Goal: Task Accomplishment & Management: Use online tool/utility

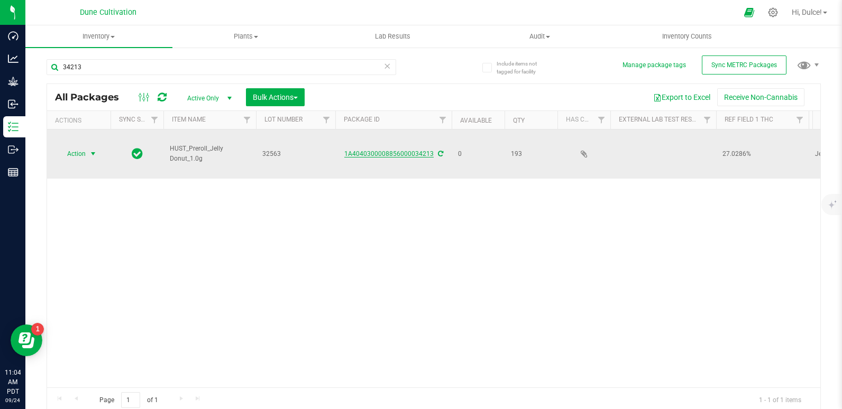
click at [410, 150] on link "1A4040300008856000034213" at bounding box center [388, 153] width 89 height 7
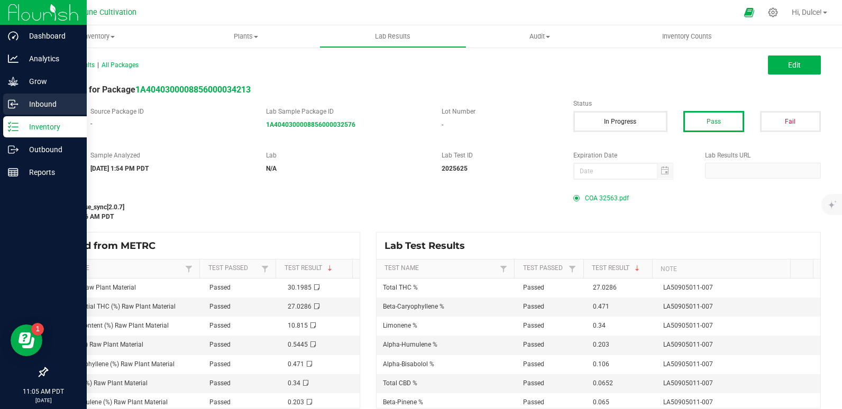
click at [21, 102] on p "Inbound" at bounding box center [50, 104] width 63 height 13
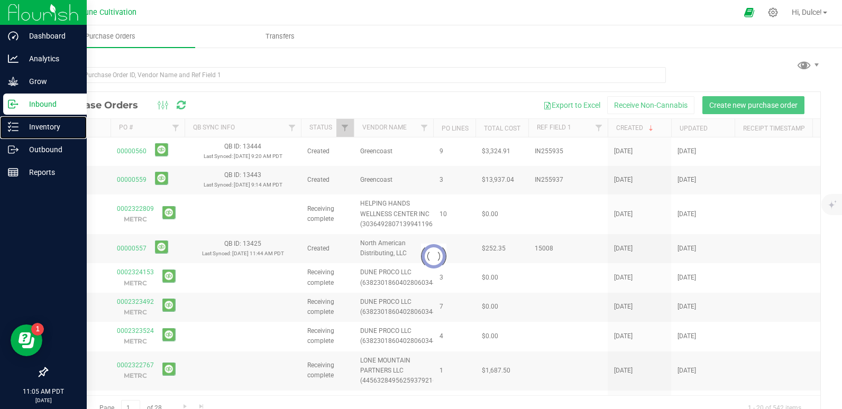
click at [21, 127] on p "Inventory" at bounding box center [50, 127] width 63 height 13
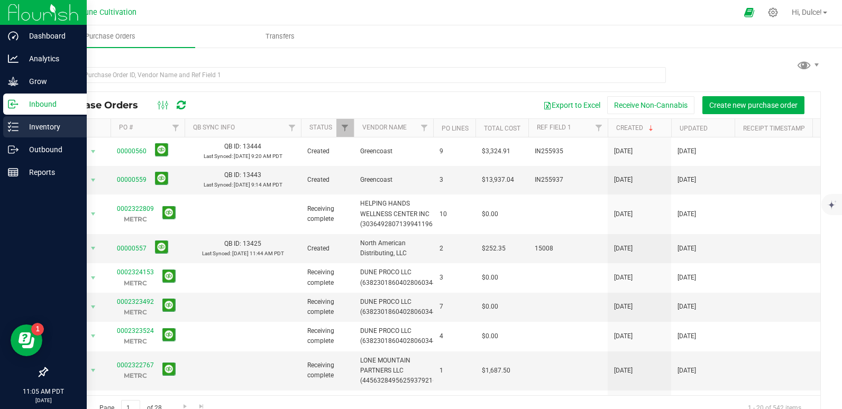
click at [36, 125] on p "Inventory" at bounding box center [50, 127] width 63 height 13
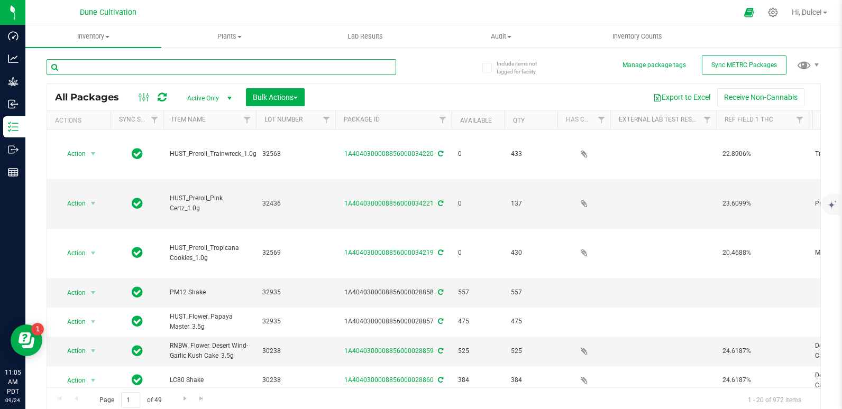
click at [120, 70] on input "text" at bounding box center [222, 67] width 350 height 16
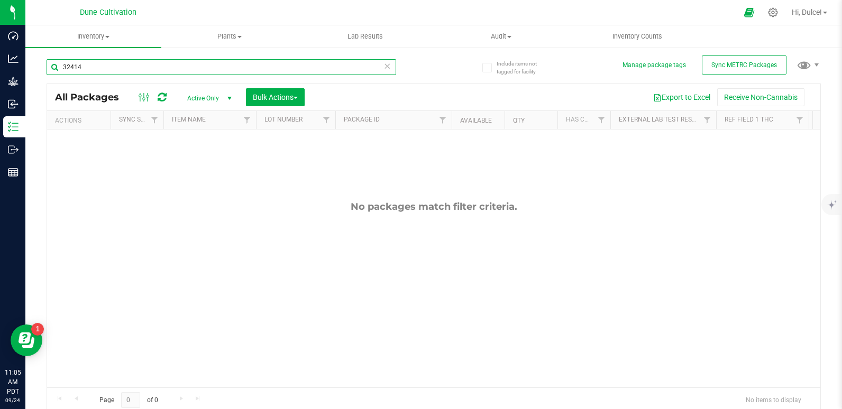
click at [101, 66] on input "32414" at bounding box center [222, 67] width 350 height 16
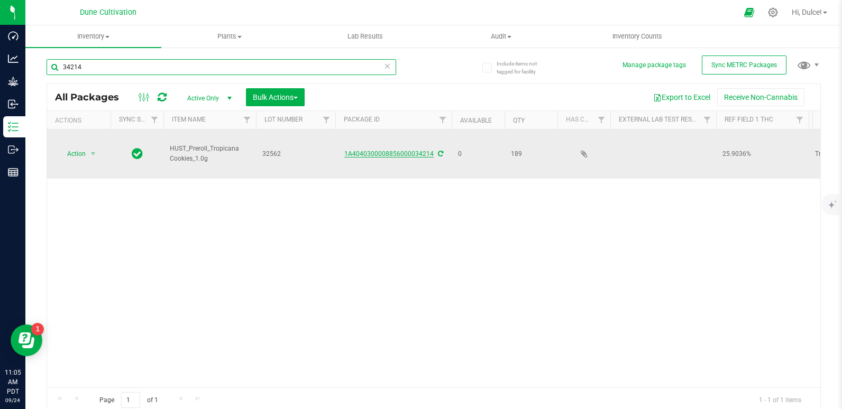
type input "34214"
click at [412, 150] on link "1A4040300008856000034214" at bounding box center [388, 153] width 89 height 7
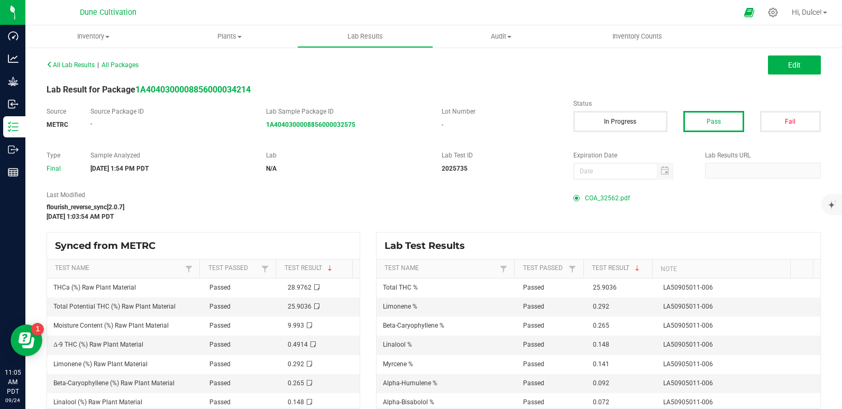
click at [596, 201] on span "COA_32562.pdf" at bounding box center [607, 198] width 45 height 16
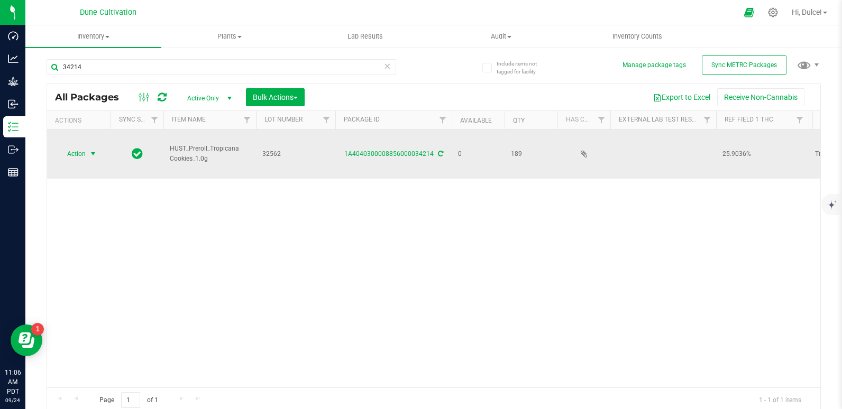
click at [81, 147] on span "Action" at bounding box center [72, 154] width 29 height 15
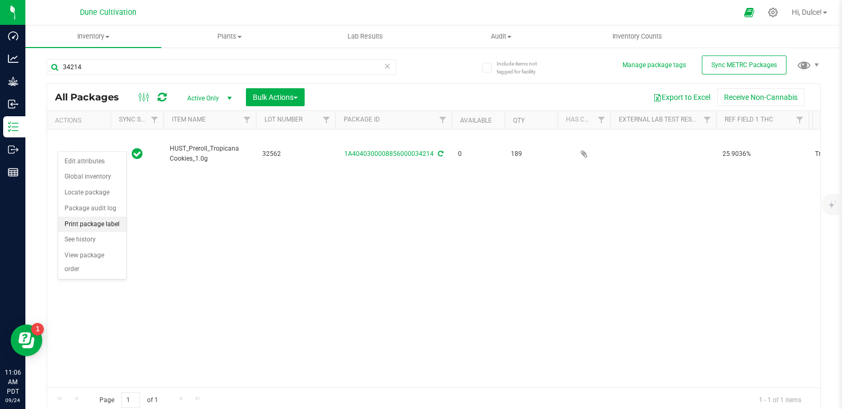
click at [103, 223] on li "Print package label" at bounding box center [92, 225] width 68 height 16
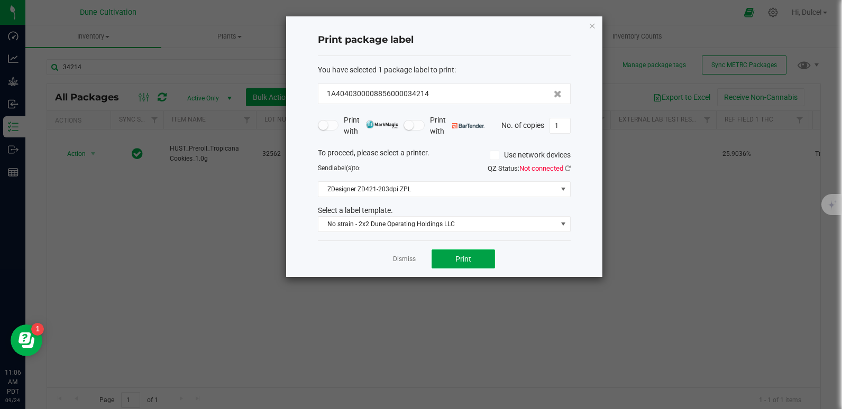
click at [464, 259] on span "Print" at bounding box center [463, 259] width 16 height 8
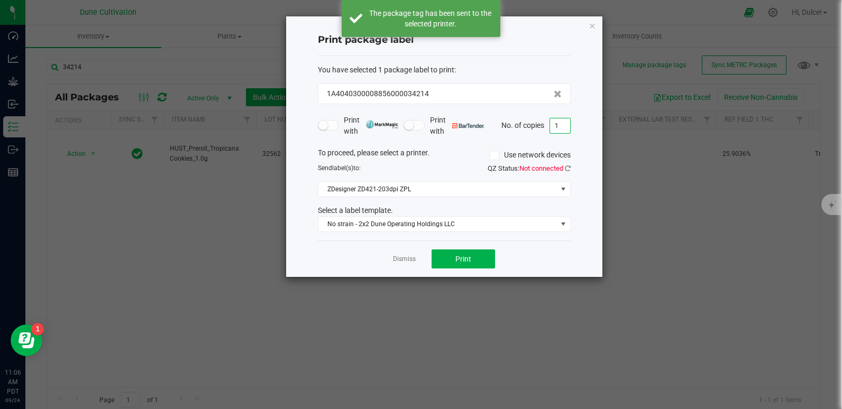
click at [563, 129] on input "1" at bounding box center [560, 125] width 20 height 15
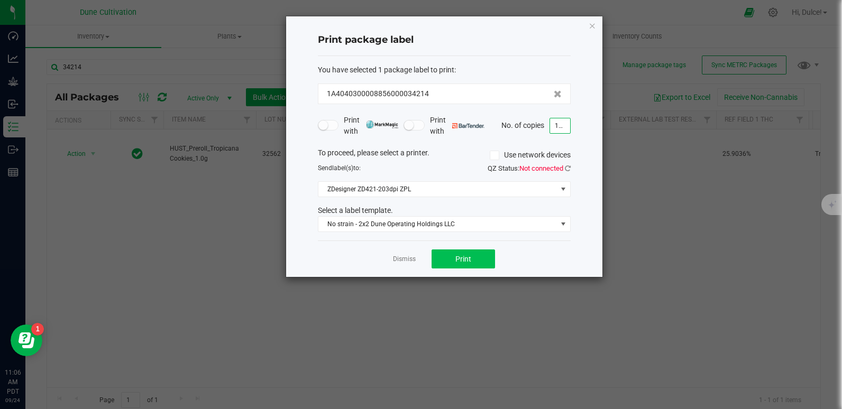
type input "189"
click at [476, 254] on button "Print" at bounding box center [463, 259] width 63 height 19
click at [591, 20] on icon "button" at bounding box center [592, 25] width 7 height 13
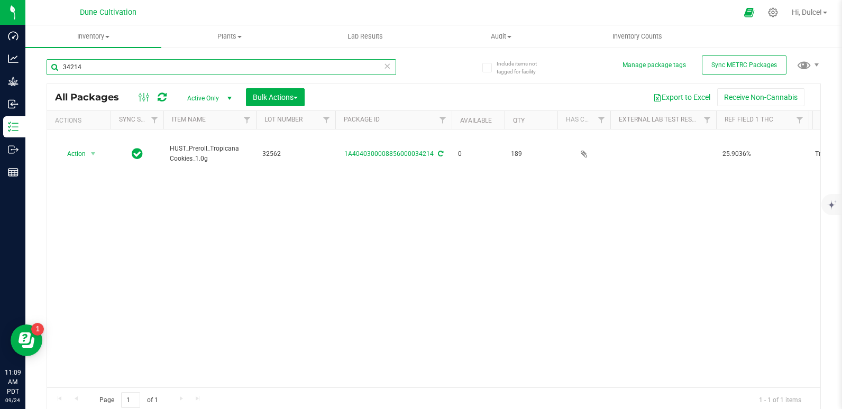
click at [211, 62] on input "34214" at bounding box center [222, 67] width 350 height 16
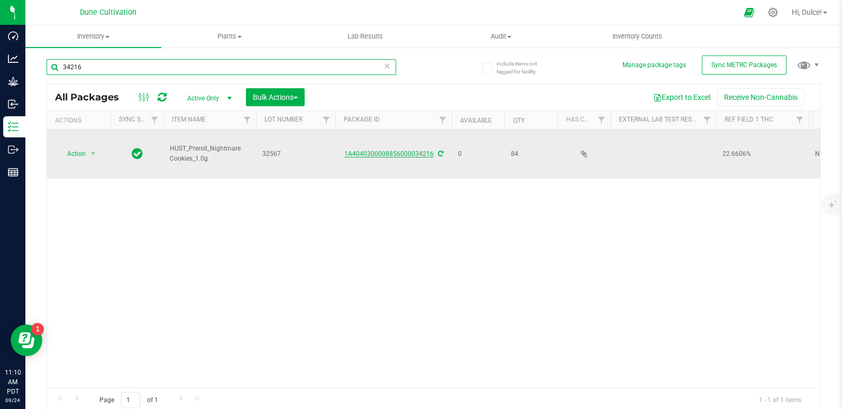
type input "34216"
click at [383, 150] on link "1A4040300008856000034216" at bounding box center [388, 153] width 89 height 7
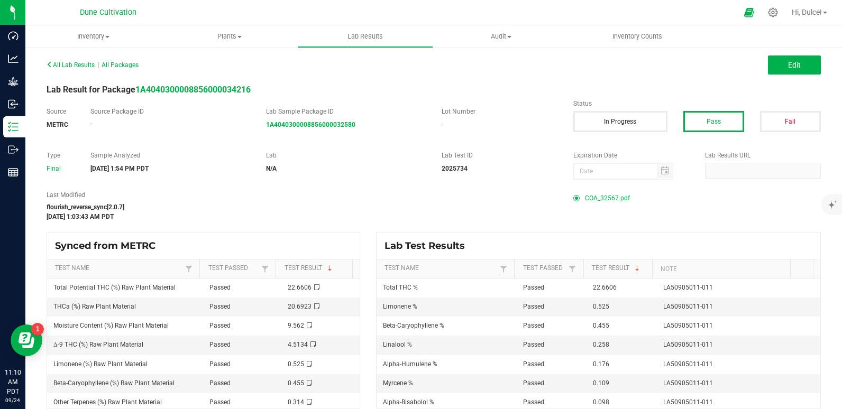
click at [586, 198] on span "COA_32567.pdf" at bounding box center [607, 198] width 45 height 16
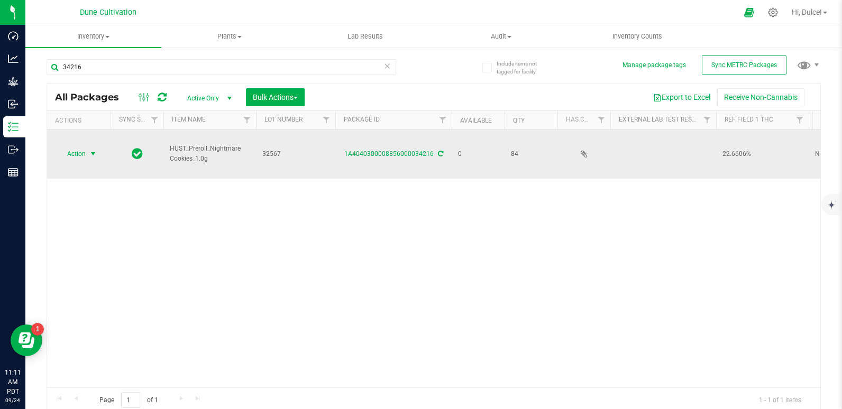
click at [80, 147] on span "Action" at bounding box center [72, 154] width 29 height 15
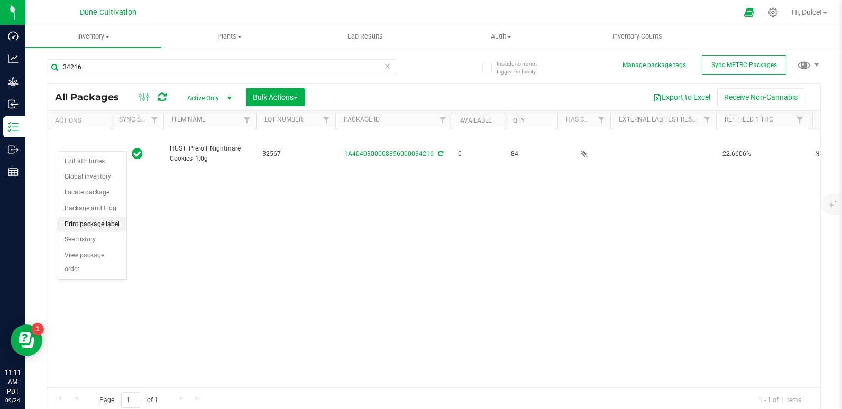
click at [97, 225] on li "Print package label" at bounding box center [92, 225] width 68 height 16
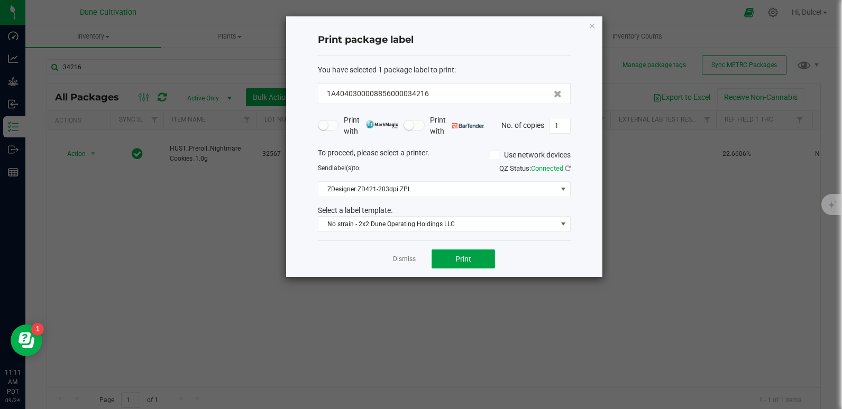
click at [478, 252] on button "Print" at bounding box center [463, 259] width 63 height 19
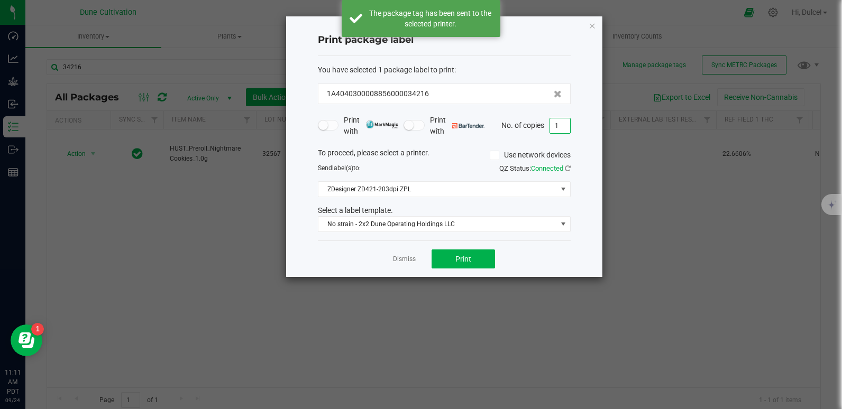
click at [566, 125] on input "1" at bounding box center [560, 125] width 20 height 15
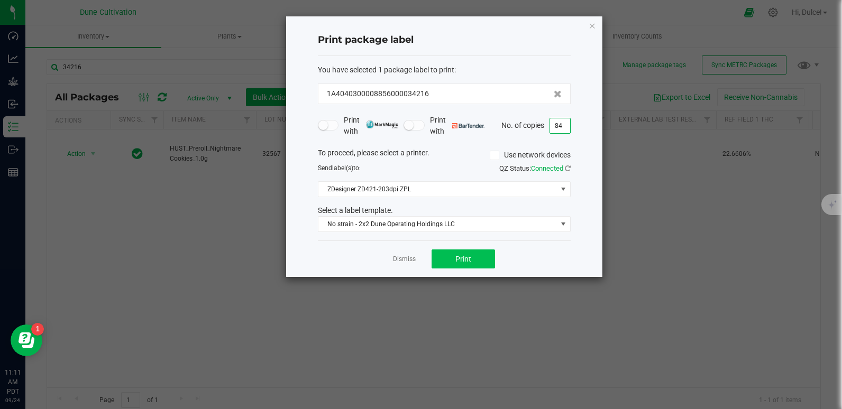
type input "84"
click at [463, 264] on button "Print" at bounding box center [463, 259] width 63 height 19
click at [592, 25] on icon "button" at bounding box center [592, 25] width 7 height 13
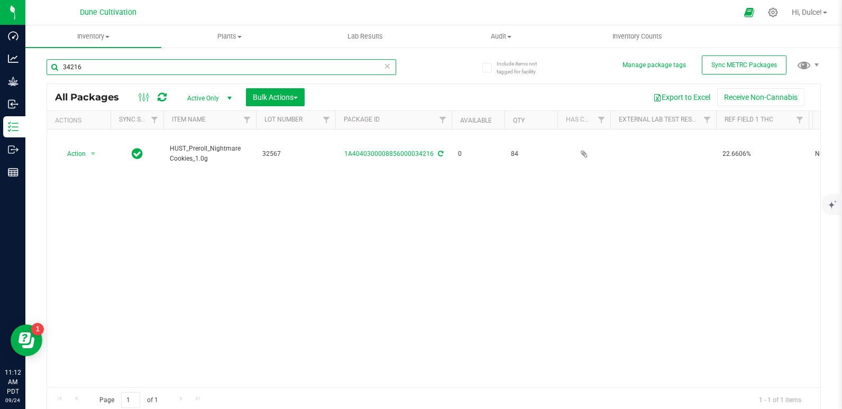
click at [335, 64] on input "34216" at bounding box center [222, 67] width 350 height 16
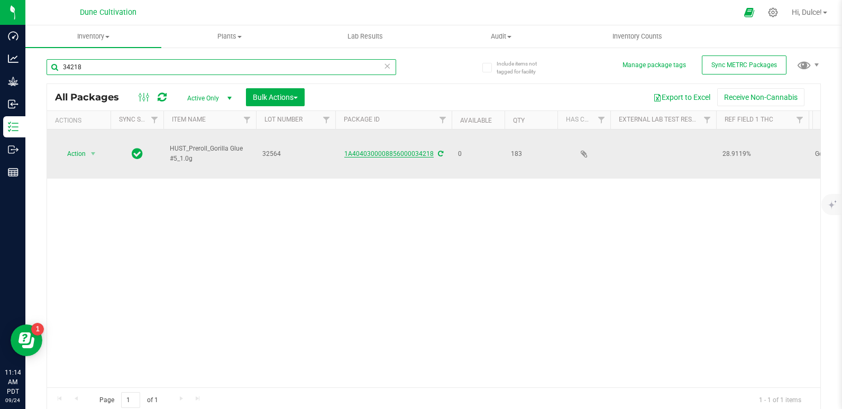
type input "34218"
click at [390, 150] on link "1A4040300008856000034218" at bounding box center [388, 153] width 89 height 7
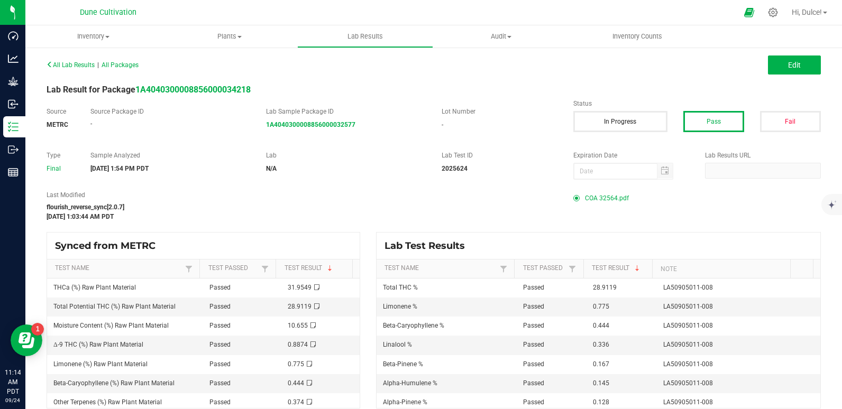
click at [605, 194] on span "COA 32564.pdf" at bounding box center [607, 198] width 44 height 16
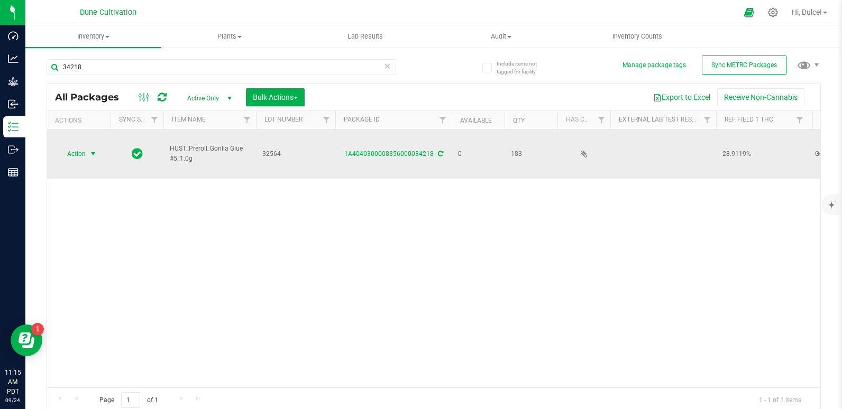
click at [79, 147] on span "Action" at bounding box center [72, 154] width 29 height 15
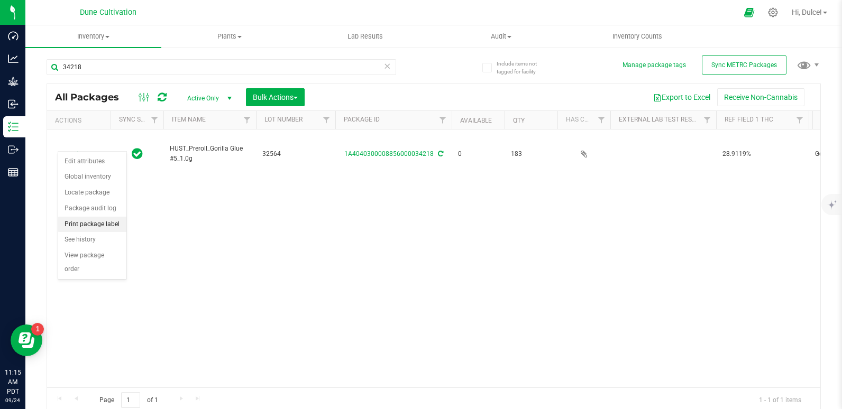
click at [106, 220] on li "Print package label" at bounding box center [92, 225] width 68 height 16
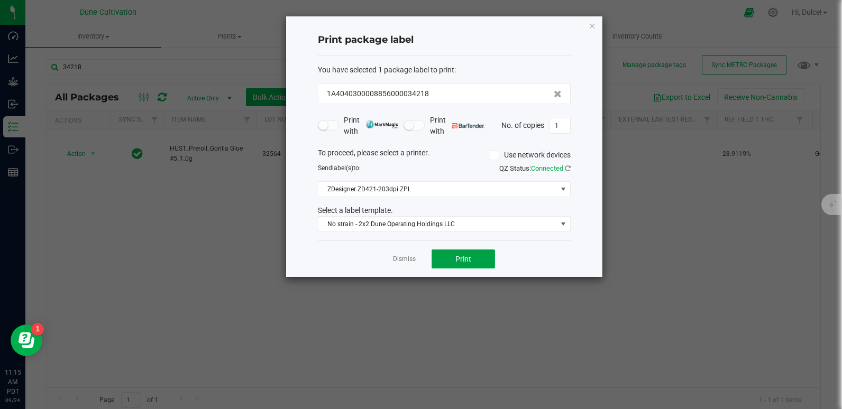
click at [467, 257] on span "Print" at bounding box center [463, 259] width 16 height 8
click at [595, 22] on icon "button" at bounding box center [592, 25] width 7 height 13
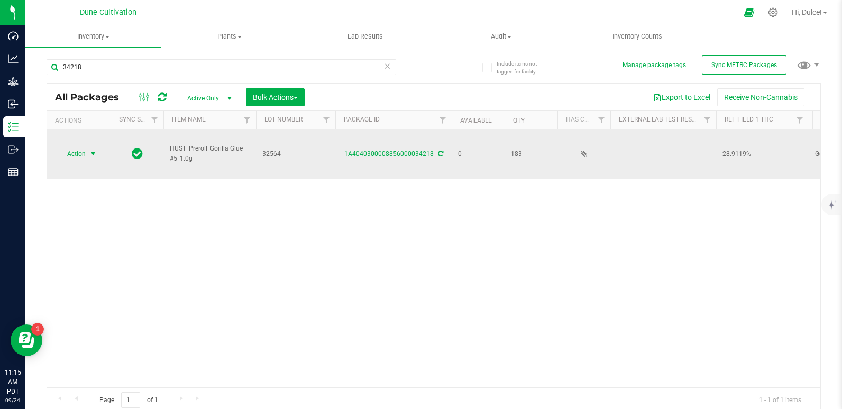
click at [80, 147] on span "Action" at bounding box center [72, 154] width 29 height 15
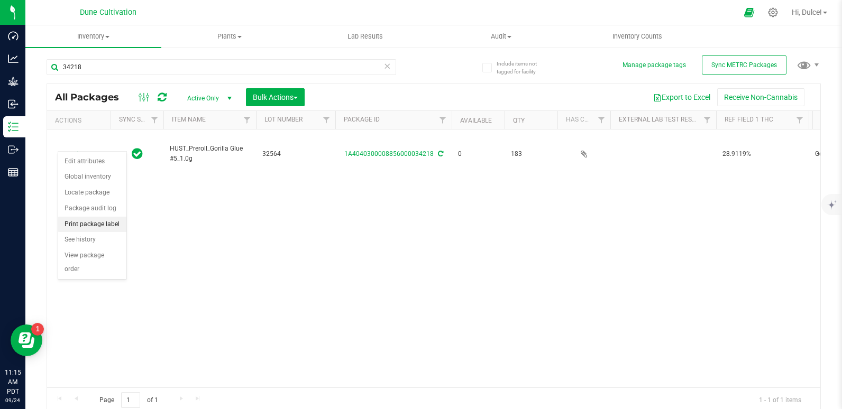
click at [94, 224] on li "Print package label" at bounding box center [92, 225] width 68 height 16
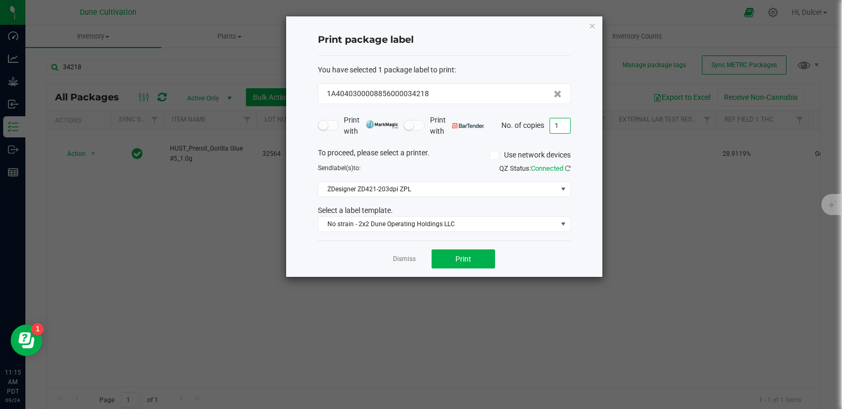
click at [560, 121] on input "1" at bounding box center [560, 125] width 20 height 15
type input "183"
click at [460, 263] on span "Print" at bounding box center [463, 259] width 16 height 8
click at [591, 28] on icon "button" at bounding box center [592, 25] width 7 height 13
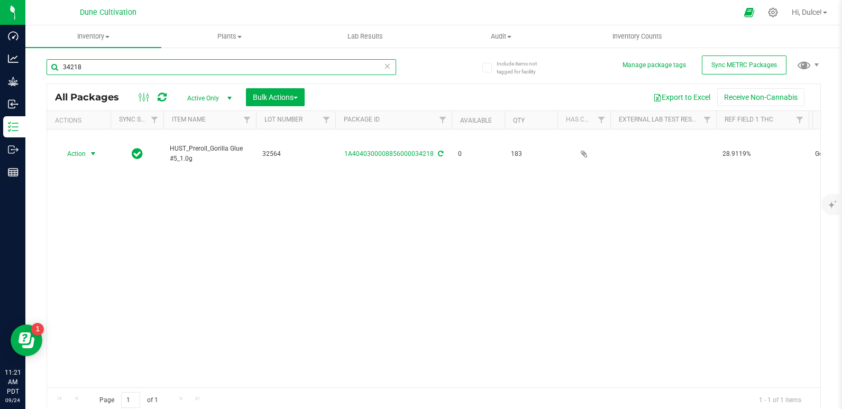
click at [228, 72] on input "34218" at bounding box center [222, 67] width 350 height 16
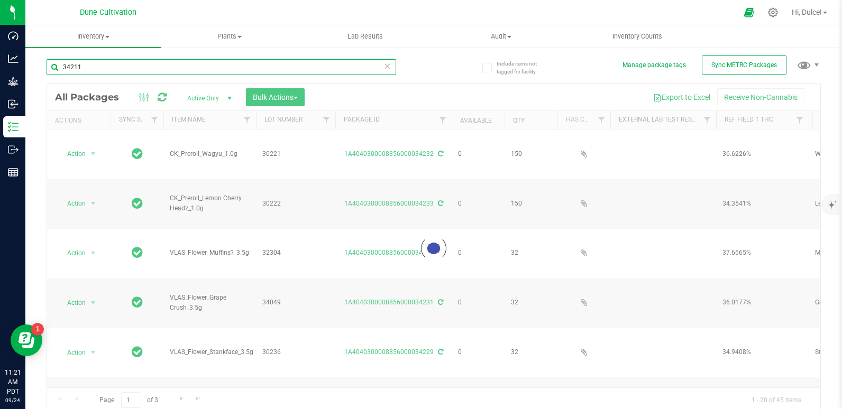
type input "34211"
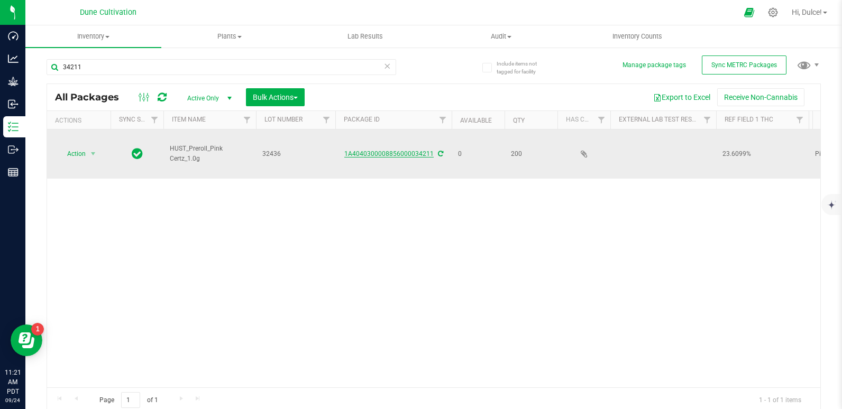
click at [401, 150] on link "1A4040300008856000034211" at bounding box center [388, 153] width 89 height 7
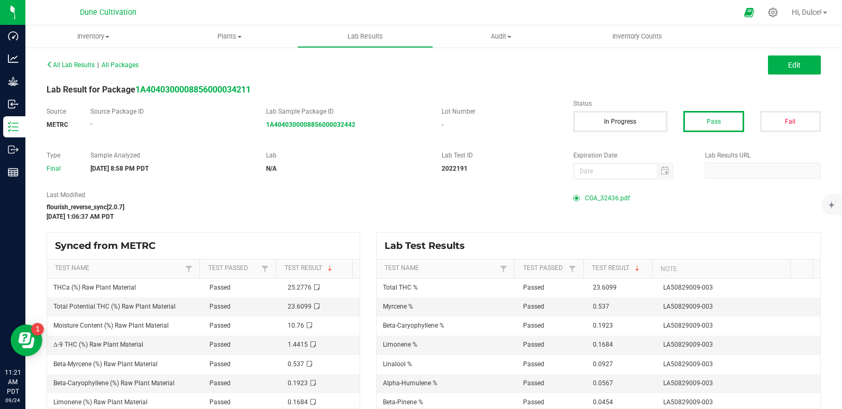
click at [592, 197] on span "COA_32436.pdf" at bounding box center [607, 198] width 45 height 16
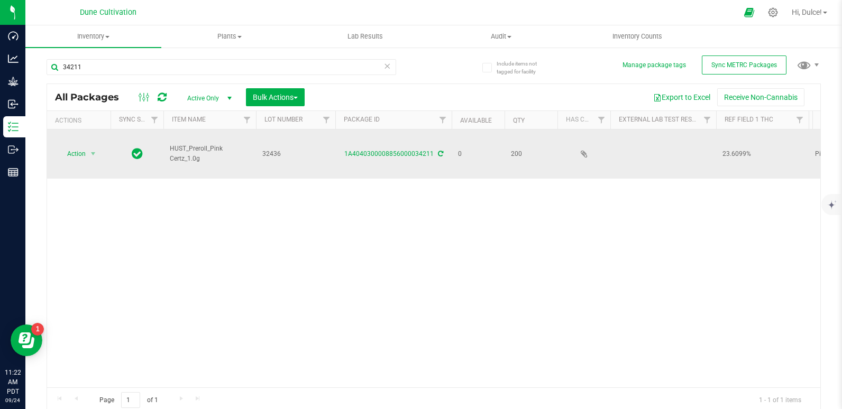
click at [77, 147] on span "Action" at bounding box center [72, 154] width 29 height 15
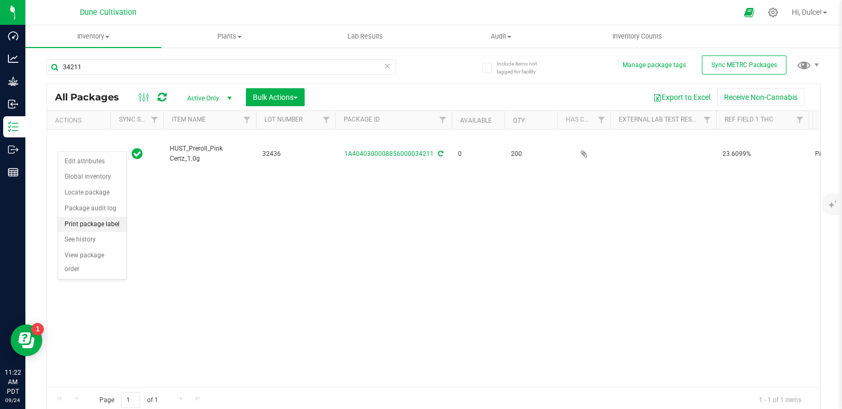
click at [87, 222] on li "Print package label" at bounding box center [92, 225] width 68 height 16
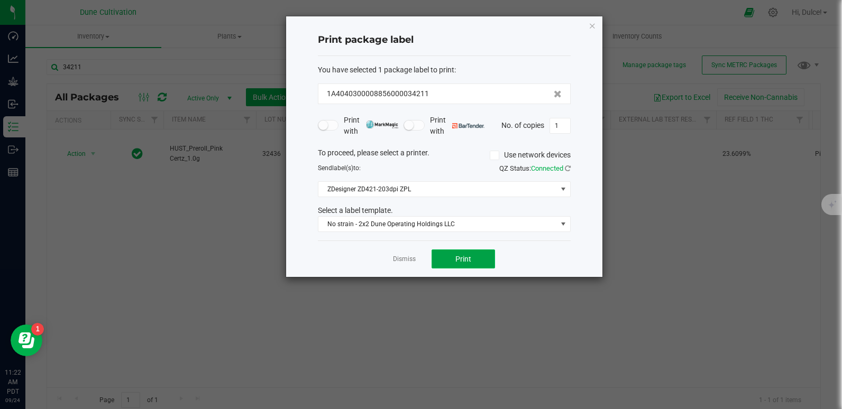
click at [465, 256] on span "Print" at bounding box center [463, 259] width 16 height 8
click at [591, 24] on icon "button" at bounding box center [592, 25] width 7 height 13
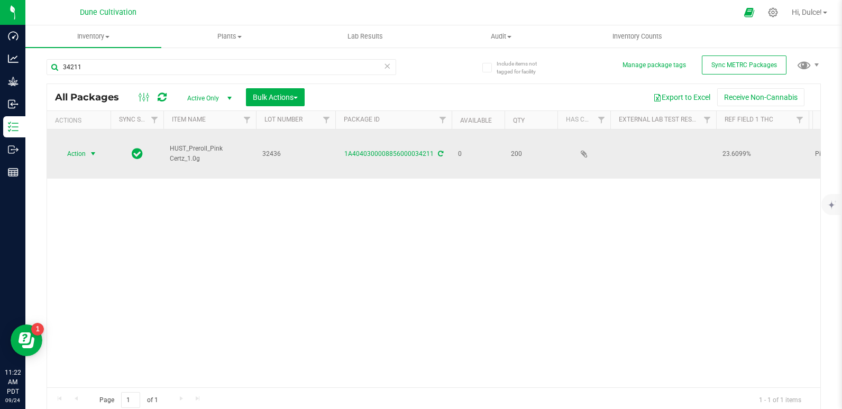
click at [84, 147] on span "Action" at bounding box center [72, 154] width 29 height 15
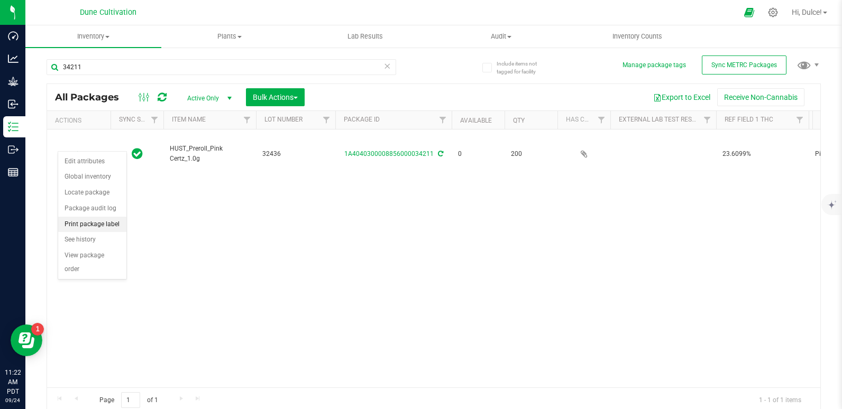
click at [85, 225] on li "Print package label" at bounding box center [92, 225] width 68 height 16
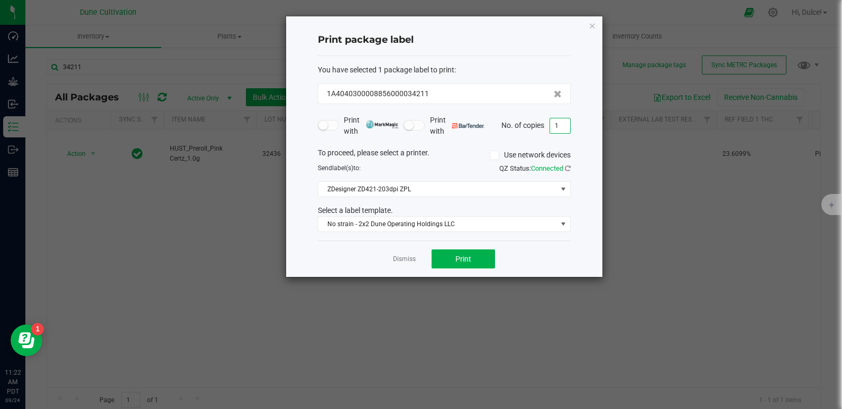
click at [569, 131] on input "1" at bounding box center [560, 125] width 20 height 15
type input "200"
click at [452, 263] on button "Print" at bounding box center [463, 259] width 63 height 19
click at [589, 29] on icon "button" at bounding box center [592, 25] width 7 height 13
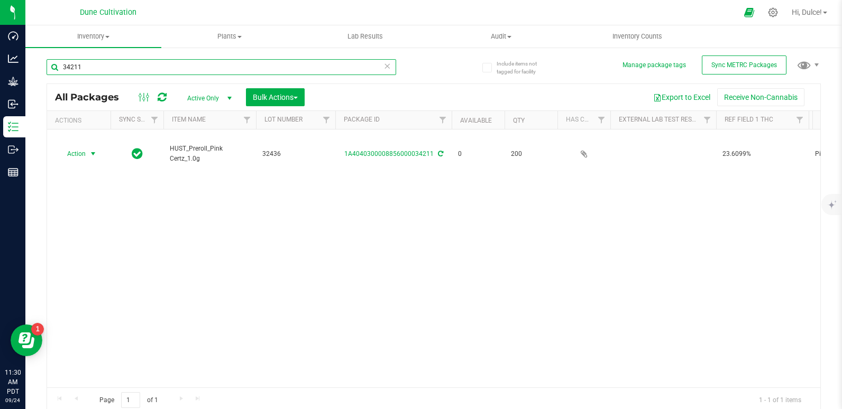
click at [213, 67] on input "34211" at bounding box center [222, 67] width 350 height 16
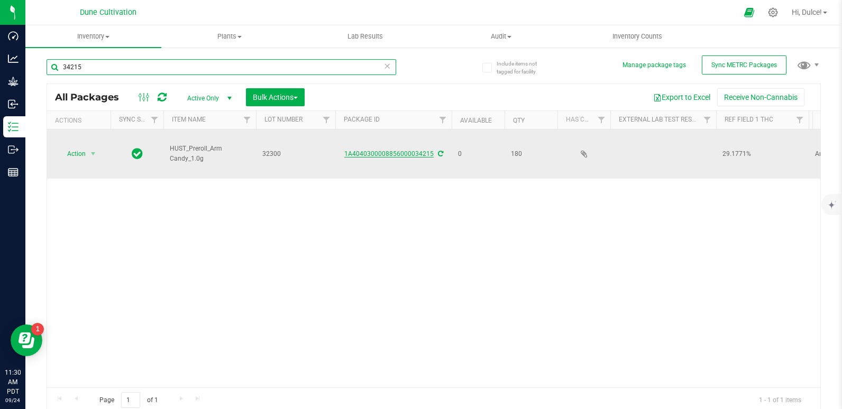
type input "34215"
click at [363, 150] on link "1A4040300008856000034215" at bounding box center [388, 153] width 89 height 7
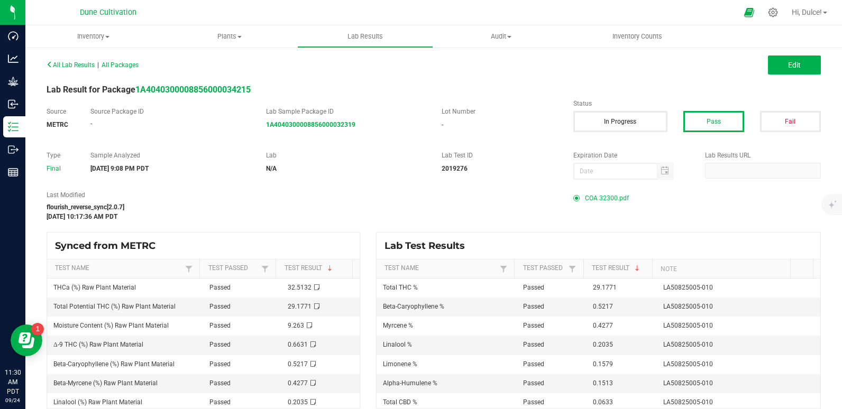
click at [610, 198] on span "COA 32300.pdf" at bounding box center [607, 198] width 44 height 16
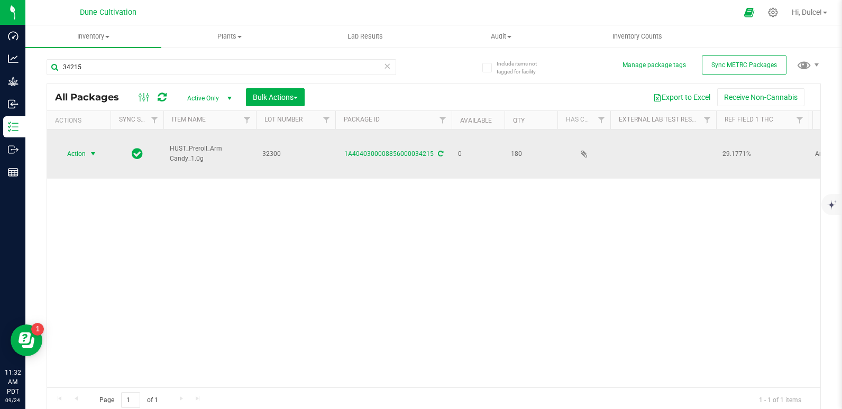
click at [88, 147] on span "select" at bounding box center [93, 154] width 13 height 15
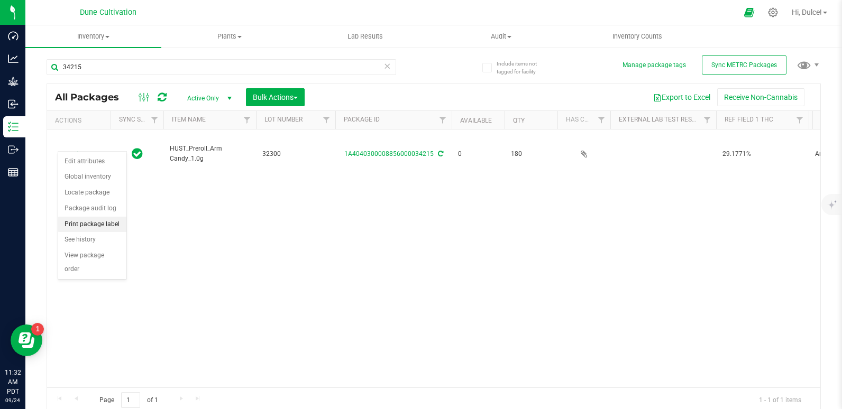
click at [83, 223] on li "Print package label" at bounding box center [92, 225] width 68 height 16
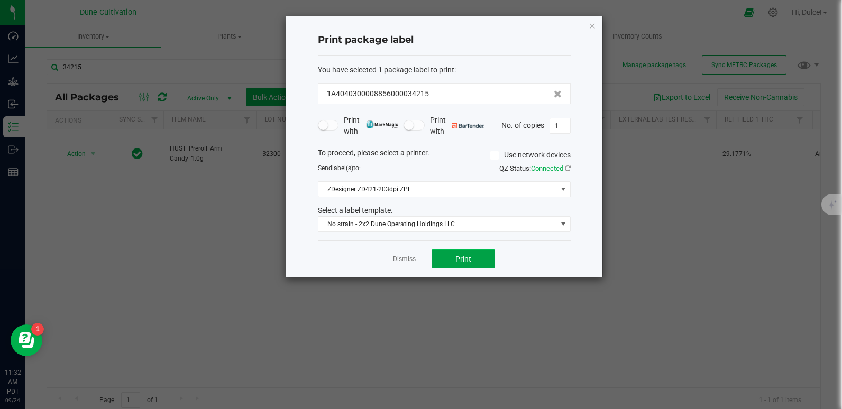
click at [476, 261] on button "Print" at bounding box center [463, 259] width 63 height 19
click at [598, 31] on div "Print package label You have selected 1 package label to print : 1A404030000885…" at bounding box center [444, 146] width 316 height 261
click at [592, 22] on icon "button" at bounding box center [592, 25] width 7 height 13
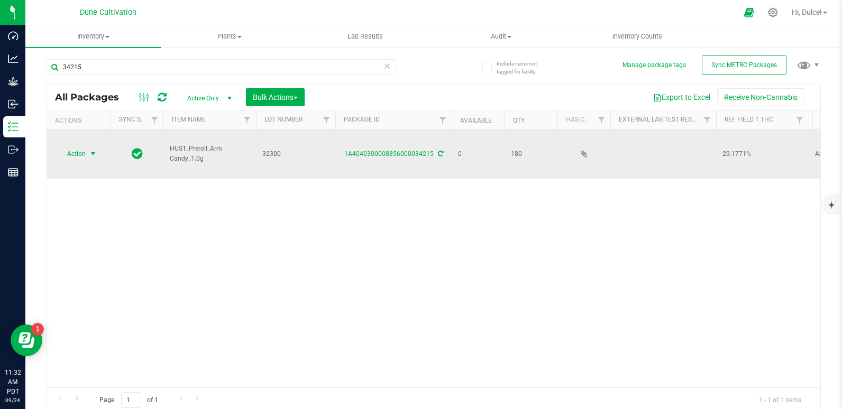
click at [87, 147] on span "select" at bounding box center [93, 154] width 13 height 15
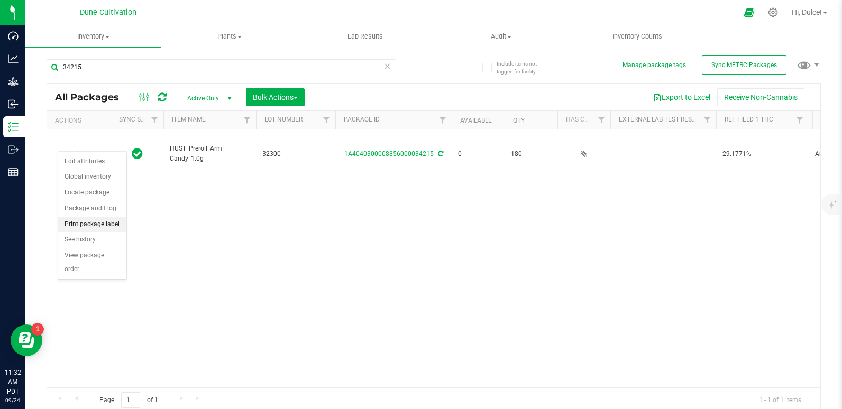
click at [85, 224] on li "Print package label" at bounding box center [92, 225] width 68 height 16
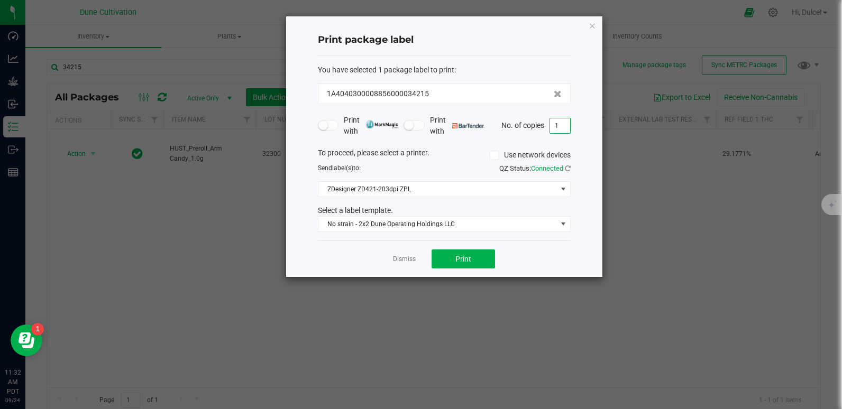
click at [559, 126] on input "1" at bounding box center [560, 125] width 20 height 15
type input "180"
click at [453, 256] on button "Print" at bounding box center [463, 259] width 63 height 19
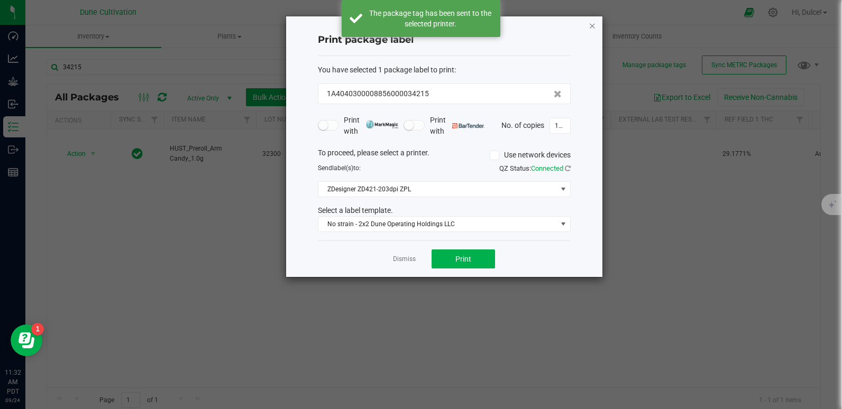
click at [594, 26] on icon "button" at bounding box center [592, 25] width 7 height 13
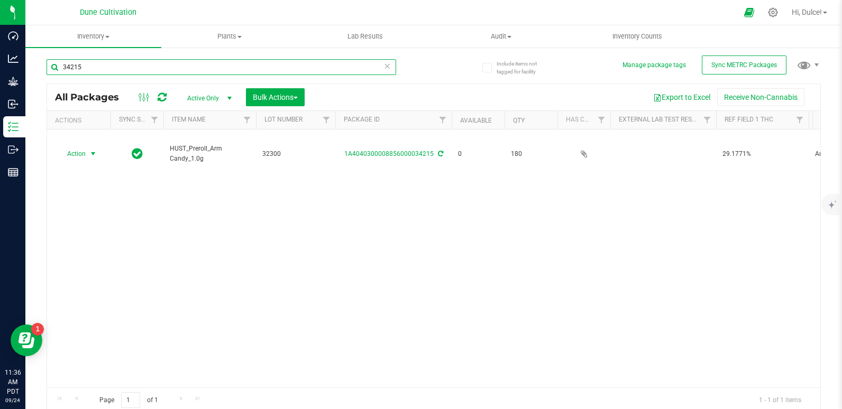
click at [221, 67] on input "34215" at bounding box center [222, 67] width 350 height 16
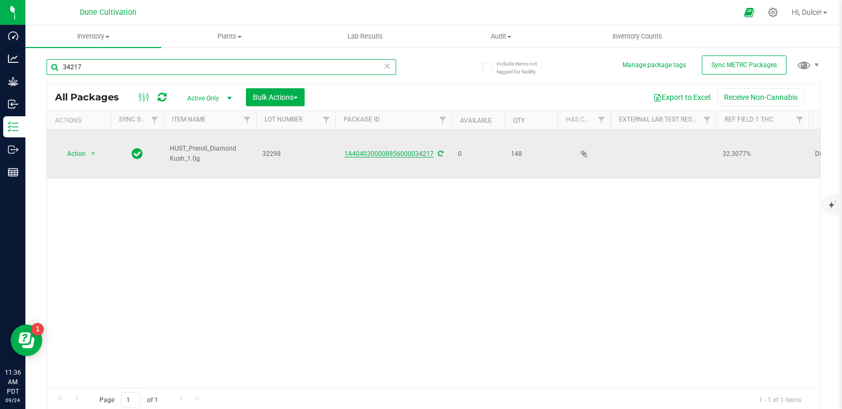
type input "34217"
click at [384, 150] on link "1A4040300008856000034217" at bounding box center [388, 153] width 89 height 7
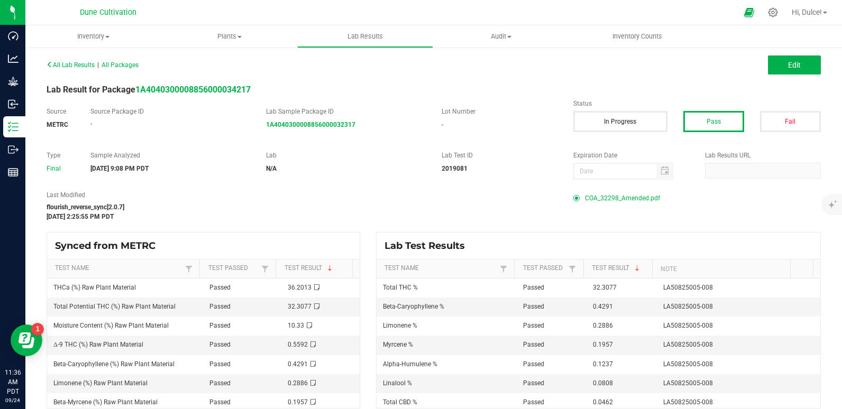
click at [643, 198] on span "COA_32298_Amended.pdf" at bounding box center [622, 198] width 75 height 16
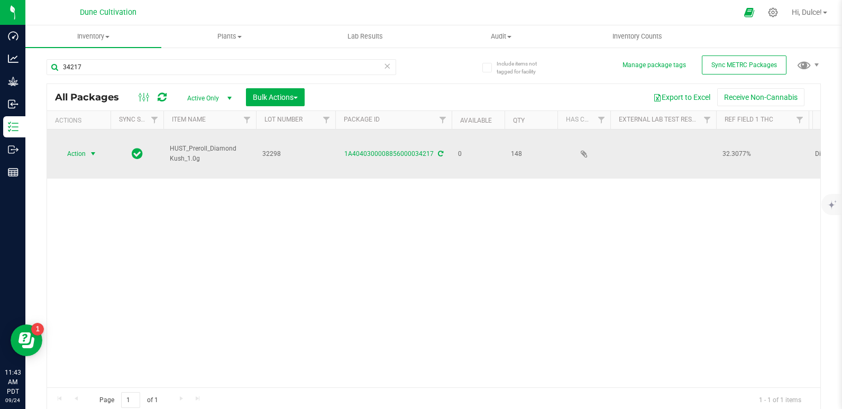
click at [70, 147] on span "Action" at bounding box center [72, 154] width 29 height 15
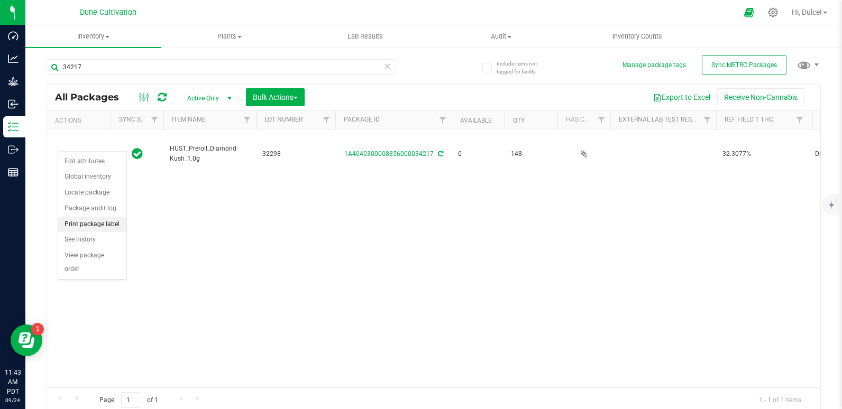
click at [102, 226] on li "Print package label" at bounding box center [92, 225] width 68 height 16
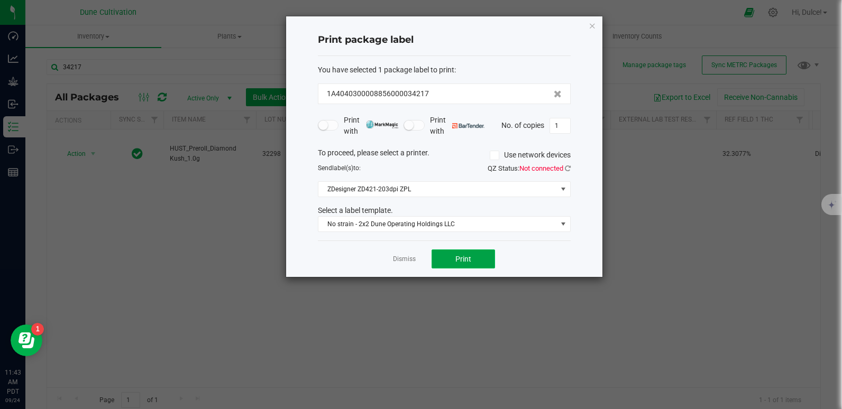
click at [446, 250] on button "Print" at bounding box center [463, 259] width 63 height 19
click at [591, 26] on icon "button" at bounding box center [592, 25] width 7 height 13
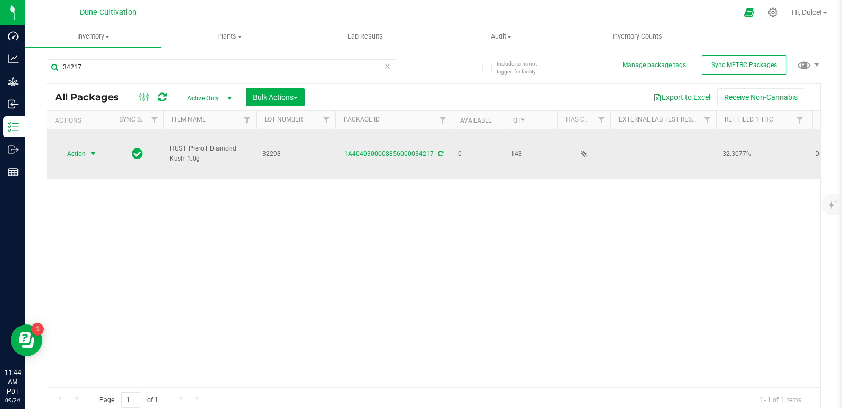
click at [73, 136] on td "Action Action Edit attributes Global inventory Locate package Package audit log…" at bounding box center [78, 154] width 63 height 49
click at [73, 147] on span "Action" at bounding box center [72, 154] width 29 height 15
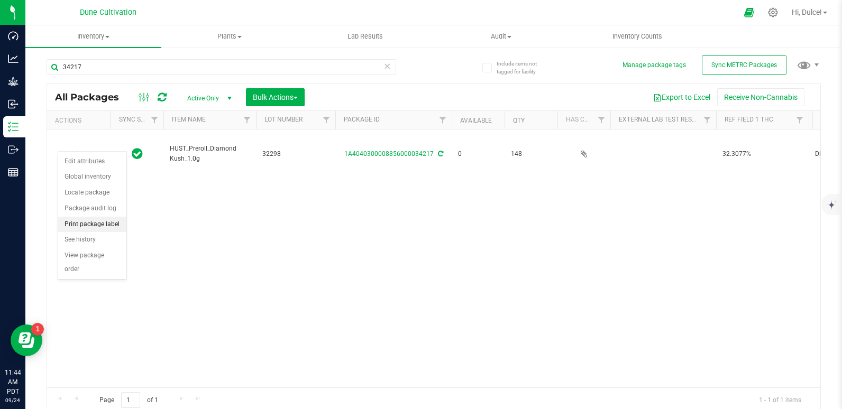
click at [81, 225] on li "Print package label" at bounding box center [92, 225] width 68 height 16
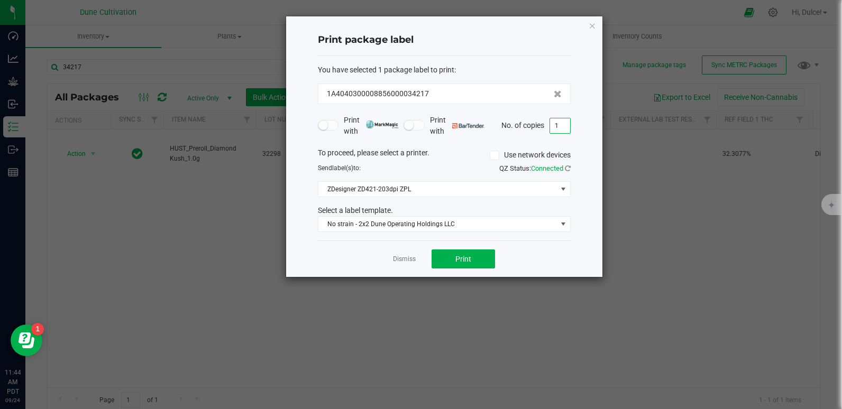
click at [569, 121] on input "1" at bounding box center [560, 125] width 20 height 15
type input "4"
type input "148"
click at [484, 262] on button "Print" at bounding box center [463, 259] width 63 height 19
click at [596, 21] on div "Print package label You have selected 1 package label to print : 1A404030000885…" at bounding box center [444, 146] width 316 height 261
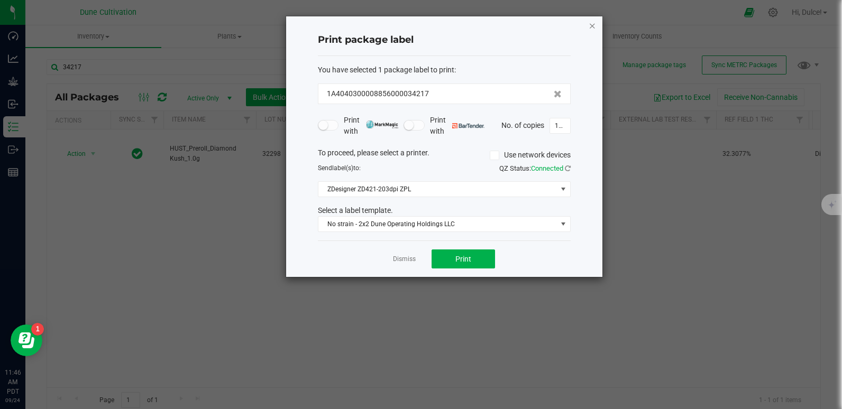
click at [595, 22] on icon "button" at bounding box center [592, 25] width 7 height 13
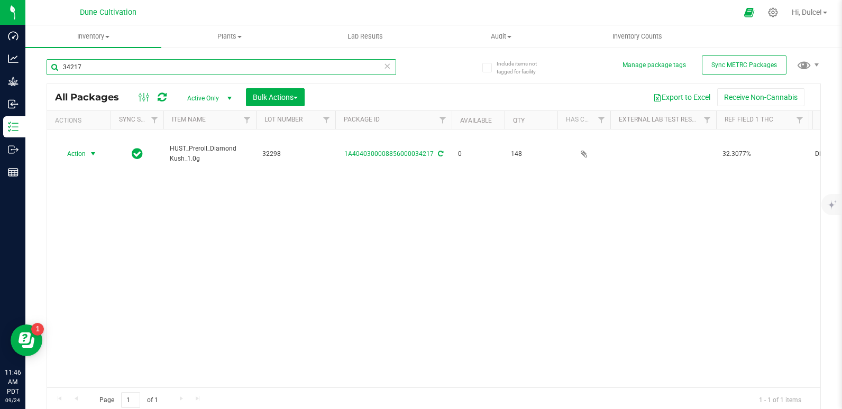
click at [253, 69] on input "34217" at bounding box center [222, 67] width 350 height 16
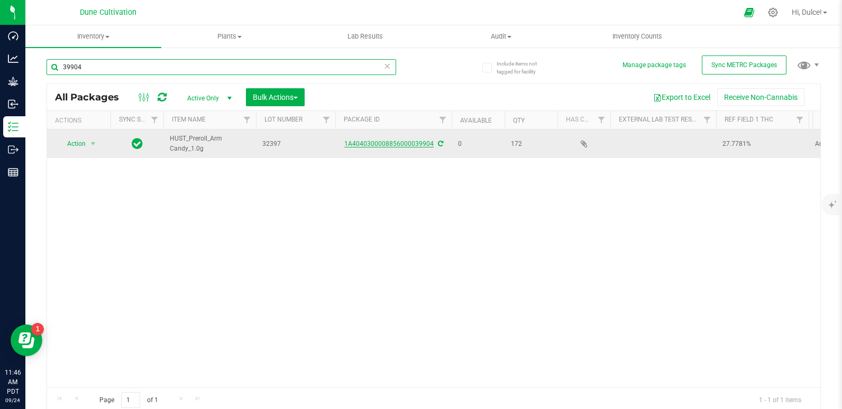
type input "39904"
click at [369, 142] on link "1A4040300008856000039904" at bounding box center [388, 143] width 89 height 7
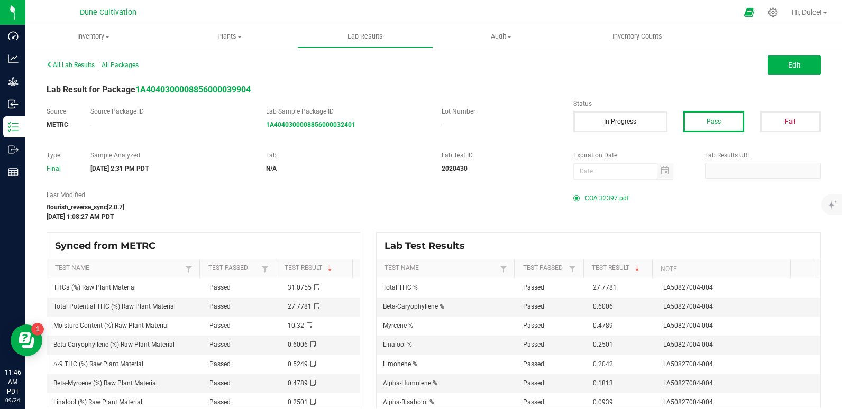
click at [579, 203] on div "COA 32397.pdf" at bounding box center [697, 198] width 248 height 16
click at [600, 202] on span "COA 32397.pdf" at bounding box center [607, 198] width 44 height 16
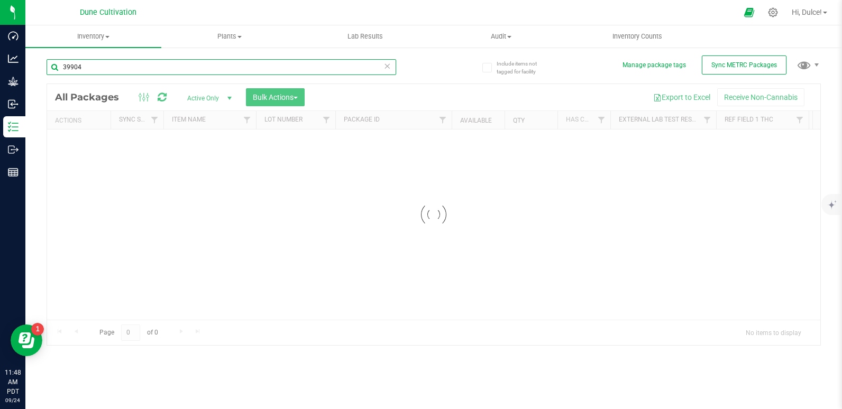
click at [105, 70] on div "Inventory All packages All inventory Waste log Create inventory Plants All plan…" at bounding box center [433, 217] width 817 height 384
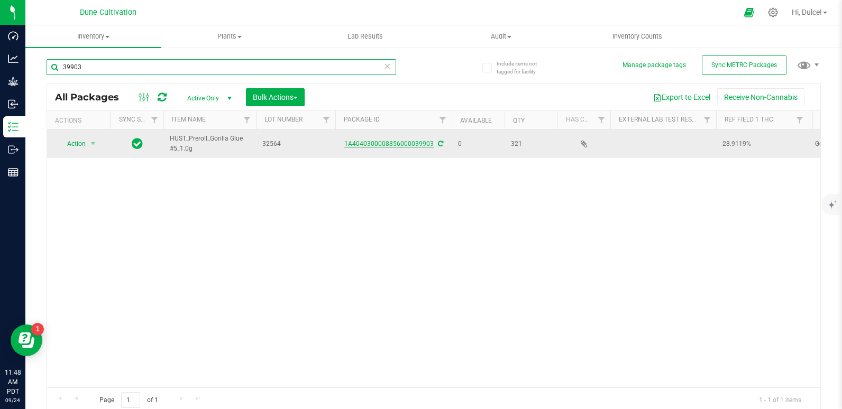
type input "39903"
click at [376, 141] on link "1A4040300008856000039903" at bounding box center [388, 143] width 89 height 7
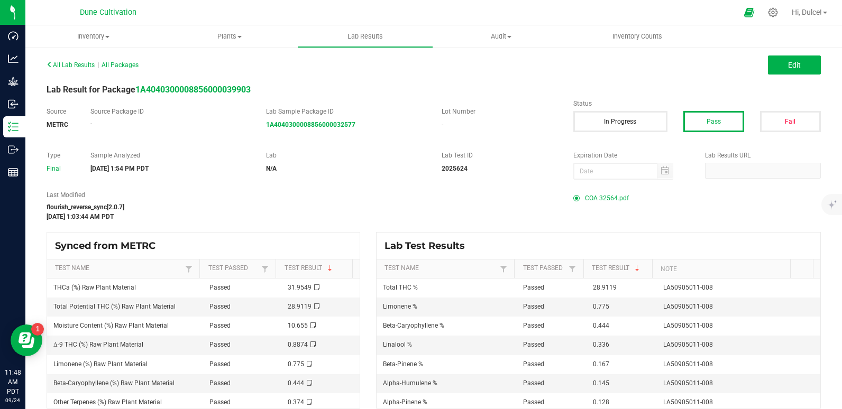
click at [598, 197] on span "COA 32564.pdf" at bounding box center [607, 198] width 44 height 16
click at [61, 71] on div "All Lab Results | All Packages Edit" at bounding box center [434, 65] width 790 height 26
click at [68, 68] on span "All Lab Results" at bounding box center [71, 64] width 48 height 7
click at [81, 61] on div "All Lab Results | All Packages" at bounding box center [236, 65] width 395 height 10
click at [81, 62] on span "All Lab Results" at bounding box center [71, 64] width 48 height 7
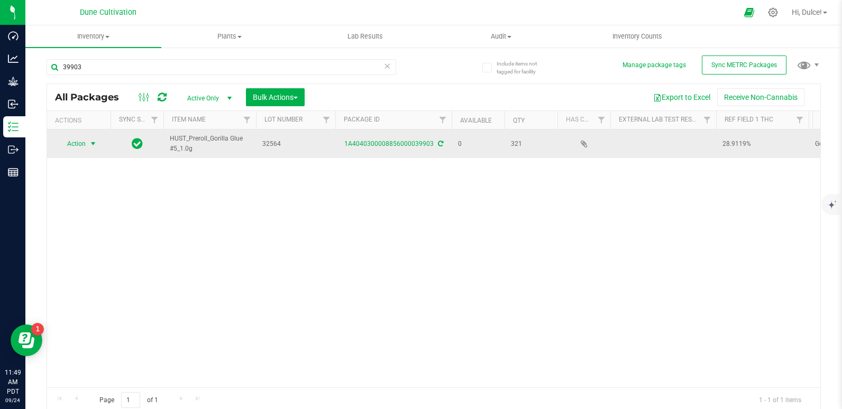
click at [88, 143] on span "select" at bounding box center [93, 143] width 13 height 15
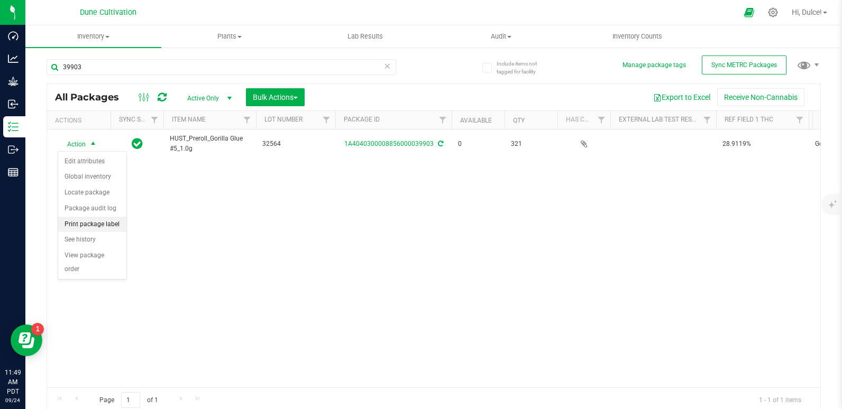
click at [97, 226] on li "Print package label" at bounding box center [92, 225] width 68 height 16
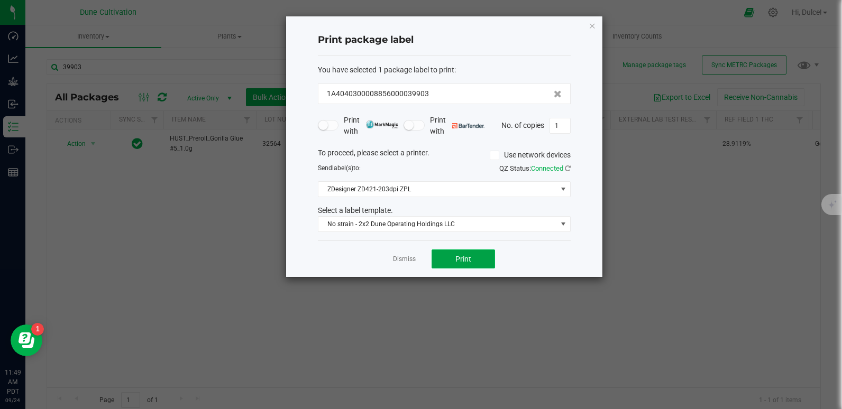
click at [458, 259] on span "Print" at bounding box center [463, 259] width 16 height 8
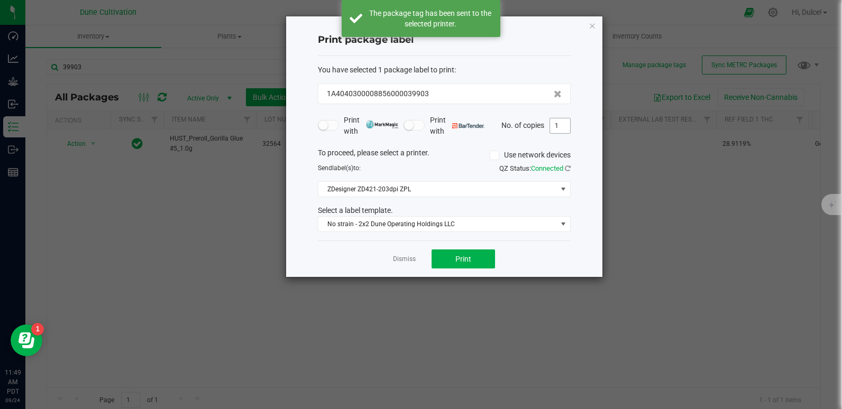
click at [559, 123] on input "1" at bounding box center [560, 125] width 20 height 15
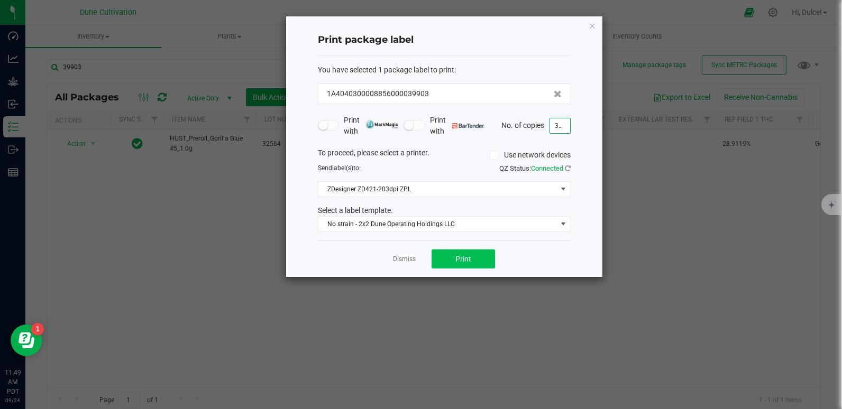
type input "321"
click at [468, 250] on button "Print" at bounding box center [463, 259] width 63 height 19
click at [464, 266] on button "Print" at bounding box center [463, 259] width 63 height 19
click at [588, 24] on div "Print package label You have selected 1 package label to print : 1A404030000885…" at bounding box center [444, 146] width 316 height 261
click at [589, 24] on icon "button" at bounding box center [592, 25] width 7 height 13
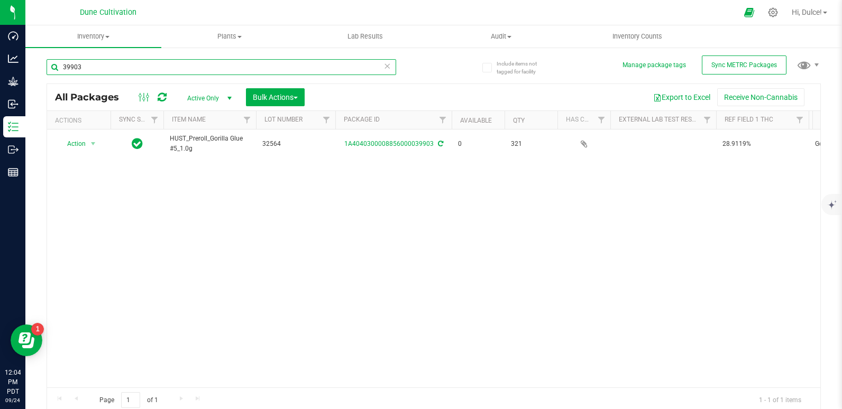
click at [200, 74] on input "39903" at bounding box center [222, 67] width 350 height 16
click at [299, 214] on div "Action Action Edit attributes Global inventory Locate package Package audit log…" at bounding box center [433, 259] width 773 height 258
click at [181, 72] on input "39903" at bounding box center [222, 67] width 350 height 16
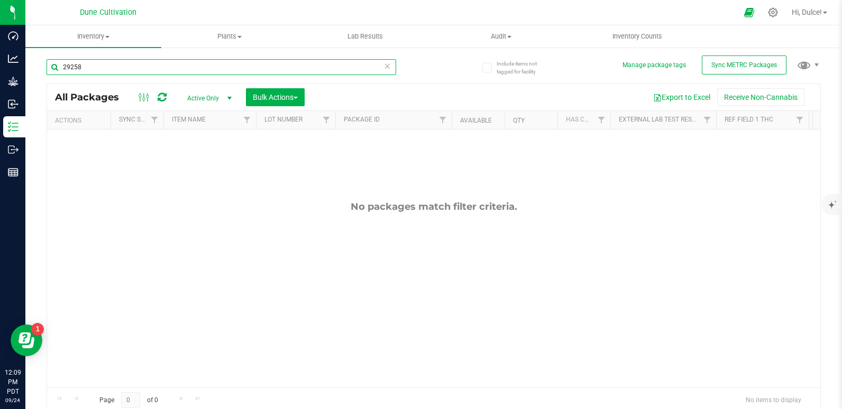
type input "29258"
click at [223, 102] on span "select" at bounding box center [229, 98] width 13 height 15
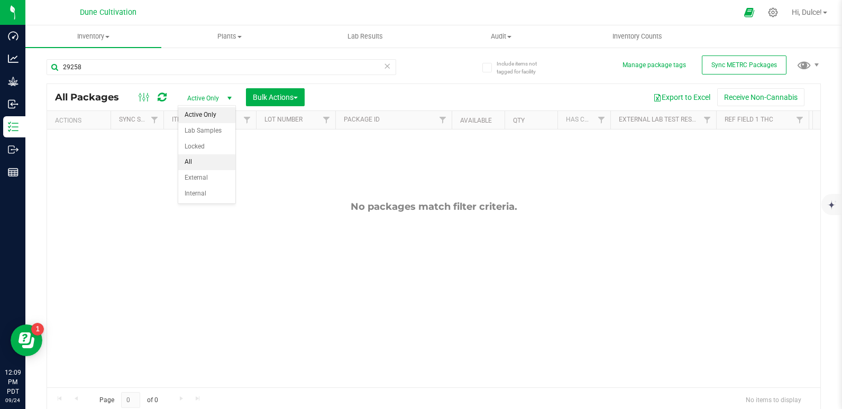
click at [202, 161] on li "All" at bounding box center [206, 162] width 57 height 16
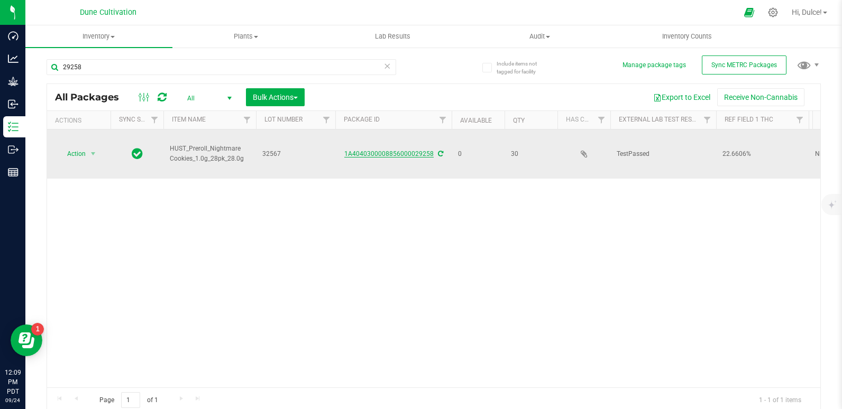
click at [404, 156] on link "1A4040300008856000029258" at bounding box center [388, 153] width 89 height 7
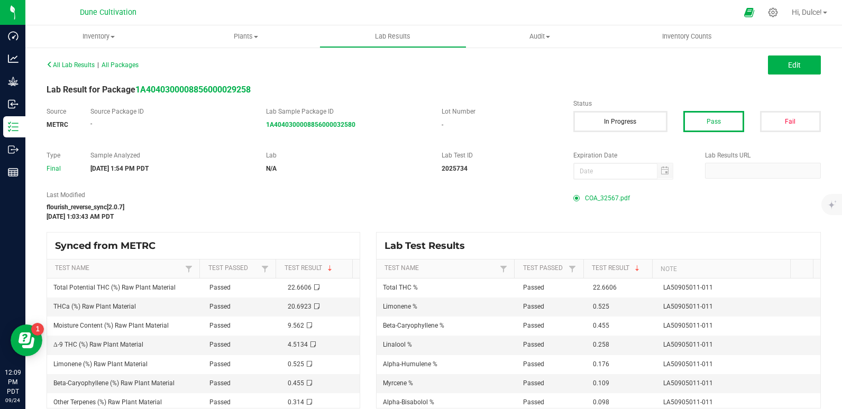
click at [577, 197] on span at bounding box center [579, 198] width 12 height 6
click at [593, 200] on span "COA_32567.pdf" at bounding box center [607, 198] width 45 height 16
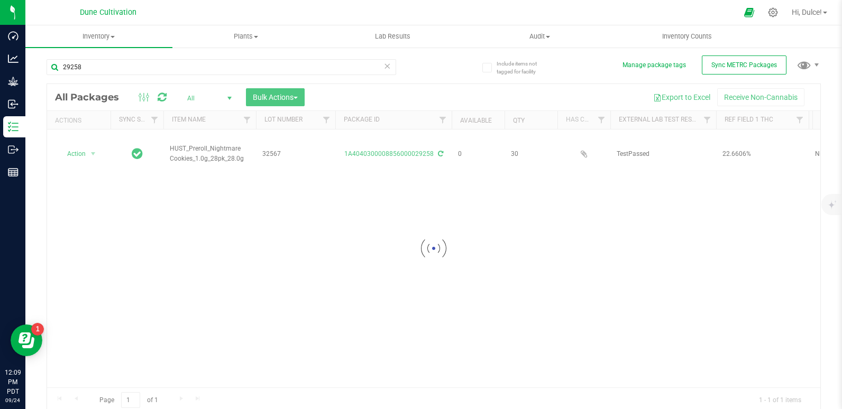
click at [78, 148] on div at bounding box center [433, 248] width 773 height 329
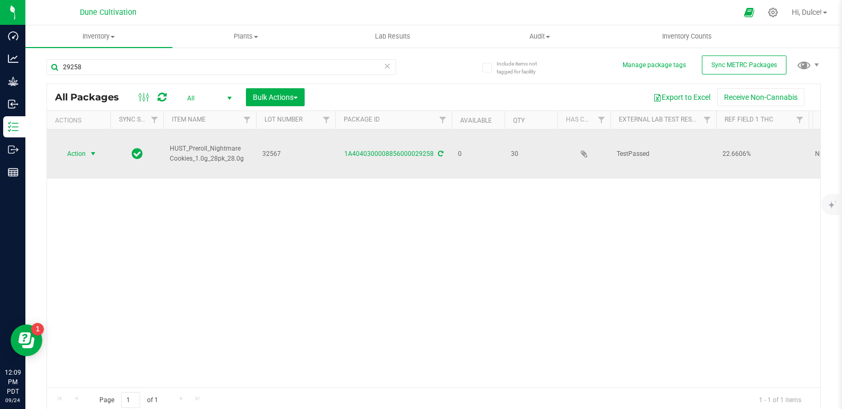
click at [75, 152] on span "Action" at bounding box center [72, 154] width 29 height 15
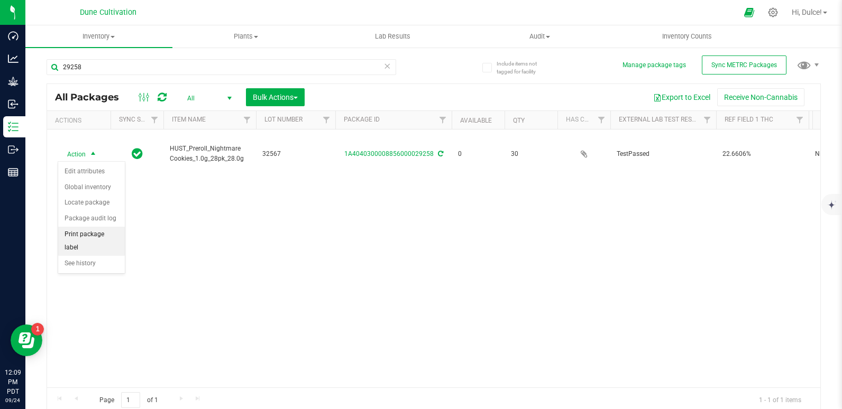
click at [92, 232] on li "Print package label" at bounding box center [91, 241] width 67 height 29
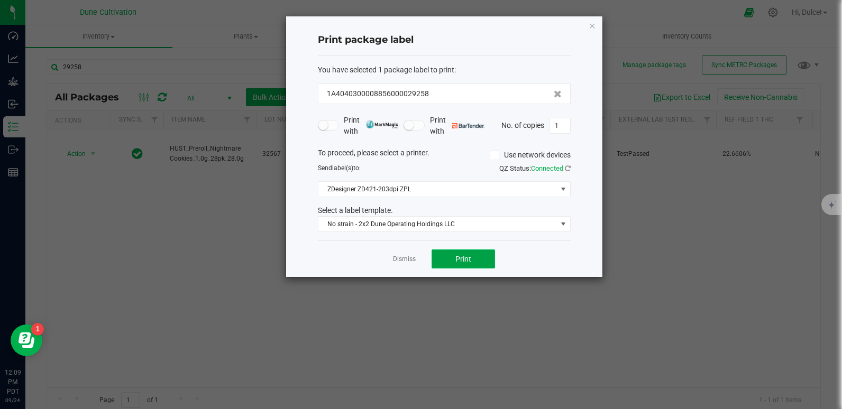
click at [487, 258] on button "Print" at bounding box center [463, 259] width 63 height 19
click at [595, 27] on icon "button" at bounding box center [592, 25] width 7 height 13
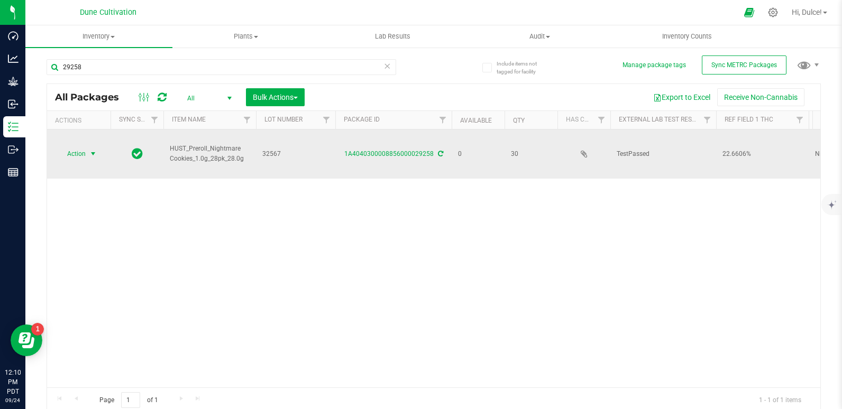
click at [77, 160] on span "Action" at bounding box center [72, 154] width 29 height 15
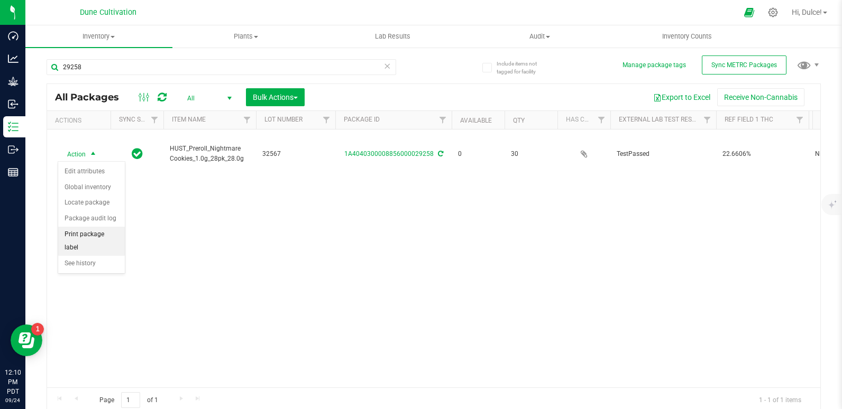
click at [83, 231] on li "Print package label" at bounding box center [91, 241] width 67 height 29
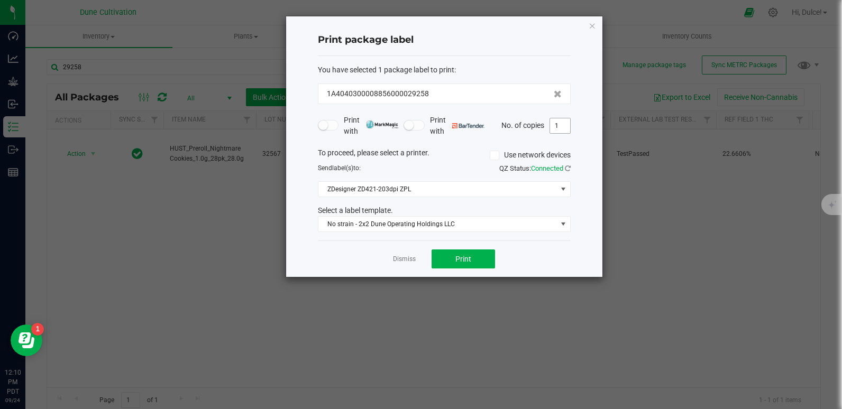
click at [561, 122] on input "1" at bounding box center [560, 125] width 20 height 15
type input "30"
click at [438, 262] on button "Print" at bounding box center [463, 259] width 63 height 19
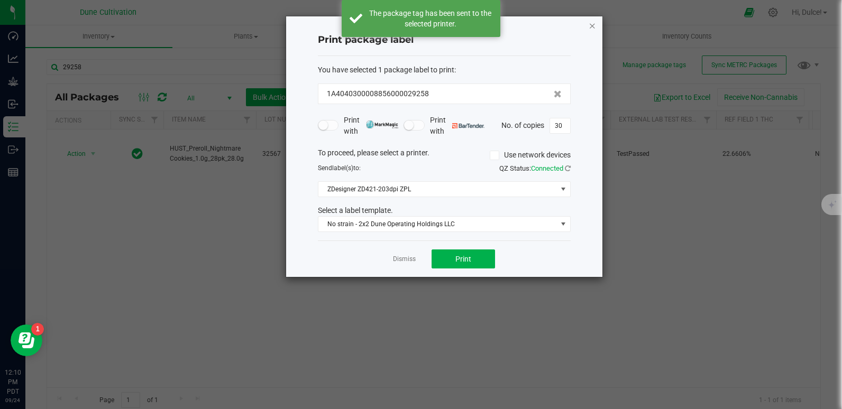
click at [591, 26] on icon "button" at bounding box center [592, 25] width 7 height 13
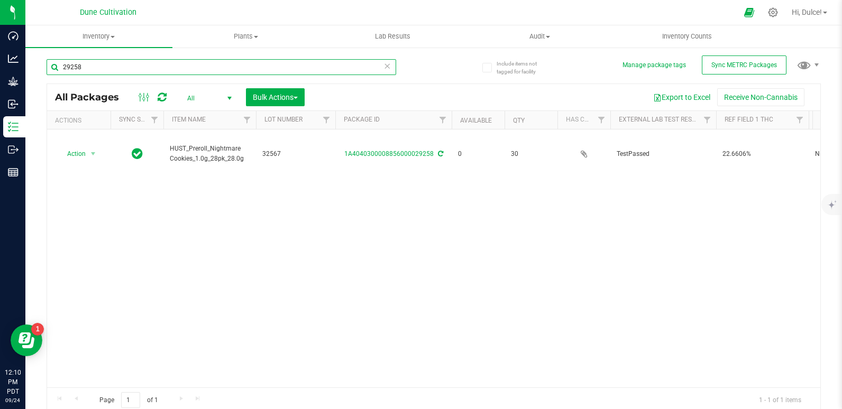
click at [161, 64] on input "29258" at bounding box center [222, 67] width 350 height 16
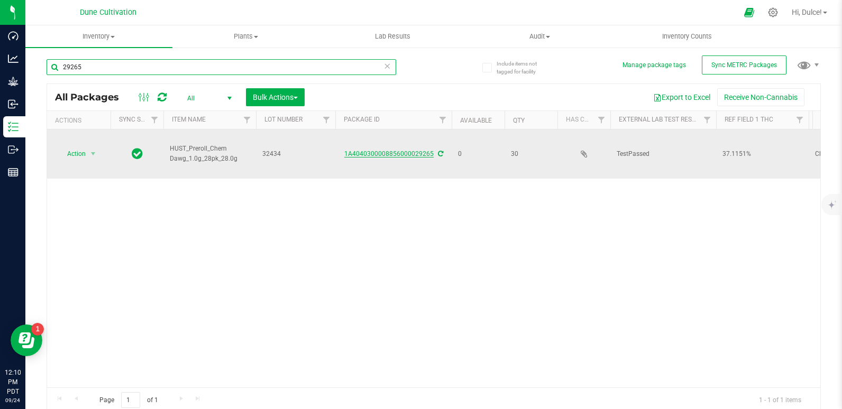
type input "29265"
click at [385, 155] on link "1A4040300008856000029265" at bounding box center [388, 153] width 89 height 7
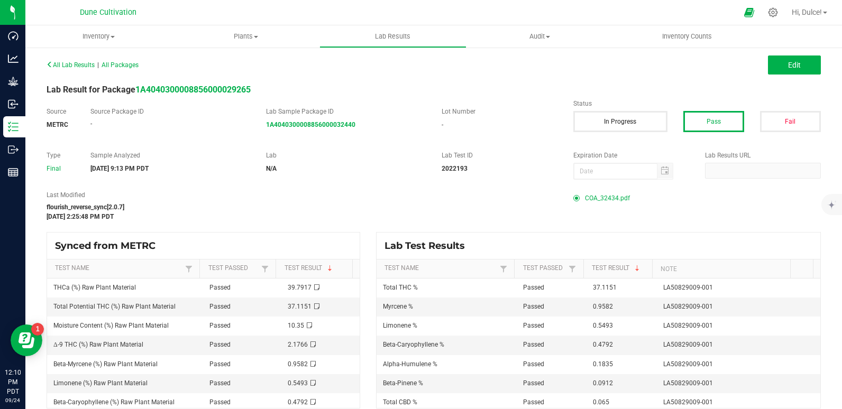
click at [596, 202] on span "COA_32434.pdf" at bounding box center [607, 198] width 45 height 16
click at [48, 61] on icon at bounding box center [50, 64] width 6 height 6
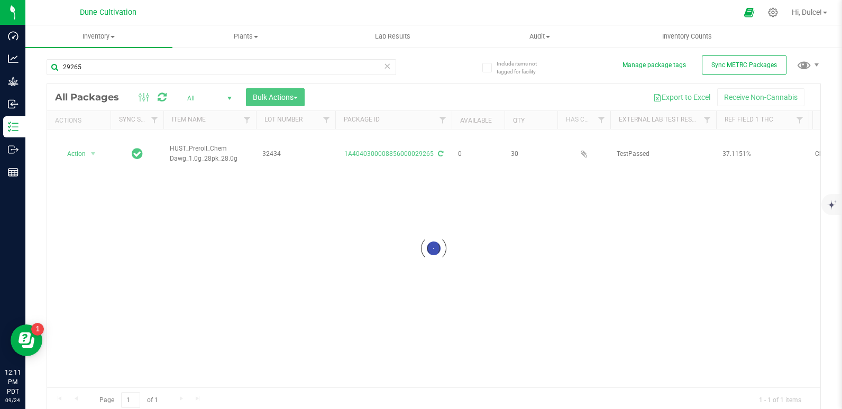
click at [71, 154] on div at bounding box center [433, 248] width 773 height 329
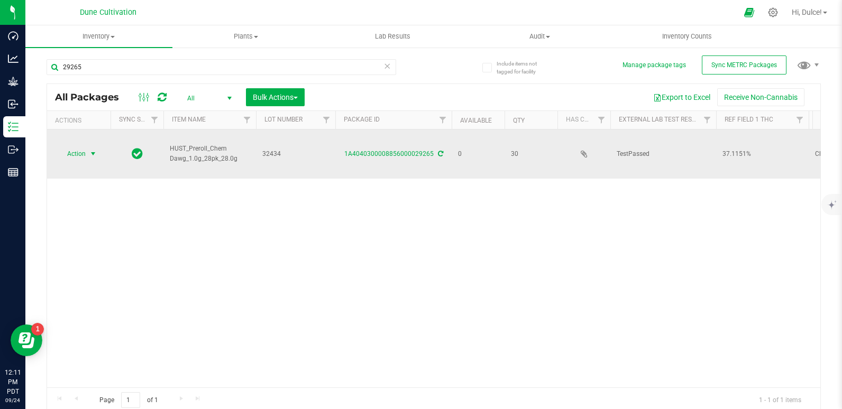
drag, startPoint x: 71, startPoint y: 154, endPoint x: 62, endPoint y: 157, distance: 9.5
click at [62, 157] on span "Action" at bounding box center [72, 154] width 29 height 15
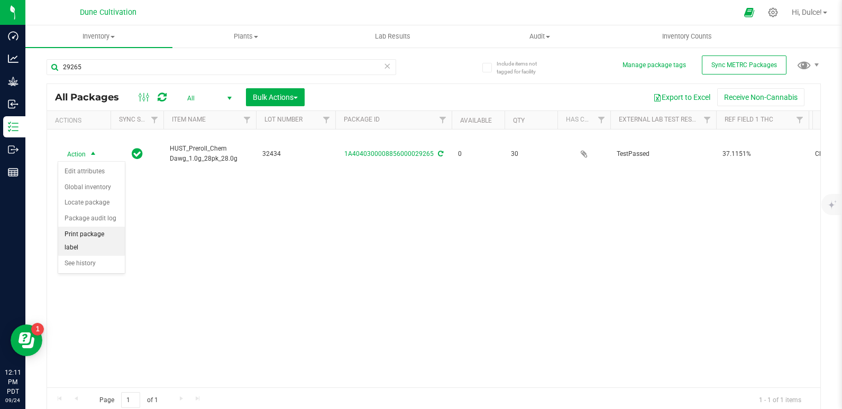
click at [95, 235] on li "Print package label" at bounding box center [91, 241] width 67 height 29
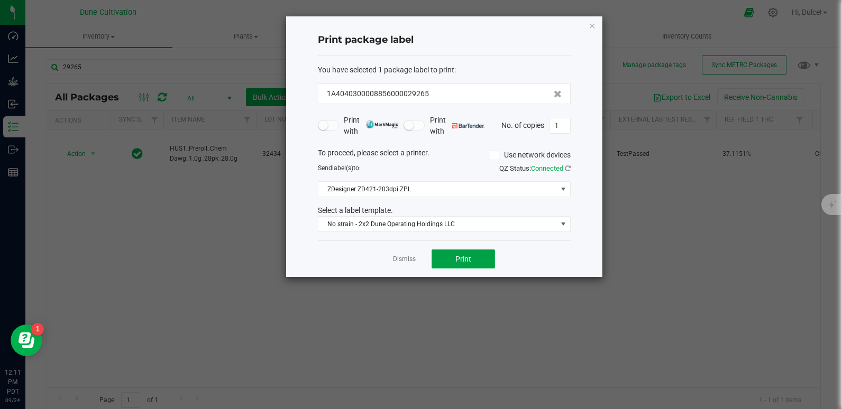
click at [471, 261] on button "Print" at bounding box center [463, 259] width 63 height 19
click at [592, 24] on icon "button" at bounding box center [592, 25] width 7 height 13
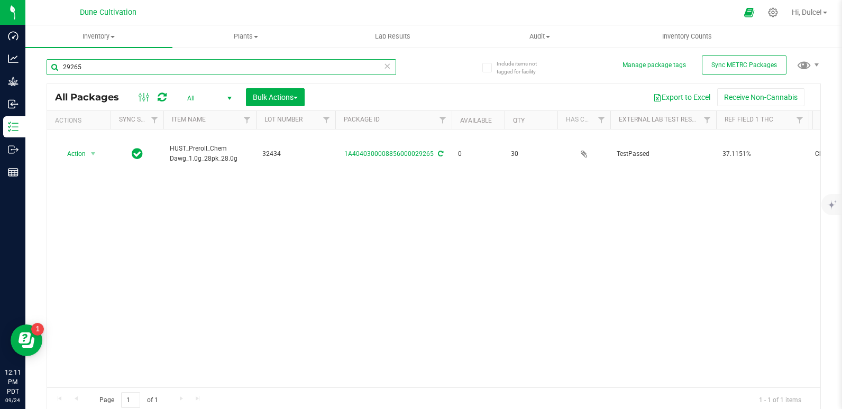
click at [219, 64] on input "29265" at bounding box center [222, 67] width 350 height 16
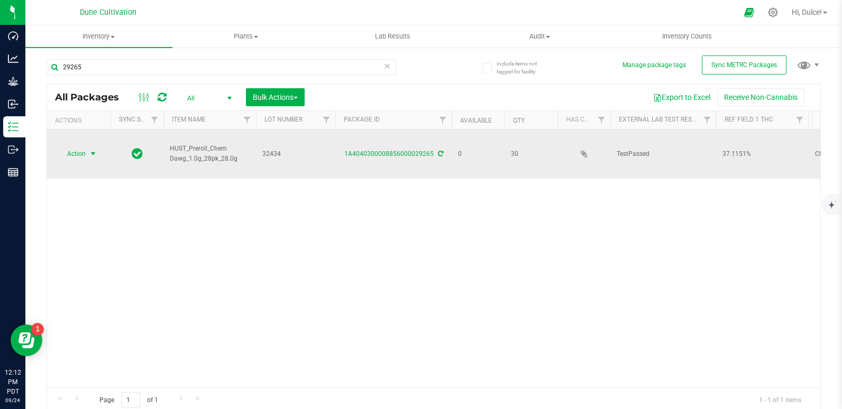
click at [75, 154] on span "Action" at bounding box center [72, 154] width 29 height 15
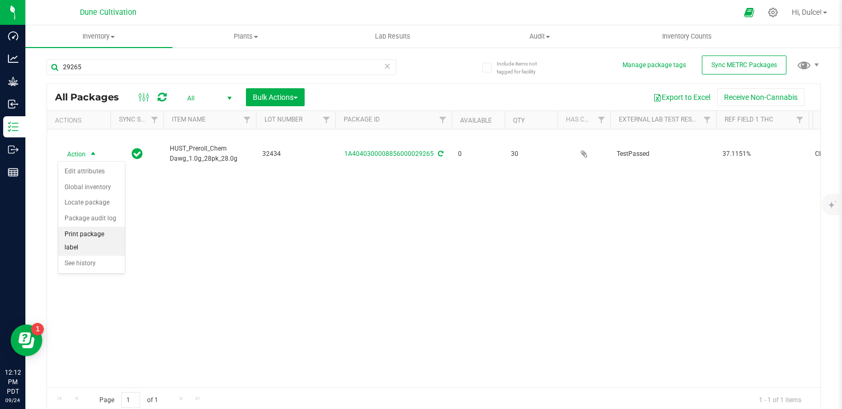
click at [98, 232] on li "Print package label" at bounding box center [91, 241] width 67 height 29
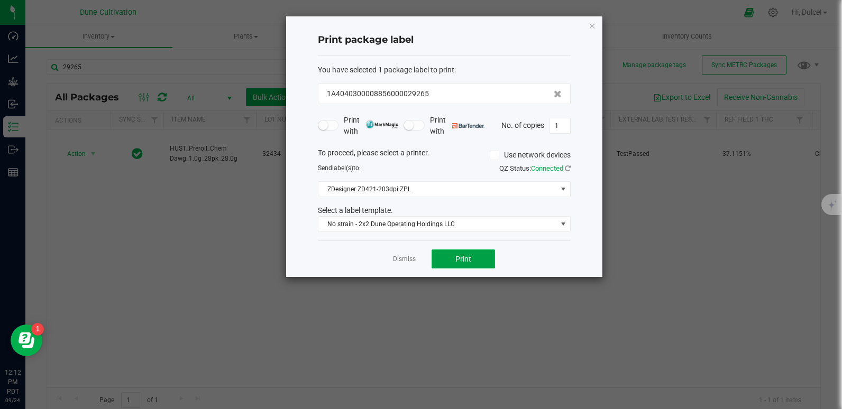
click at [478, 260] on button "Print" at bounding box center [463, 259] width 63 height 19
click at [590, 32] on div "Print package label You have selected 1 package label to print : 1A404030000885…" at bounding box center [444, 146] width 316 height 261
click at [590, 29] on icon "button" at bounding box center [592, 25] width 7 height 13
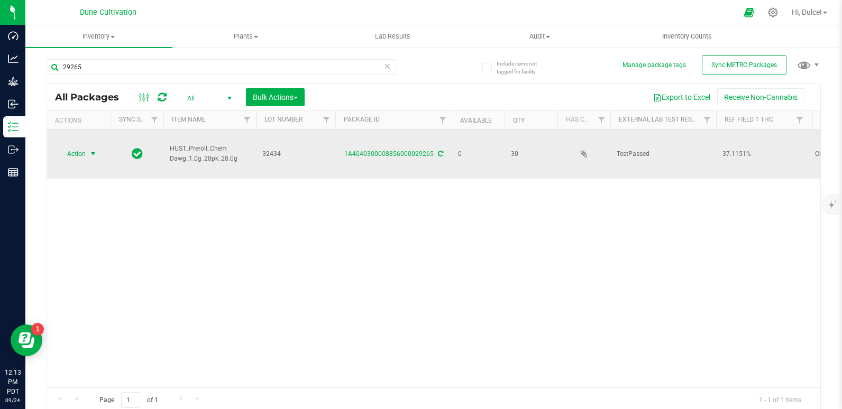
click at [77, 154] on span "Action" at bounding box center [72, 154] width 29 height 15
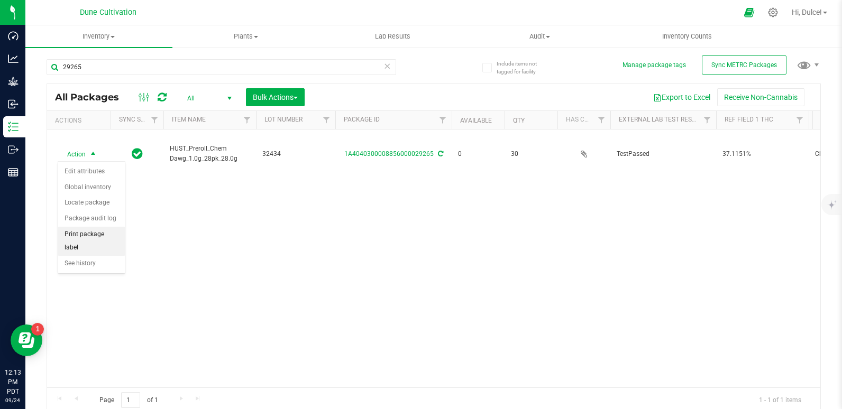
click at [85, 234] on li "Print package label" at bounding box center [91, 241] width 67 height 29
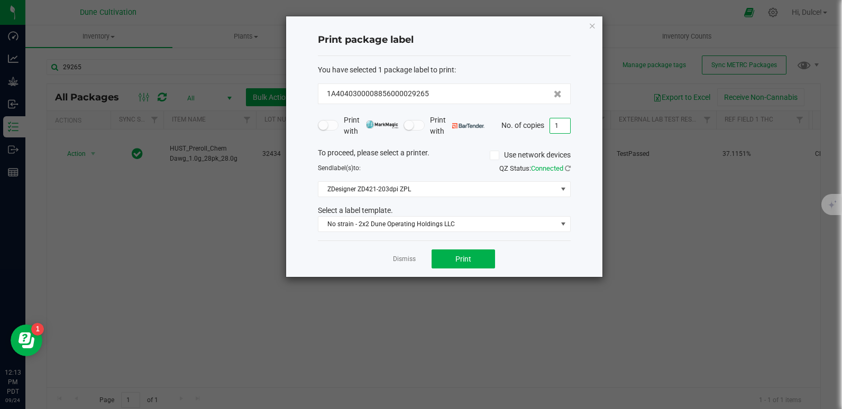
click at [568, 126] on input "1" at bounding box center [560, 125] width 20 height 15
type input "30"
click at [483, 262] on button "Print" at bounding box center [463, 259] width 63 height 19
click at [595, 25] on icon "button" at bounding box center [592, 25] width 7 height 13
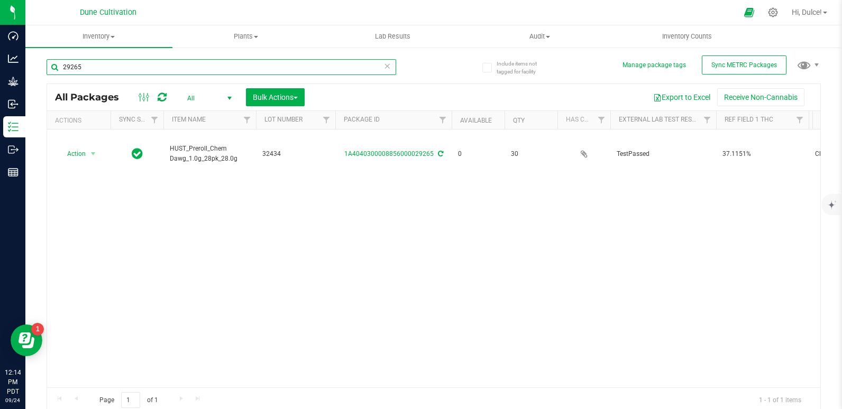
click at [344, 59] on input "29265" at bounding box center [222, 67] width 350 height 16
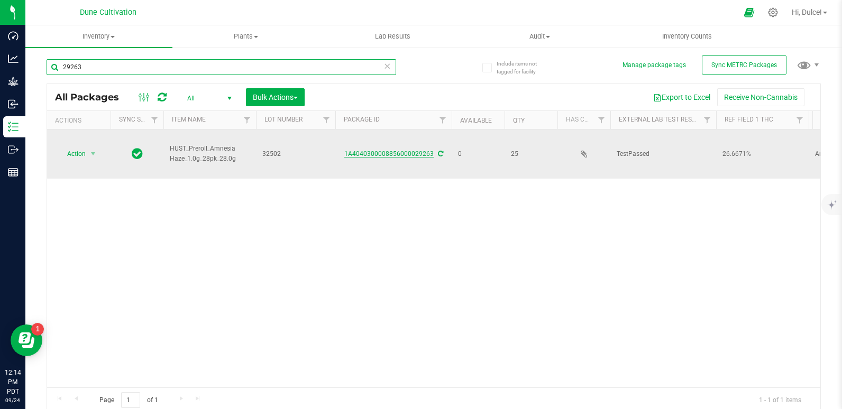
type input "29263"
click at [385, 157] on link "1A4040300008856000029263" at bounding box center [388, 153] width 89 height 7
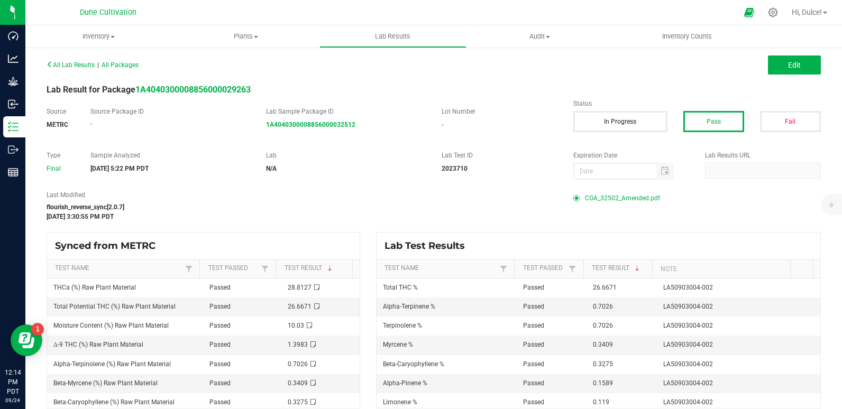
click at [604, 200] on span "COA_32502_Amended.pdf" at bounding box center [622, 198] width 75 height 16
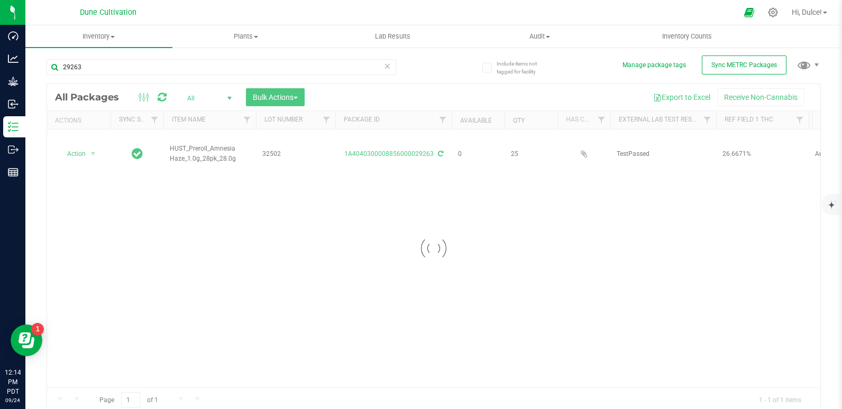
click at [85, 155] on div at bounding box center [433, 248] width 773 height 329
click at [85, 155] on span "Action" at bounding box center [72, 154] width 29 height 15
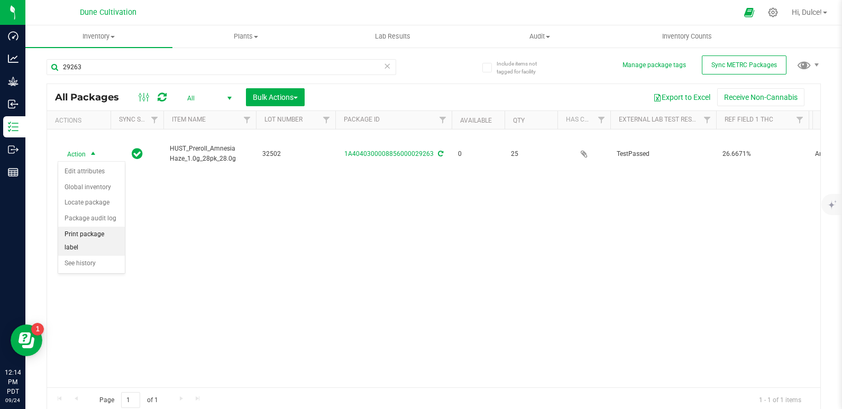
click at [83, 233] on li "Print package label" at bounding box center [91, 241] width 67 height 29
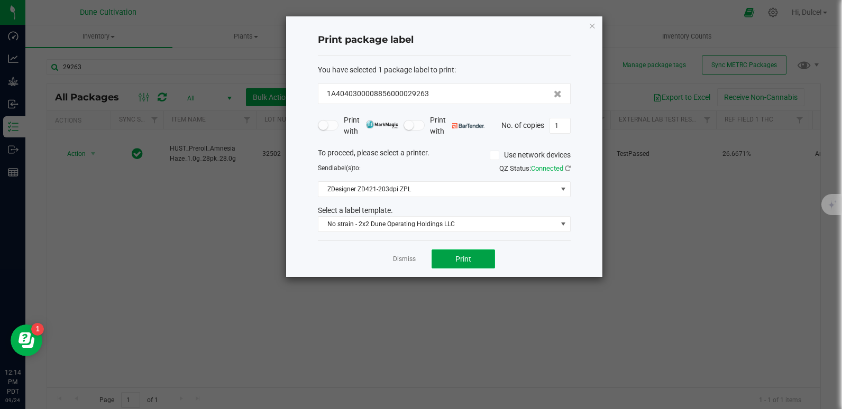
click at [445, 257] on button "Print" at bounding box center [463, 259] width 63 height 19
click at [445, 264] on button "Print" at bounding box center [463, 259] width 63 height 19
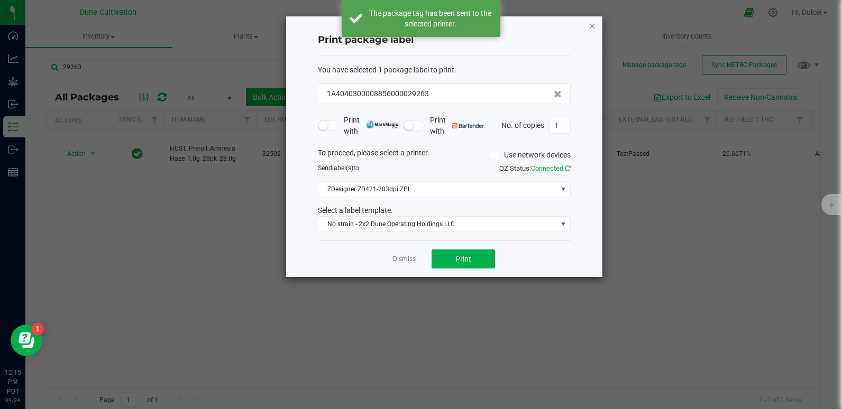
click at [593, 24] on icon "button" at bounding box center [592, 25] width 7 height 13
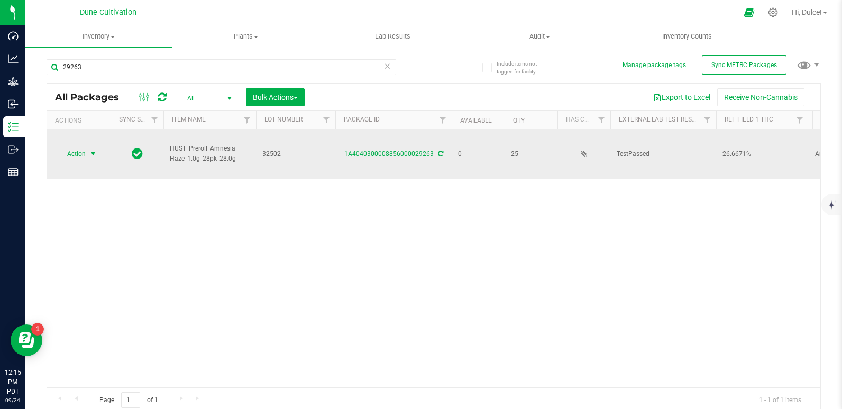
click at [85, 154] on span "Action" at bounding box center [72, 154] width 29 height 15
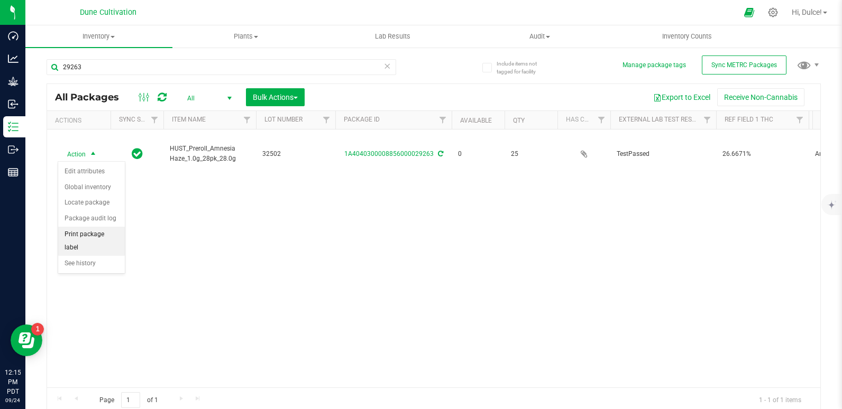
click at [103, 242] on li "Print package label" at bounding box center [91, 241] width 67 height 29
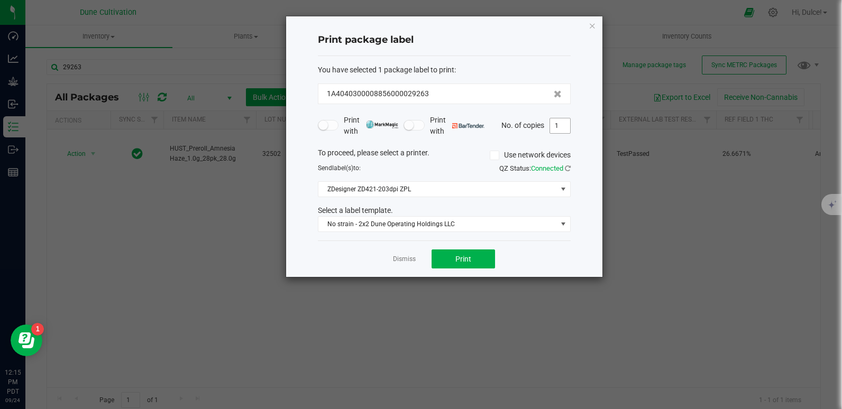
click at [560, 131] on input "1" at bounding box center [560, 125] width 20 height 15
type input "25"
click at [442, 253] on button "Print" at bounding box center [463, 259] width 63 height 19
click at [590, 24] on icon "button" at bounding box center [592, 25] width 7 height 13
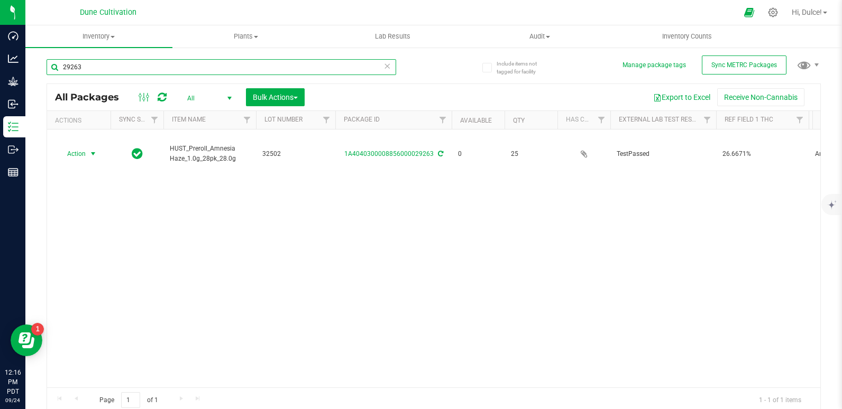
click at [266, 71] on input "29263" at bounding box center [222, 67] width 350 height 16
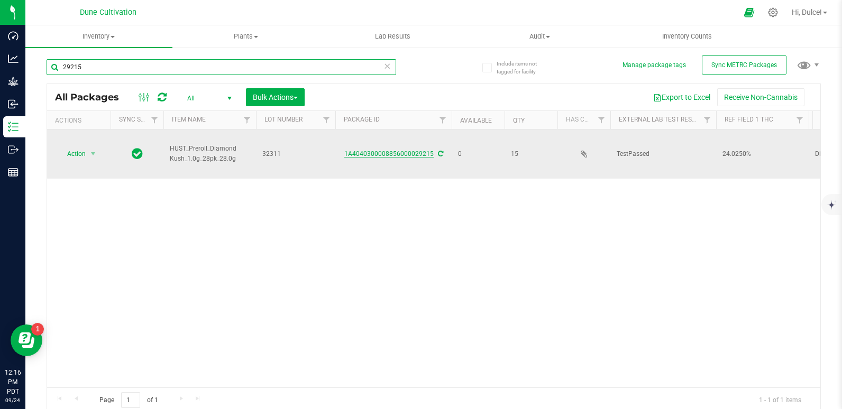
type input "29215"
click at [396, 150] on link "1A4040300008856000029215" at bounding box center [388, 153] width 89 height 7
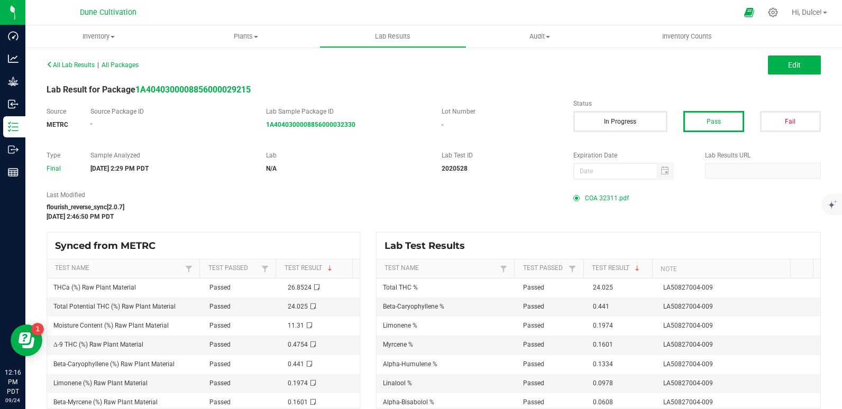
click at [617, 199] on span "COA 32311.pdf" at bounding box center [607, 198] width 44 height 16
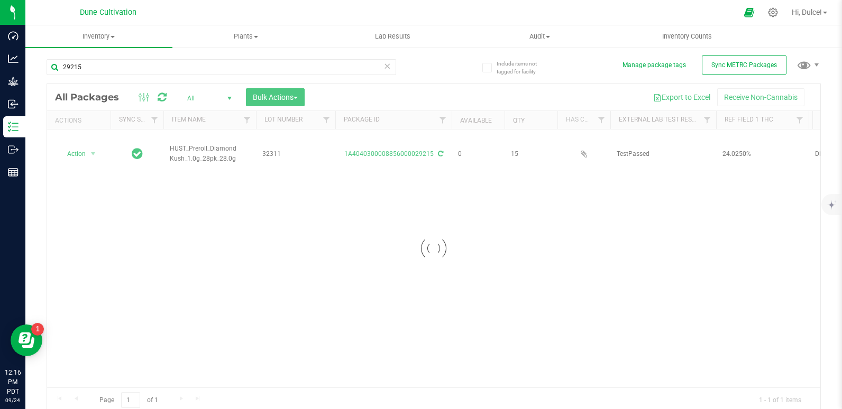
click at [82, 154] on div at bounding box center [433, 248] width 773 height 329
click at [82, 154] on span "Action" at bounding box center [72, 154] width 29 height 15
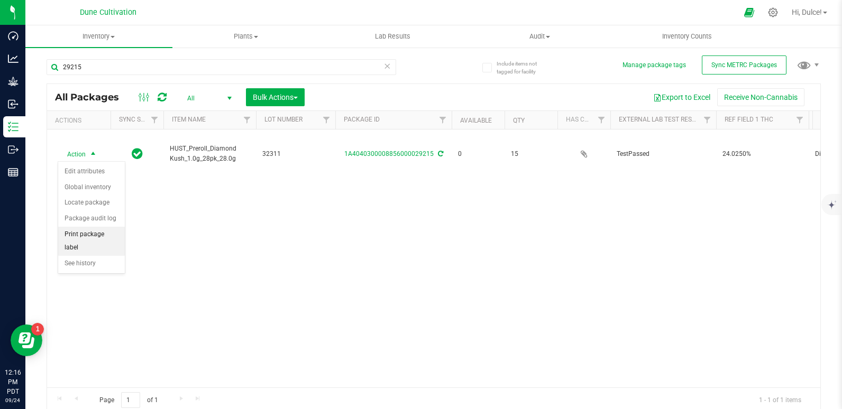
click at [88, 234] on li "Print package label" at bounding box center [91, 241] width 67 height 29
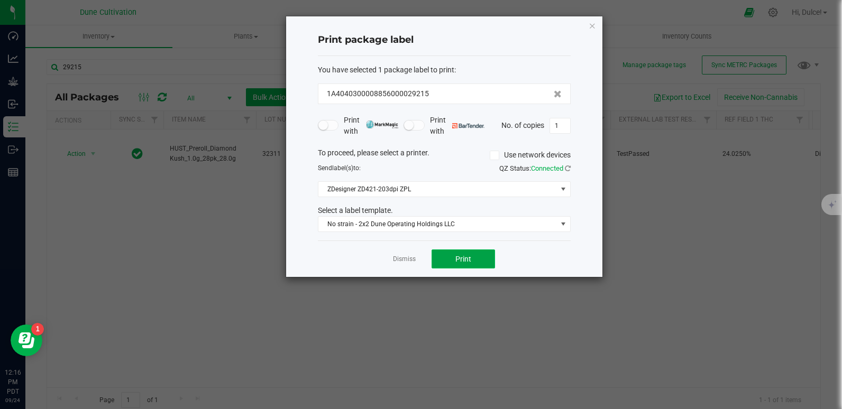
click at [492, 260] on button "Print" at bounding box center [463, 259] width 63 height 19
click at [589, 26] on icon "button" at bounding box center [592, 25] width 7 height 13
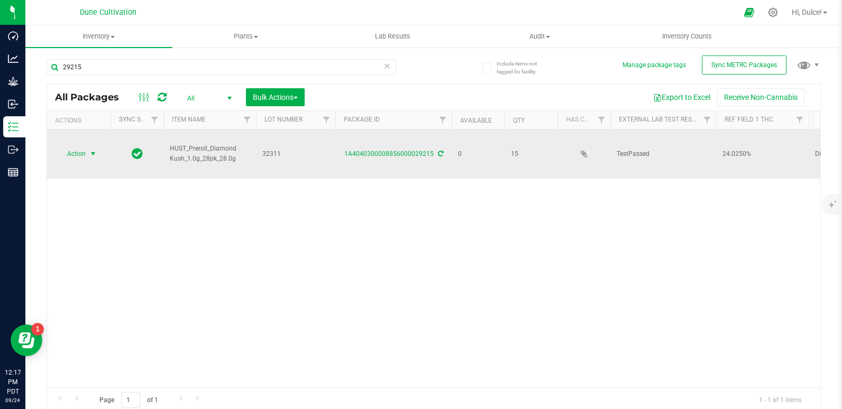
click at [76, 162] on td "Action Action Edit attributes Global inventory Locate package Package audit log…" at bounding box center [78, 154] width 63 height 49
click at [85, 149] on span "Action" at bounding box center [72, 154] width 29 height 15
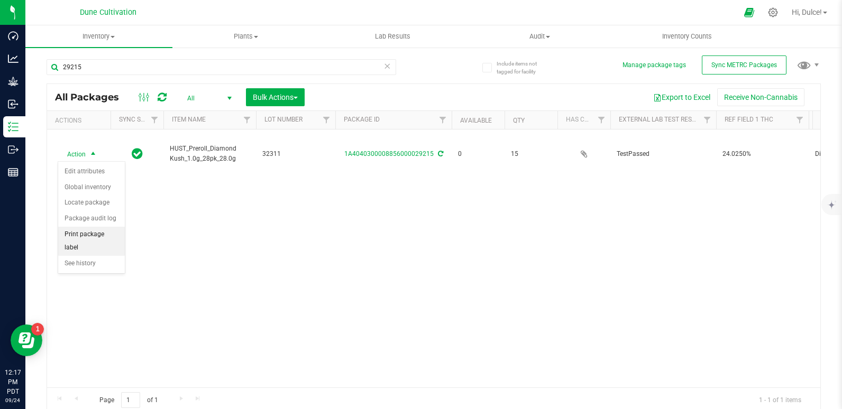
click at [84, 232] on li "Print package label" at bounding box center [91, 241] width 67 height 29
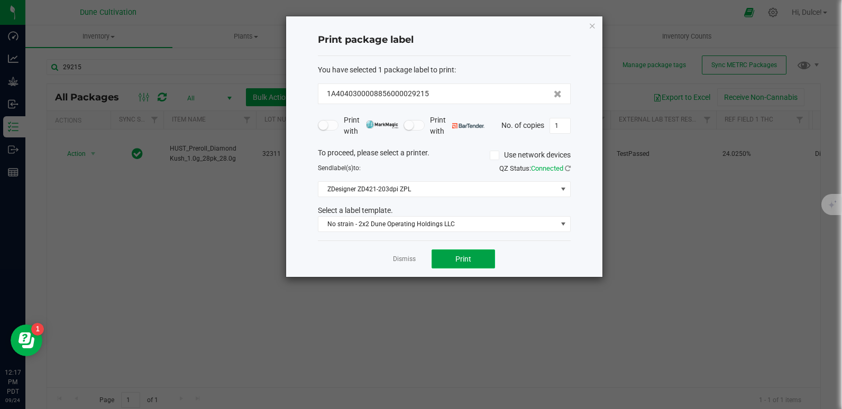
click at [446, 257] on button "Print" at bounding box center [463, 259] width 63 height 19
click at [600, 18] on div "Print package label You have selected 1 package label to print : 1A404030000885…" at bounding box center [444, 146] width 316 height 261
click at [596, 27] on icon "button" at bounding box center [592, 25] width 7 height 13
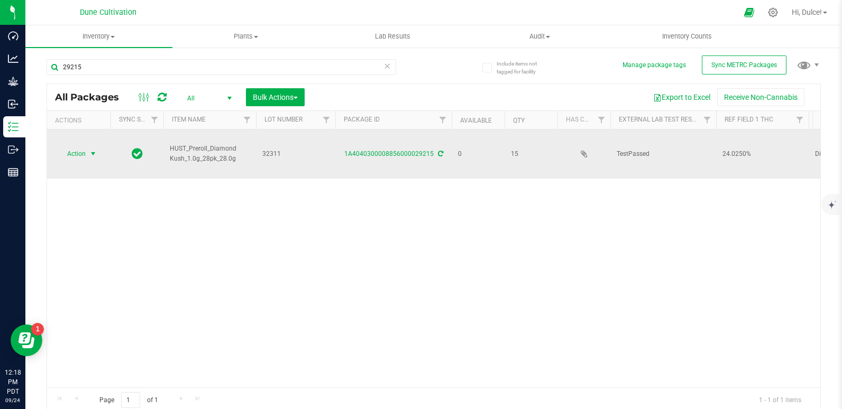
click at [94, 160] on span "select" at bounding box center [93, 154] width 13 height 15
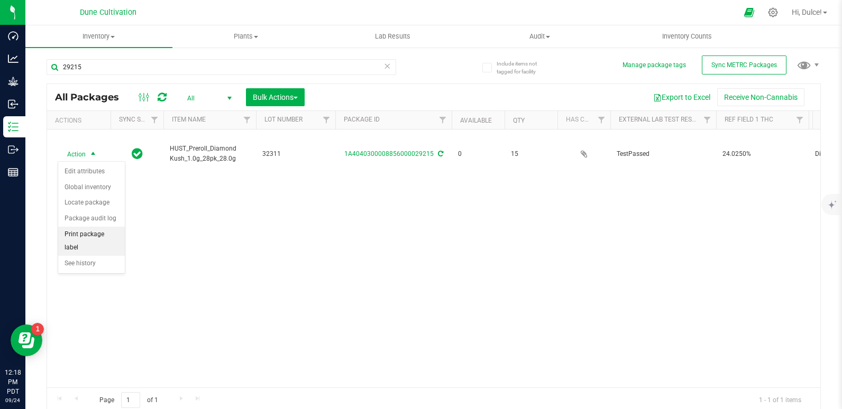
click at [97, 235] on li "Print package label" at bounding box center [91, 241] width 67 height 29
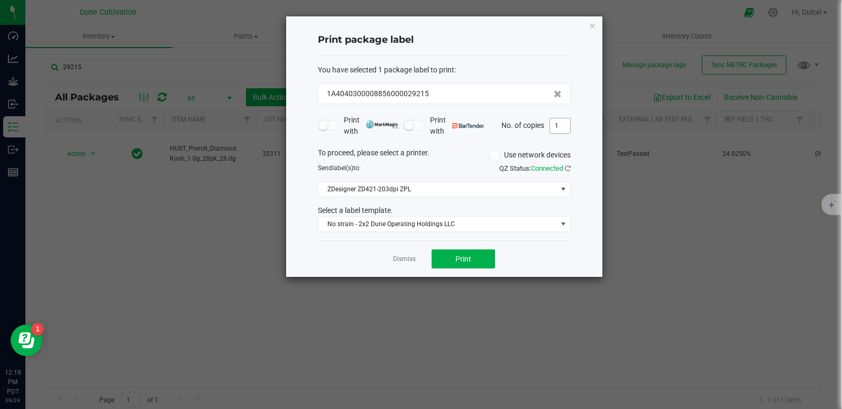
click at [566, 131] on input "1" at bounding box center [560, 125] width 20 height 15
type input "15"
click at [481, 257] on button "Print" at bounding box center [463, 259] width 63 height 19
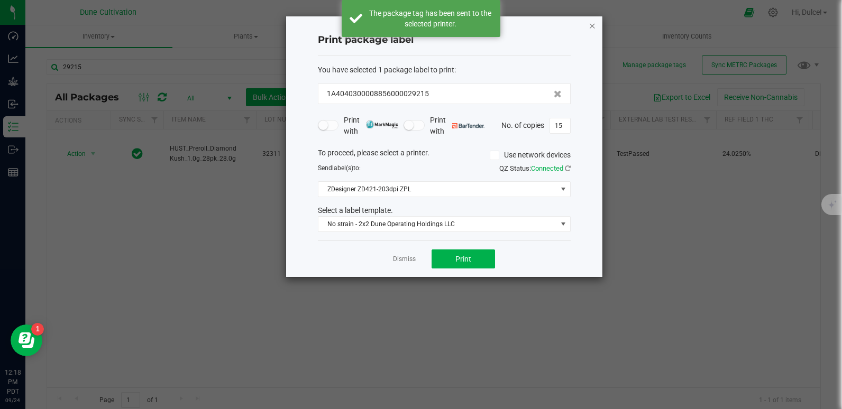
click at [592, 26] on icon "button" at bounding box center [592, 25] width 7 height 13
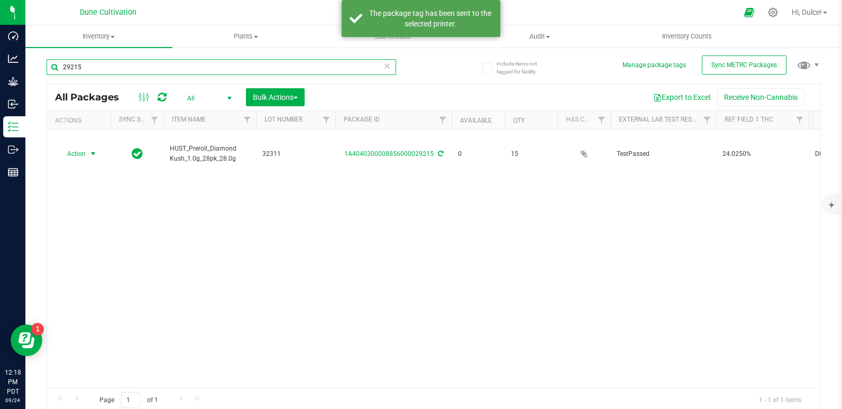
click at [306, 74] on input "29215" at bounding box center [222, 67] width 350 height 16
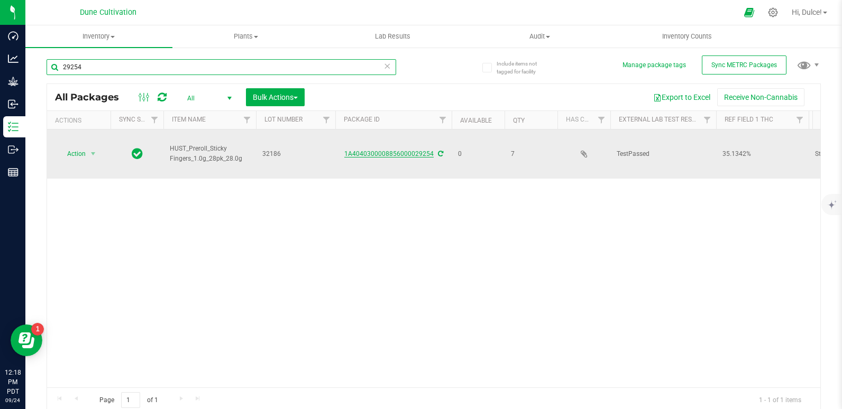
type input "29254"
click at [416, 154] on link "1A4040300008856000029254" at bounding box center [388, 153] width 89 height 7
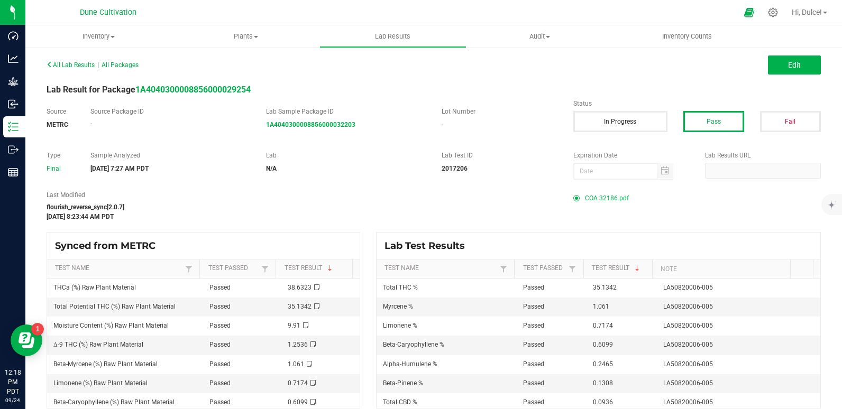
click at [589, 198] on span "COA 32186.pdf" at bounding box center [607, 198] width 44 height 16
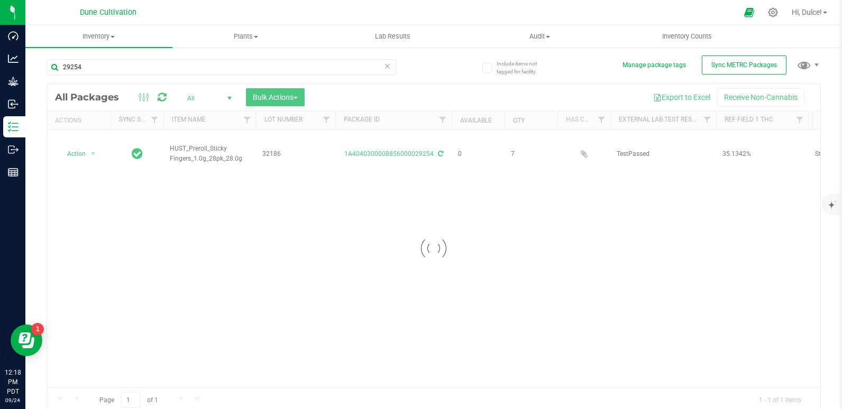
click at [79, 157] on div at bounding box center [433, 248] width 773 height 329
click at [79, 157] on span "Action" at bounding box center [72, 154] width 29 height 15
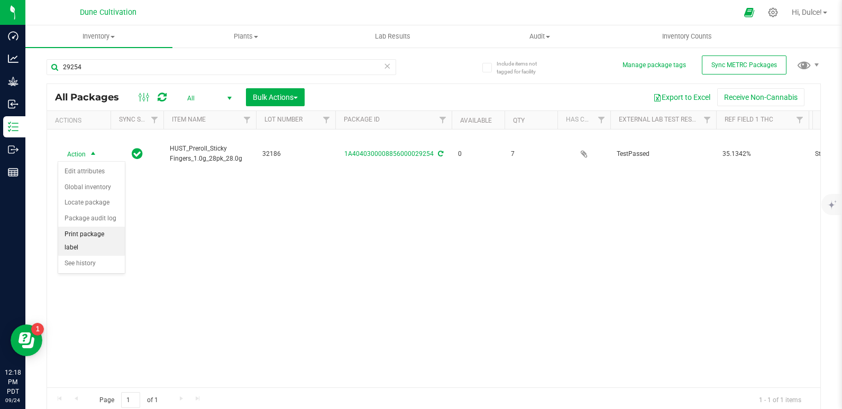
click at [83, 237] on li "Print package label" at bounding box center [91, 241] width 67 height 29
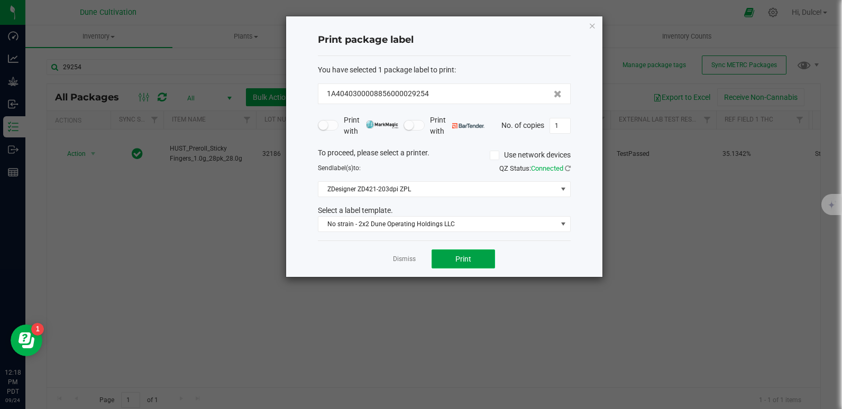
click at [475, 257] on button "Print" at bounding box center [463, 259] width 63 height 19
click at [589, 24] on icon "button" at bounding box center [592, 25] width 7 height 13
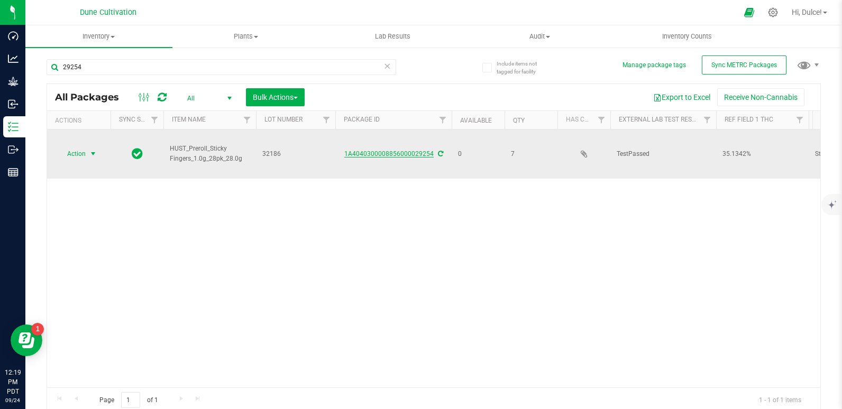
click at [395, 152] on link "1A4040300008856000029254" at bounding box center [388, 153] width 89 height 7
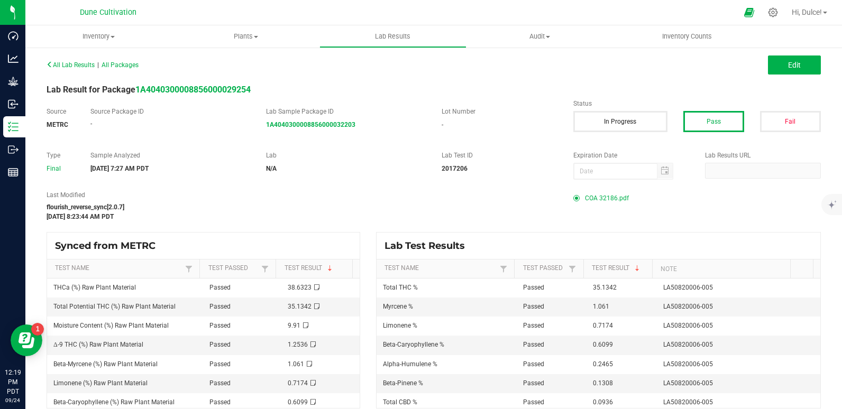
click at [599, 197] on span "COA 32186.pdf" at bounding box center [607, 198] width 44 height 16
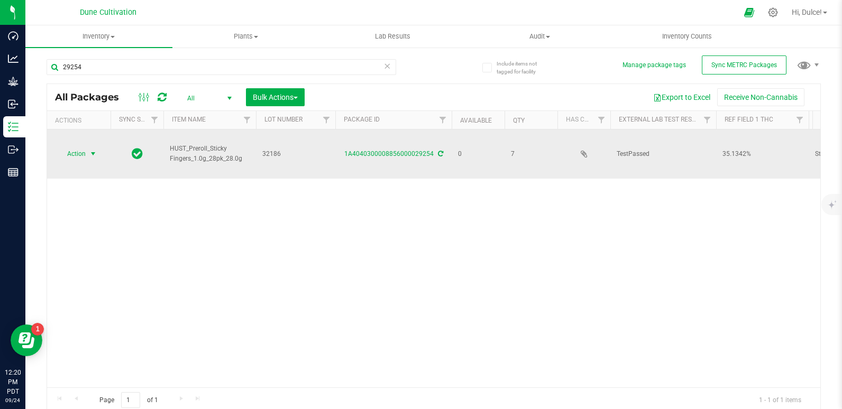
click at [85, 153] on span "Action" at bounding box center [72, 154] width 29 height 15
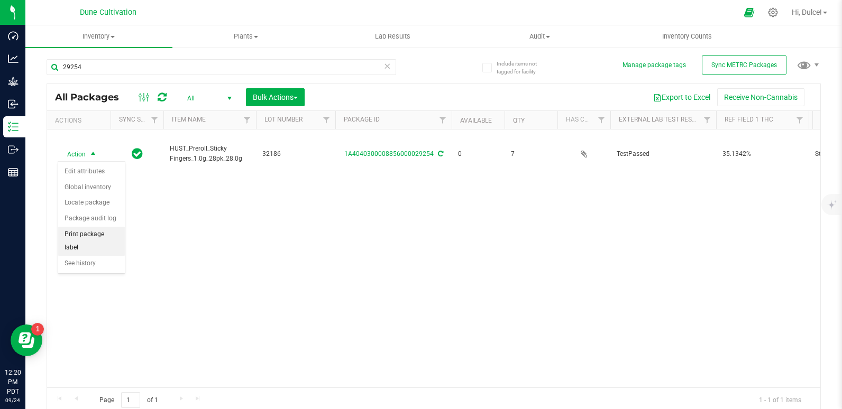
click at [100, 230] on li "Print package label" at bounding box center [91, 241] width 67 height 29
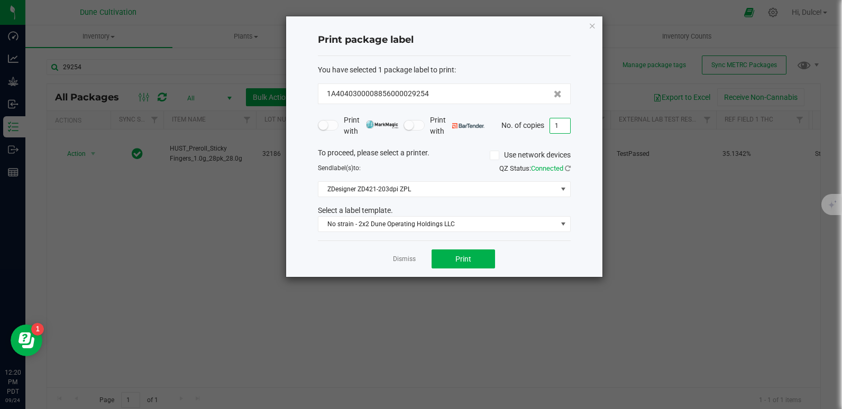
click at [562, 127] on input "1" at bounding box center [560, 125] width 20 height 15
type input "7"
click at [487, 261] on button "Print" at bounding box center [463, 259] width 63 height 19
click at [592, 22] on icon "button" at bounding box center [592, 25] width 7 height 13
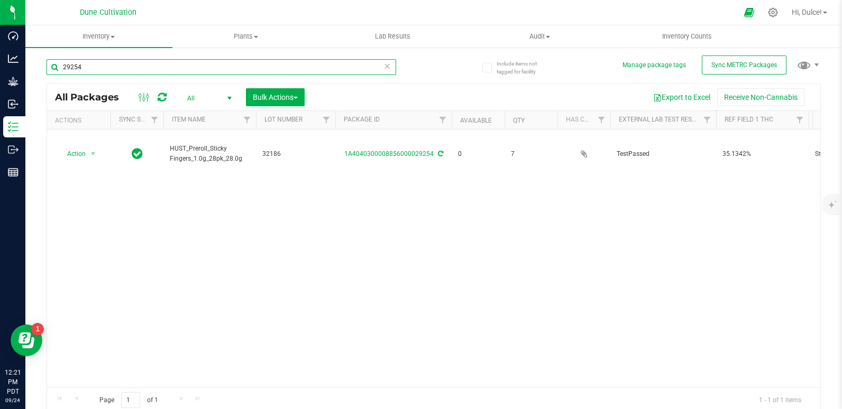
click at [235, 63] on input "29254" at bounding box center [222, 67] width 350 height 16
click at [385, 68] on icon at bounding box center [387, 65] width 7 height 13
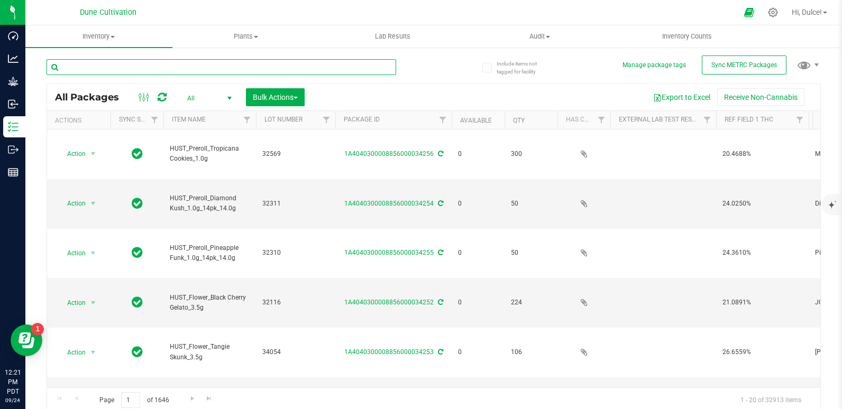
click at [214, 68] on input "text" at bounding box center [222, 67] width 350 height 16
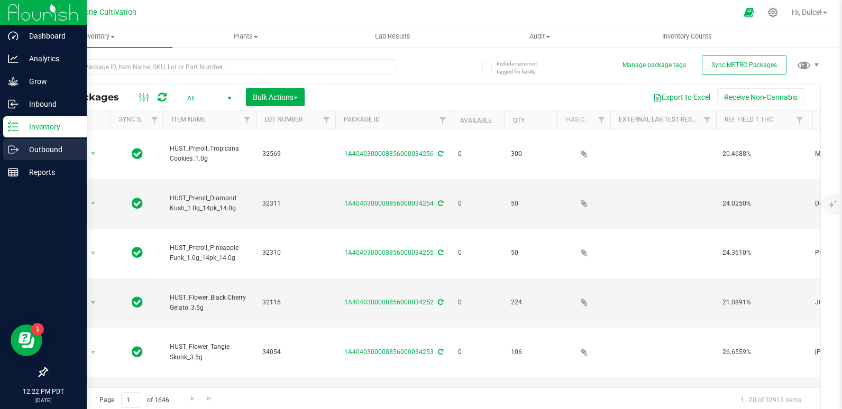
click at [21, 152] on p "Outbound" at bounding box center [50, 149] width 63 height 13
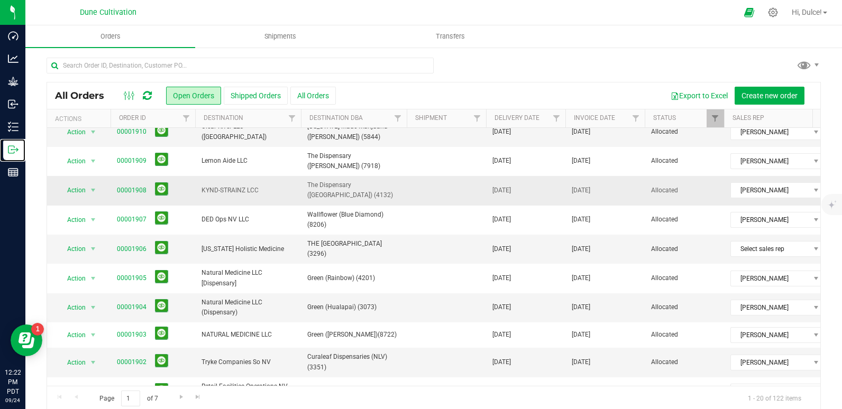
scroll to position [40, 0]
click at [137, 305] on link "00001904" at bounding box center [132, 307] width 30 height 10
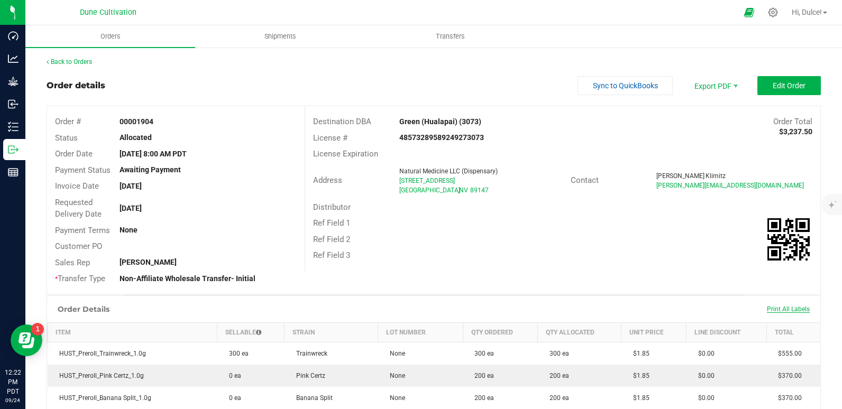
click at [778, 309] on span "Print All Labels" at bounding box center [788, 309] width 43 height 7
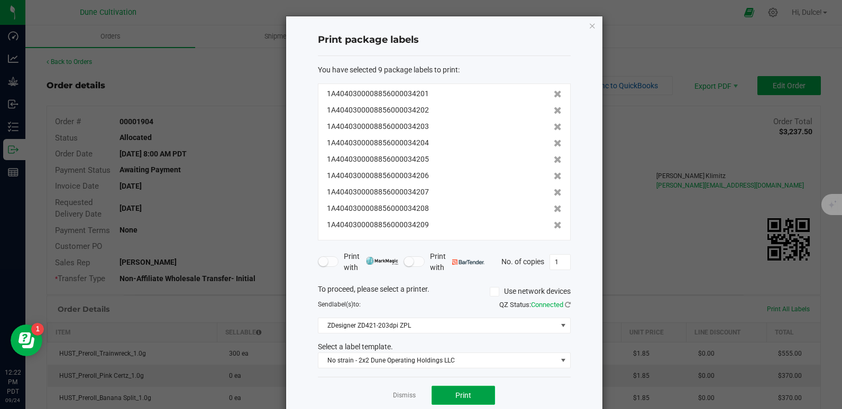
click at [465, 392] on span "Print" at bounding box center [463, 395] width 16 height 8
click at [589, 26] on icon "button" at bounding box center [592, 25] width 7 height 13
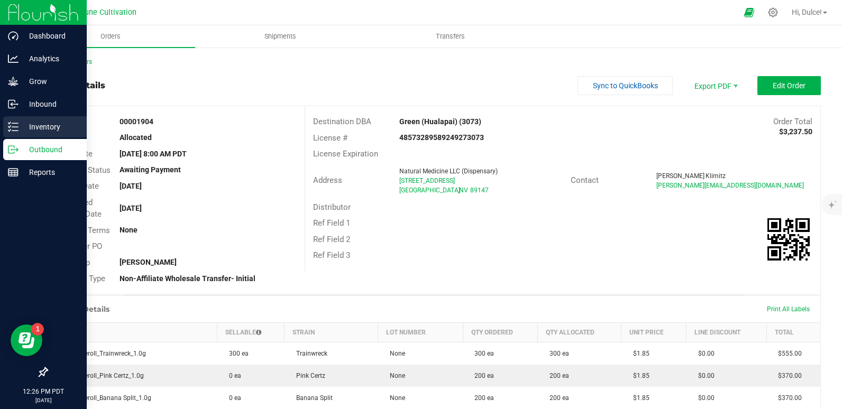
click at [27, 123] on p "Inventory" at bounding box center [50, 127] width 63 height 13
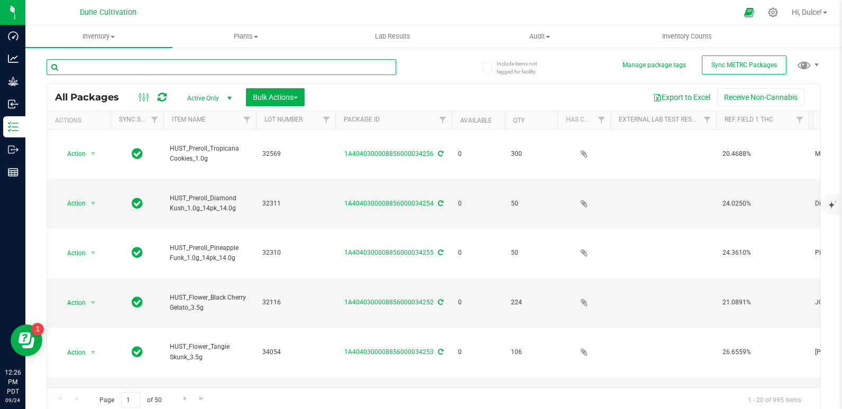
click at [212, 72] on input "text" at bounding box center [222, 67] width 350 height 16
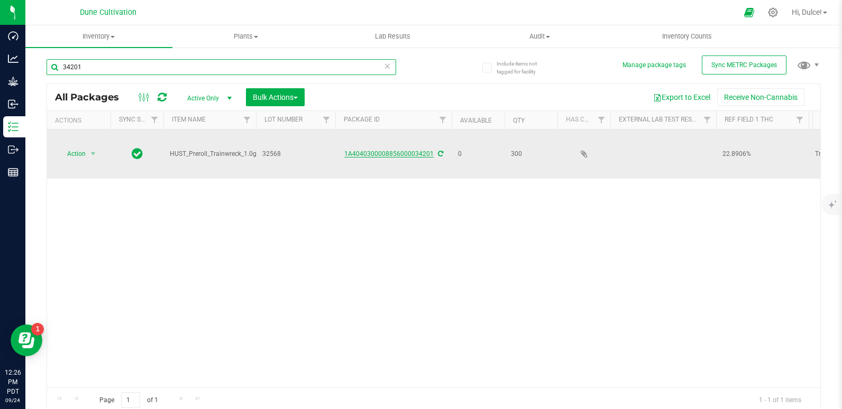
type input "34201"
click at [408, 150] on link "1A4040300008856000034201" at bounding box center [388, 153] width 89 height 7
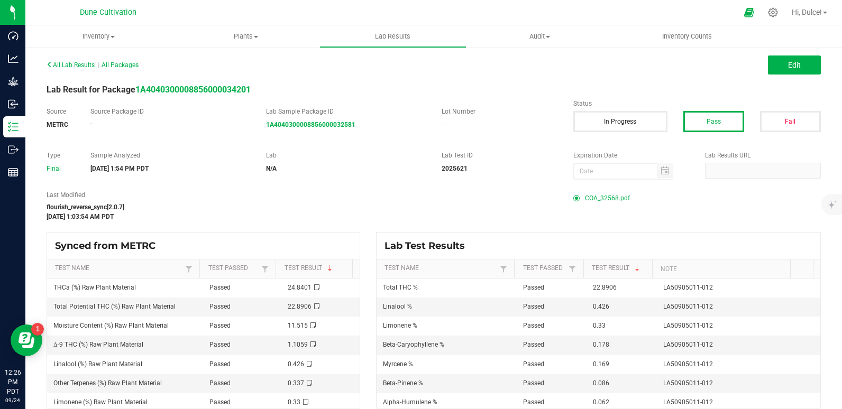
click at [614, 197] on span "COA_32568.pdf" at bounding box center [607, 198] width 45 height 16
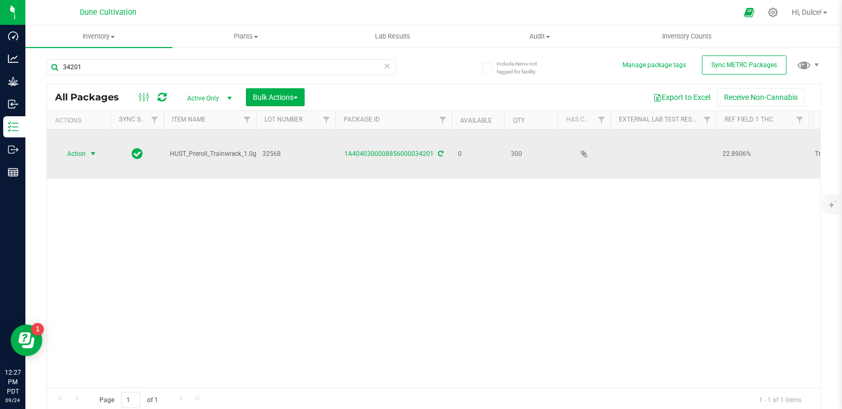
click at [83, 147] on span "Action" at bounding box center [72, 154] width 29 height 15
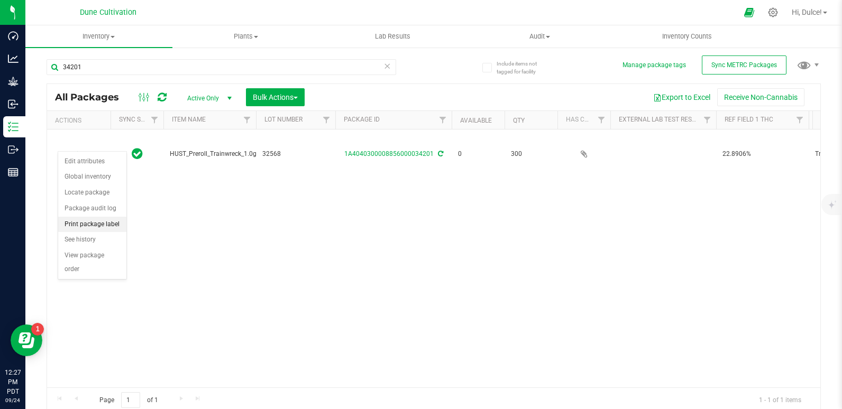
click at [85, 221] on li "Print package label" at bounding box center [92, 225] width 68 height 16
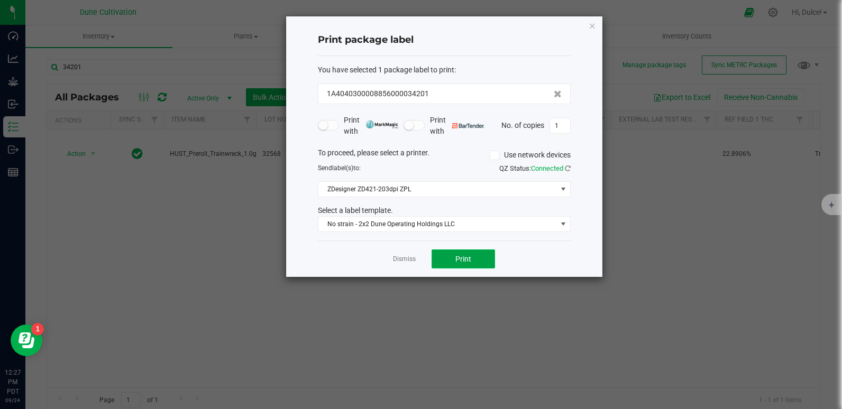
click at [473, 253] on button "Print" at bounding box center [463, 259] width 63 height 19
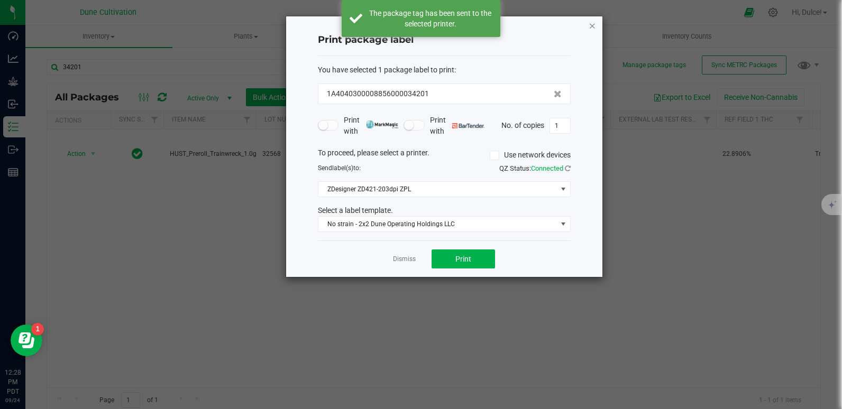
click at [593, 25] on icon "button" at bounding box center [592, 25] width 7 height 13
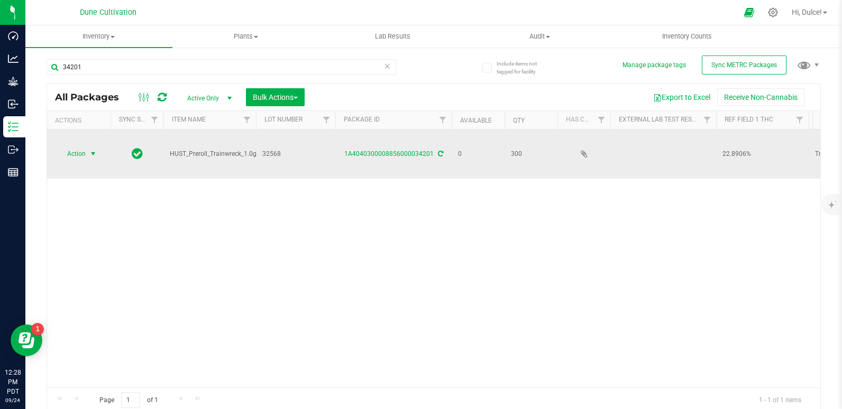
click at [93, 147] on span "select" at bounding box center [93, 154] width 13 height 15
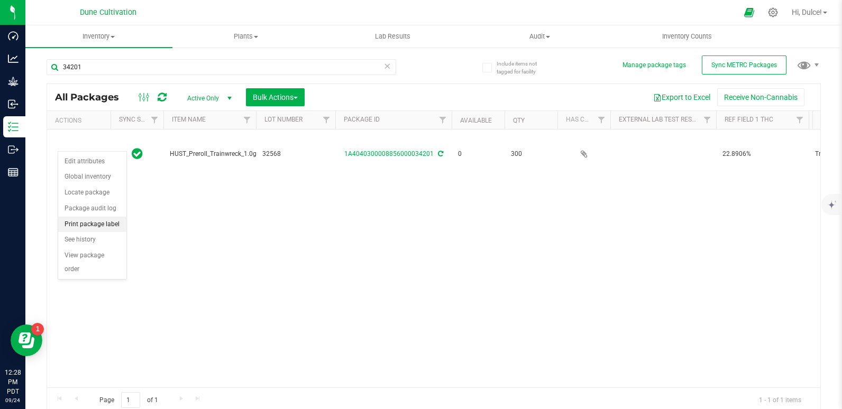
click at [106, 227] on li "Print package label" at bounding box center [92, 225] width 68 height 16
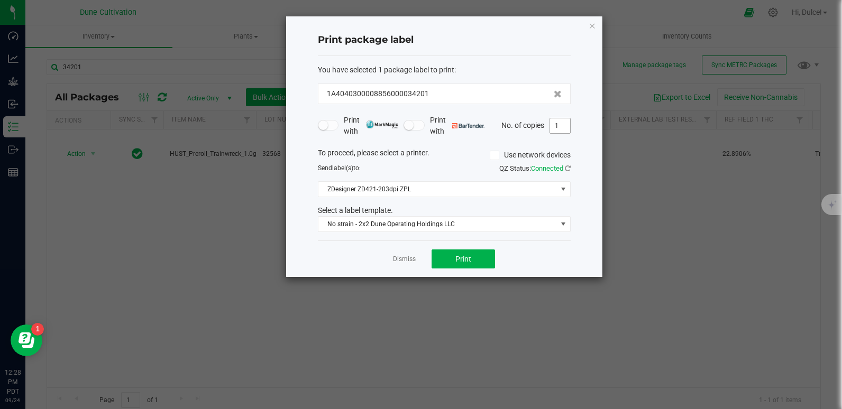
click at [559, 123] on input "1" at bounding box center [560, 125] width 20 height 15
type input "300"
click at [440, 268] on button "Print" at bounding box center [463, 259] width 63 height 19
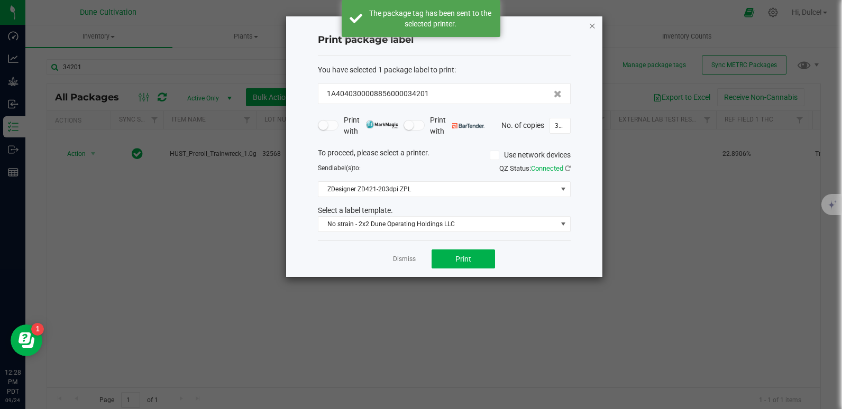
click at [593, 28] on icon "button" at bounding box center [592, 25] width 7 height 13
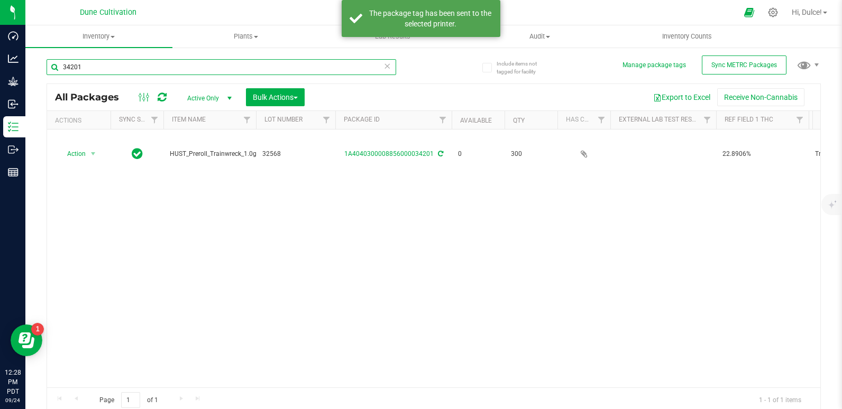
click at [231, 70] on input "34201" at bounding box center [222, 67] width 350 height 16
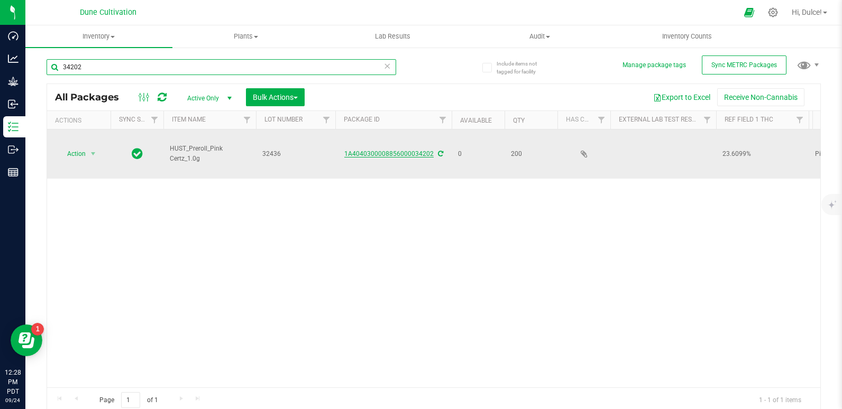
type input "34202"
click at [409, 150] on link "1A4040300008856000034202" at bounding box center [388, 153] width 89 height 7
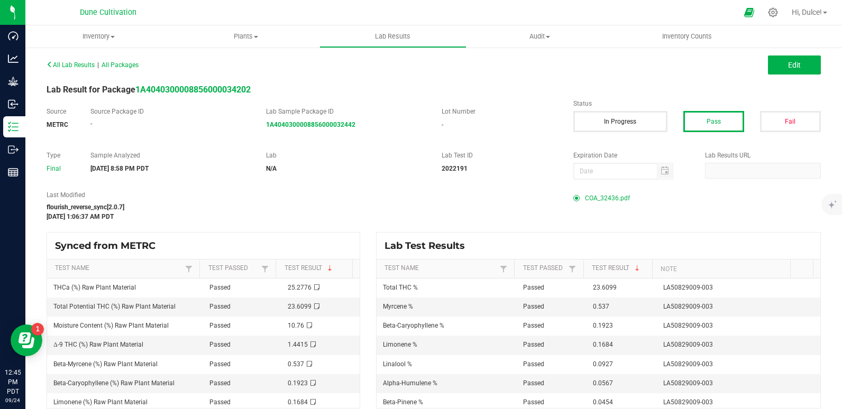
click at [598, 195] on span "COA_32436.pdf" at bounding box center [607, 198] width 45 height 16
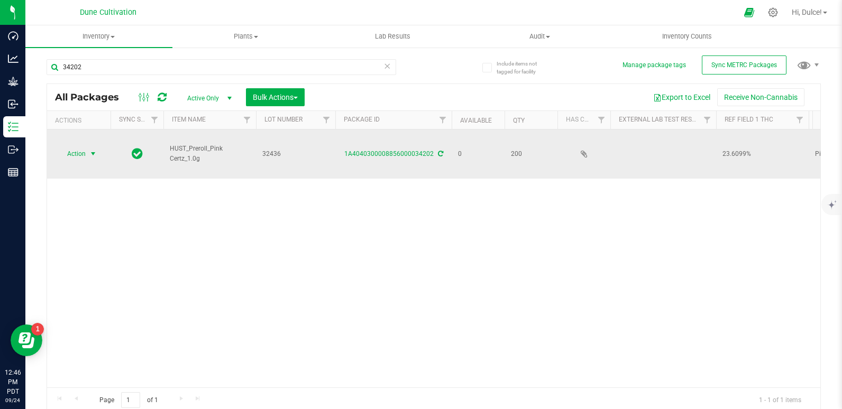
click at [89, 150] on span "select" at bounding box center [93, 154] width 8 height 8
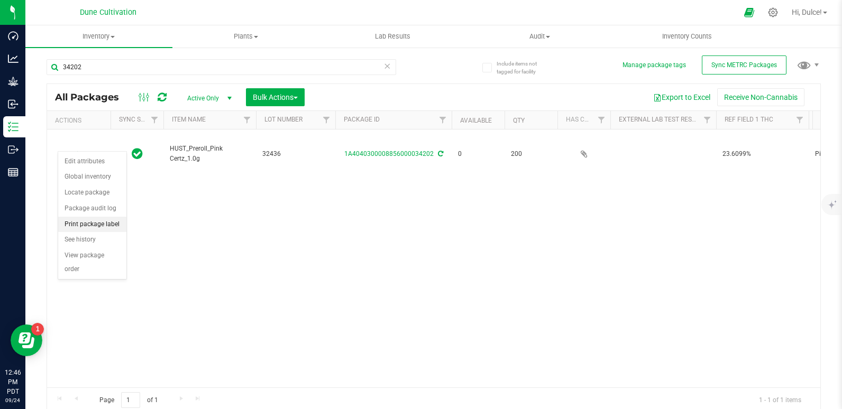
click at [81, 224] on li "Print package label" at bounding box center [92, 225] width 68 height 16
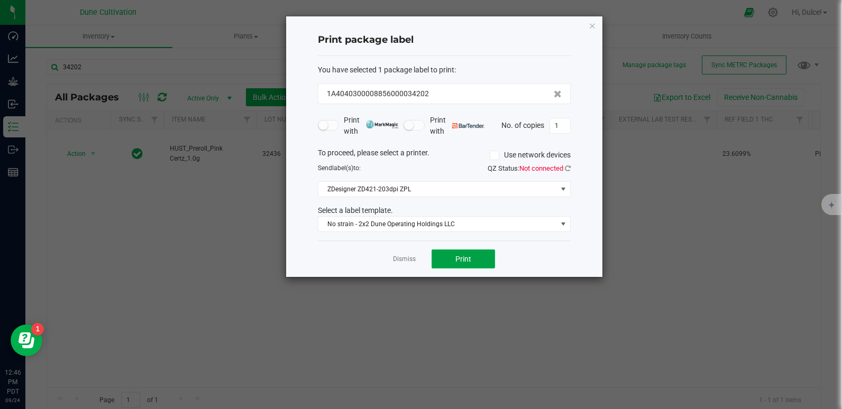
click at [471, 258] on span "Print" at bounding box center [463, 259] width 16 height 8
click at [468, 255] on span "Print" at bounding box center [463, 259] width 16 height 8
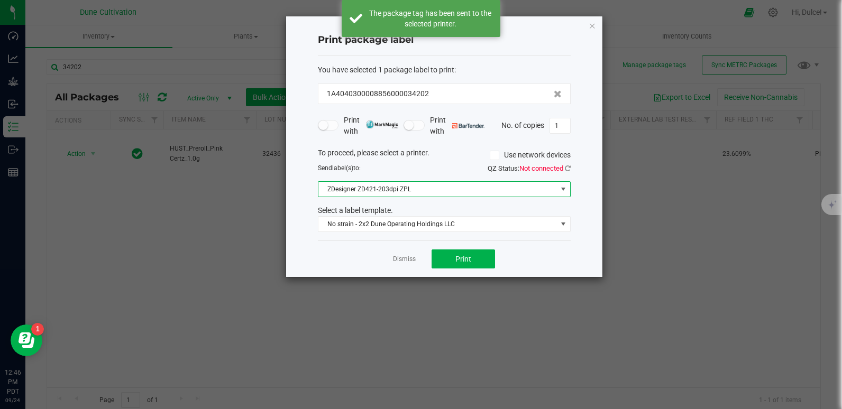
click at [472, 189] on span "ZDesigner ZD421-203dpi ZPL" at bounding box center [437, 189] width 239 height 15
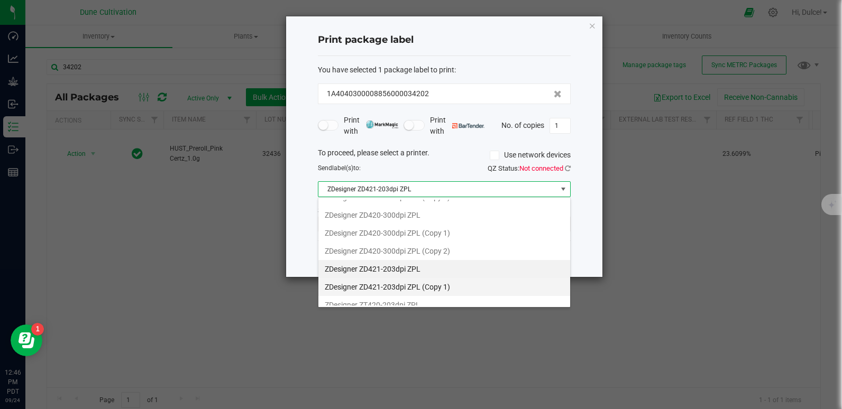
scroll to position [110, 0]
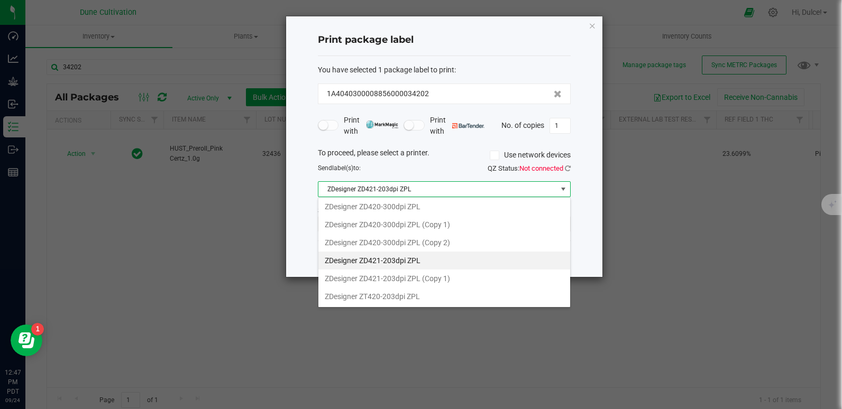
click at [442, 263] on ZPL "ZDesigner ZD421-203dpi ZPL" at bounding box center [444, 261] width 252 height 18
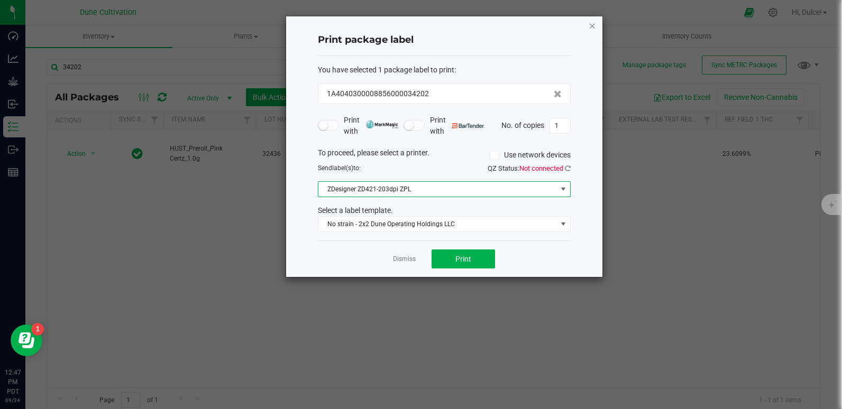
click at [592, 25] on icon "button" at bounding box center [592, 25] width 7 height 13
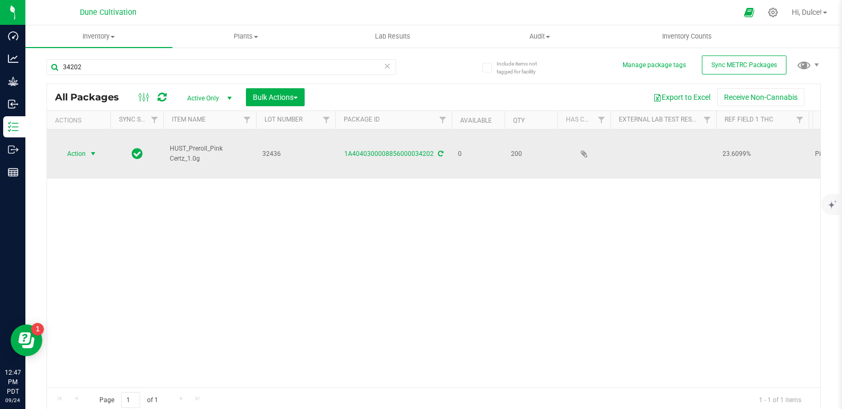
click at [81, 147] on span "Action" at bounding box center [72, 154] width 29 height 15
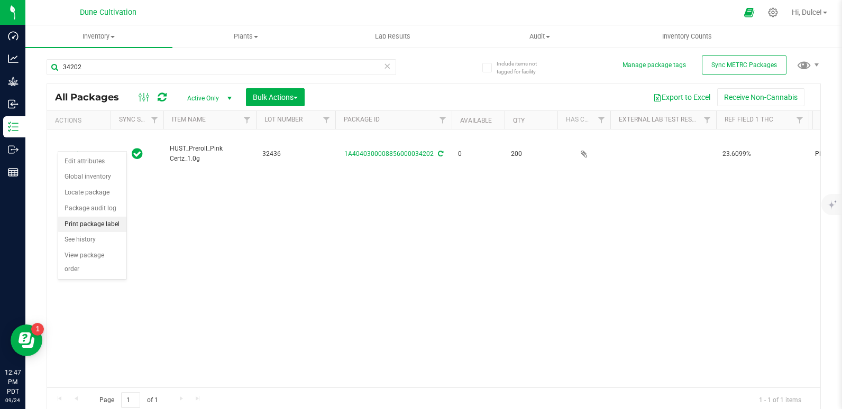
click at [95, 221] on li "Print package label" at bounding box center [92, 225] width 68 height 16
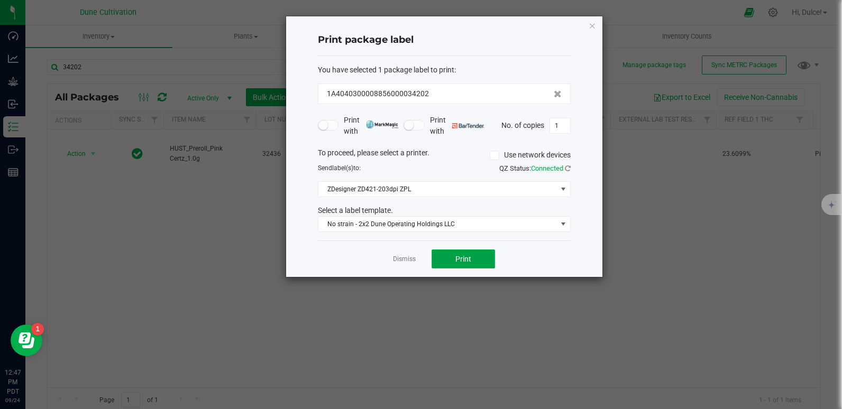
click at [485, 258] on button "Print" at bounding box center [463, 259] width 63 height 19
click at [594, 23] on icon "button" at bounding box center [592, 25] width 7 height 13
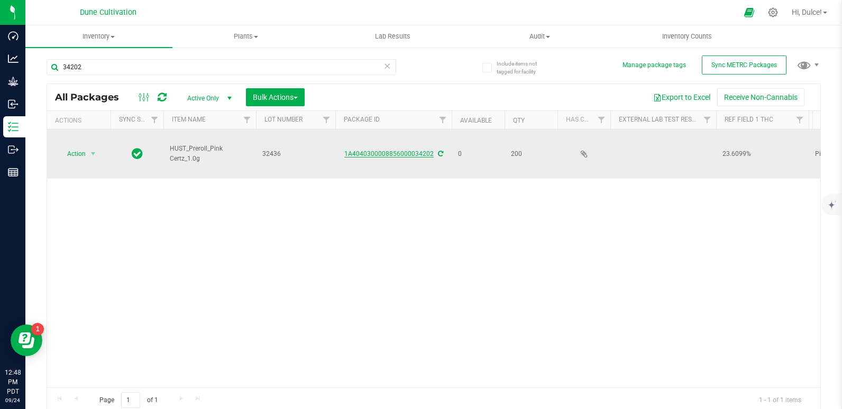
click at [379, 150] on link "1A4040300008856000034202" at bounding box center [388, 153] width 89 height 7
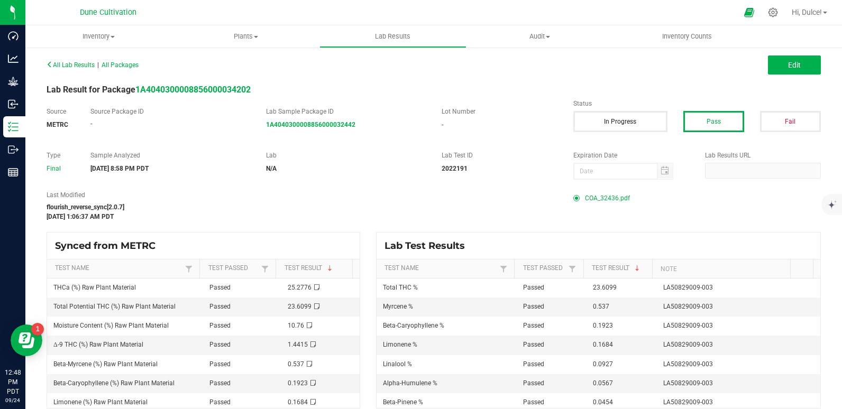
click at [608, 200] on span "COA_32436.pdf" at bounding box center [607, 198] width 45 height 16
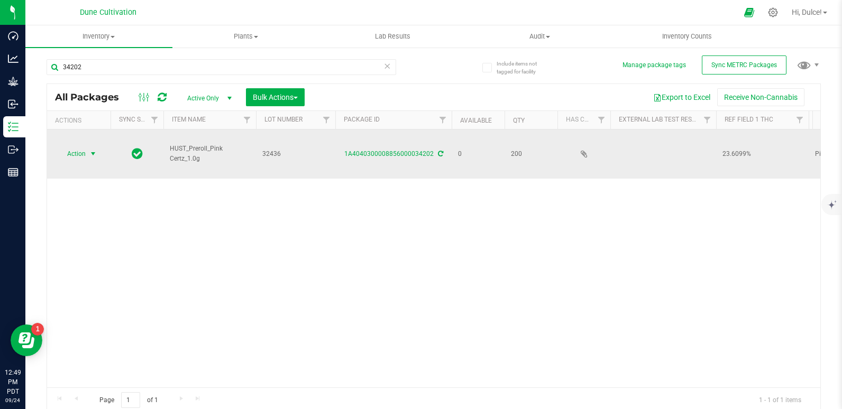
click at [94, 150] on span "select" at bounding box center [93, 154] width 8 height 8
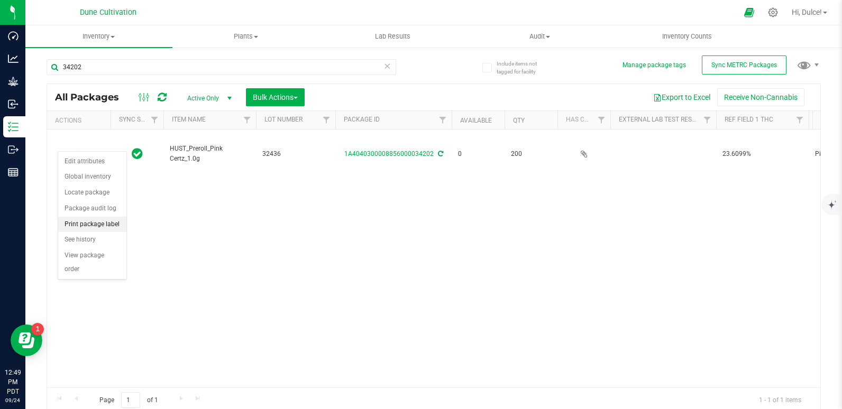
click at [109, 223] on li "Print package label" at bounding box center [92, 225] width 68 height 16
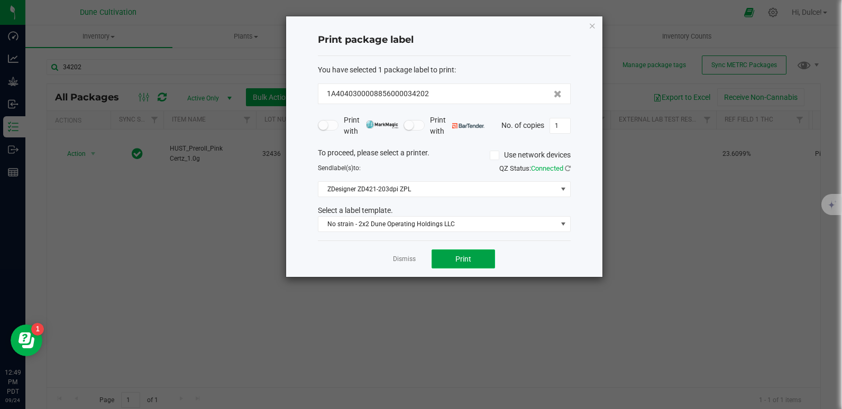
click at [463, 264] on button "Print" at bounding box center [463, 259] width 63 height 19
click at [562, 129] on input "1" at bounding box center [560, 125] width 20 height 15
type input "200"
click at [451, 272] on div "Dismiss Print" at bounding box center [444, 259] width 253 height 36
click at [451, 264] on button "Print" at bounding box center [463, 259] width 63 height 19
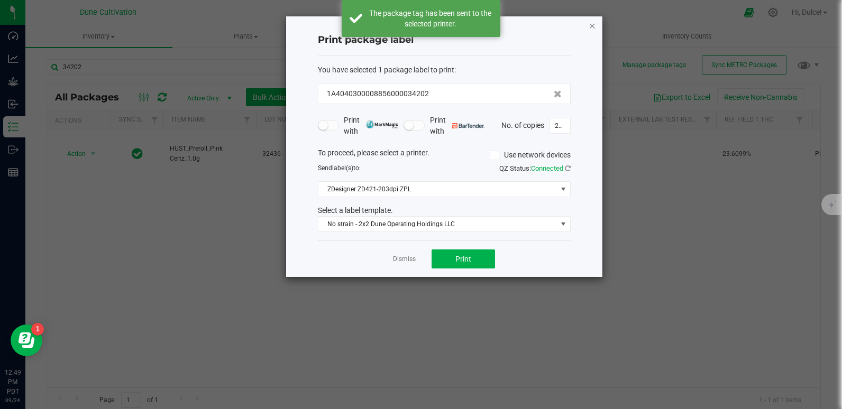
click at [590, 26] on icon "button" at bounding box center [592, 25] width 7 height 13
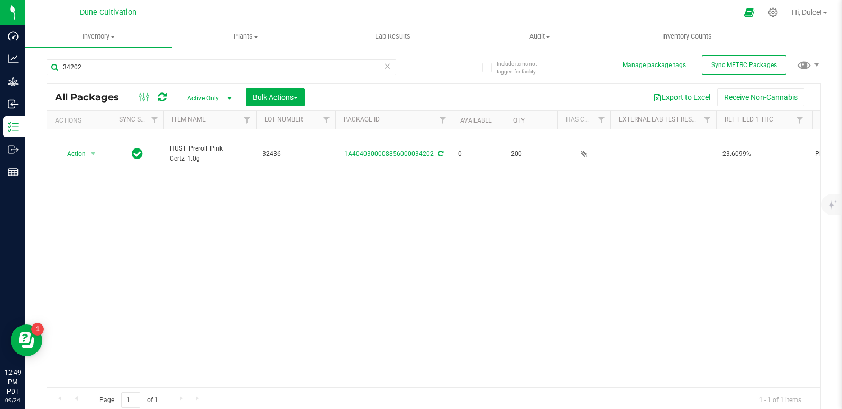
click at [199, 75] on div "34202" at bounding box center [222, 71] width 350 height 24
click at [199, 74] on input "34202" at bounding box center [222, 67] width 350 height 16
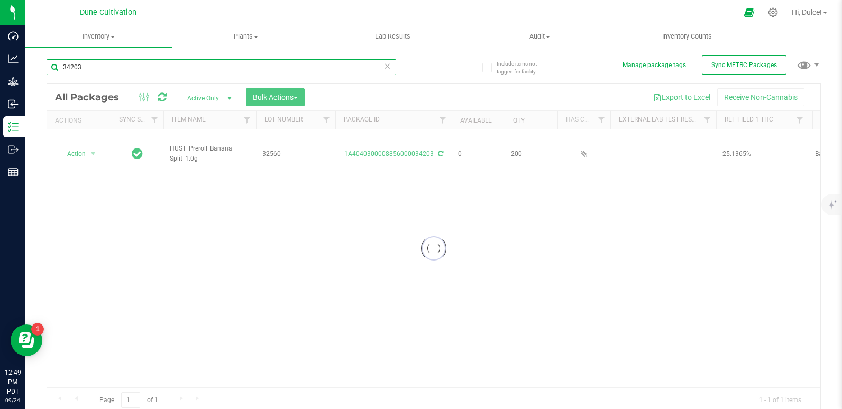
type input "34203"
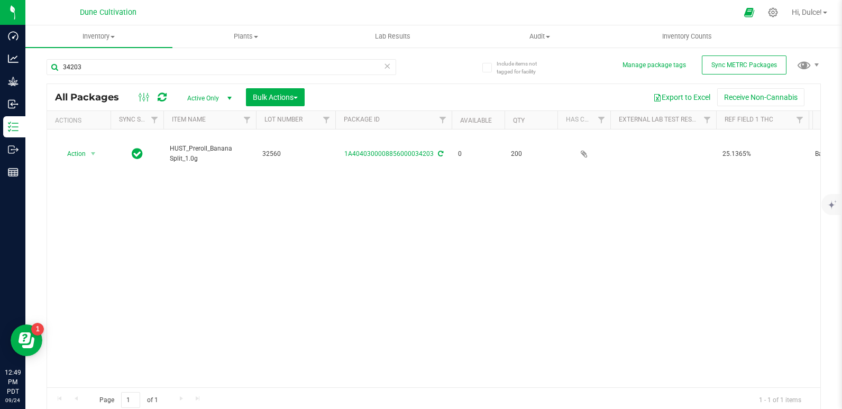
click at [379, 150] on link "1A4040300008856000034203" at bounding box center [388, 153] width 89 height 7
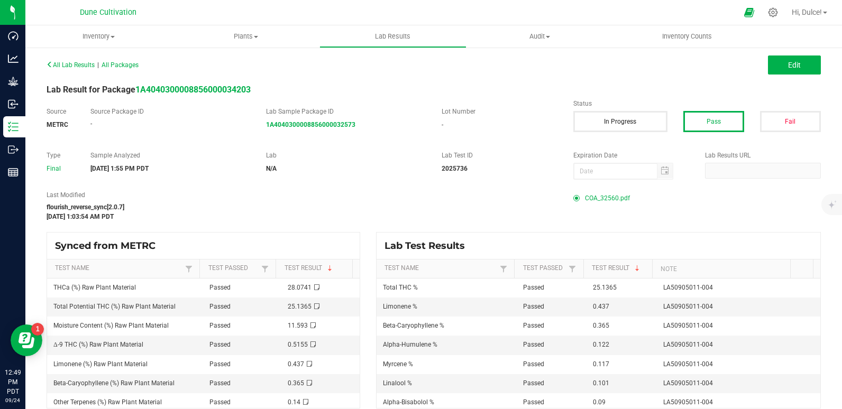
click at [594, 198] on span "COA_32560.pdf" at bounding box center [607, 198] width 45 height 16
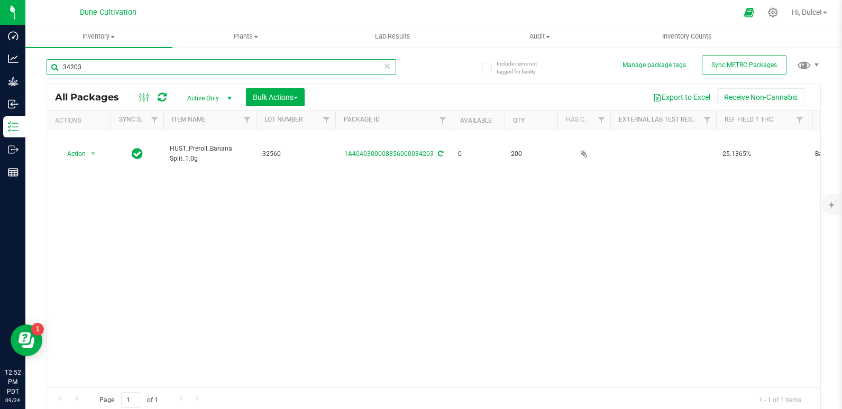
click at [102, 64] on input "34203" at bounding box center [222, 67] width 350 height 16
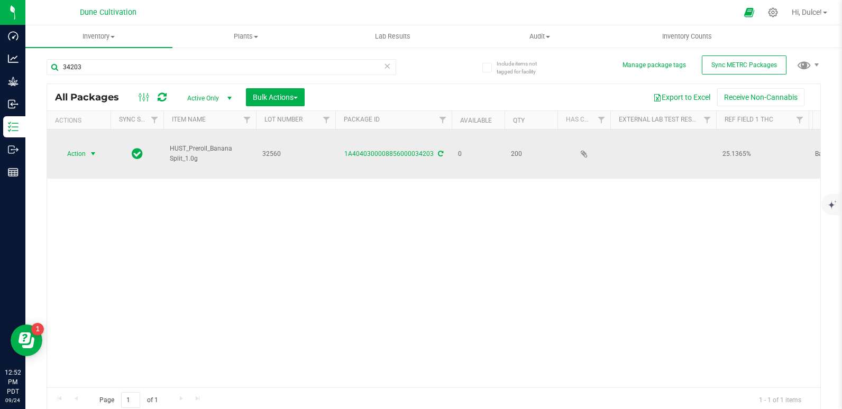
click at [84, 147] on span "Action" at bounding box center [72, 154] width 29 height 15
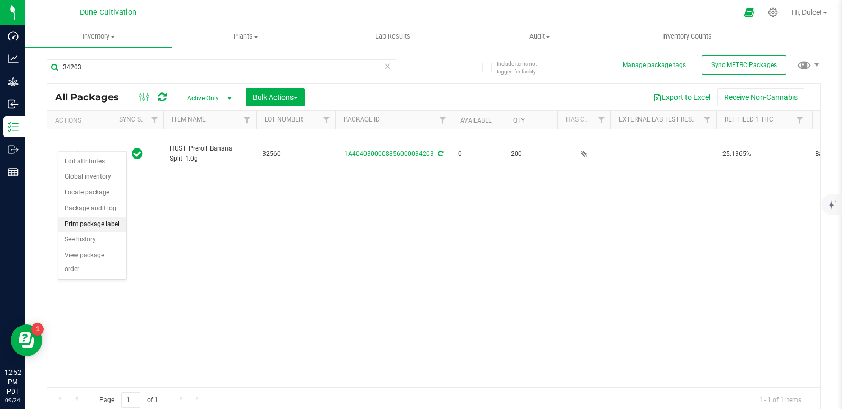
click at [67, 217] on li "Print package label" at bounding box center [92, 225] width 68 height 16
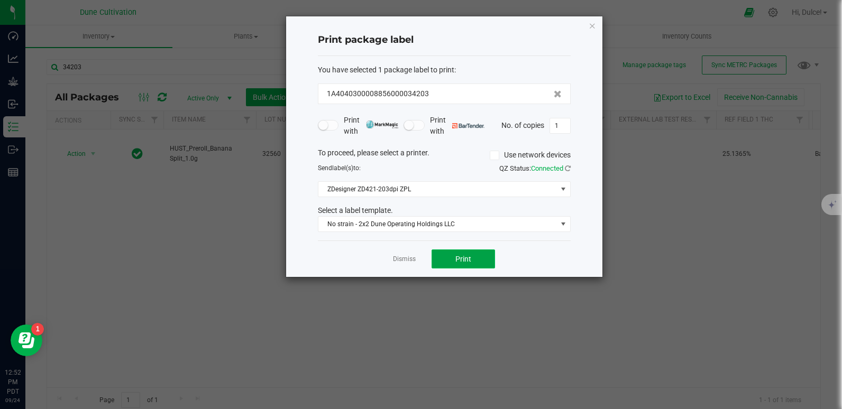
click at [451, 260] on button "Print" at bounding box center [463, 259] width 63 height 19
click at [596, 27] on icon "button" at bounding box center [592, 25] width 7 height 13
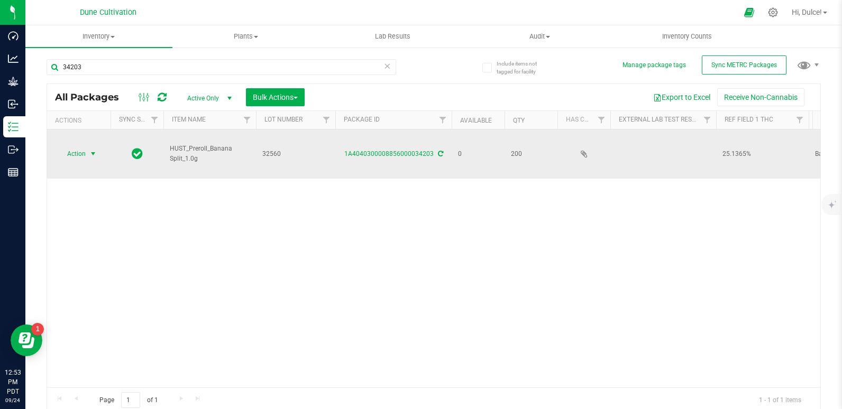
click at [79, 147] on span "Action" at bounding box center [72, 154] width 29 height 15
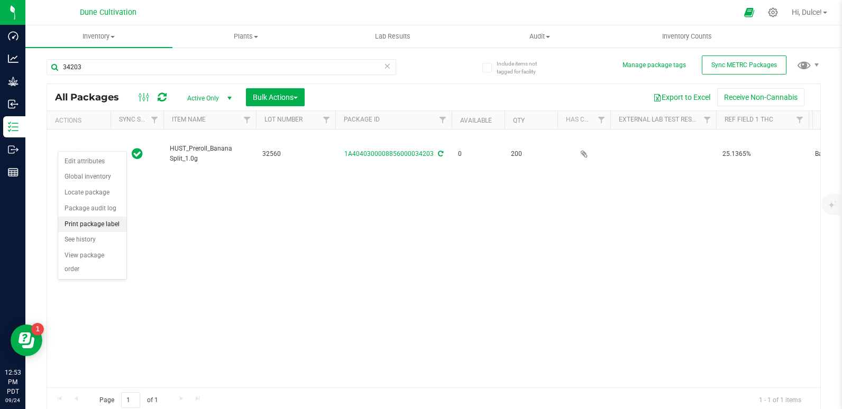
click at [101, 220] on li "Print package label" at bounding box center [92, 225] width 68 height 16
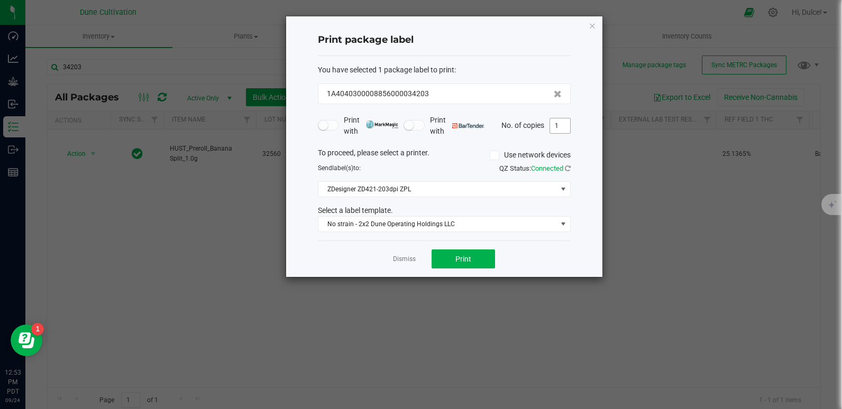
click at [560, 124] on input "1" at bounding box center [560, 125] width 20 height 15
type input "200"
click at [478, 256] on button "Print" at bounding box center [463, 259] width 63 height 19
click at [587, 26] on div "Print package label You have selected 1 package label to print : 1A404030000885…" at bounding box center [444, 146] width 316 height 261
click at [596, 28] on div "Print package label You have selected 1 package label to print : 1A404030000885…" at bounding box center [444, 146] width 316 height 261
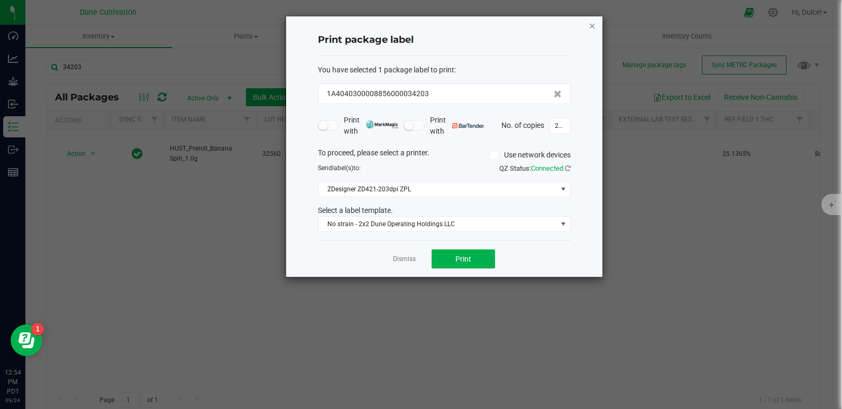
click at [590, 28] on icon "button" at bounding box center [592, 25] width 7 height 13
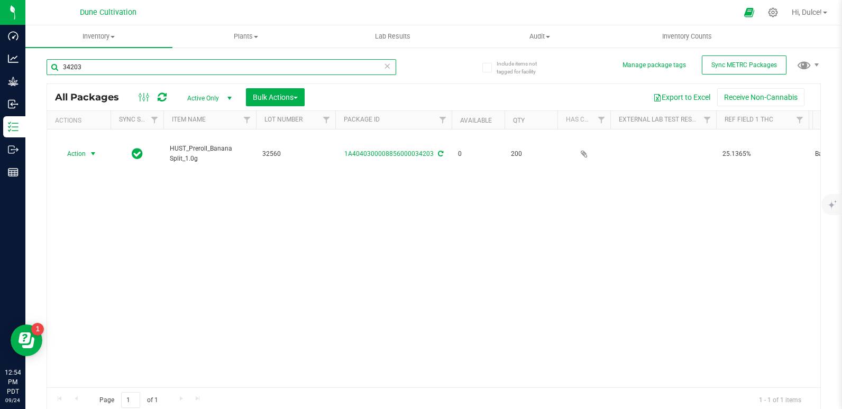
click at [299, 71] on input "34203" at bounding box center [222, 67] width 350 height 16
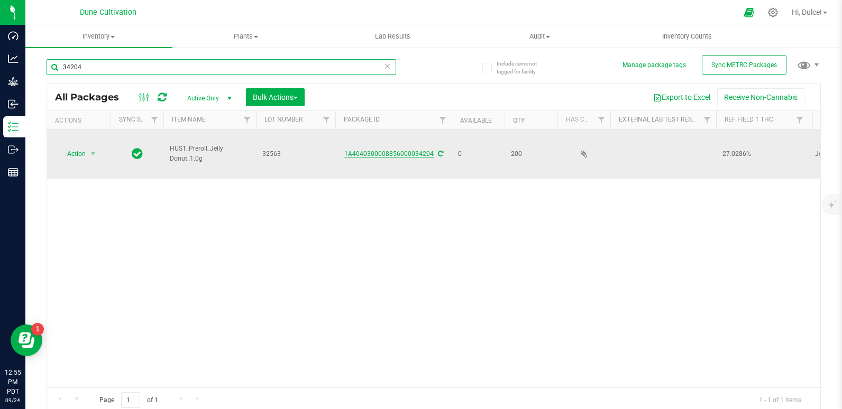
type input "34204"
click at [394, 150] on link "1A4040300008856000034204" at bounding box center [388, 153] width 89 height 7
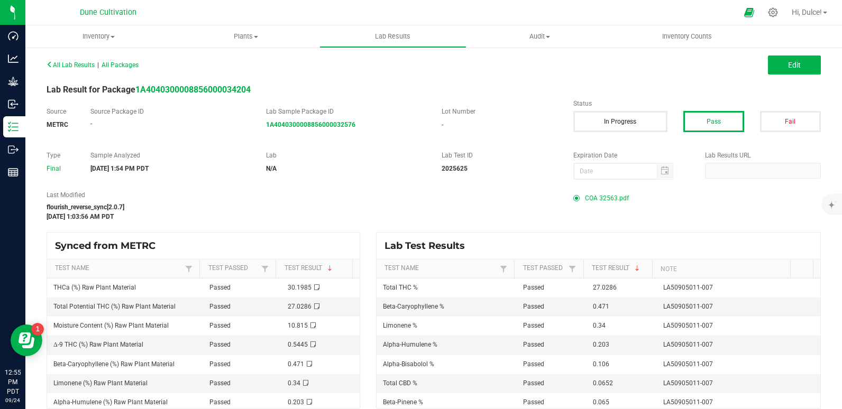
click at [600, 194] on span "COA 32563.pdf" at bounding box center [607, 198] width 44 height 16
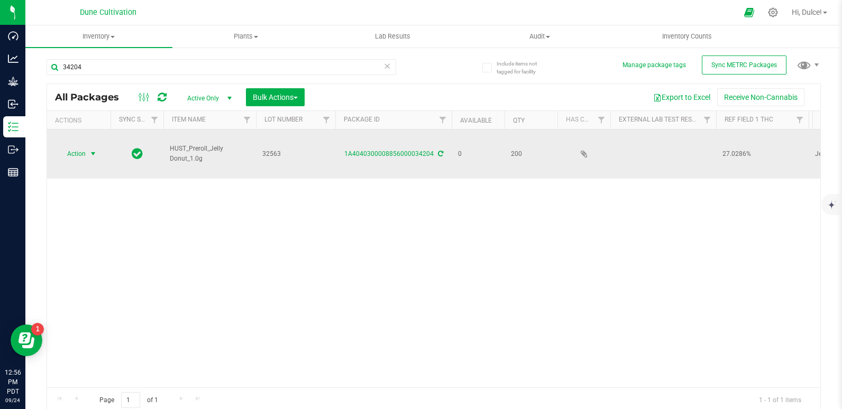
click at [90, 150] on span "select" at bounding box center [93, 154] width 8 height 8
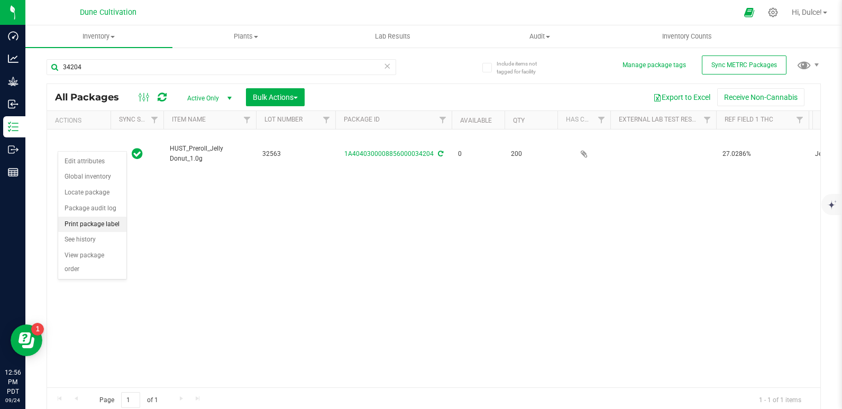
click at [99, 224] on li "Print package label" at bounding box center [92, 225] width 68 height 16
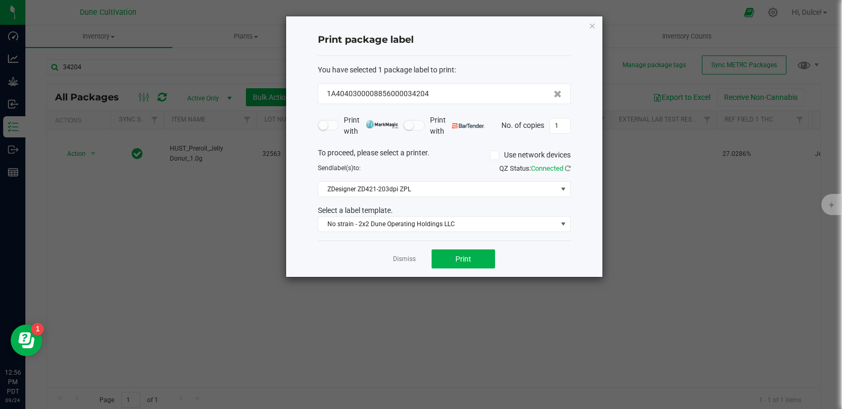
click at [495, 270] on div "Dismiss Print" at bounding box center [444, 259] width 253 height 36
click at [487, 261] on button "Print" at bounding box center [463, 259] width 63 height 19
click at [593, 25] on icon "button" at bounding box center [592, 25] width 7 height 13
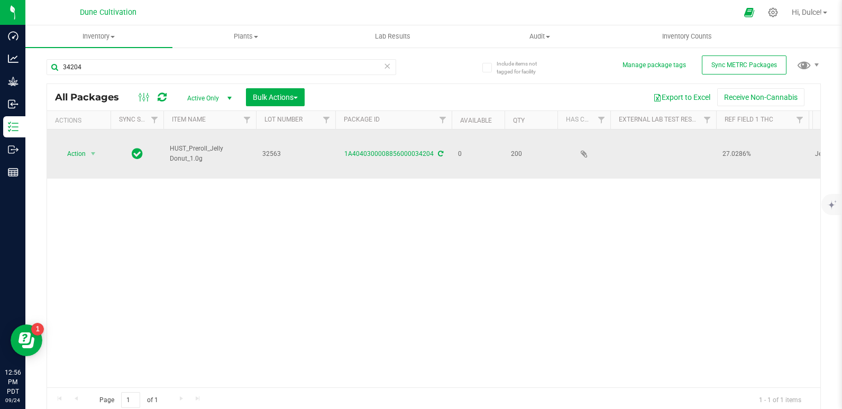
click at [87, 136] on td "Action Action Edit attributes Global inventory Locate package Package audit log…" at bounding box center [78, 154] width 63 height 49
click at [71, 154] on td "Action Action Edit attributes Global inventory Locate package Package audit log…" at bounding box center [78, 154] width 63 height 49
click at [77, 147] on span "Action" at bounding box center [72, 154] width 29 height 15
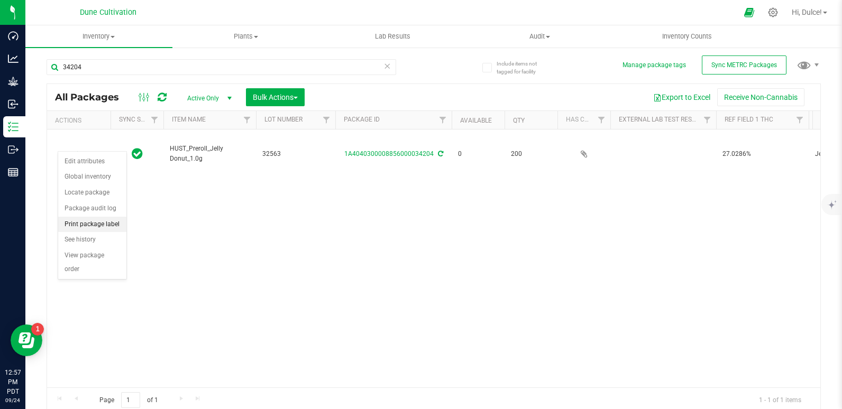
click at [109, 227] on li "Print package label" at bounding box center [92, 225] width 68 height 16
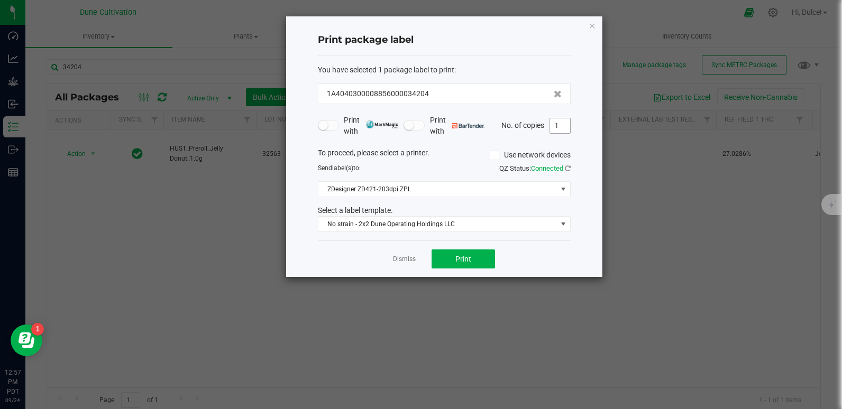
click at [561, 128] on input "1" at bounding box center [560, 125] width 20 height 15
type input "5"
type input "200"
click at [448, 261] on button "Print" at bounding box center [463, 259] width 63 height 19
click at [593, 27] on icon "button" at bounding box center [592, 25] width 7 height 13
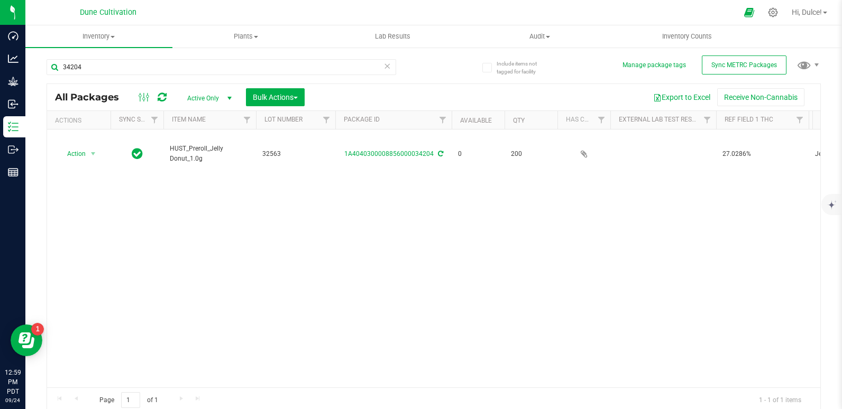
click at [297, 58] on div "34204" at bounding box center [240, 67] width 387 height 34
click at [286, 62] on input "34204" at bounding box center [222, 67] width 350 height 16
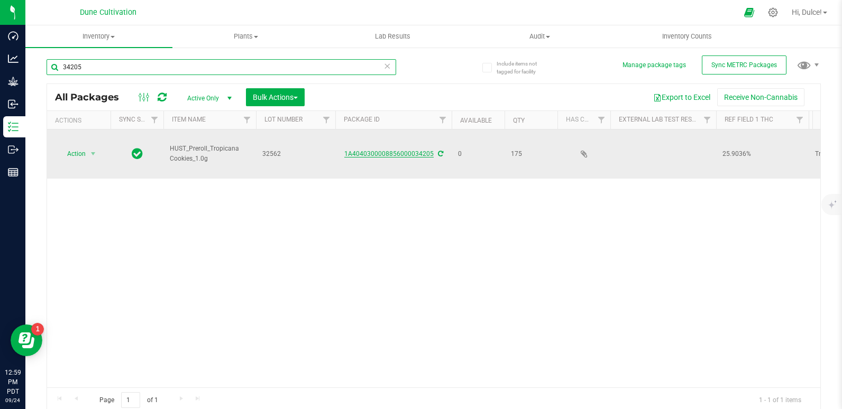
type input "34205"
click at [397, 150] on link "1A4040300008856000034205" at bounding box center [388, 153] width 89 height 7
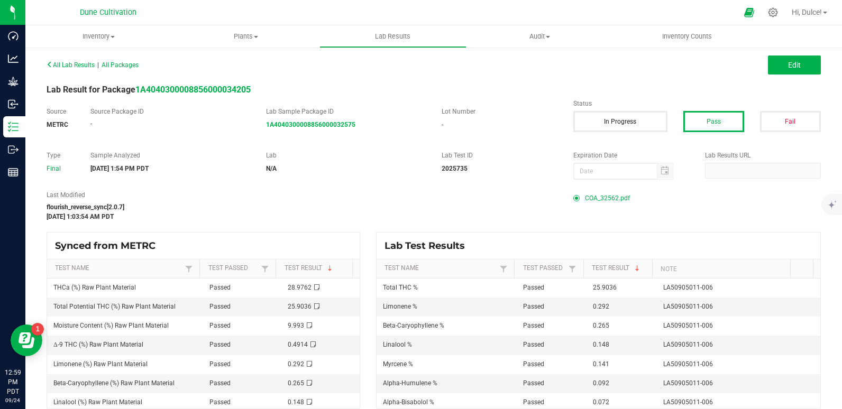
click at [585, 199] on span "COA_32562.pdf" at bounding box center [607, 198] width 45 height 16
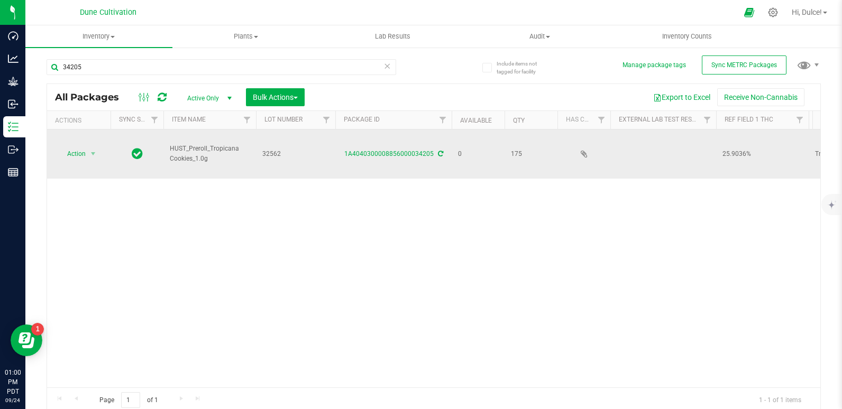
click at [57, 150] on div "Action Action Edit attributes Global inventory Locate package Package audit log…" at bounding box center [78, 154] width 51 height 15
click at [74, 148] on span "Action" at bounding box center [72, 154] width 29 height 15
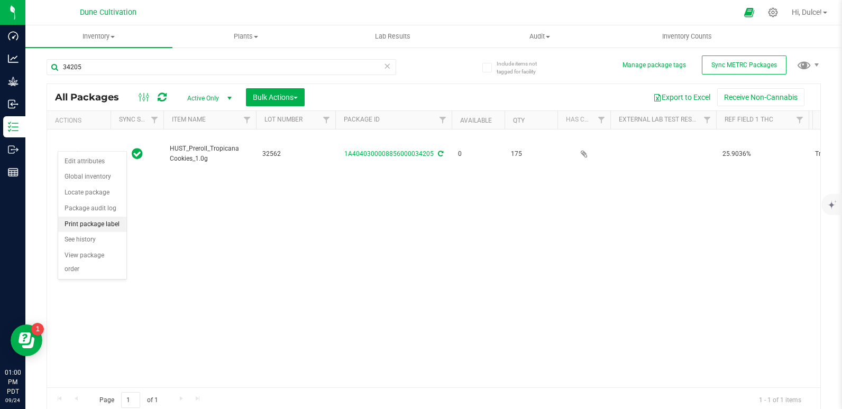
click at [88, 219] on li "Print package label" at bounding box center [92, 225] width 68 height 16
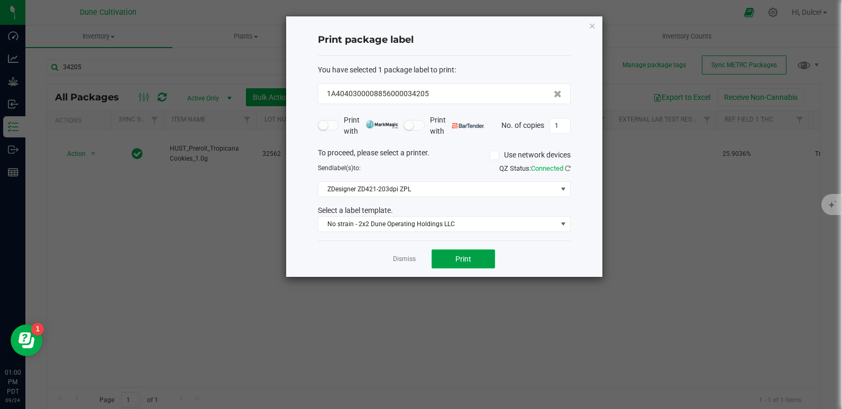
click at [464, 255] on span "Print" at bounding box center [463, 259] width 16 height 8
click at [592, 25] on icon "button" at bounding box center [592, 25] width 7 height 13
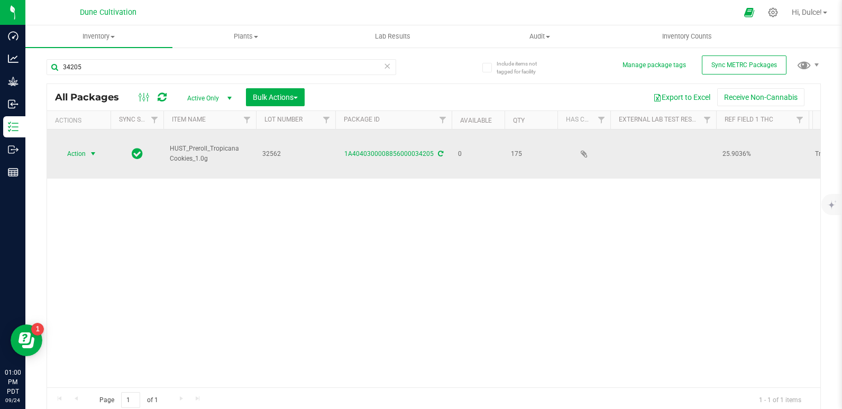
click at [82, 147] on span "Action" at bounding box center [72, 154] width 29 height 15
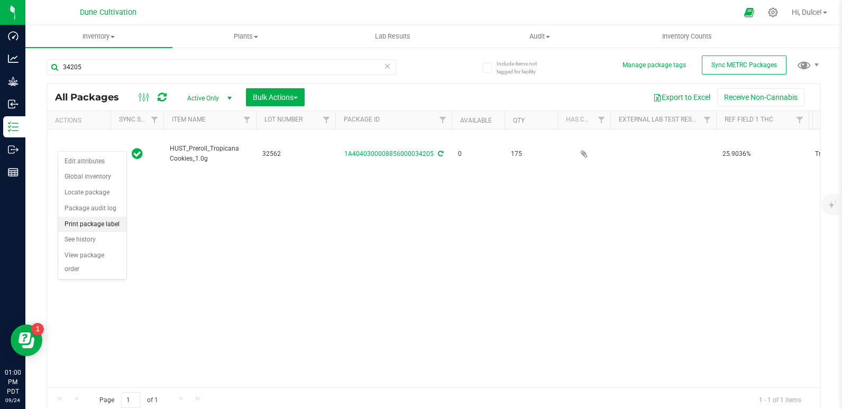
click at [99, 222] on li "Print package label" at bounding box center [92, 225] width 68 height 16
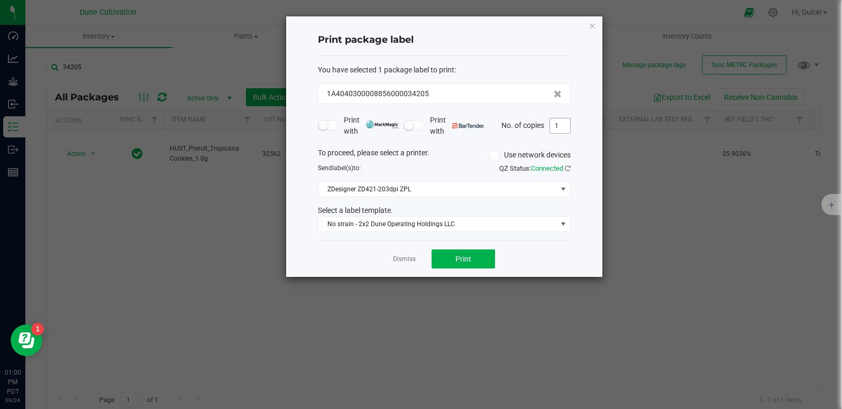
click at [565, 131] on input "1" at bounding box center [560, 125] width 20 height 15
type input "175"
click at [465, 264] on button "Print" at bounding box center [463, 259] width 63 height 19
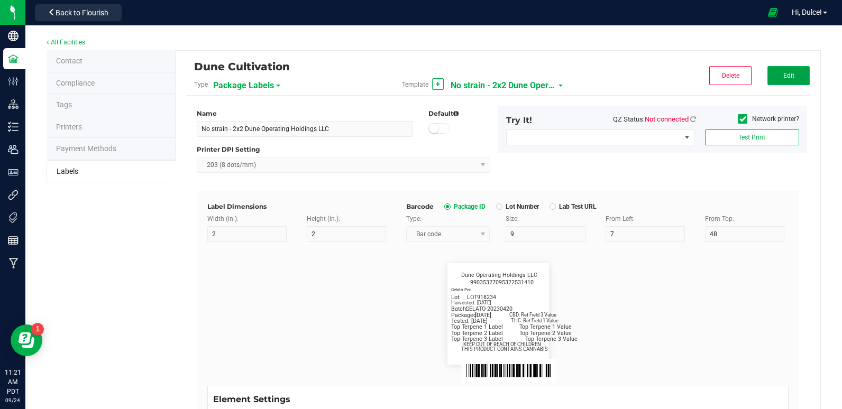
click at [767, 75] on button "Edit" at bounding box center [788, 75] width 42 height 19
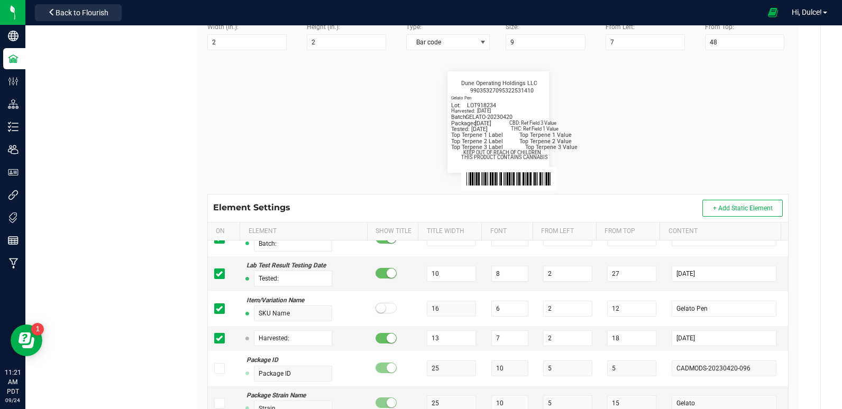
scroll to position [254, 0]
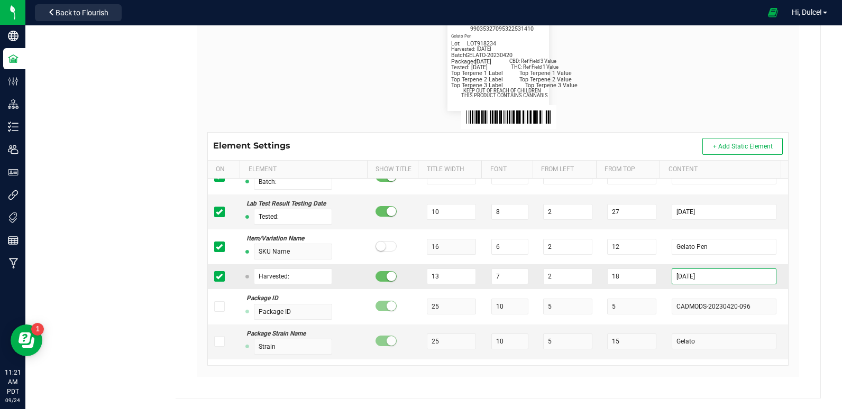
click at [708, 275] on input "[DATE]" at bounding box center [724, 277] width 104 height 16
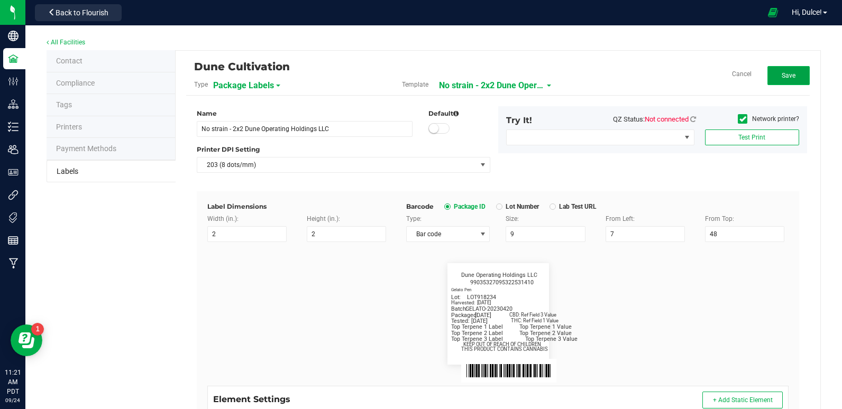
click at [770, 79] on button "Save" at bounding box center [788, 75] width 42 height 19
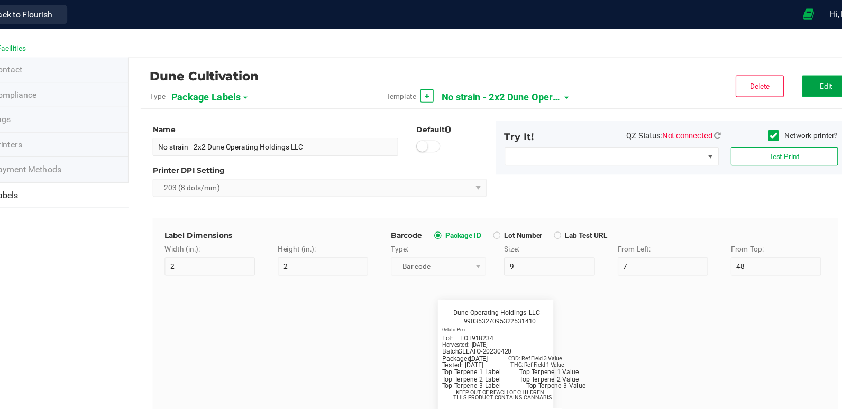
click at [785, 74] on span "Edit" at bounding box center [788, 75] width 11 height 7
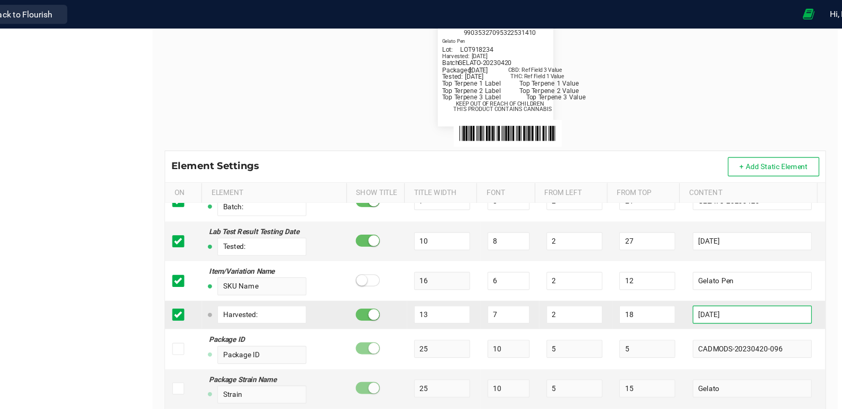
click at [707, 275] on input "[DATE]" at bounding box center [724, 277] width 104 height 16
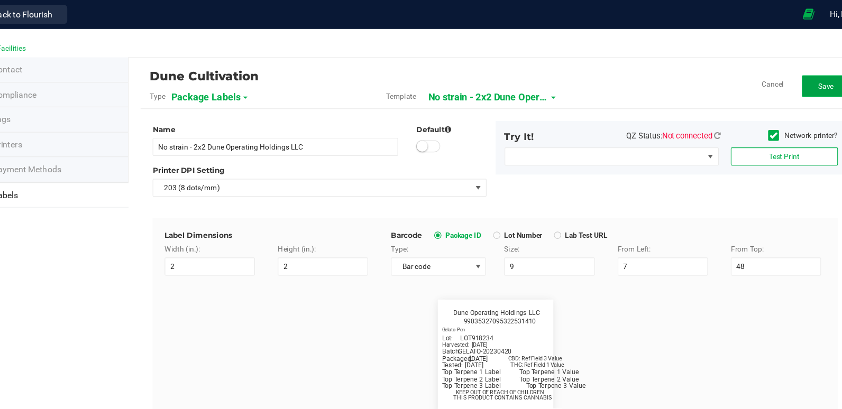
click at [784, 74] on span "Save" at bounding box center [789, 75] width 14 height 7
click at [773, 79] on button "Edit" at bounding box center [788, 75] width 42 height 19
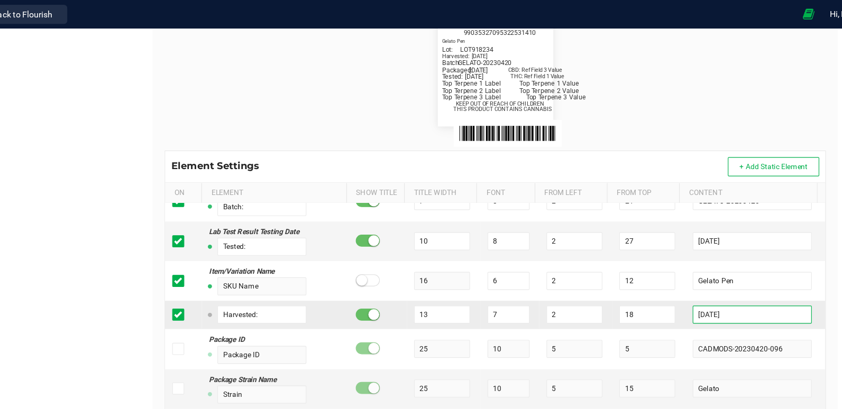
click at [695, 274] on input "[DATE]" at bounding box center [724, 277] width 104 height 16
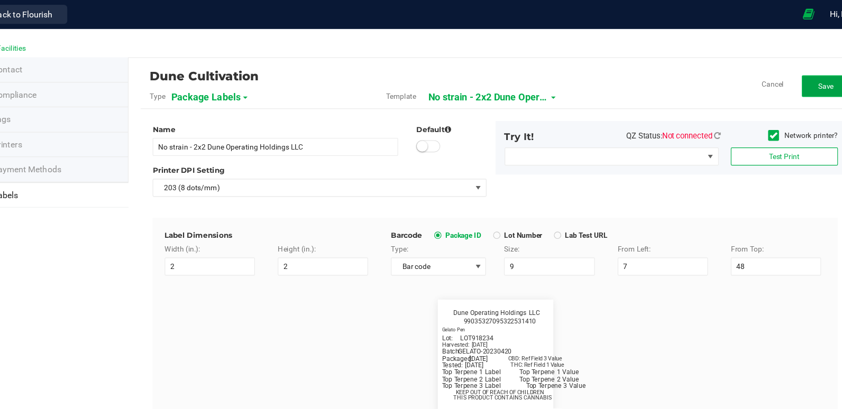
click at [778, 80] on button "Save" at bounding box center [788, 75] width 42 height 19
click at [785, 62] on div "Dune Cultivation Type Package Labels Template + No strain - 2x2 Dune Operating …" at bounding box center [498, 78] width 624 height 34
click at [781, 71] on button "Edit" at bounding box center [788, 75] width 42 height 19
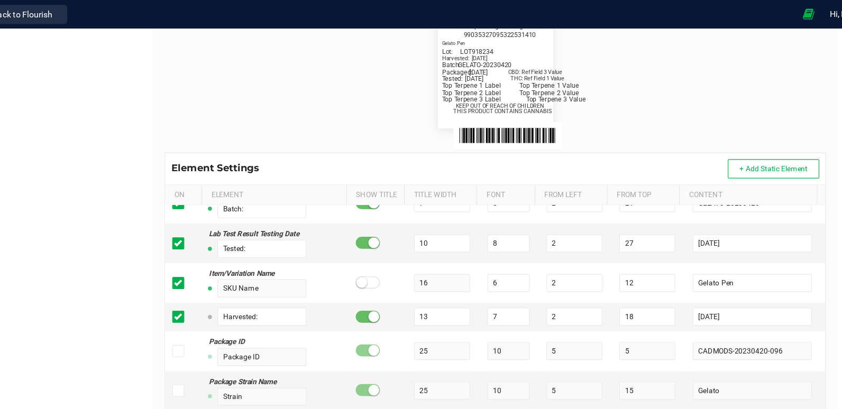
scroll to position [252, 0]
click at [707, 284] on input "[DATE]" at bounding box center [724, 278] width 104 height 16
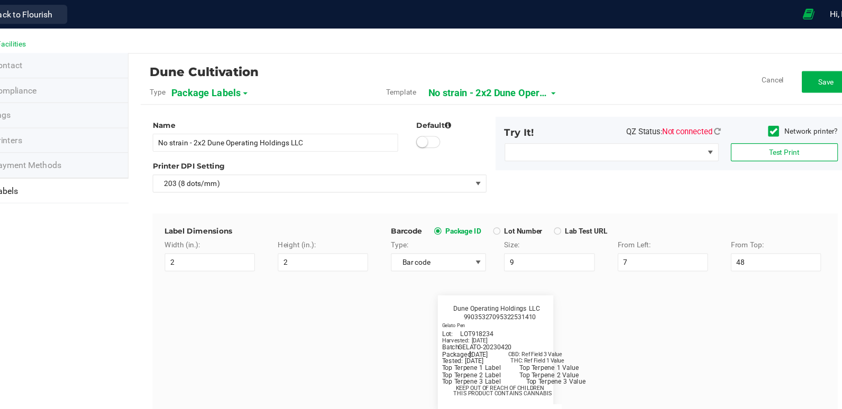
scroll to position [0, 0]
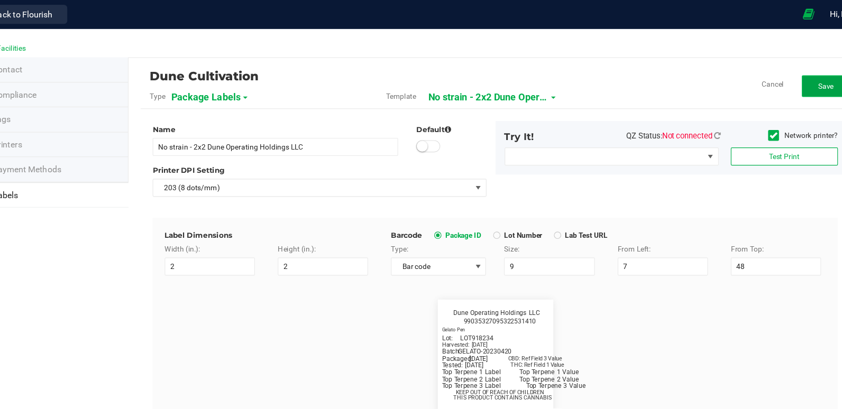
click at [783, 81] on button "Save" at bounding box center [788, 75] width 42 height 19
click at [771, 77] on button "Edit" at bounding box center [788, 75] width 42 height 19
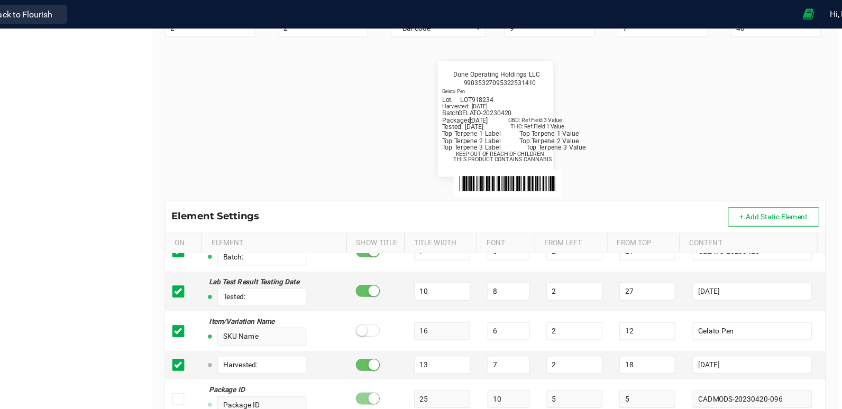
scroll to position [211, 0]
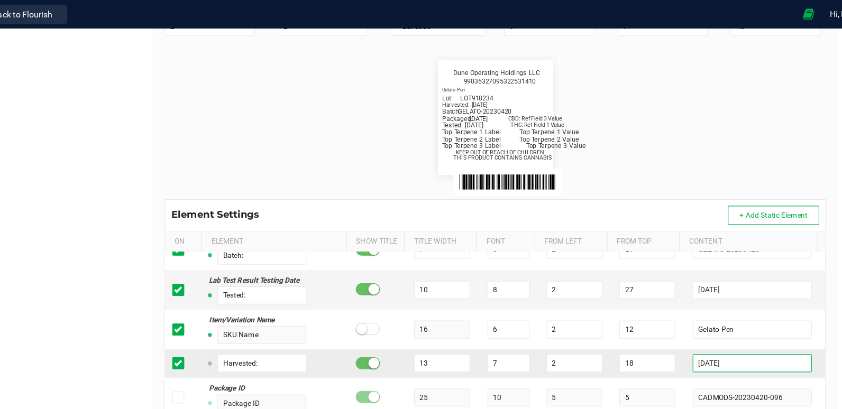
click at [709, 323] on input "[DATE]" at bounding box center [724, 320] width 104 height 16
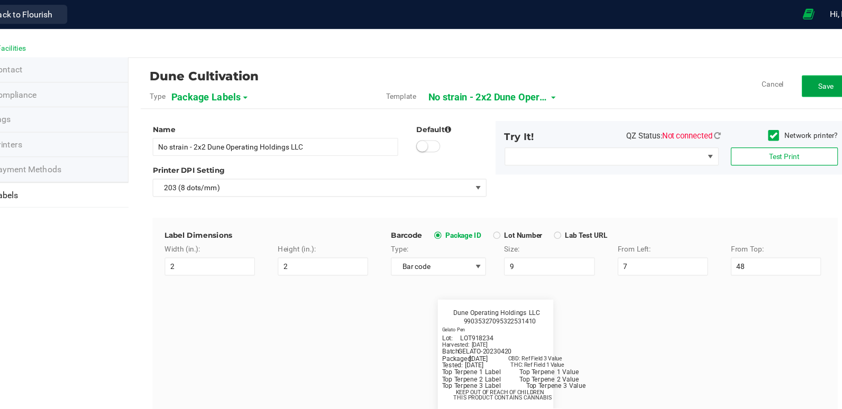
click at [786, 79] on span "Save" at bounding box center [789, 75] width 14 height 7
click at [775, 80] on button "Edit" at bounding box center [788, 75] width 42 height 19
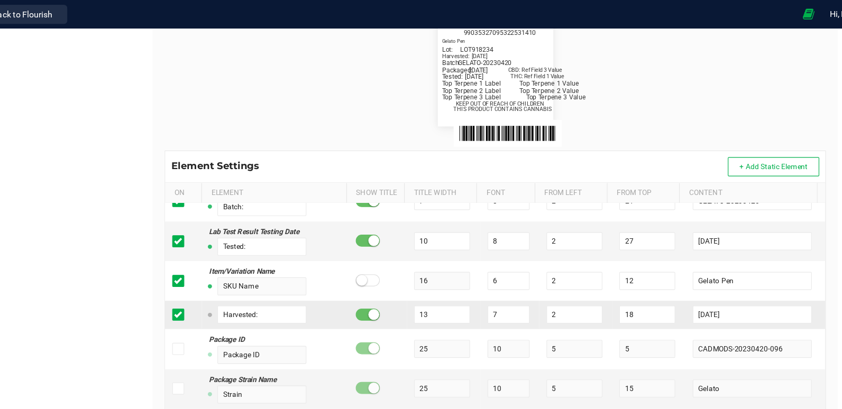
click at [216, 280] on span at bounding box center [219, 276] width 11 height 11
click at [0, 0] on input "checkbox" at bounding box center [0, 0] width 0 height 0
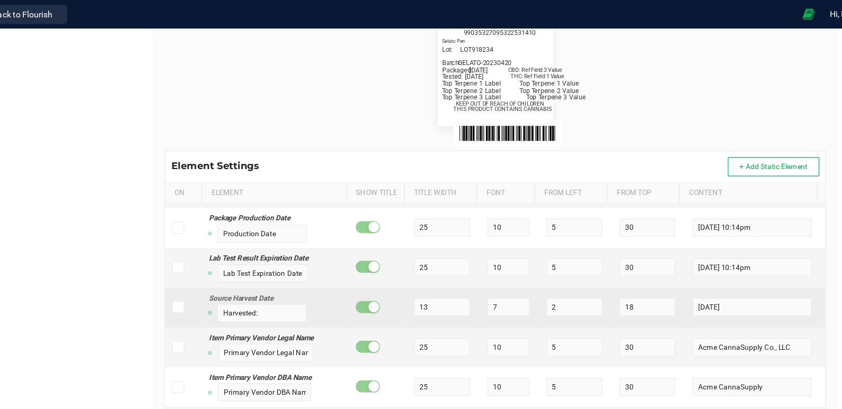
click at [218, 275] on span at bounding box center [219, 269] width 11 height 11
click at [0, 0] on input "checkbox" at bounding box center [0, 0] width 0 height 0
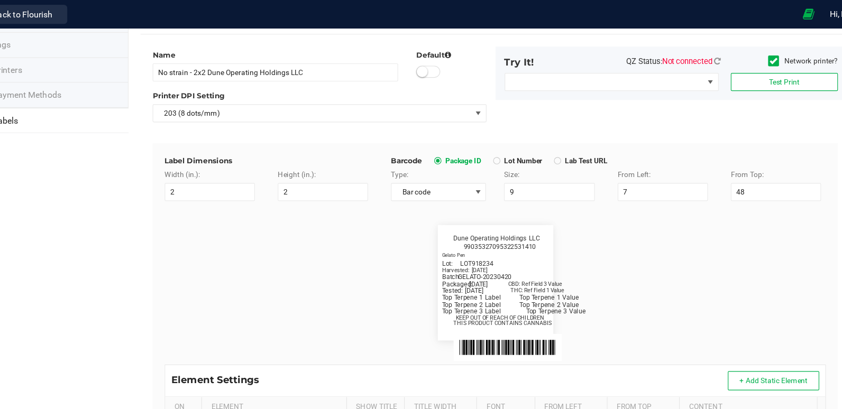
scroll to position [0, 0]
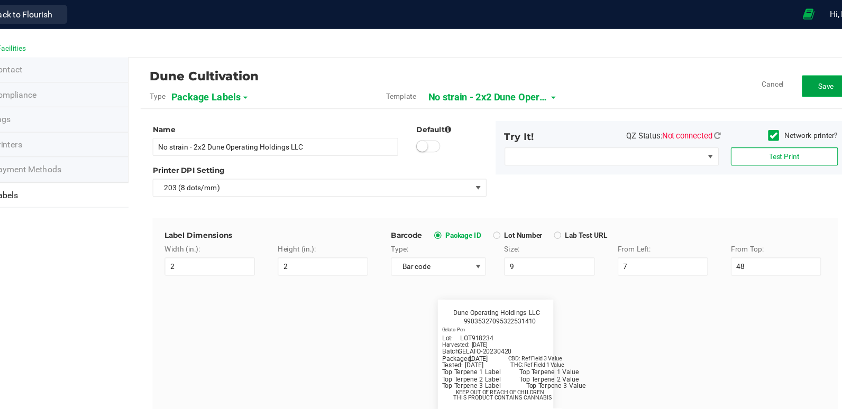
click at [778, 82] on button "Save" at bounding box center [788, 75] width 42 height 19
click at [783, 72] on span "Edit" at bounding box center [788, 75] width 11 height 7
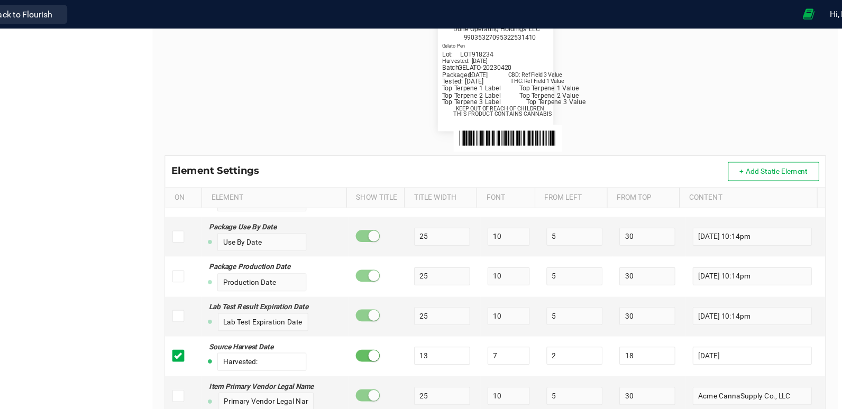
scroll to position [254, 0]
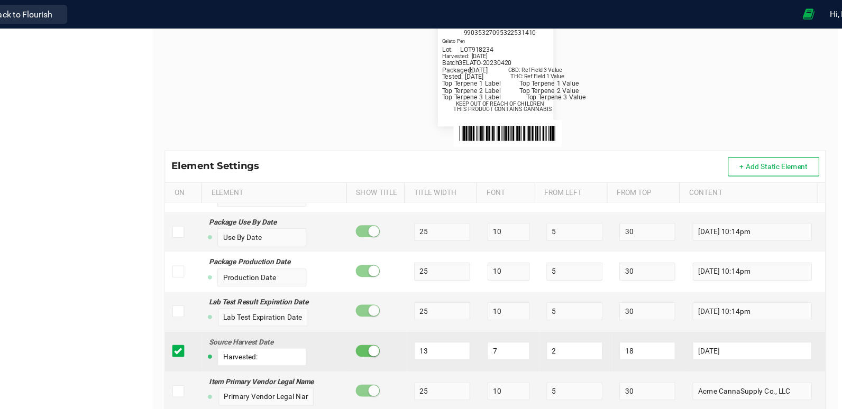
click at [216, 308] on icon at bounding box center [219, 308] width 7 height 0
click at [0, 0] on input "checkbox" at bounding box center [0, 0] width 0 height 0
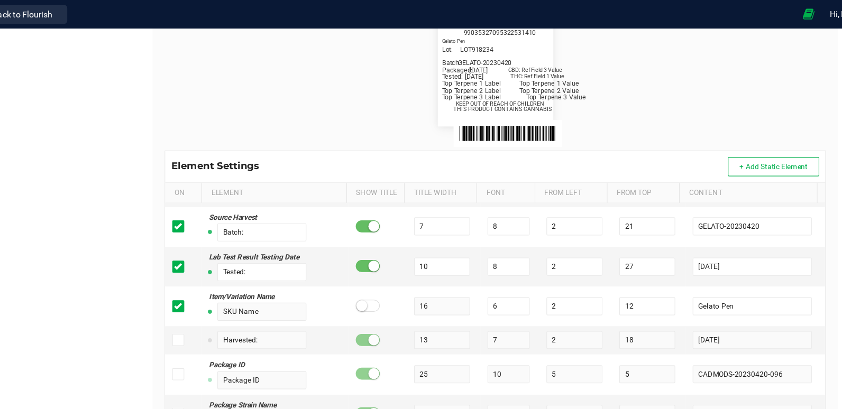
scroll to position [474, 0]
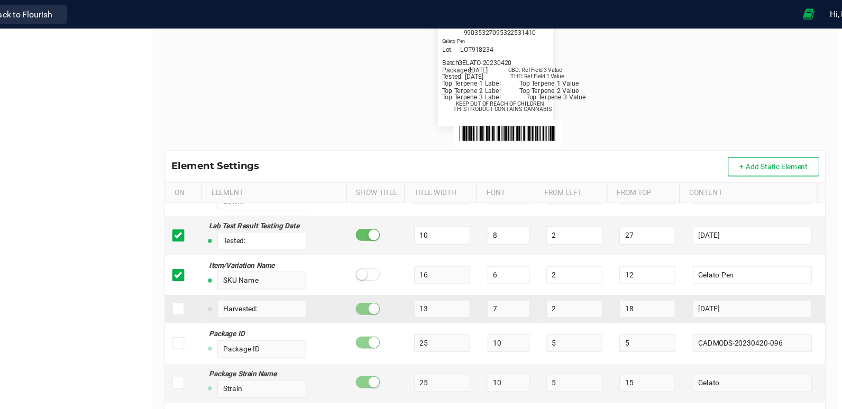
click at [218, 271] on icon at bounding box center [219, 271] width 7 height 0
click at [0, 0] on input "checkbox" at bounding box center [0, 0] width 0 height 0
click at [701, 272] on input "[DATE]" at bounding box center [724, 271] width 104 height 16
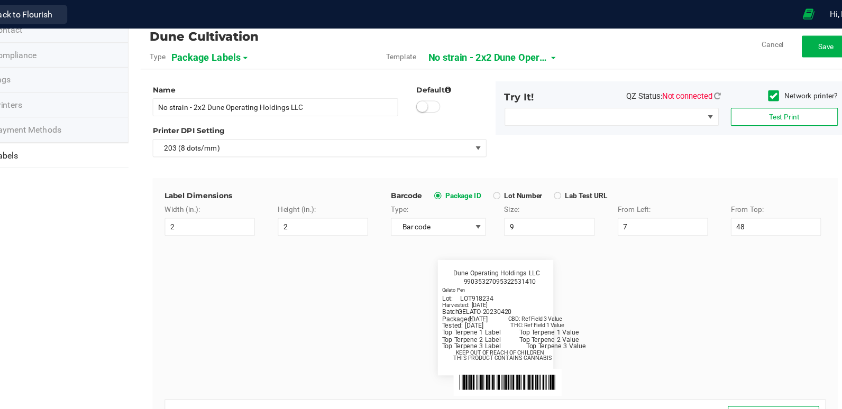
scroll to position [0, 0]
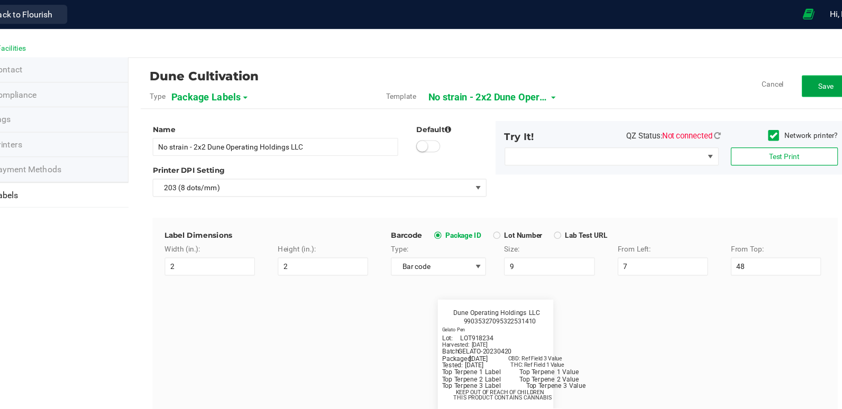
click at [782, 73] on span "Save" at bounding box center [789, 75] width 14 height 7
click at [783, 74] on span "Edit" at bounding box center [788, 75] width 11 height 7
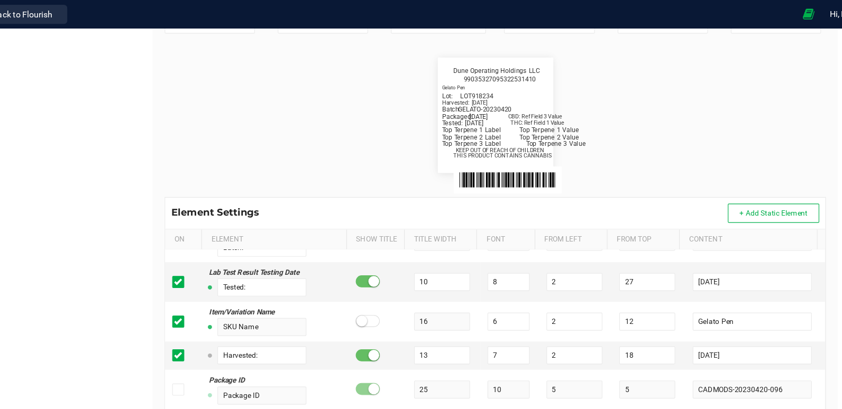
scroll to position [213, 0]
click at [700, 317] on input "[DATE]" at bounding box center [724, 312] width 104 height 16
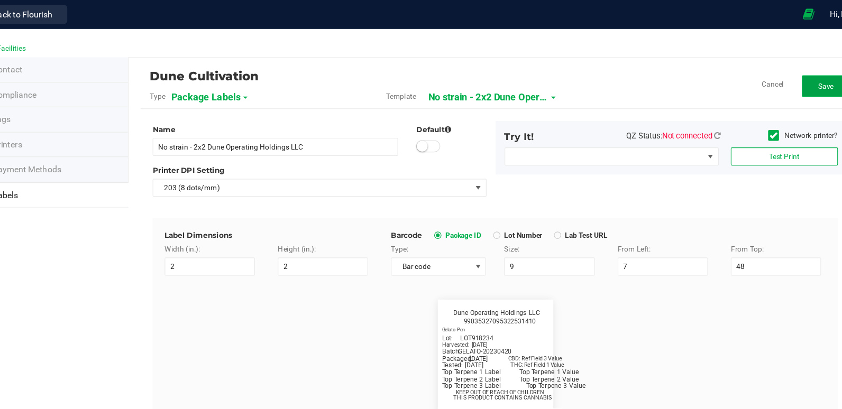
click at [785, 72] on span "Save" at bounding box center [789, 75] width 14 height 7
click at [772, 79] on button "Edit" at bounding box center [788, 75] width 42 height 19
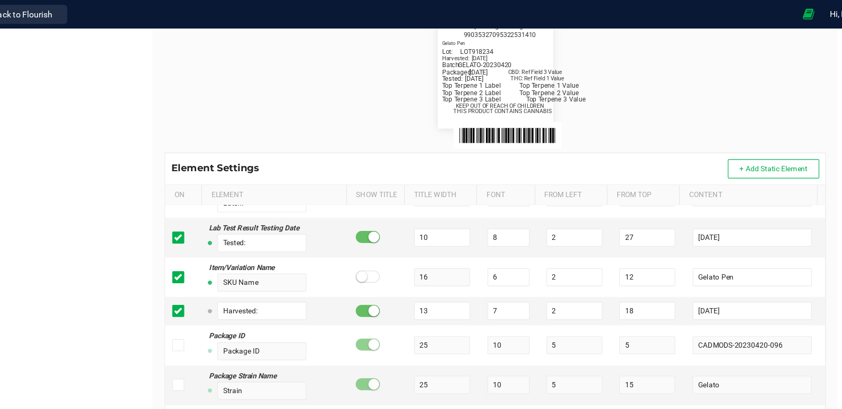
scroll to position [254, 0]
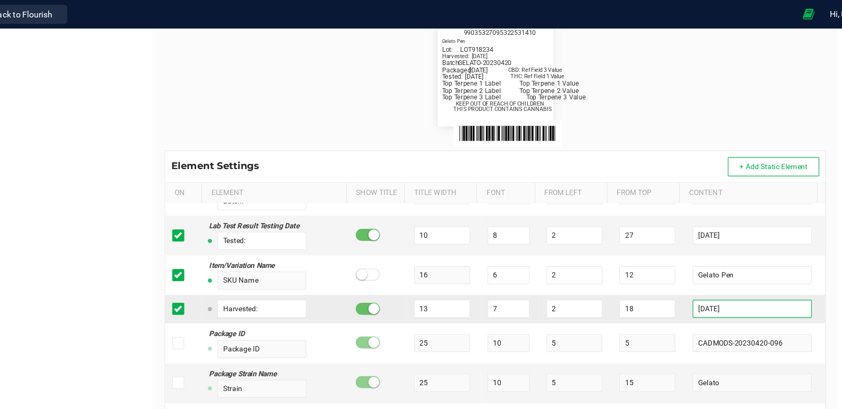
click at [707, 271] on input "[DATE]" at bounding box center [724, 271] width 104 height 16
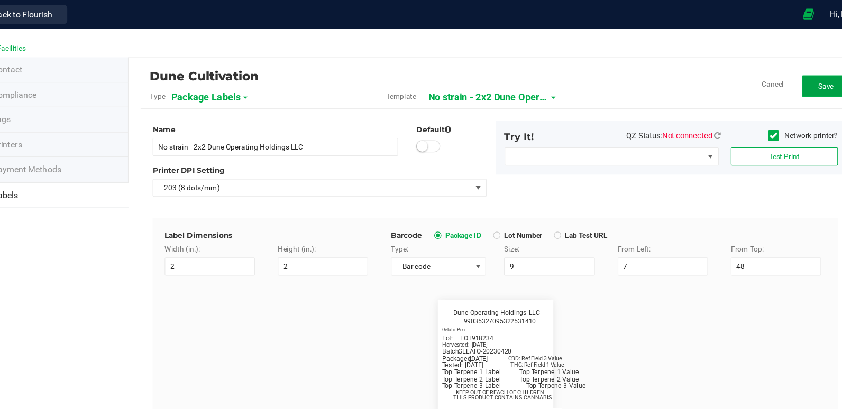
click at [767, 77] on button "Save" at bounding box center [788, 75] width 42 height 19
click at [787, 81] on button "Edit" at bounding box center [788, 75] width 42 height 19
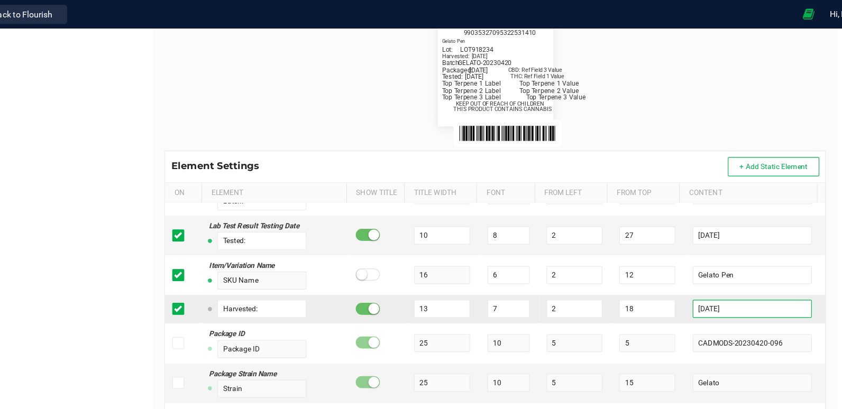
click at [717, 269] on input "[DATE]" at bounding box center [724, 271] width 104 height 16
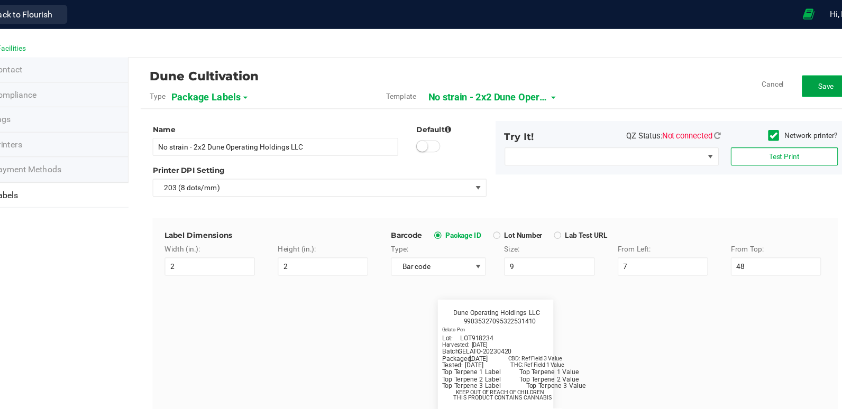
click at [782, 76] on span "Save" at bounding box center [789, 75] width 14 height 7
click at [770, 73] on button "Edit" at bounding box center [788, 75] width 42 height 19
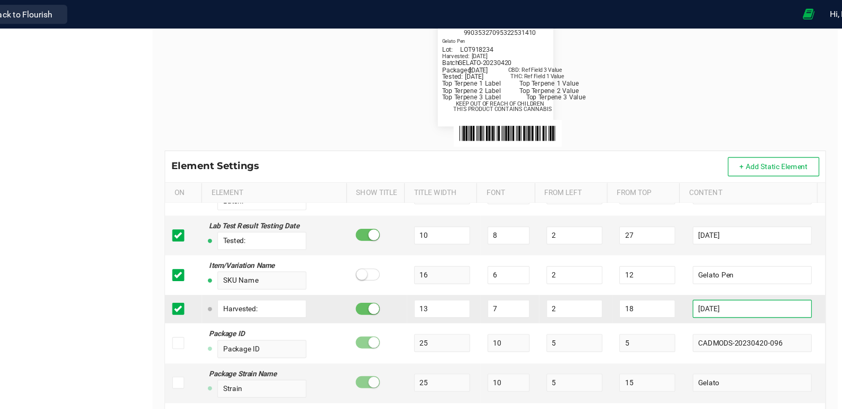
click at [705, 272] on input "[DATE]" at bounding box center [724, 271] width 104 height 16
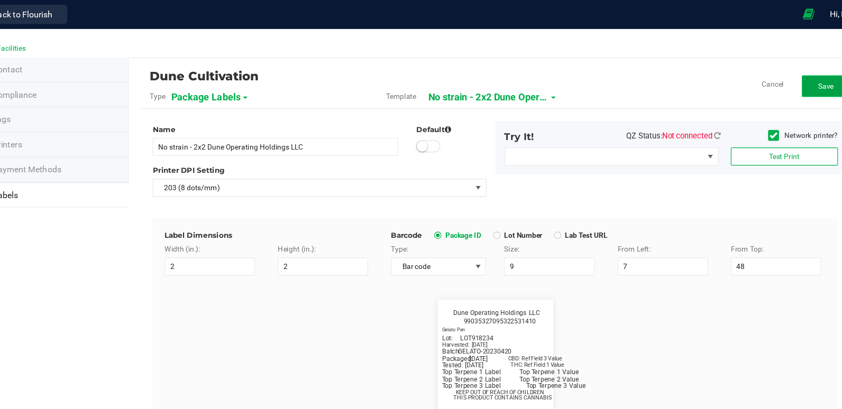
click at [782, 79] on span "Save" at bounding box center [789, 75] width 14 height 7
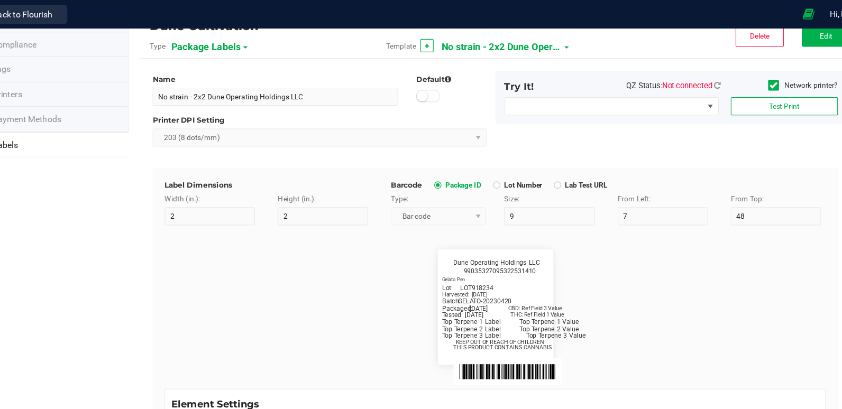
scroll to position [23, 0]
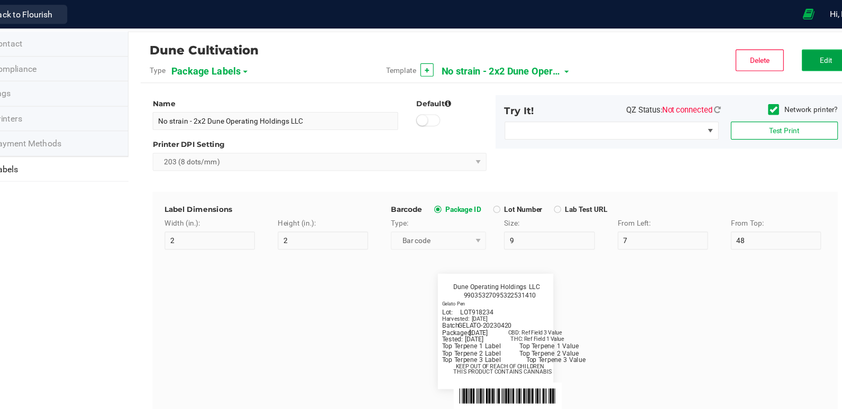
click at [774, 51] on button "Edit" at bounding box center [788, 52] width 42 height 19
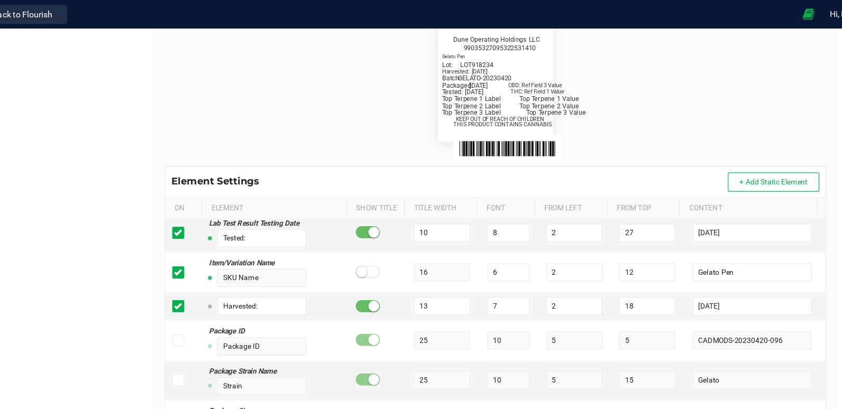
scroll to position [254, 0]
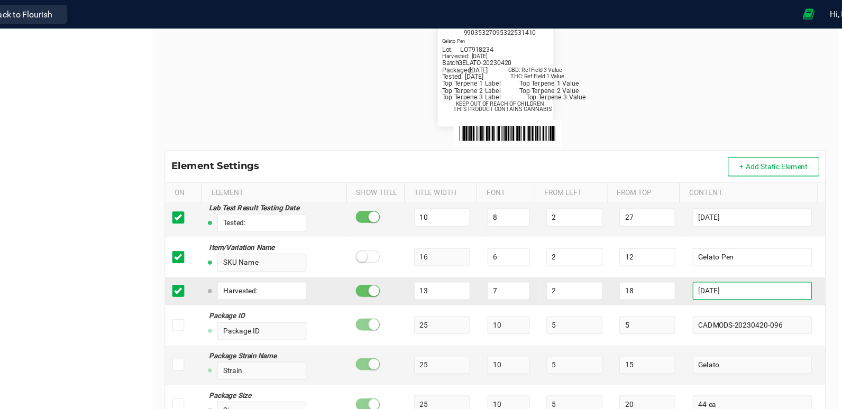
click at [711, 258] on input "[DATE]" at bounding box center [724, 256] width 104 height 16
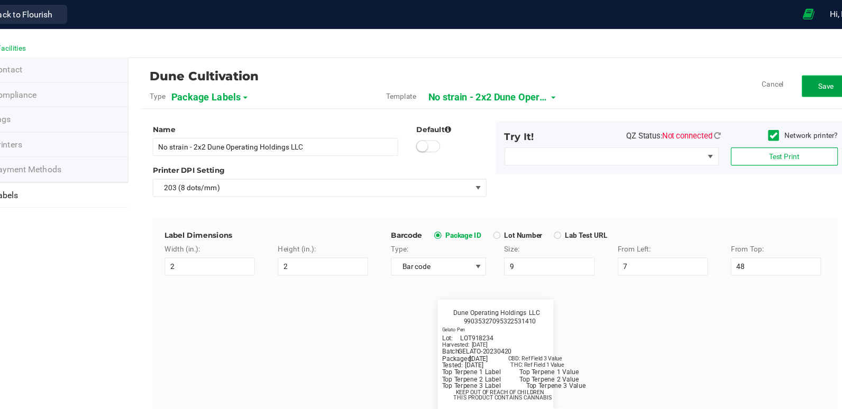
click at [782, 78] on span "Save" at bounding box center [789, 75] width 14 height 7
click at [772, 71] on button "Edit" at bounding box center [788, 75] width 42 height 19
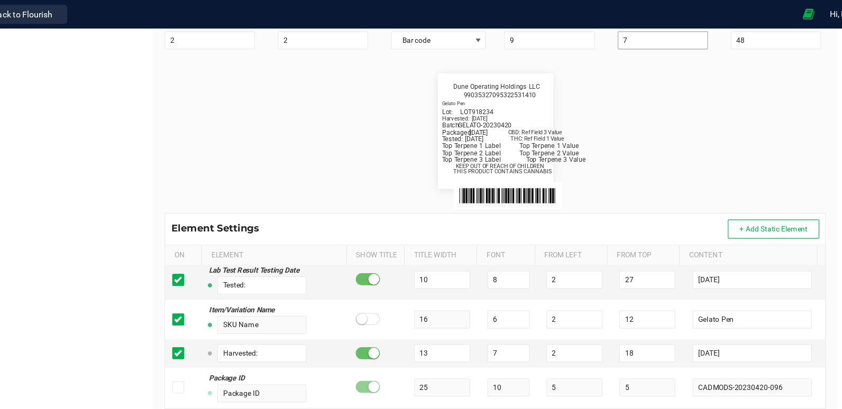
scroll to position [254, 0]
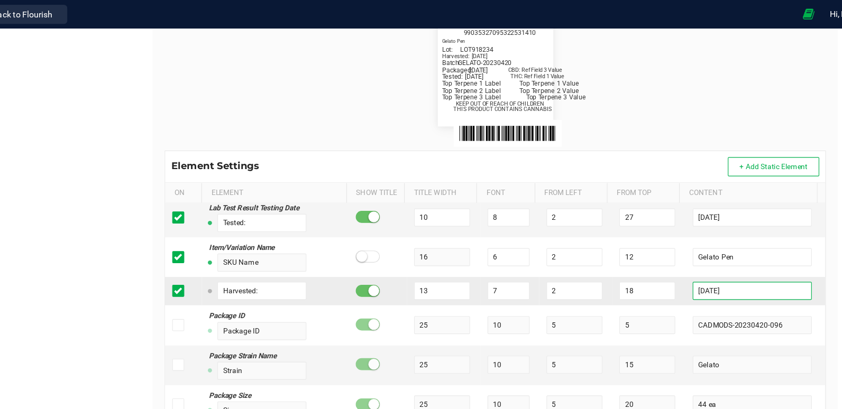
click at [710, 257] on input "[DATE]" at bounding box center [724, 256] width 104 height 16
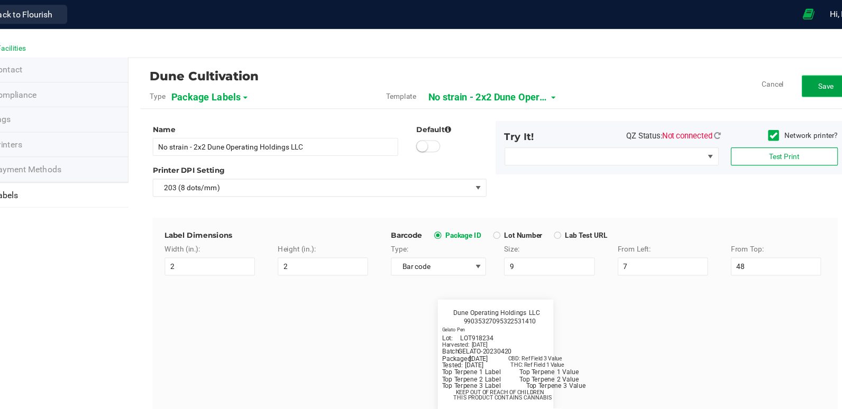
click at [773, 71] on button "Save" at bounding box center [788, 75] width 42 height 19
click at [783, 76] on span "Edit" at bounding box center [788, 75] width 11 height 7
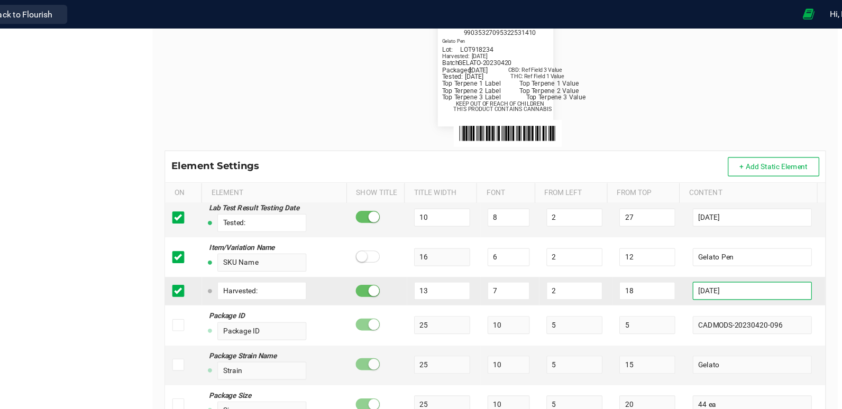
click at [698, 255] on input "[DATE]" at bounding box center [724, 256] width 104 height 16
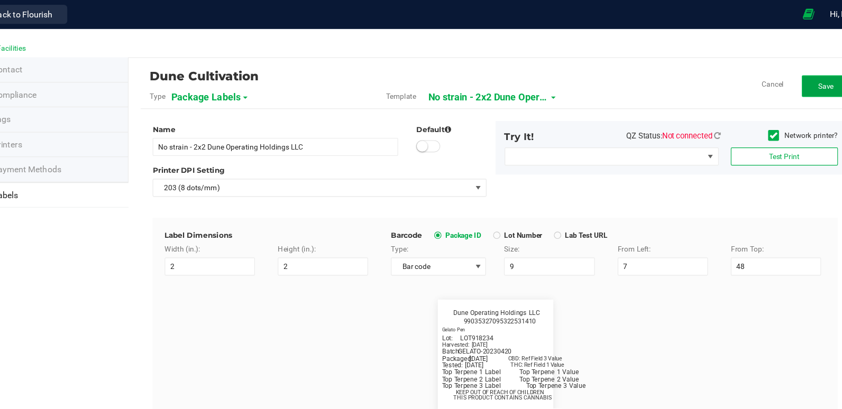
click at [767, 81] on button "Save" at bounding box center [788, 75] width 42 height 19
click at [767, 80] on button "Edit" at bounding box center [788, 75] width 42 height 19
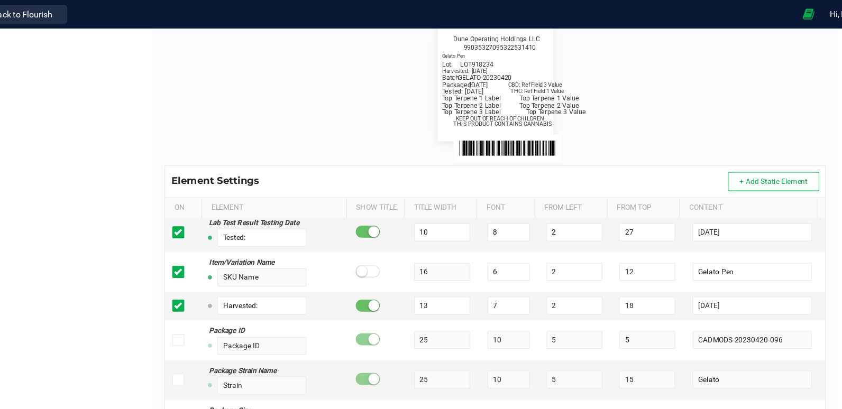
scroll to position [254, 0]
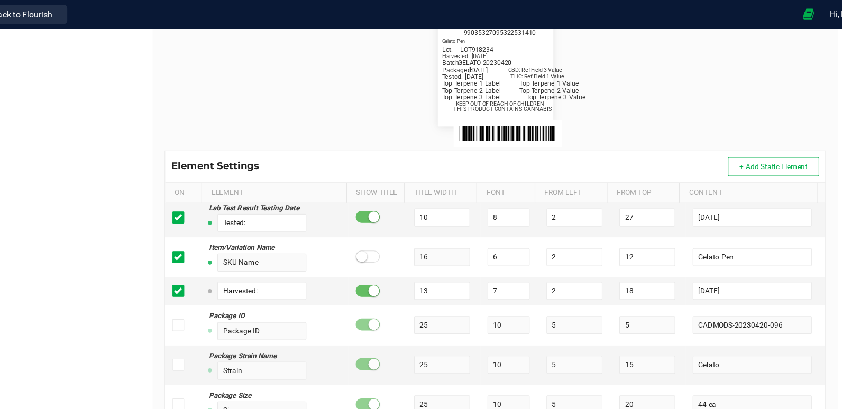
click at [207, 259] on kendo-grid "Element Settings + Add Static Element On Element Show Title Title Width Font Fr…" at bounding box center [497, 249] width 581 height 234
click at [219, 255] on icon at bounding box center [219, 255] width 7 height 0
click at [0, 0] on input "checkbox" at bounding box center [0, 0] width 0 height 0
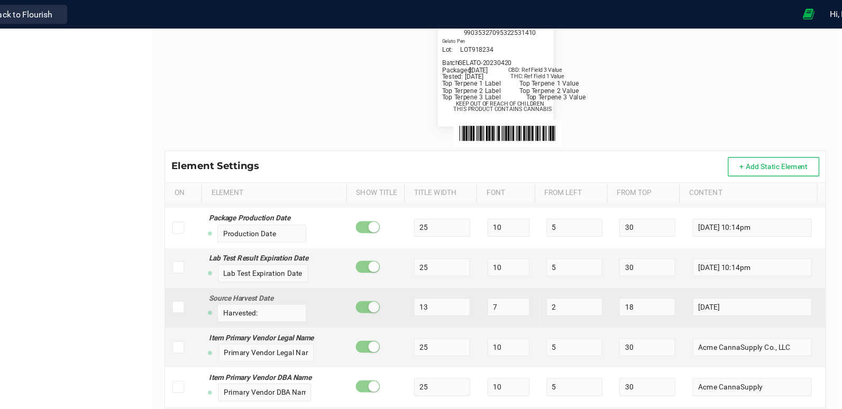
click at [223, 275] on span at bounding box center [219, 269] width 11 height 11
click at [0, 0] on input "checkbox" at bounding box center [0, 0] width 0 height 0
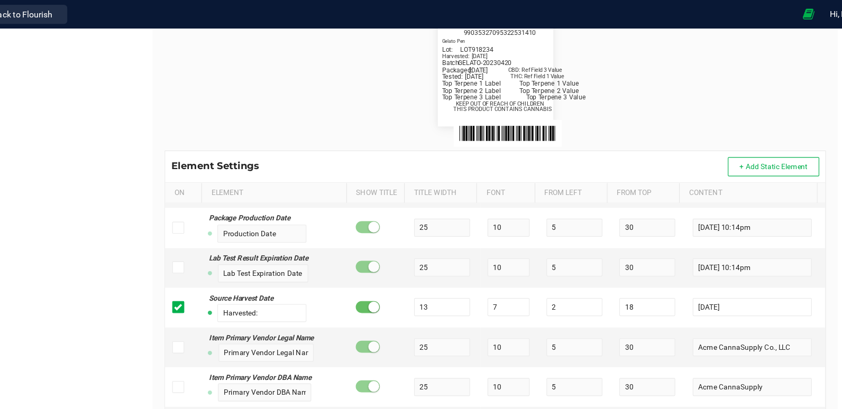
scroll to position [0, 0]
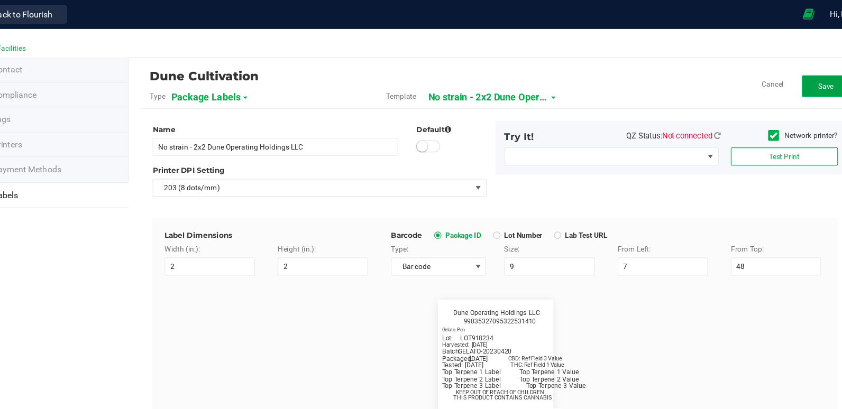
click at [782, 77] on span "Save" at bounding box center [789, 75] width 14 height 7
click at [784, 80] on button "Edit" at bounding box center [788, 75] width 42 height 19
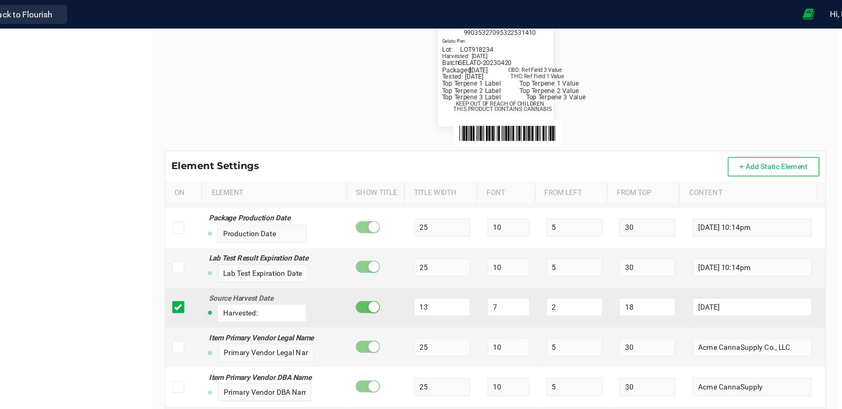
click at [216, 287] on td at bounding box center [224, 270] width 32 height 35
click at [216, 270] on icon at bounding box center [219, 270] width 7 height 0
click at [0, 0] on input "checkbox" at bounding box center [0, 0] width 0 height 0
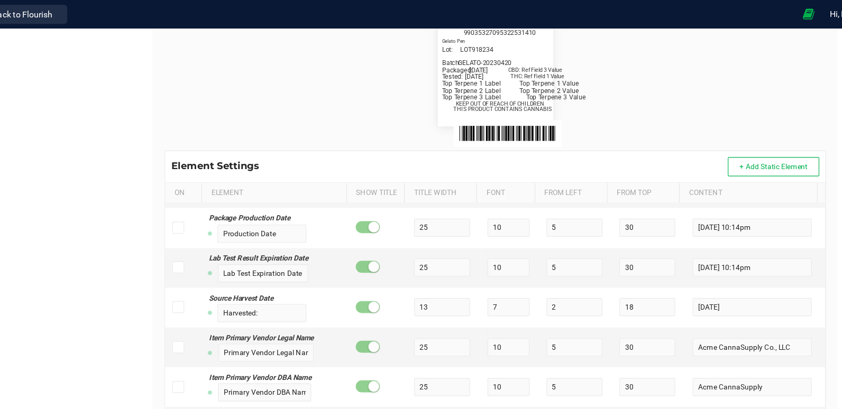
scroll to position [473, 0]
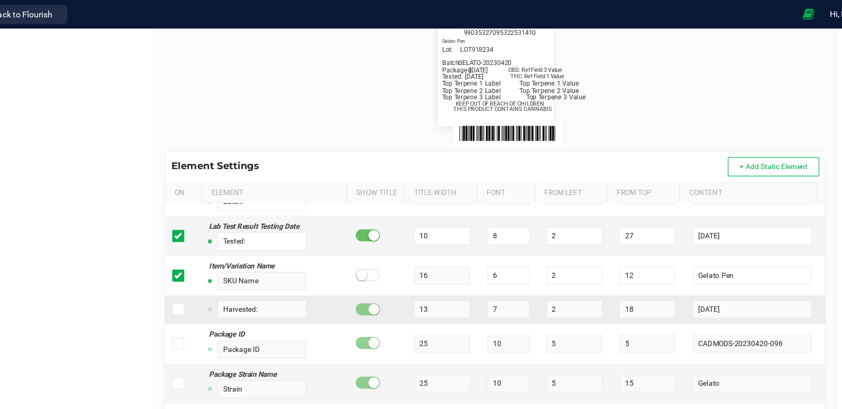
click at [218, 272] on icon at bounding box center [219, 272] width 7 height 0
click at [0, 0] on input "checkbox" at bounding box center [0, 0] width 0 height 0
click at [700, 271] on input "[DATE]" at bounding box center [724, 272] width 104 height 16
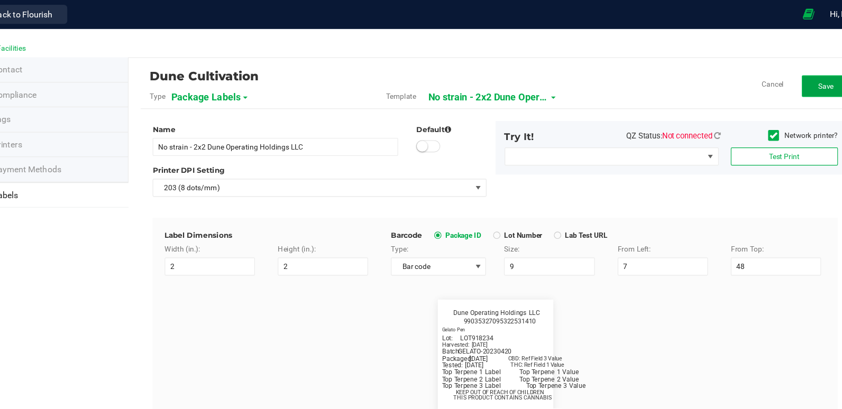
click at [782, 73] on span "Save" at bounding box center [789, 75] width 14 height 7
click at [771, 76] on button "Edit" at bounding box center [788, 75] width 42 height 19
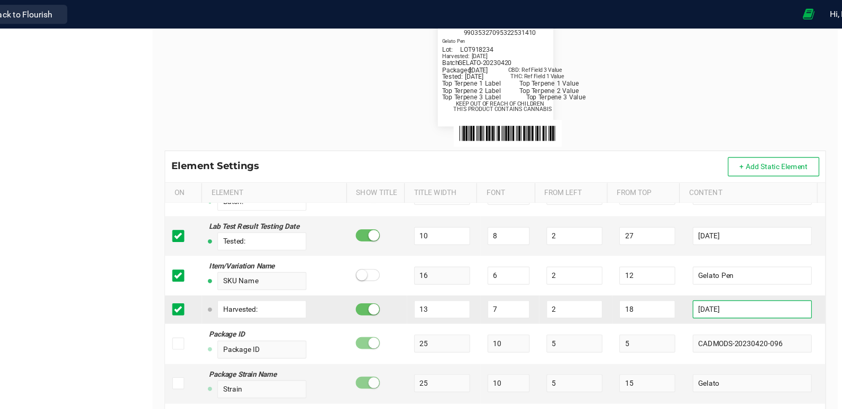
click at [702, 273] on input "[DATE]" at bounding box center [724, 272] width 104 height 16
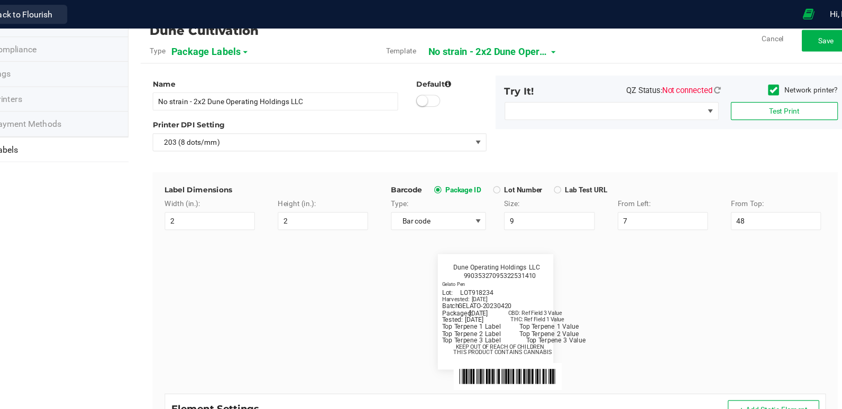
scroll to position [0, 0]
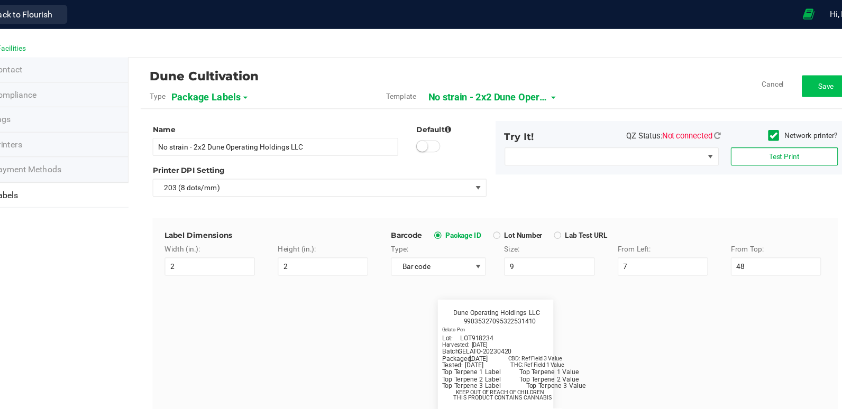
type input "[DATE]"
click at [782, 73] on span "Save" at bounding box center [789, 75] width 14 height 7
click at [531, 79] on span "No strain - 2x2 Dune Operating Holdings LLC" at bounding box center [504, 86] width 106 height 18
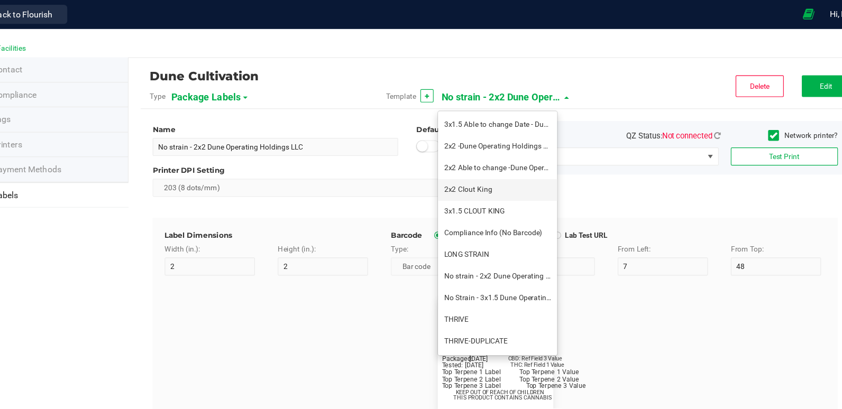
click at [473, 163] on span "2x2 Clout King" at bounding box center [474, 166] width 42 height 7
type input "2x2 Clout King"
type input "SKU Name"
type input "16"
type input "6.5"
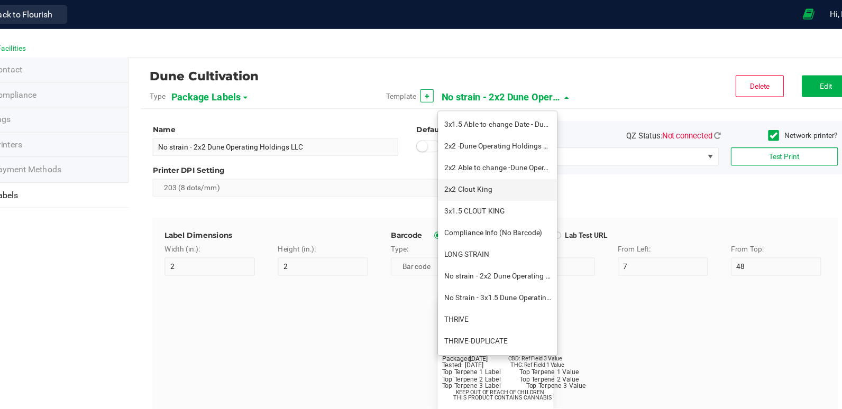
type input "1"
type input "12"
type input "Gelato Pen"
type input "Packaged:"
type input "12"
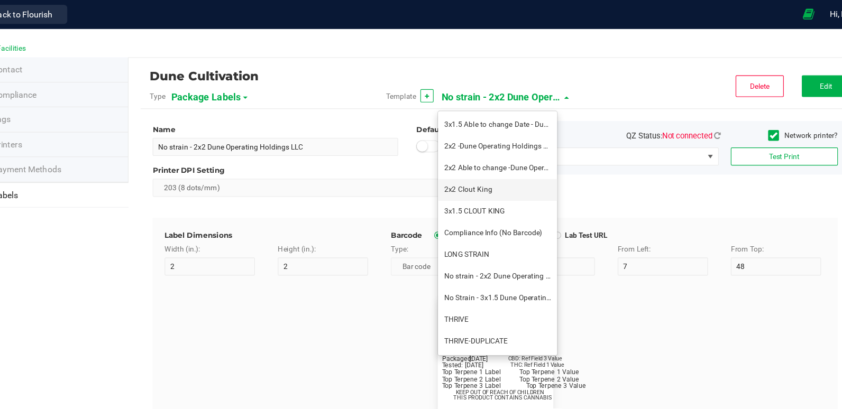
type input "24"
type input "4/20/2023"
type input "Lot:"
type input "8"
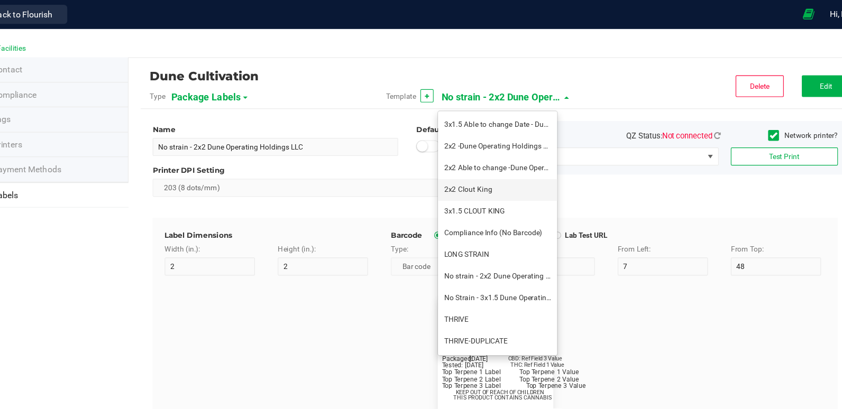
type input "2"
type input "15"
type input "LOT918234"
type input "THC:"
type input "8"
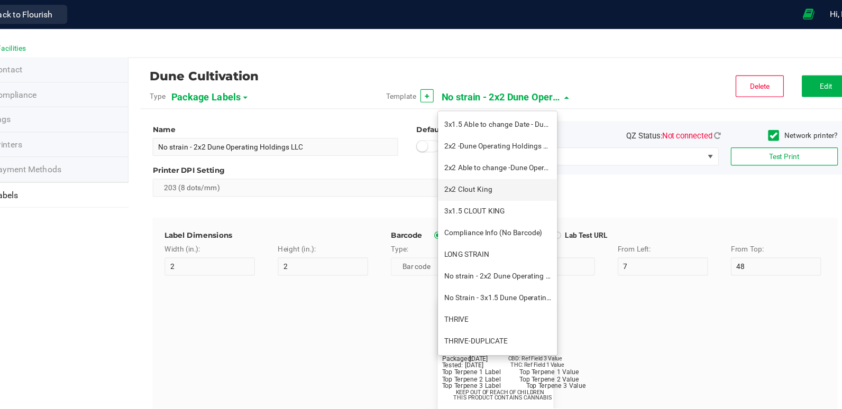
type input "32"
type input "27"
type input "Ref Field 1 Value"
type input "CBD:"
type input "6"
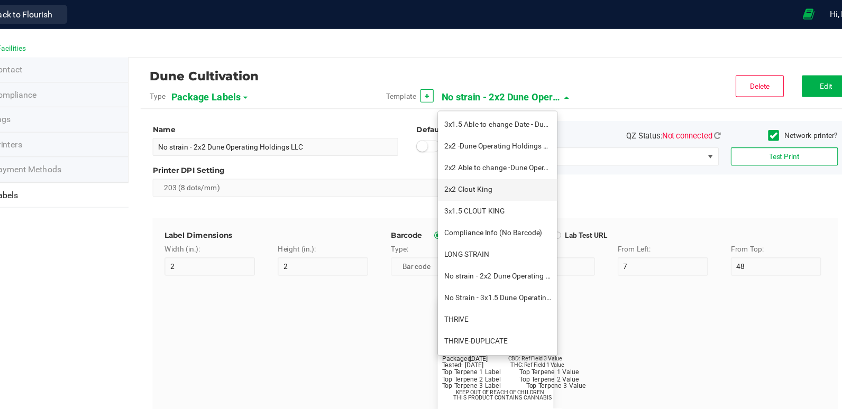
type input "6.5"
type input "32"
type input "24"
type input "Ref Field 3 Value"
type input "Top Terpene 1 Label"
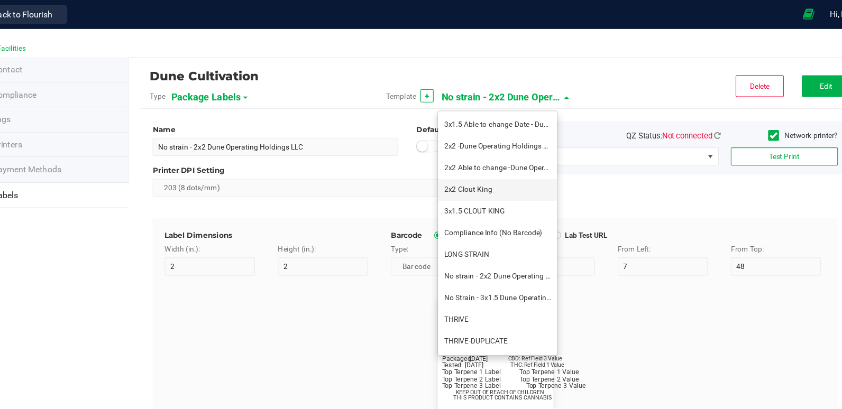
type input "2"
type input "Top Terpene 1 Label"
type input "Top Terpene 1 Value"
type input "36"
type input "30"
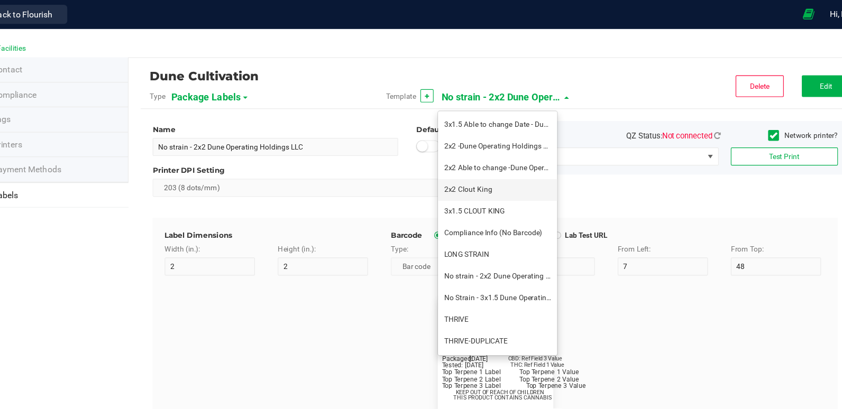
type input "Top Terpene 1 Value"
type input "Top Terpene 2 Label"
type input "2"
type input "Top Terpene 2 Label"
type input "Top Terpene 2 Value"
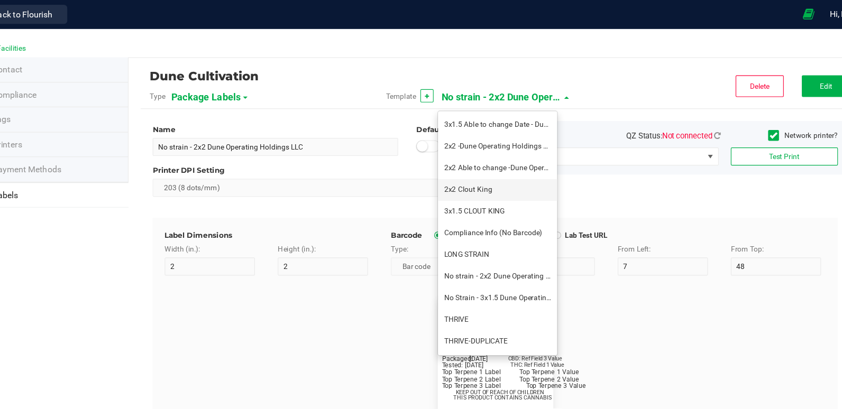
type input "36"
type input "33"
type input "Top Terpene 2 Value"
type input "Top Terpene 3 Label"
type input "2"
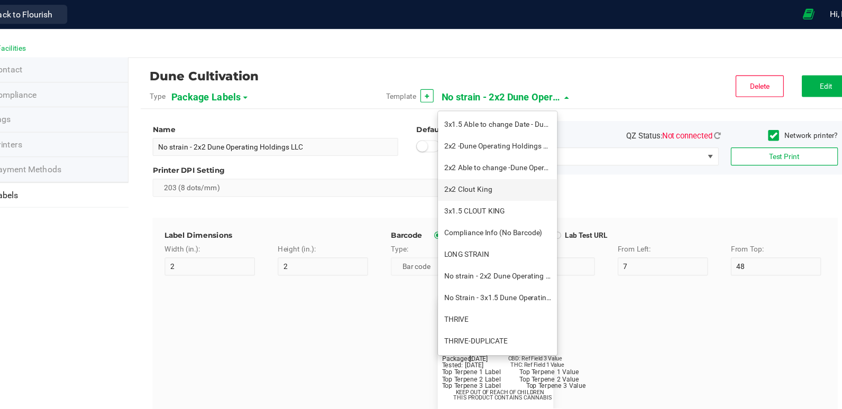
type input "Top Terpene 3 Label"
type input "Top Terpene 3 Value"
type input "35"
type input "8"
type input "39"
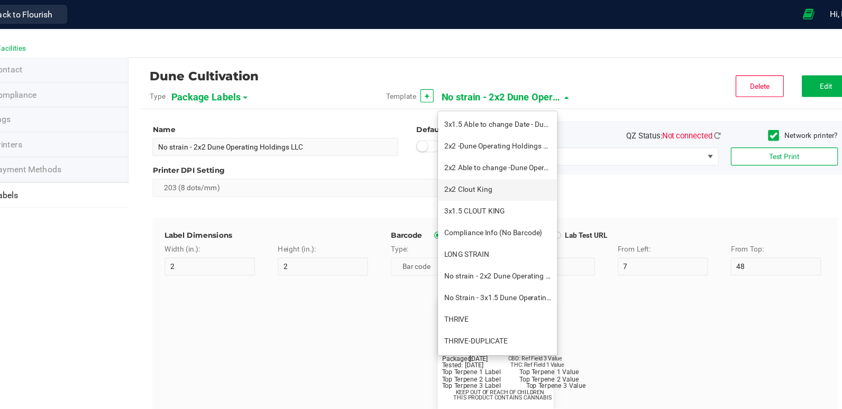
type input "36"
type input "Top Terpene 3 Value"
type input "8"
type input "39"
type input "KEEP OUT OF REACH OF CHILDREN"
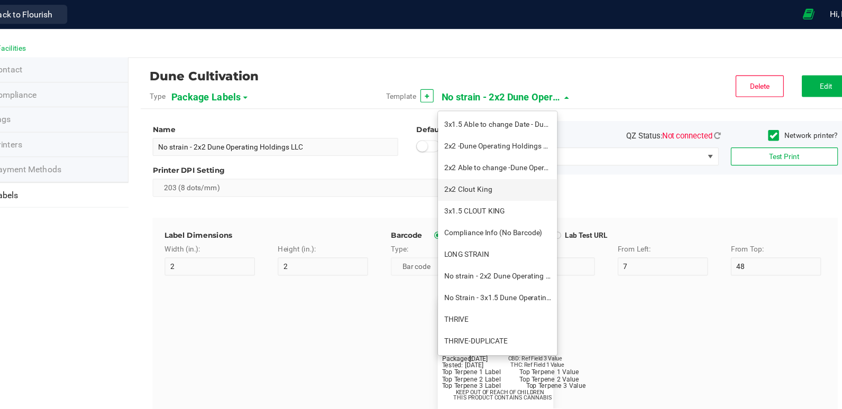
type input "7"
type input "41.2"
type input "THIS PRODUCT CONTAINS CANNABIS"
type input "16"
type input "4"
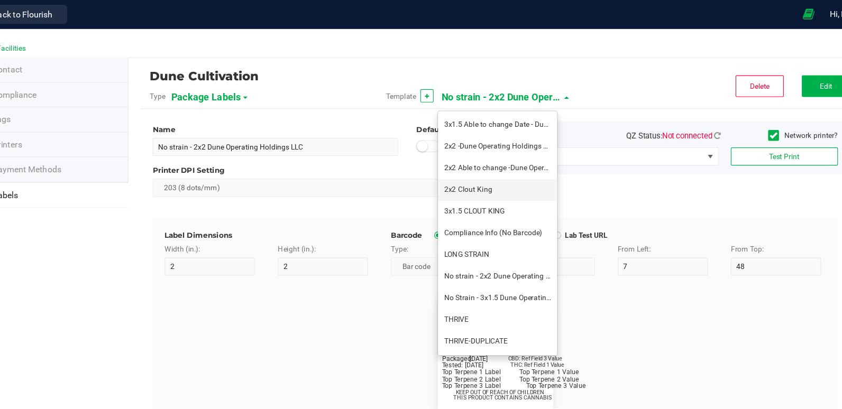
type input "CK Production"
type input "Example"
type input "10"
type input "11.5"
type input "7.75"
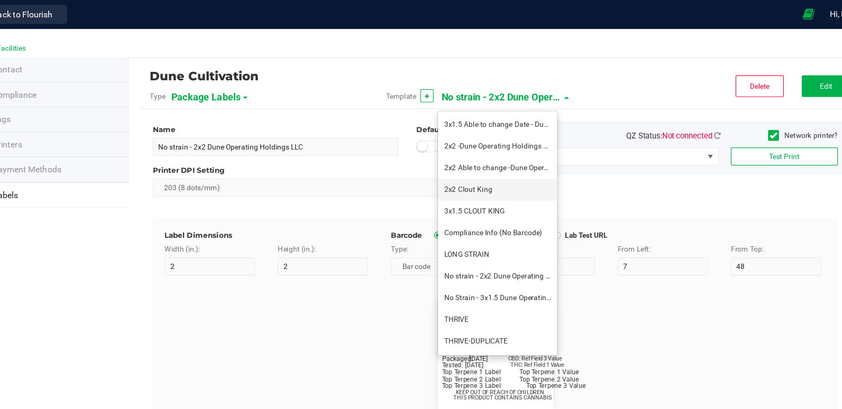
type input "99035327095322531410"
type input "Batch:"
type input "7"
type input "21"
type input "GELATO-20230420"
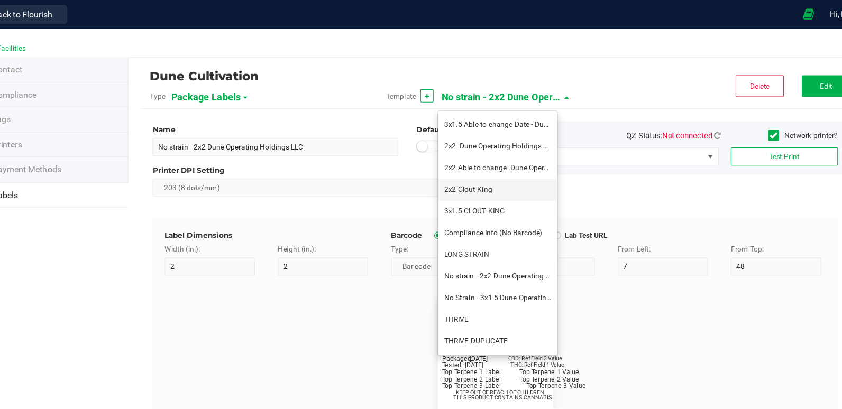
type input "Tested:"
type input "10"
type input "8"
type input "27"
type input "2023-04-20"
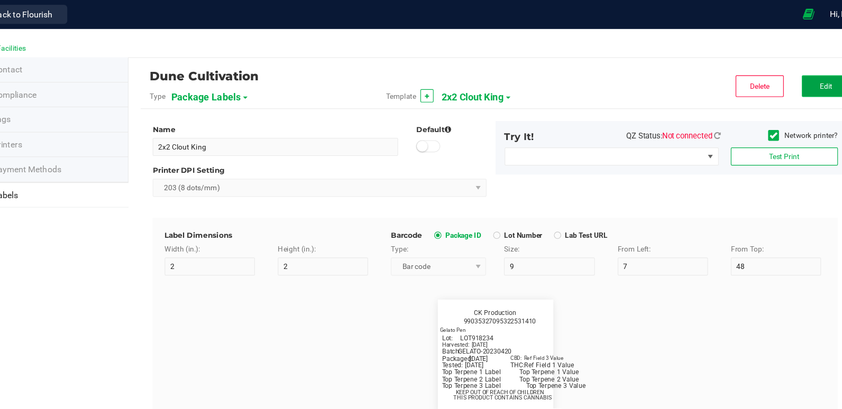
click at [767, 74] on button "Edit" at bounding box center [788, 75] width 42 height 19
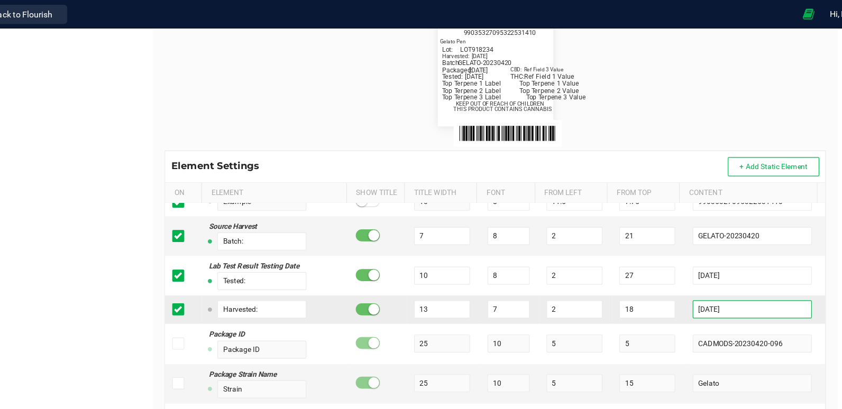
click at [707, 271] on input "[DATE]" at bounding box center [724, 272] width 104 height 16
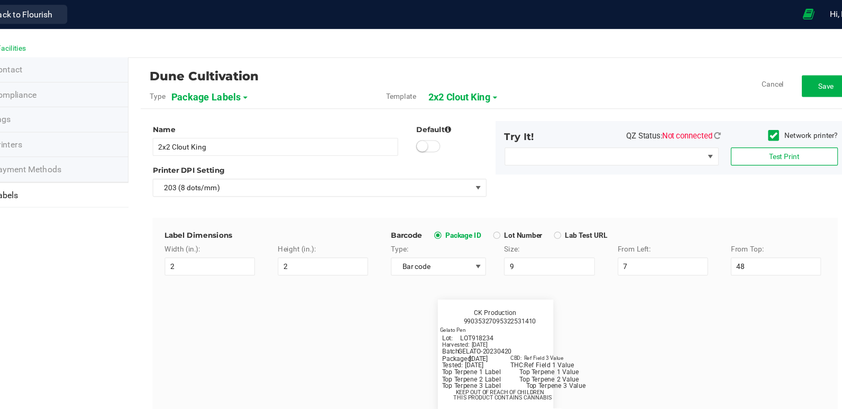
type input "[DATE]"
click at [781, 85] on div "Dune Cultivation Type Package Labels Template 2x2 Clout King Cancel Save" at bounding box center [498, 78] width 624 height 34
click at [782, 75] on span "Save" at bounding box center [789, 75] width 14 height 7
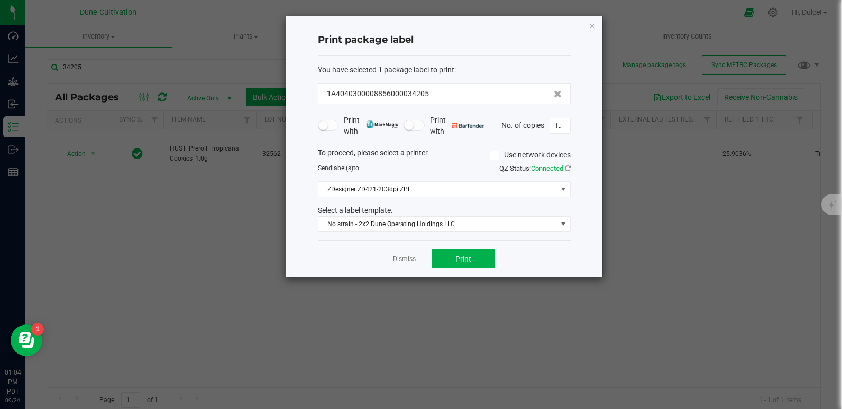
click at [588, 26] on div "Print package label You have selected 1 package label to print : 1A404030000885…" at bounding box center [444, 146] width 316 height 261
click at [591, 26] on icon "button" at bounding box center [592, 25] width 7 height 13
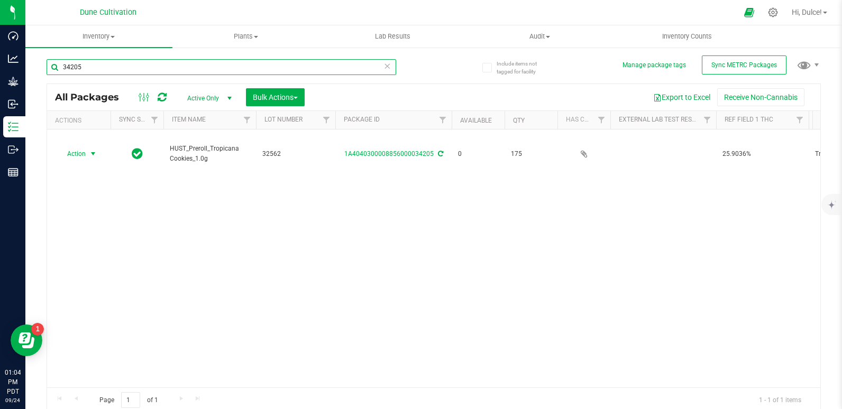
click at [273, 69] on input "34205" at bounding box center [222, 67] width 350 height 16
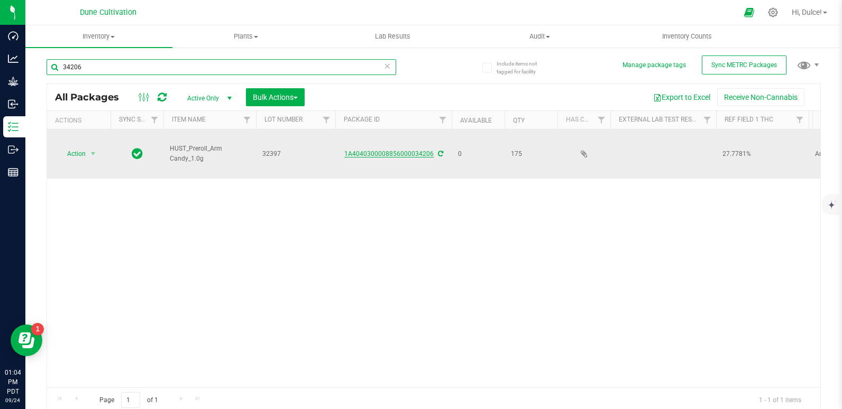
type input "34206"
click at [408, 150] on link "1A4040300008856000034206" at bounding box center [388, 153] width 89 height 7
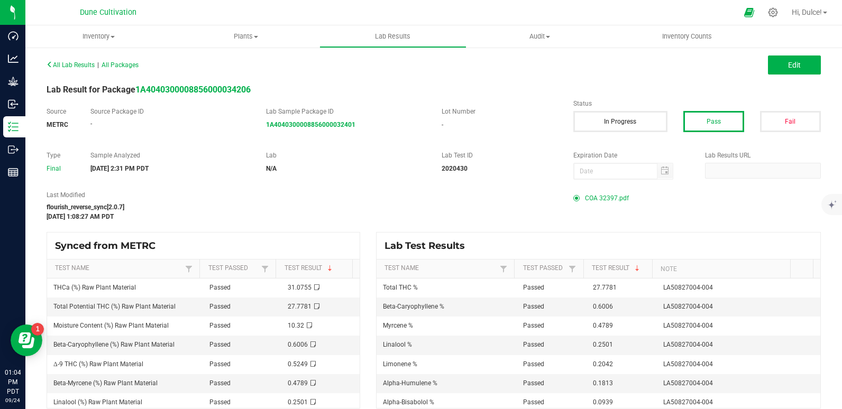
click at [610, 200] on span "COA 32397.pdf" at bounding box center [607, 198] width 44 height 16
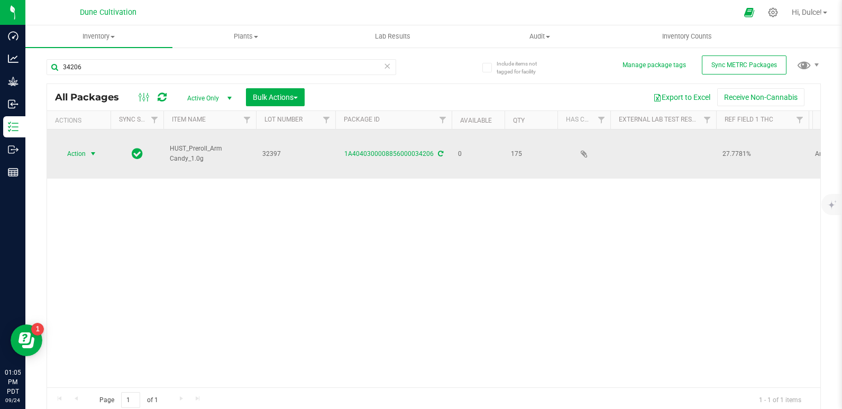
click at [70, 147] on span "Action" at bounding box center [72, 154] width 29 height 15
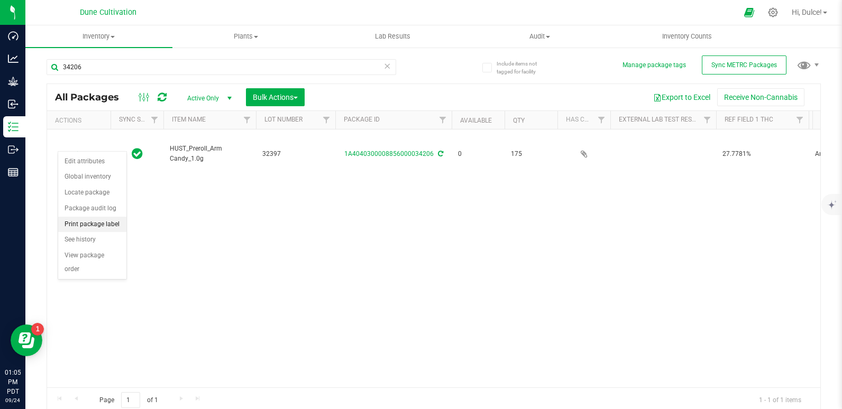
click at [86, 228] on li "Print package label" at bounding box center [92, 225] width 68 height 16
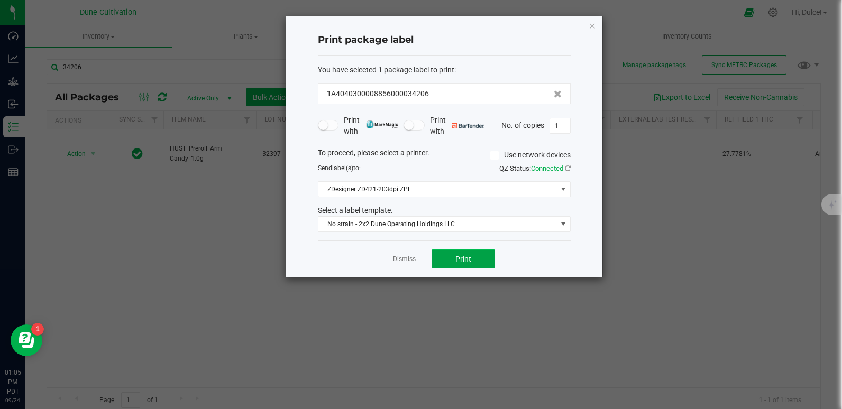
click at [466, 267] on button "Print" at bounding box center [463, 259] width 63 height 19
click at [588, 28] on div "Print package label You have selected 1 package label to print : 1A404030000885…" at bounding box center [444, 146] width 316 height 261
click at [590, 28] on icon "button" at bounding box center [592, 25] width 7 height 13
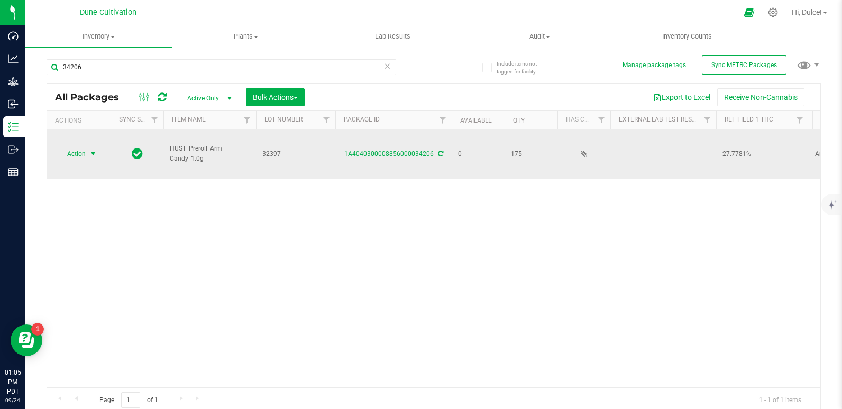
click at [81, 147] on span "Action" at bounding box center [72, 154] width 29 height 15
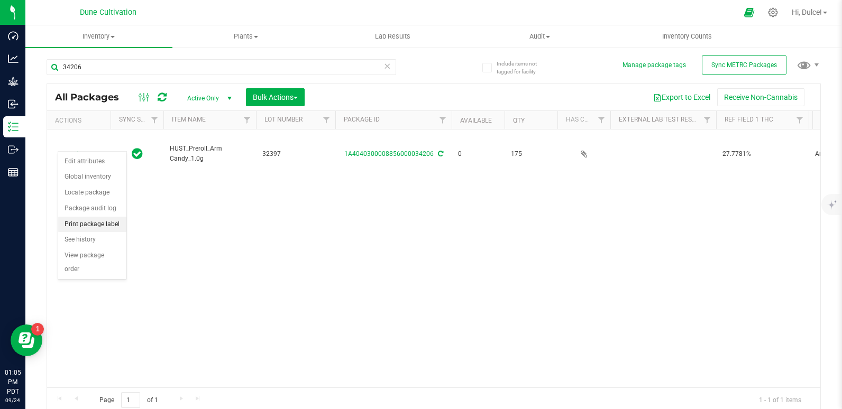
click at [66, 225] on li "Print package label" at bounding box center [92, 225] width 68 height 16
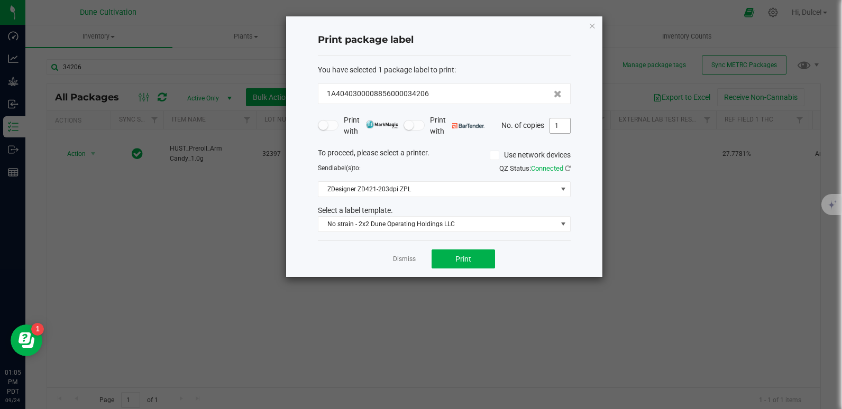
click at [558, 130] on input "1" at bounding box center [560, 125] width 20 height 15
type input "175"
click at [465, 257] on span "Print" at bounding box center [463, 259] width 16 height 8
click at [592, 28] on icon "button" at bounding box center [592, 25] width 7 height 13
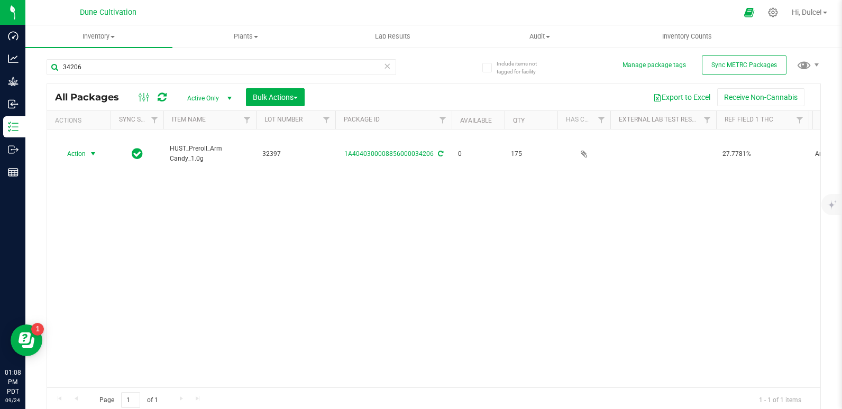
click at [226, 76] on div "34206" at bounding box center [222, 71] width 350 height 24
click at [232, 70] on input "34206" at bounding box center [222, 67] width 350 height 16
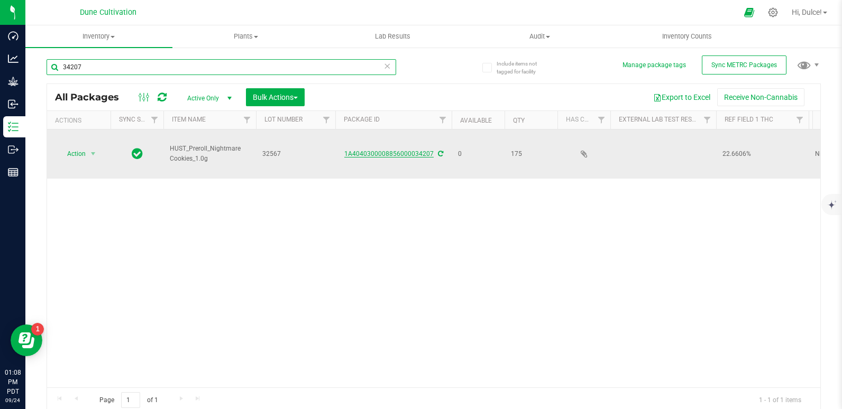
type input "34207"
click at [418, 150] on link "1A4040300008856000034207" at bounding box center [388, 153] width 89 height 7
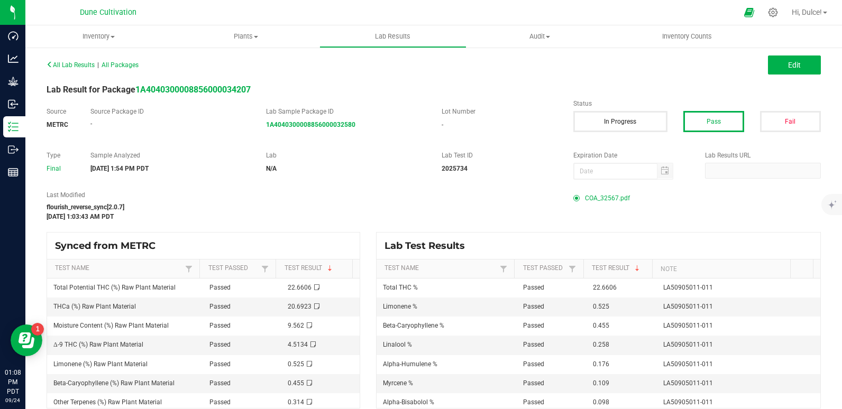
click at [593, 199] on span "COA_32567.pdf" at bounding box center [607, 198] width 45 height 16
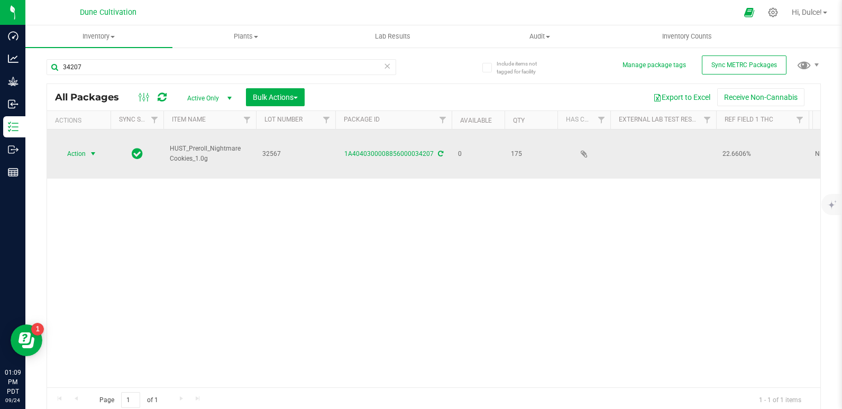
click at [82, 147] on span "Action" at bounding box center [72, 154] width 29 height 15
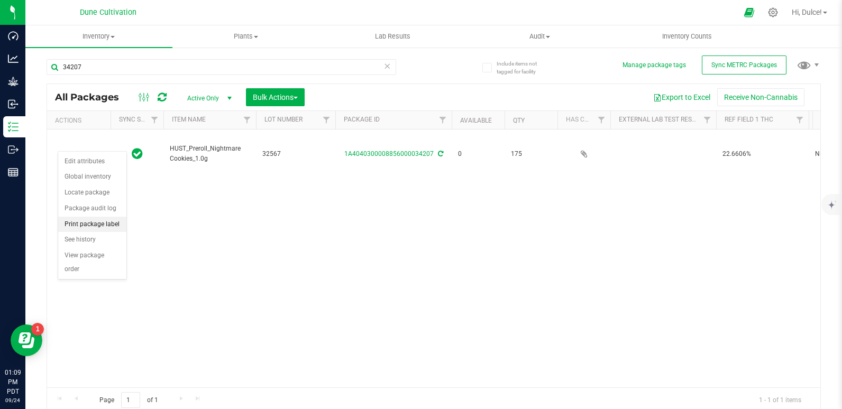
click at [102, 226] on li "Print package label" at bounding box center [92, 225] width 68 height 16
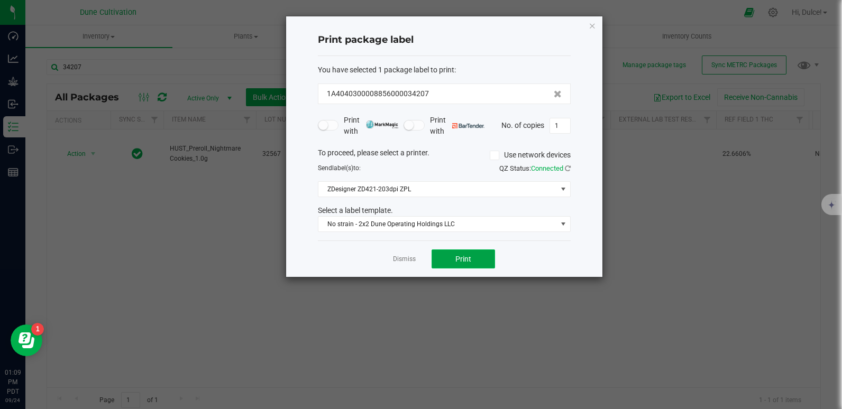
click at [456, 257] on span "Print" at bounding box center [463, 259] width 16 height 8
click at [589, 30] on icon "button" at bounding box center [592, 25] width 7 height 13
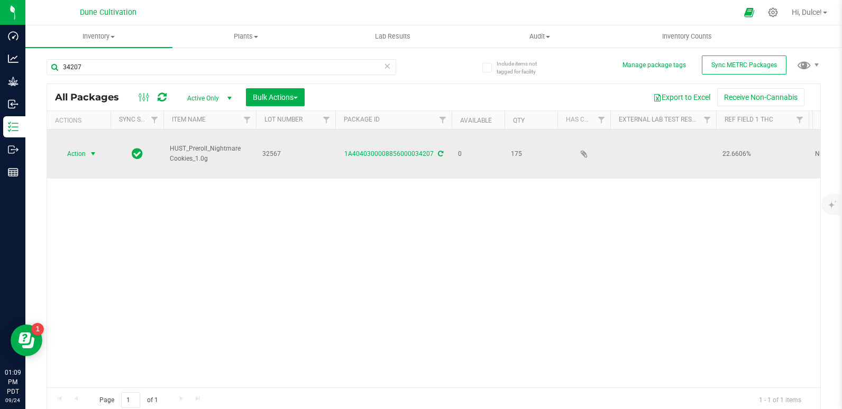
click at [71, 147] on span "Action" at bounding box center [72, 154] width 29 height 15
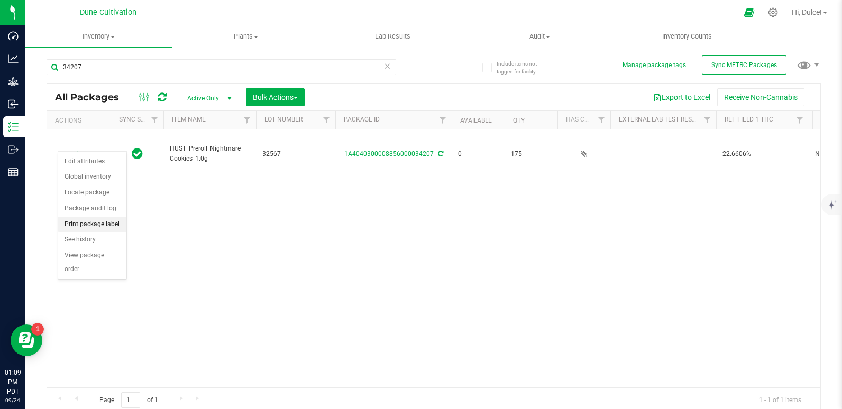
click at [87, 228] on li "Print package label" at bounding box center [92, 225] width 68 height 16
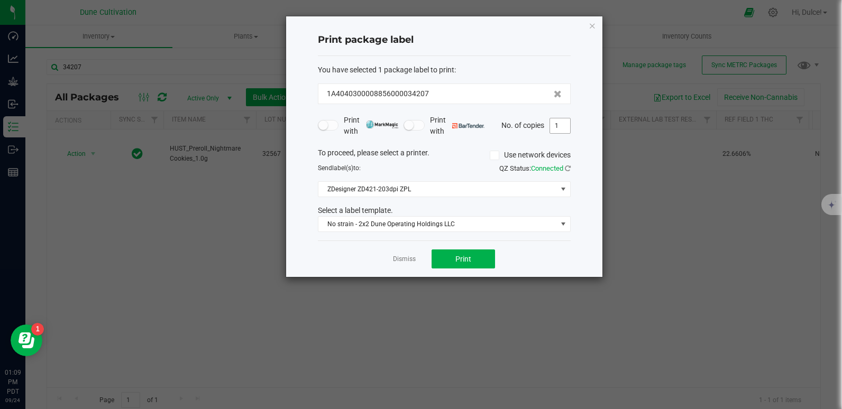
click at [570, 125] on input "1" at bounding box center [560, 125] width 20 height 15
type input "175"
click at [474, 250] on button "Print" at bounding box center [463, 259] width 63 height 19
click at [592, 30] on icon "button" at bounding box center [592, 25] width 7 height 13
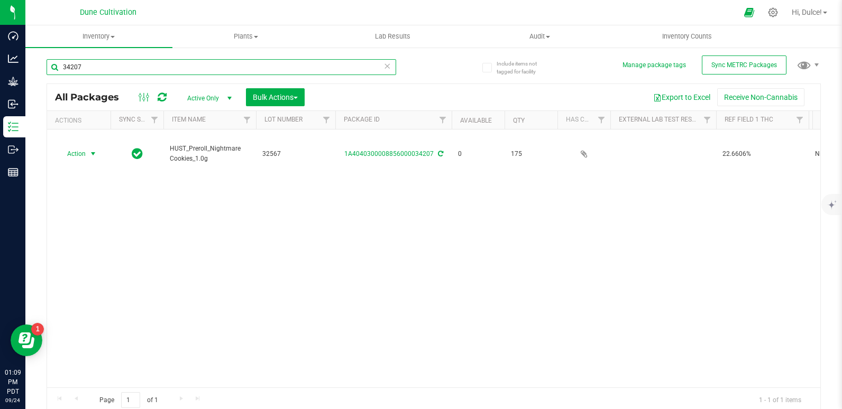
click at [325, 68] on input "34207" at bounding box center [222, 67] width 350 height 16
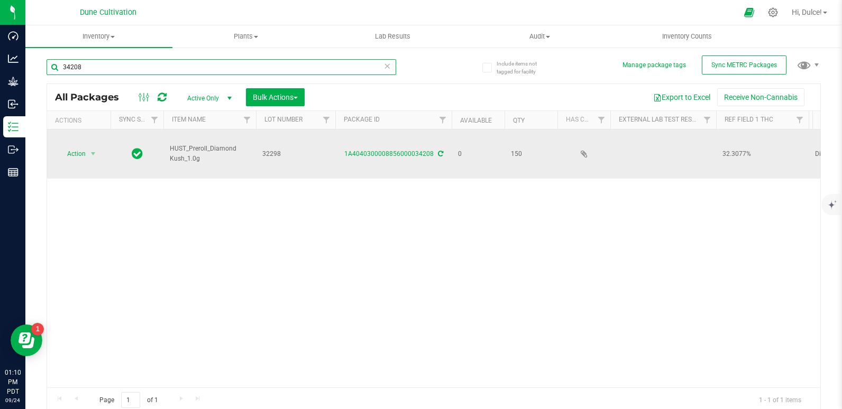
type input "34208"
click at [405, 149] on div "1A4040300008856000034208" at bounding box center [394, 154] width 120 height 10
click at [423, 137] on td "1A4040300008856000034208" at bounding box center [393, 154] width 116 height 49
click at [414, 149] on td "1A4040300008856000034208" at bounding box center [393, 154] width 116 height 49
click at [422, 150] on link "1A4040300008856000034208" at bounding box center [388, 153] width 89 height 7
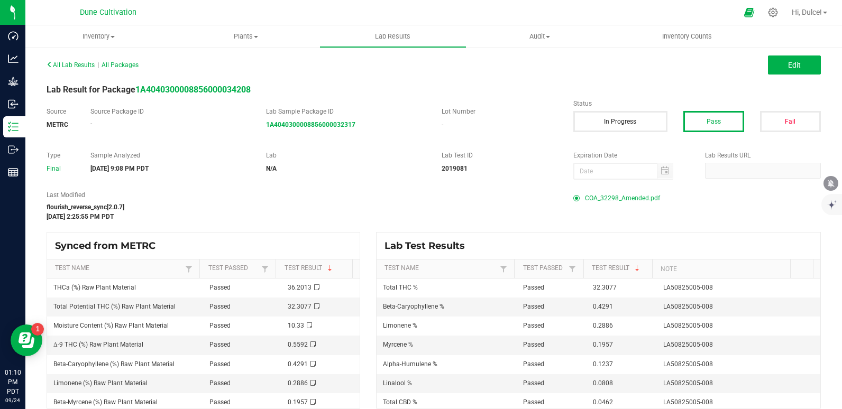
click at [593, 200] on span "COA_32298_Amended.pdf" at bounding box center [622, 198] width 75 height 16
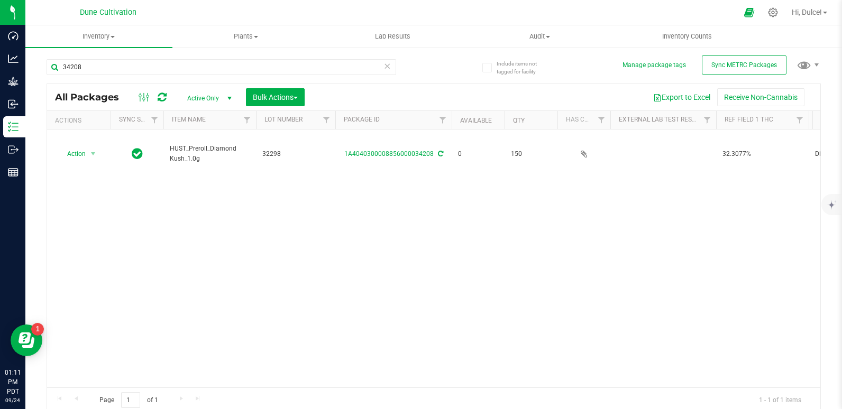
click at [333, 185] on div "Action Action Edit attributes Global inventory Locate package Package audit log…" at bounding box center [433, 259] width 773 height 258
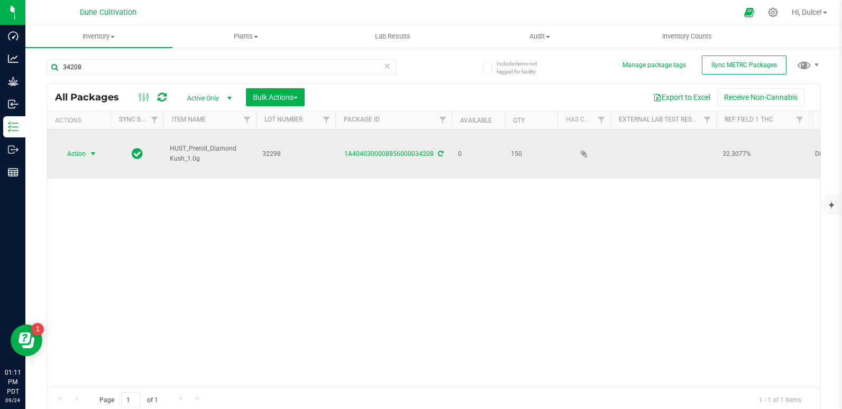
click at [74, 147] on span "Action" at bounding box center [72, 154] width 29 height 15
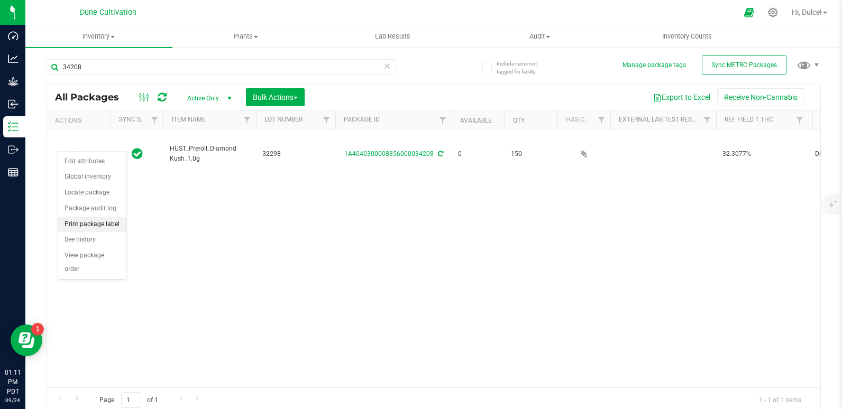
click at [80, 223] on li "Print package label" at bounding box center [92, 225] width 68 height 16
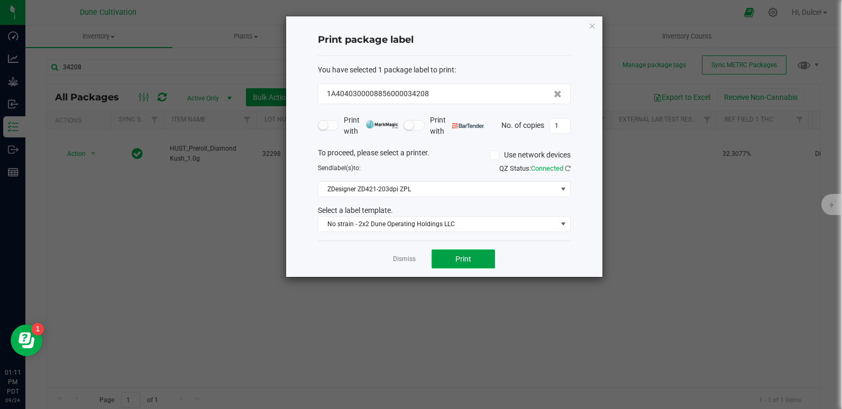
click at [483, 264] on button "Print" at bounding box center [463, 259] width 63 height 19
click at [589, 26] on icon "button" at bounding box center [592, 25] width 7 height 13
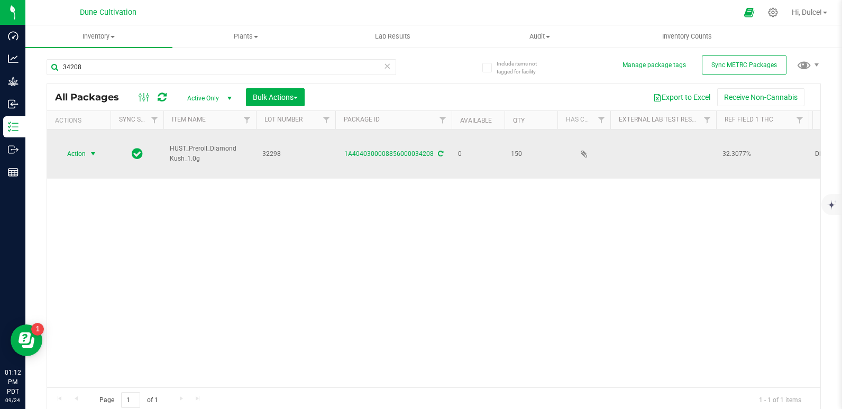
click at [87, 147] on span "select" at bounding box center [93, 154] width 13 height 15
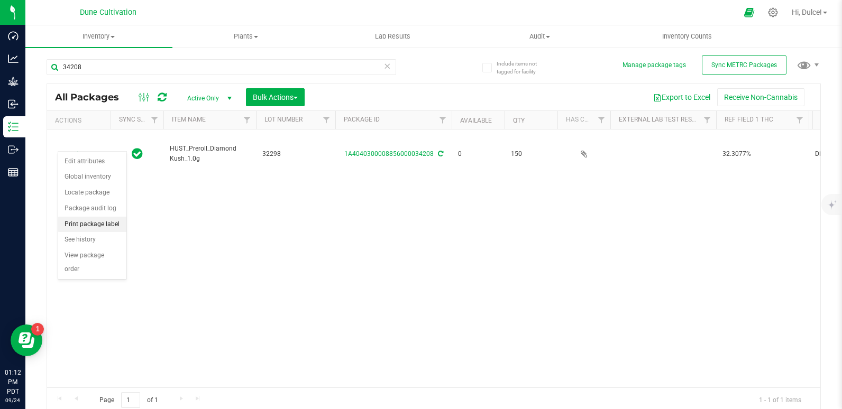
click at [86, 227] on li "Print package label" at bounding box center [92, 225] width 68 height 16
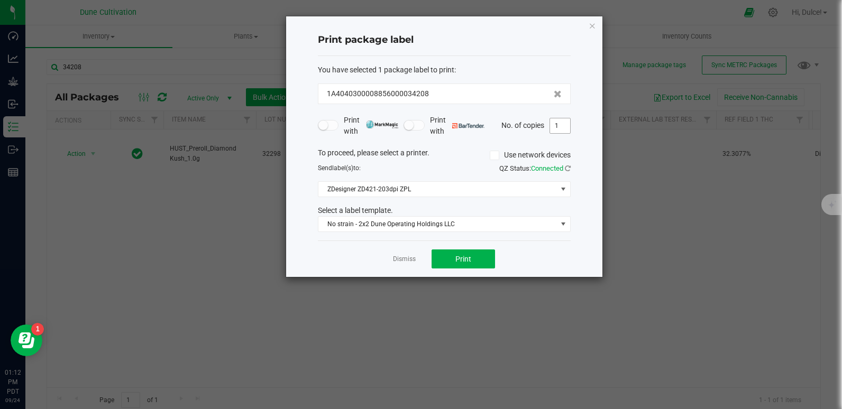
click at [569, 127] on input "1" at bounding box center [560, 125] width 20 height 15
type input "150"
click at [452, 261] on button "Print" at bounding box center [463, 259] width 63 height 19
click at [593, 26] on icon "button" at bounding box center [592, 25] width 7 height 13
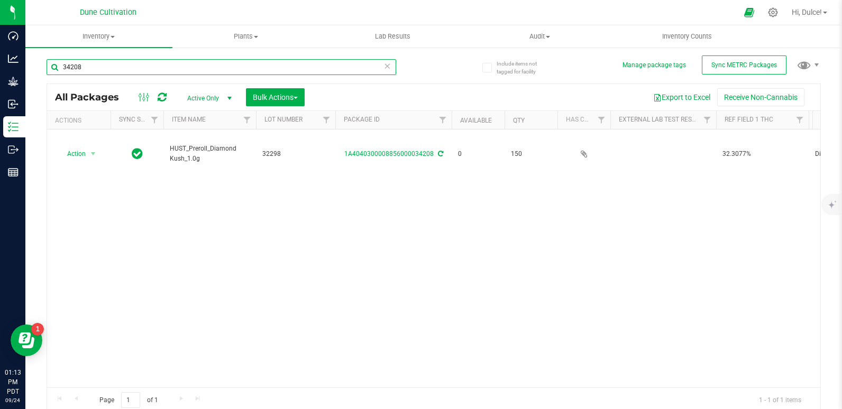
click at [160, 67] on input "34208" at bounding box center [222, 67] width 350 height 16
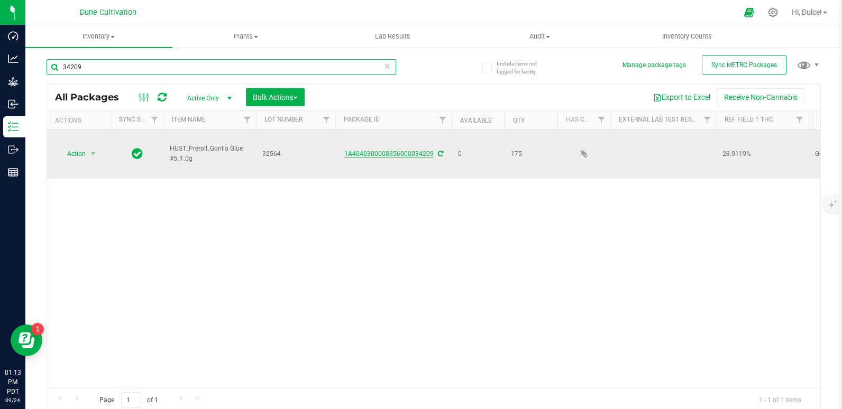
type input "34209"
click at [407, 150] on link "1A4040300008856000034209" at bounding box center [388, 153] width 89 height 7
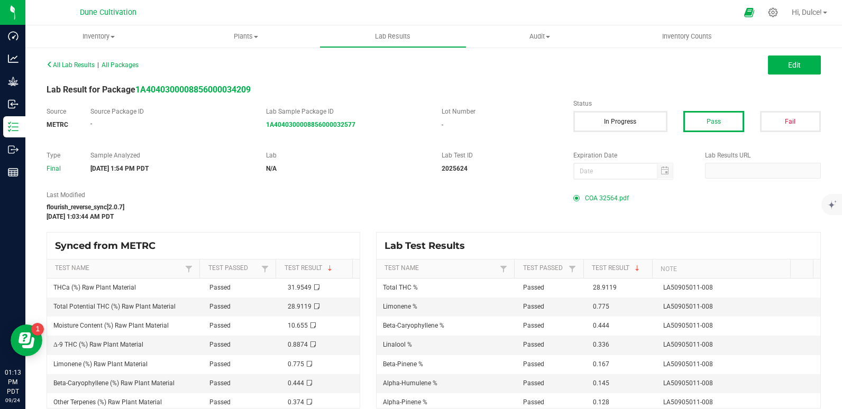
click at [599, 203] on span "COA 32564.pdf" at bounding box center [607, 198] width 44 height 16
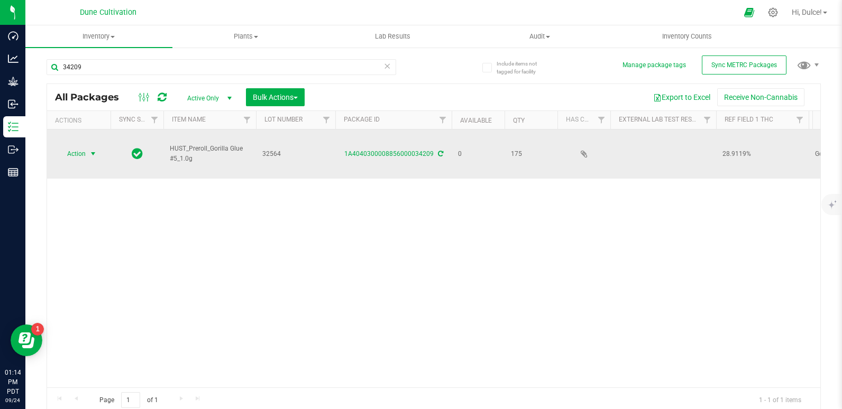
click at [81, 147] on span "Action" at bounding box center [72, 154] width 29 height 15
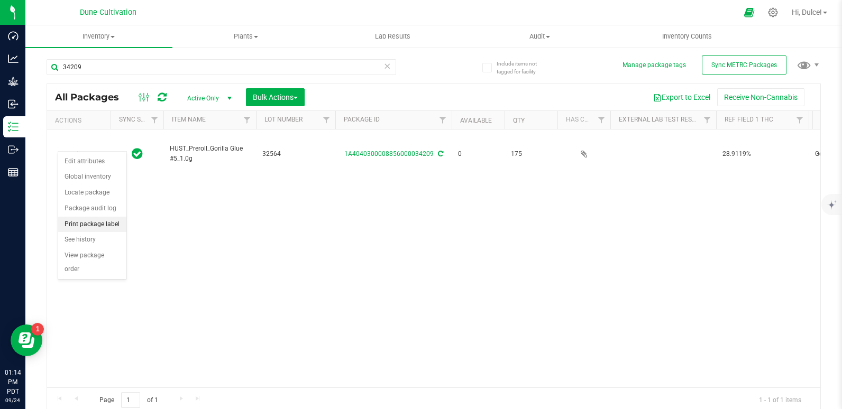
click at [88, 224] on li "Print package label" at bounding box center [92, 225] width 68 height 16
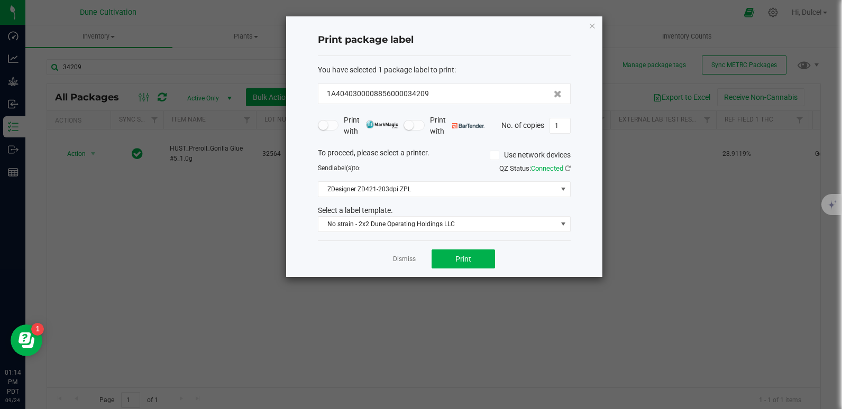
click at [445, 248] on div "Dismiss Print" at bounding box center [444, 259] width 253 height 36
click at [451, 263] on button "Print" at bounding box center [463, 259] width 63 height 19
click at [589, 26] on icon "button" at bounding box center [592, 25] width 7 height 13
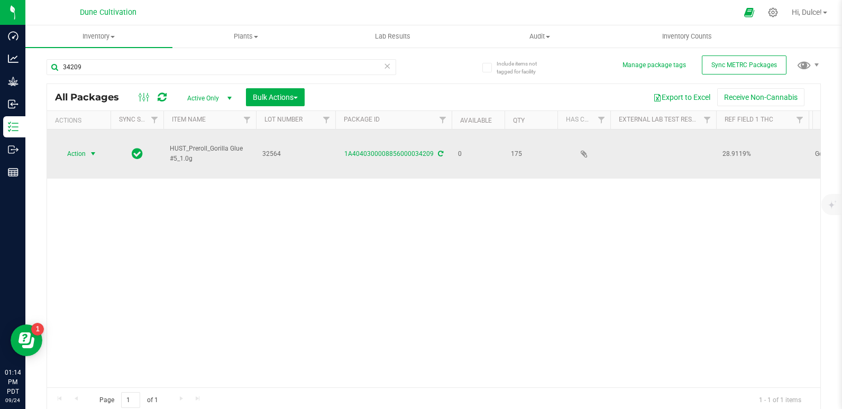
click at [80, 147] on span "Action" at bounding box center [72, 154] width 29 height 15
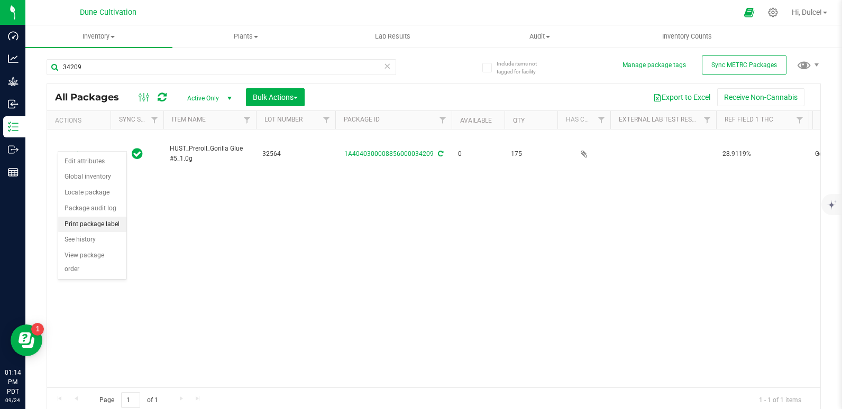
click at [117, 222] on li "Print package label" at bounding box center [92, 225] width 68 height 16
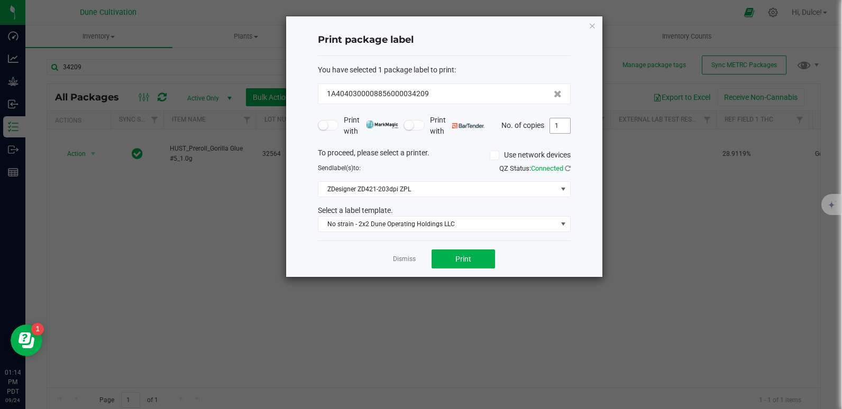
click at [555, 128] on input "1" at bounding box center [560, 125] width 20 height 15
type input "175"
click at [460, 262] on span "Print" at bounding box center [463, 259] width 16 height 8
click at [590, 29] on icon "button" at bounding box center [592, 25] width 7 height 13
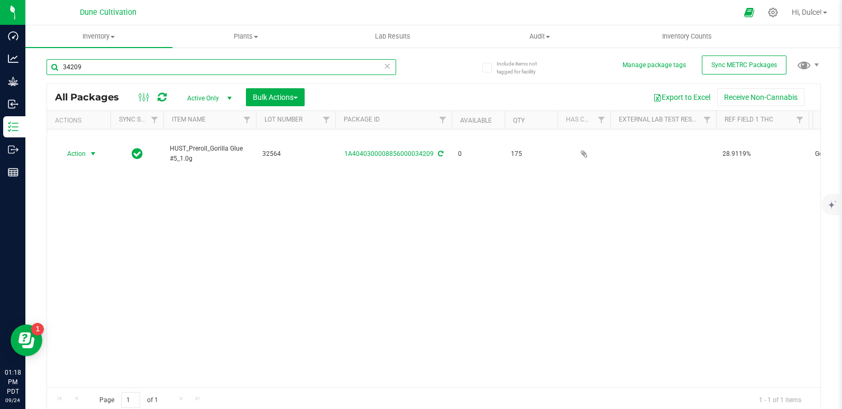
click at [162, 72] on input "34209" at bounding box center [222, 67] width 350 height 16
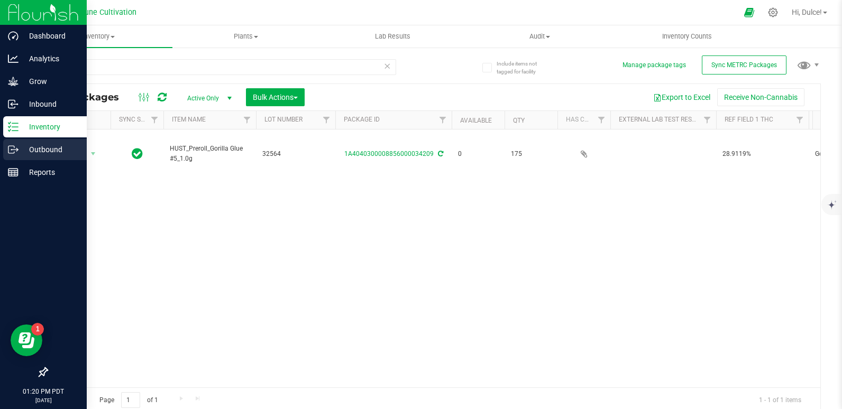
click at [46, 157] on div "Outbound" at bounding box center [45, 149] width 84 height 21
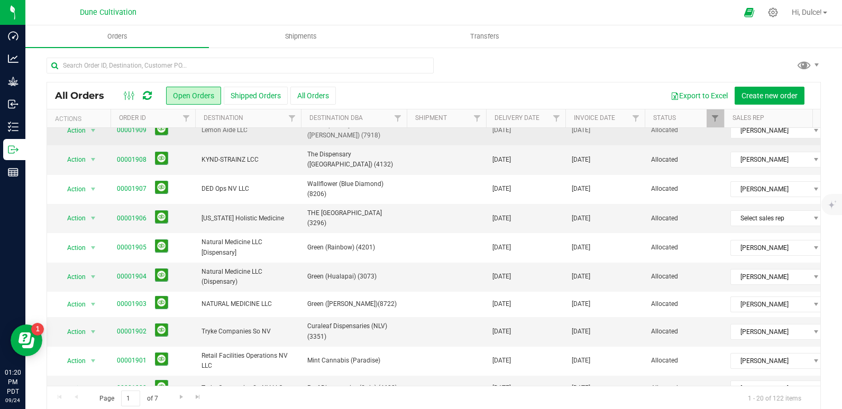
scroll to position [71, 0]
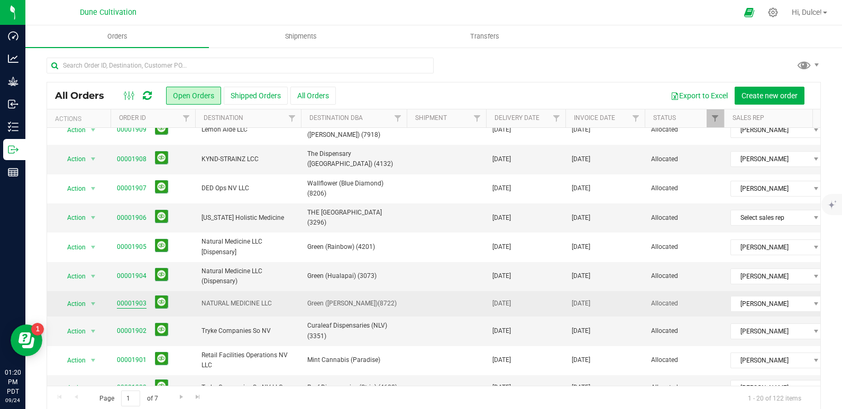
click at [124, 303] on link "00001903" at bounding box center [132, 304] width 30 height 10
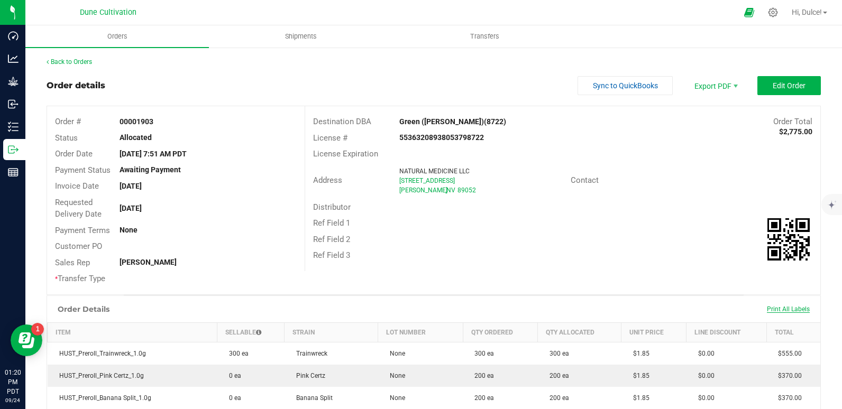
click at [783, 310] on span "Print All Labels" at bounding box center [788, 309] width 43 height 7
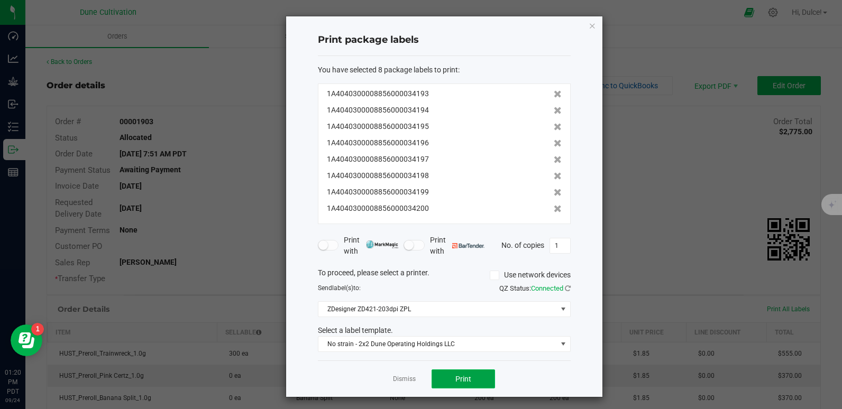
click at [449, 381] on button "Print" at bounding box center [463, 379] width 63 height 19
click at [589, 24] on icon "button" at bounding box center [592, 25] width 7 height 13
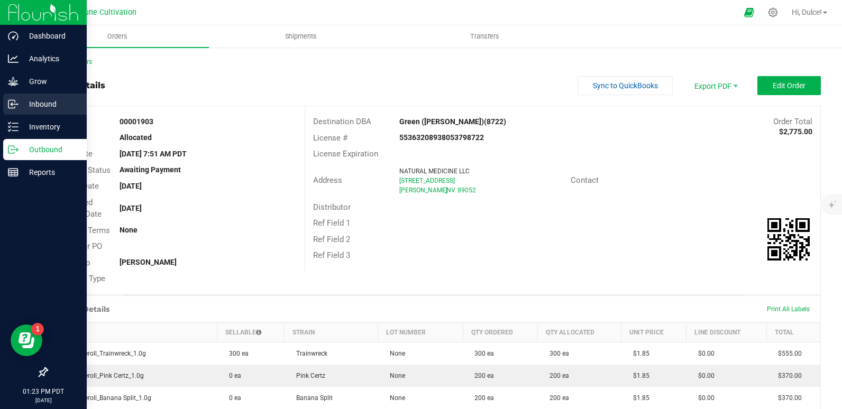
drag, startPoint x: 10, startPoint y: 122, endPoint x: 42, endPoint y: 102, distance: 37.7
click at [42, 102] on p "Inbound" at bounding box center [50, 104] width 63 height 13
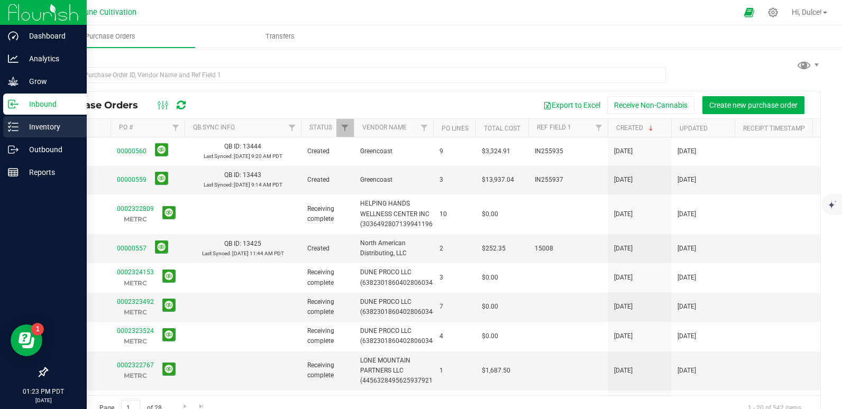
click at [31, 122] on p "Inventory" at bounding box center [50, 127] width 63 height 13
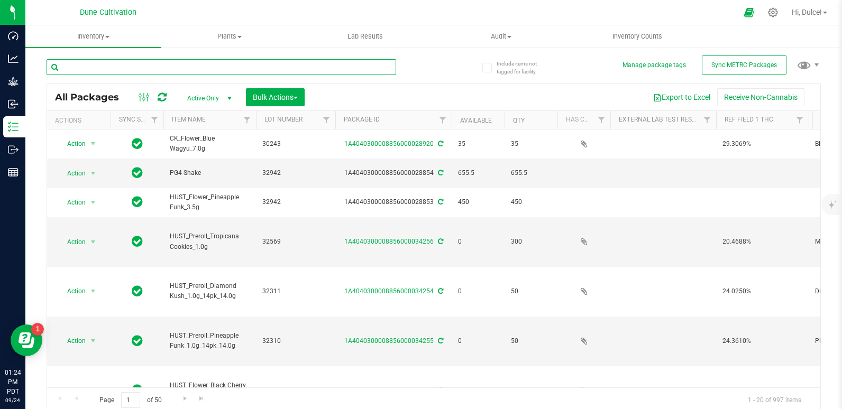
drag, startPoint x: 145, startPoint y: 70, endPoint x: 98, endPoint y: 75, distance: 47.8
click at [98, 75] on input "text" at bounding box center [222, 67] width 350 height 16
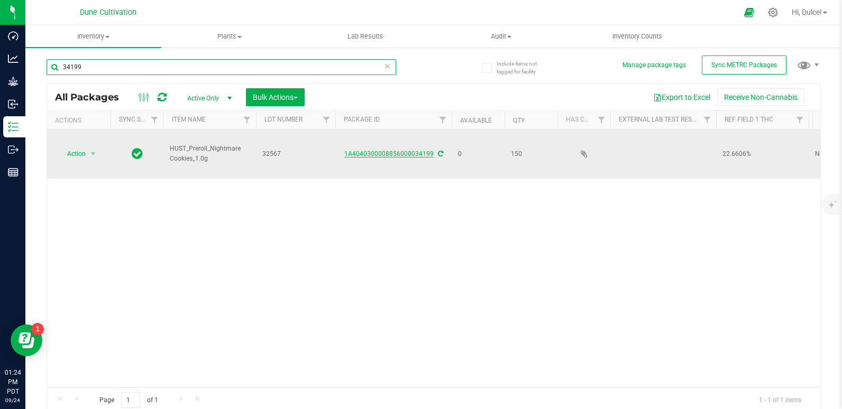
type input "34199"
click at [406, 150] on link "1A4040300008856000034199" at bounding box center [388, 153] width 89 height 7
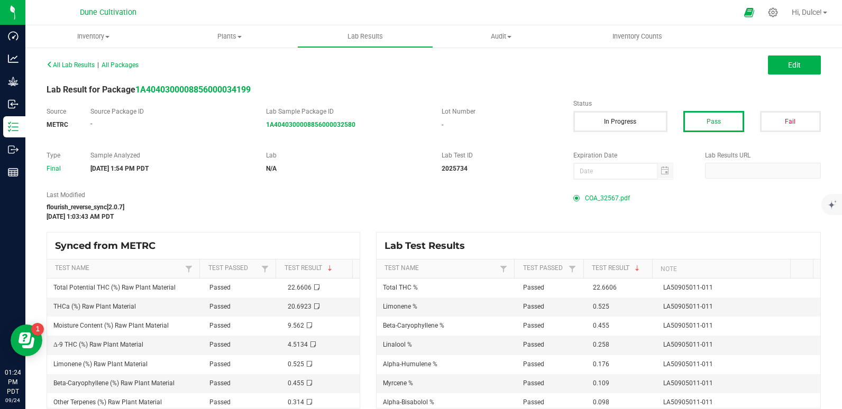
click at [595, 198] on span "COA_32567.pdf" at bounding box center [607, 198] width 45 height 16
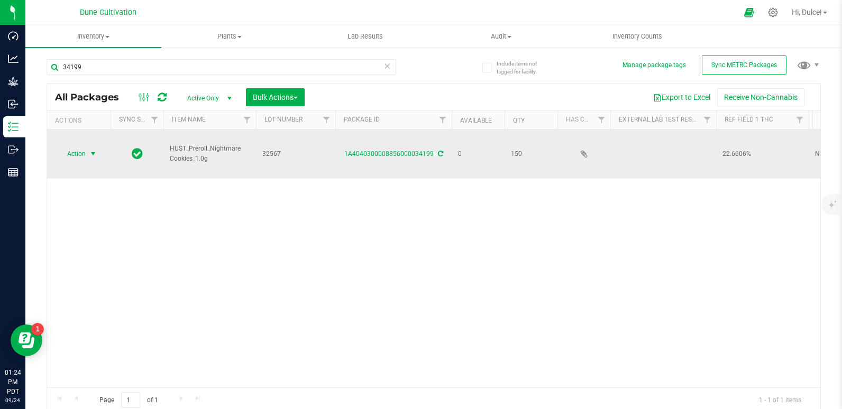
click at [73, 147] on span "Action" at bounding box center [72, 154] width 29 height 15
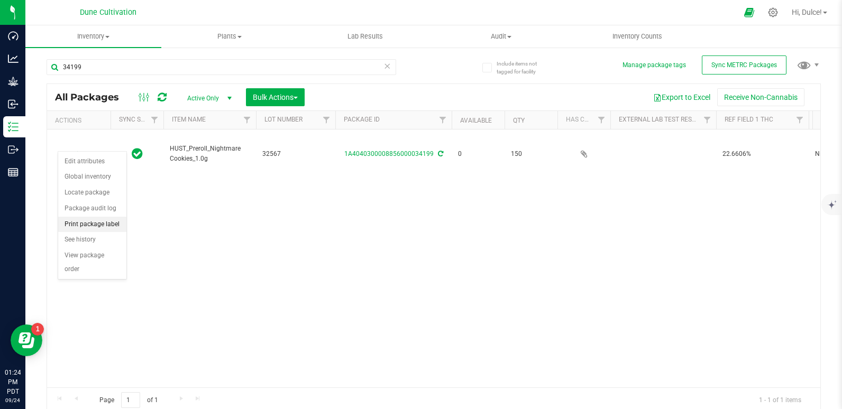
click at [96, 231] on li "Print package label" at bounding box center [92, 225] width 68 height 16
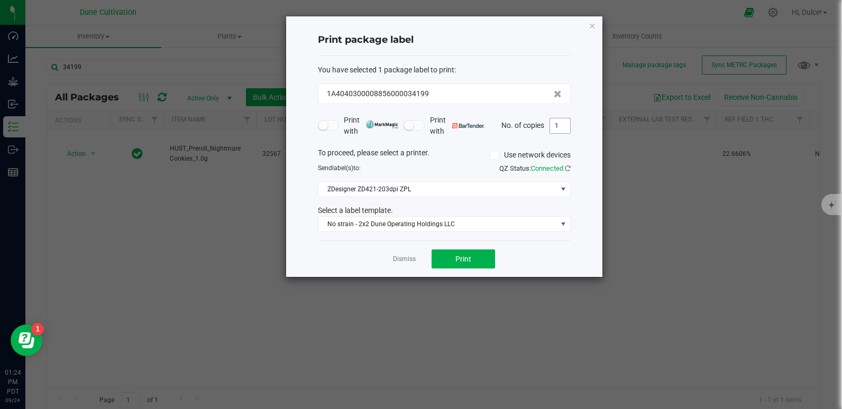
click at [561, 125] on input "1" at bounding box center [560, 125] width 20 height 15
type input "150"
click at [465, 264] on button "Print" at bounding box center [463, 259] width 63 height 19
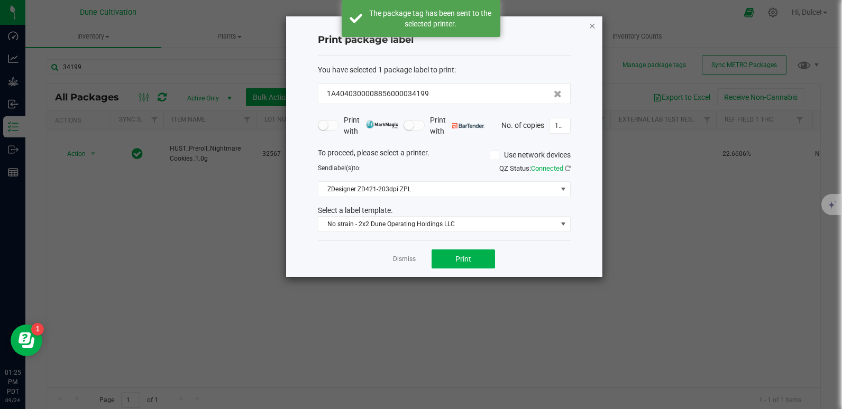
click at [590, 25] on icon "button" at bounding box center [592, 25] width 7 height 13
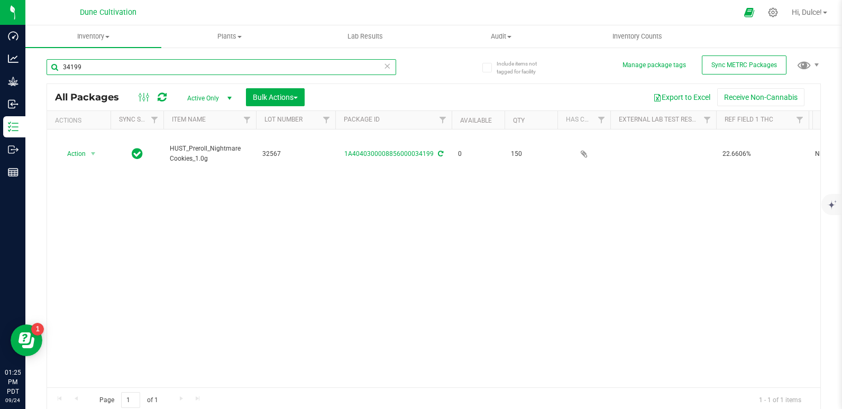
click at [226, 65] on input "34199" at bounding box center [222, 67] width 350 height 16
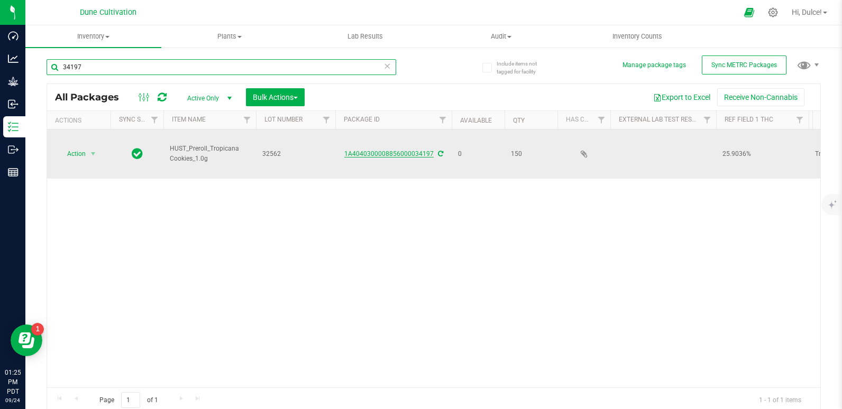
type input "34197"
click at [379, 150] on link "1A4040300008856000034197" at bounding box center [388, 153] width 89 height 7
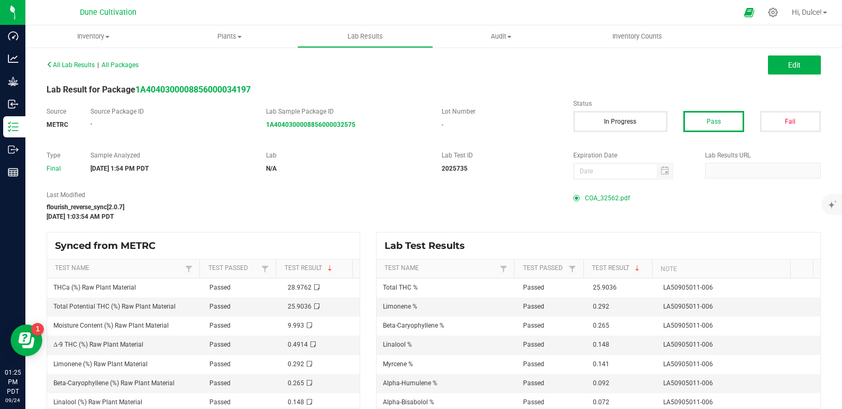
click at [586, 200] on span "COA_32562.pdf" at bounding box center [607, 198] width 45 height 16
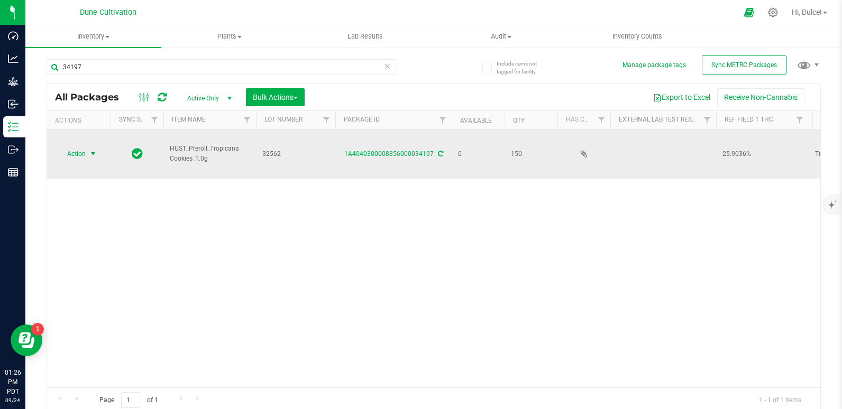
click at [87, 147] on span "select" at bounding box center [93, 154] width 13 height 15
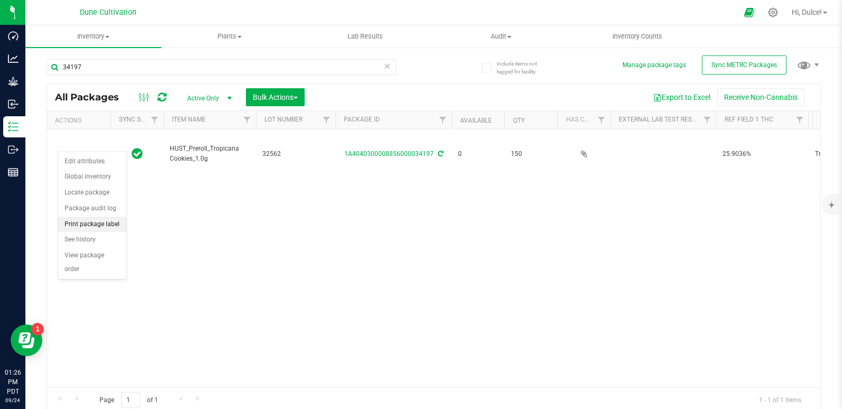
click at [83, 217] on li "Print package label" at bounding box center [92, 225] width 68 height 16
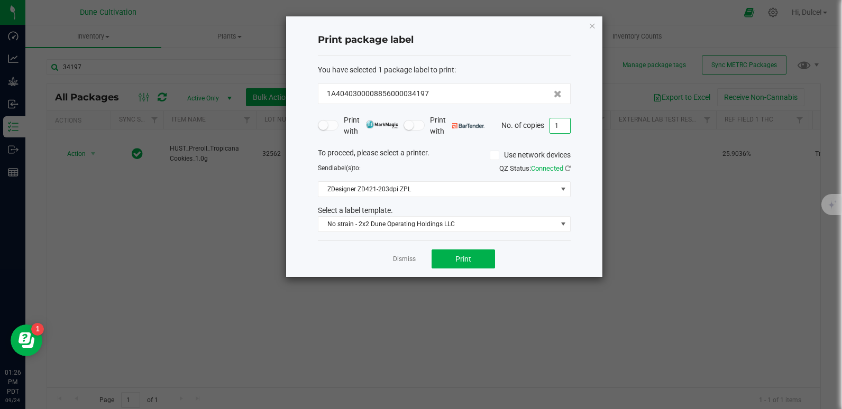
click at [558, 126] on input "1" at bounding box center [560, 125] width 20 height 15
type input "150"
click at [462, 255] on span "Print" at bounding box center [463, 259] width 16 height 8
click at [590, 28] on icon "button" at bounding box center [592, 25] width 7 height 13
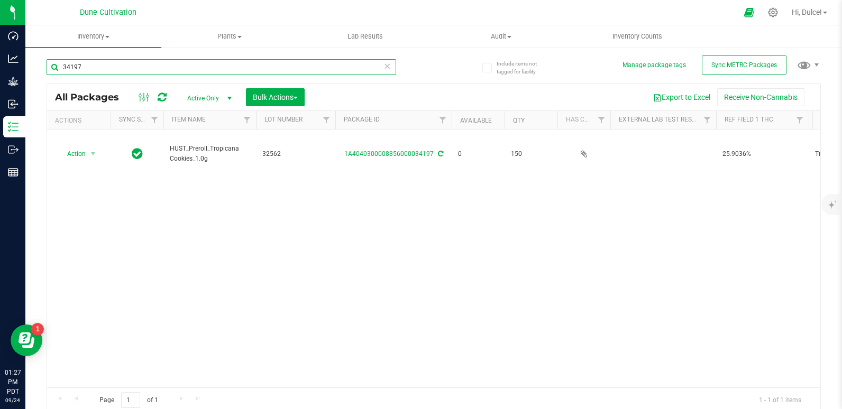
click at [354, 67] on input "34197" at bounding box center [222, 67] width 350 height 16
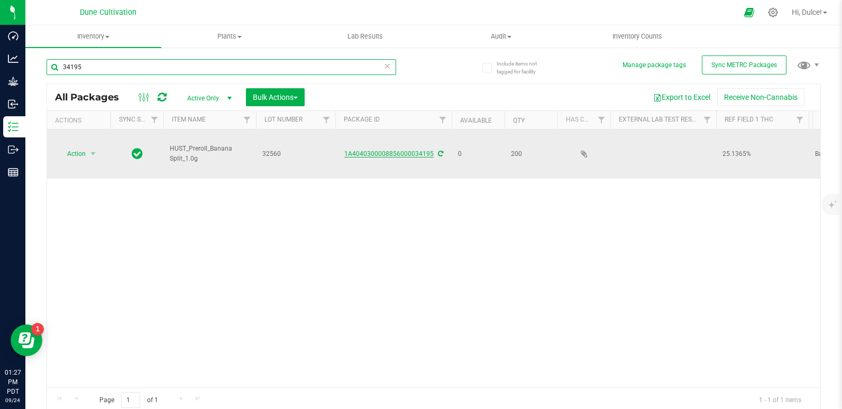
type input "34195"
click at [420, 150] on link "1A4040300008856000034195" at bounding box center [388, 153] width 89 height 7
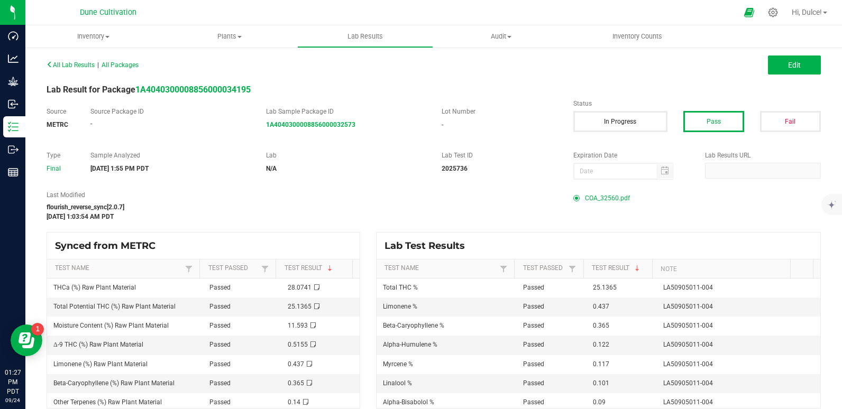
click at [617, 198] on span "COA_32560.pdf" at bounding box center [607, 198] width 45 height 16
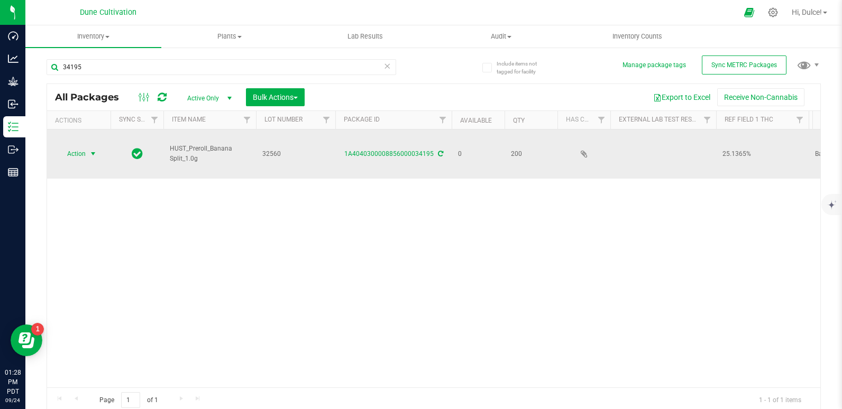
click at [78, 147] on span "Action" at bounding box center [72, 154] width 29 height 15
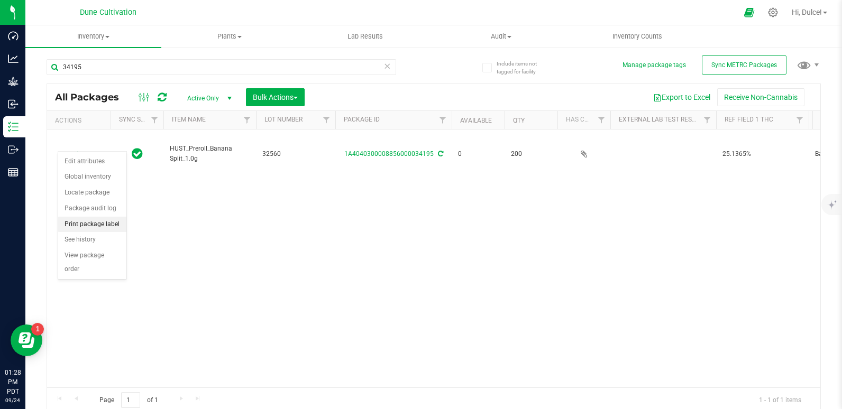
click at [85, 224] on li "Print package label" at bounding box center [92, 225] width 68 height 16
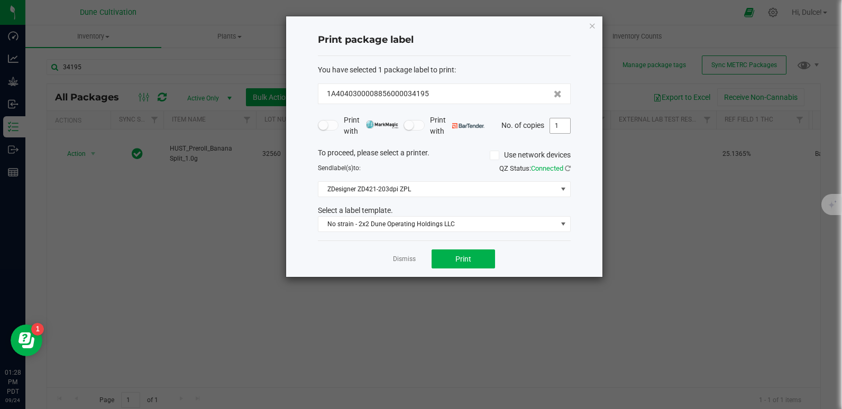
click at [562, 124] on input "1" at bounding box center [560, 125] width 20 height 15
type input "200"
click at [478, 254] on button "Print" at bounding box center [463, 259] width 63 height 19
click at [590, 26] on icon "button" at bounding box center [592, 25] width 7 height 13
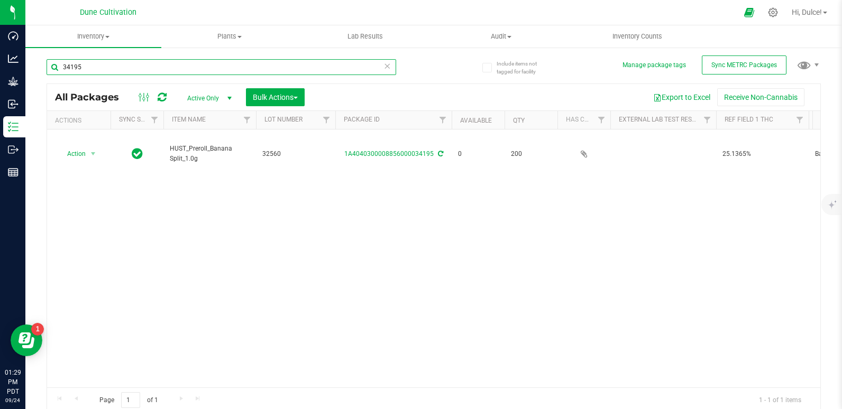
click at [310, 73] on input "34195" at bounding box center [222, 67] width 350 height 16
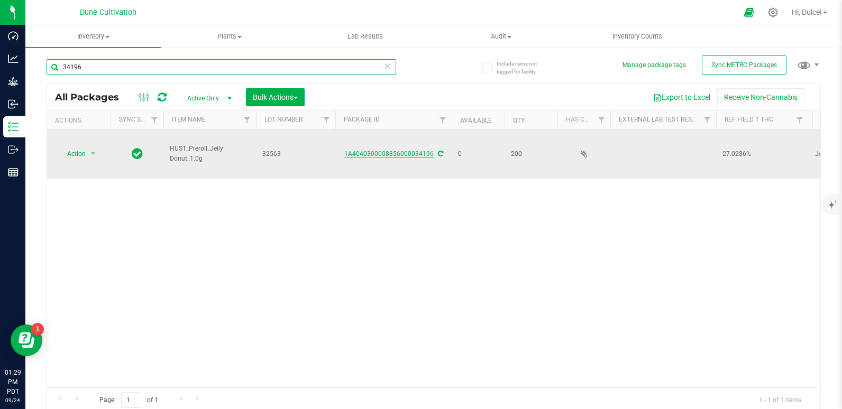
type input "34196"
click at [367, 150] on link "1A4040300008856000034196" at bounding box center [388, 153] width 89 height 7
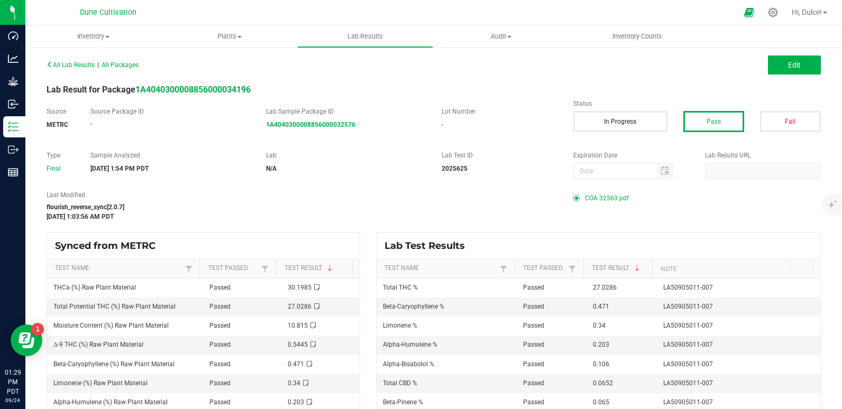
click at [591, 195] on span "COA 32563.pdf" at bounding box center [607, 198] width 44 height 16
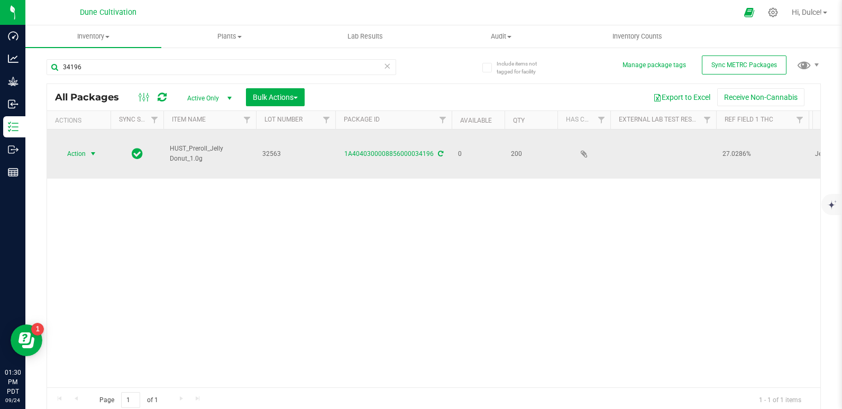
click at [89, 149] on span "select" at bounding box center [93, 154] width 13 height 15
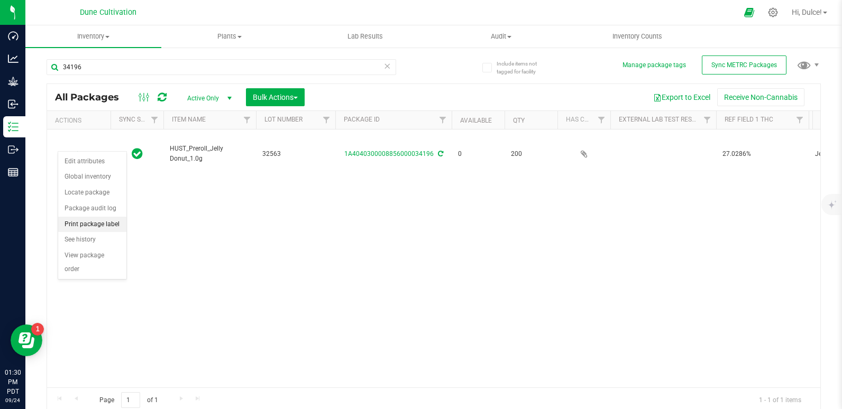
click at [88, 223] on li "Print package label" at bounding box center [92, 225] width 68 height 16
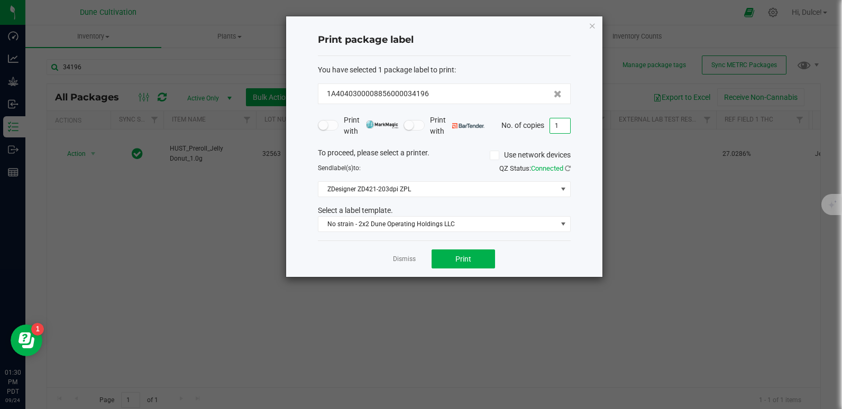
click at [565, 127] on input "1" at bounding box center [560, 125] width 20 height 15
type input "200"
click at [468, 266] on button "Print" at bounding box center [463, 259] width 63 height 19
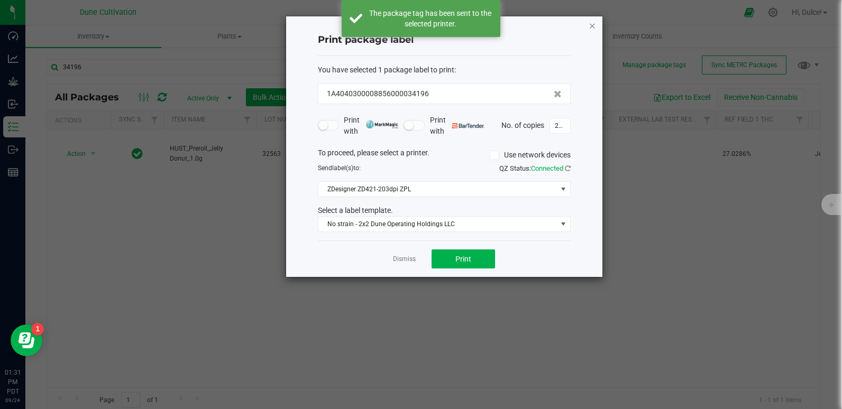
click at [589, 24] on icon "button" at bounding box center [592, 25] width 7 height 13
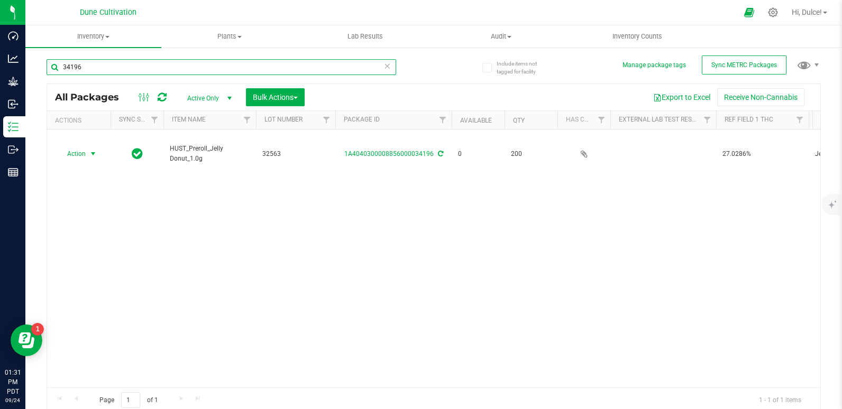
click at [292, 62] on input "34196" at bounding box center [222, 67] width 350 height 16
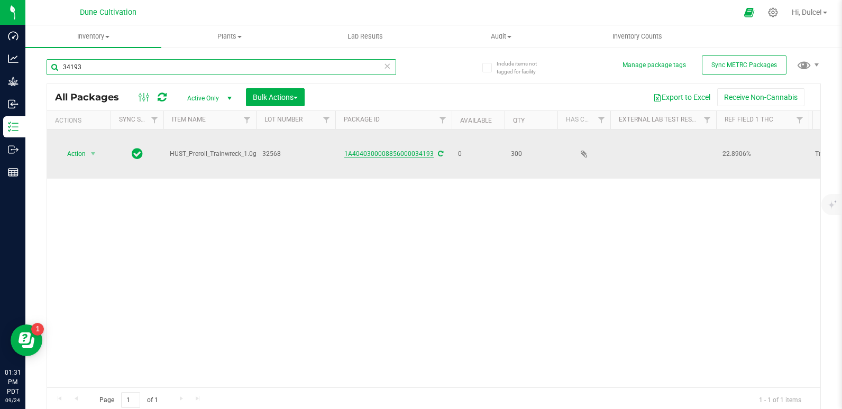
type input "34193"
click at [406, 150] on link "1A4040300008856000034193" at bounding box center [388, 153] width 89 height 7
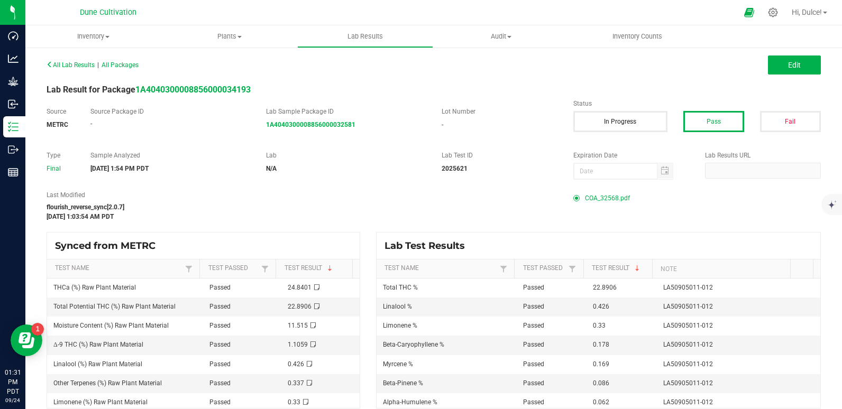
click at [578, 194] on div "COA_32568.pdf" at bounding box center [697, 198] width 248 height 16
click at [595, 196] on span "COA_32568.pdf" at bounding box center [607, 198] width 45 height 16
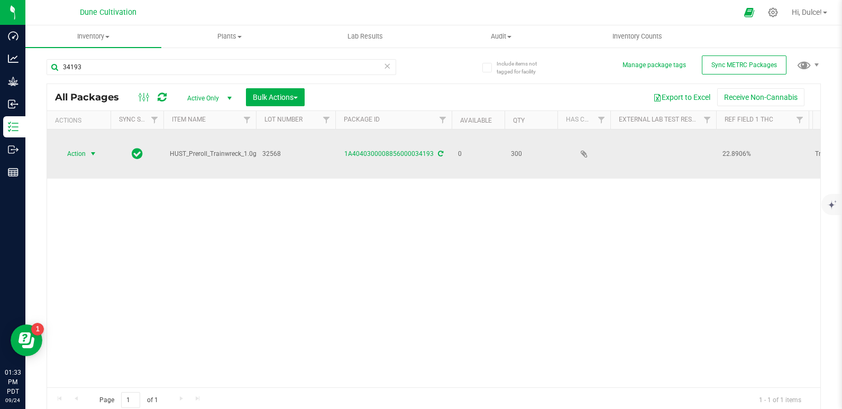
click at [78, 147] on span "Action" at bounding box center [72, 154] width 29 height 15
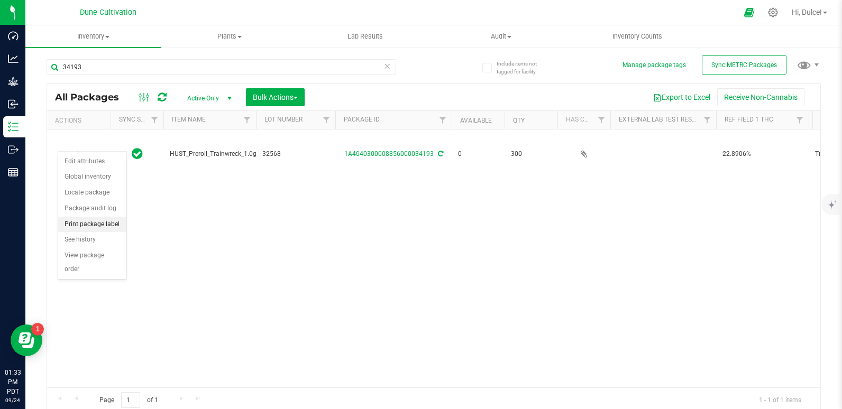
click at [102, 227] on li "Print package label" at bounding box center [92, 225] width 68 height 16
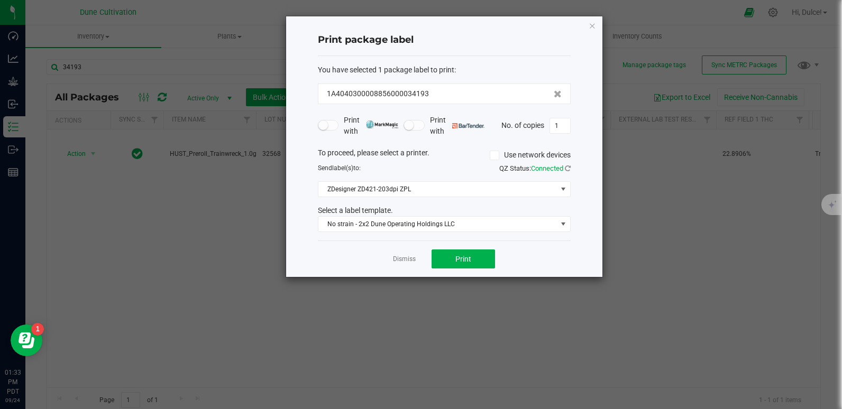
click at [571, 122] on div "Print package label You have selected 1 package label to print : 1A404030000885…" at bounding box center [444, 146] width 316 height 261
click at [566, 122] on input "1" at bounding box center [560, 125] width 20 height 15
type input "300"
click at [458, 258] on span "Print" at bounding box center [463, 259] width 16 height 8
click at [592, 23] on icon "button" at bounding box center [592, 25] width 7 height 13
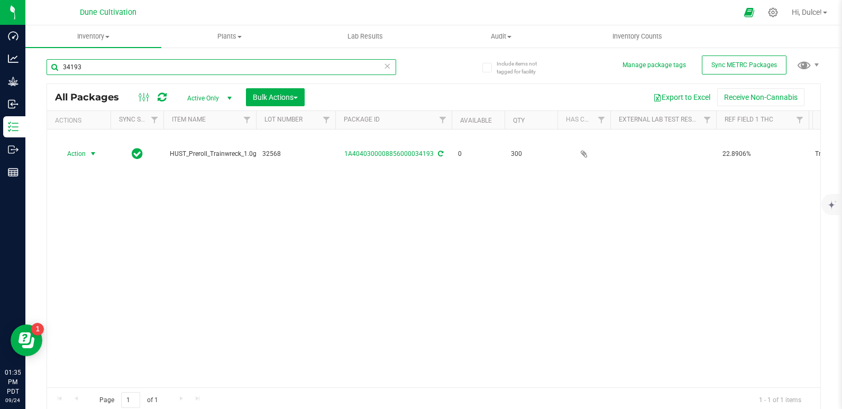
click at [286, 69] on input "34193" at bounding box center [222, 67] width 350 height 16
type input "34194"
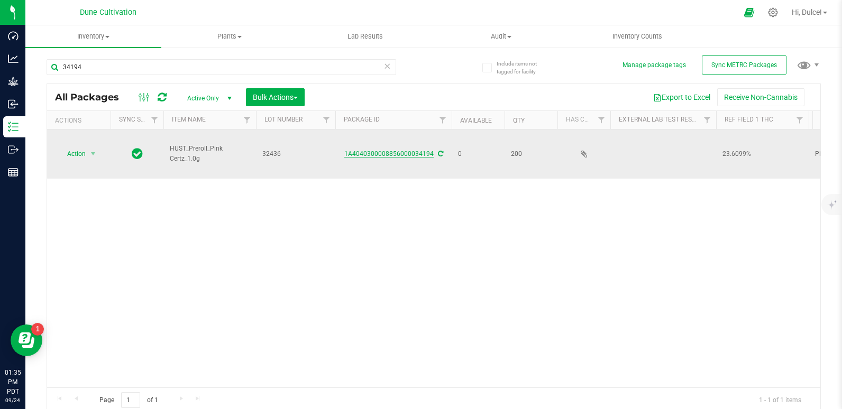
click at [390, 150] on link "1A4040300008856000034194" at bounding box center [388, 153] width 89 height 7
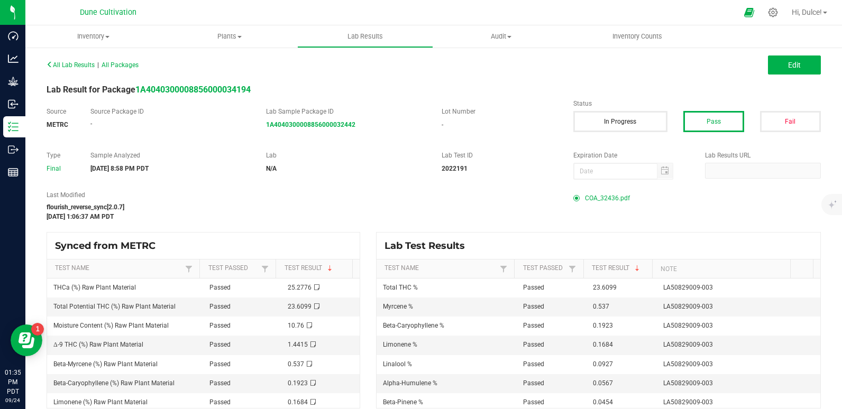
click at [587, 193] on span "COA_32436.pdf" at bounding box center [607, 198] width 45 height 16
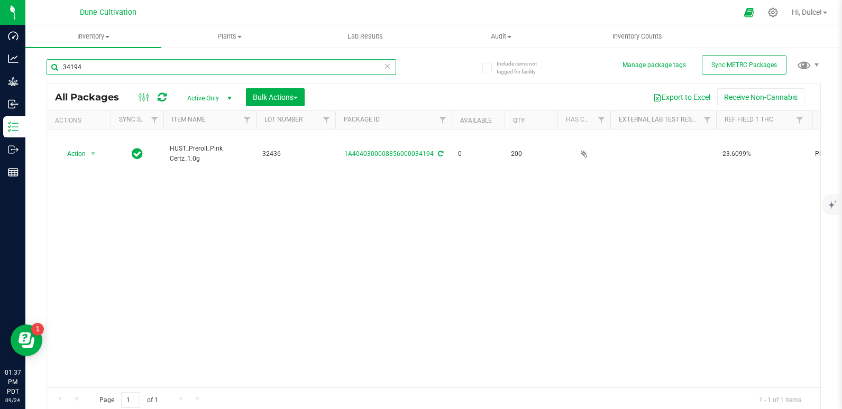
click at [126, 64] on input "34194" at bounding box center [222, 67] width 350 height 16
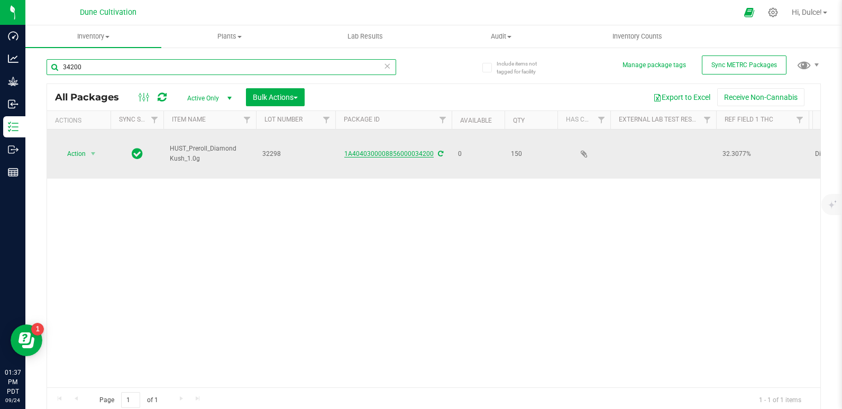
type input "34200"
click at [387, 150] on link "1A4040300008856000034200" at bounding box center [388, 153] width 89 height 7
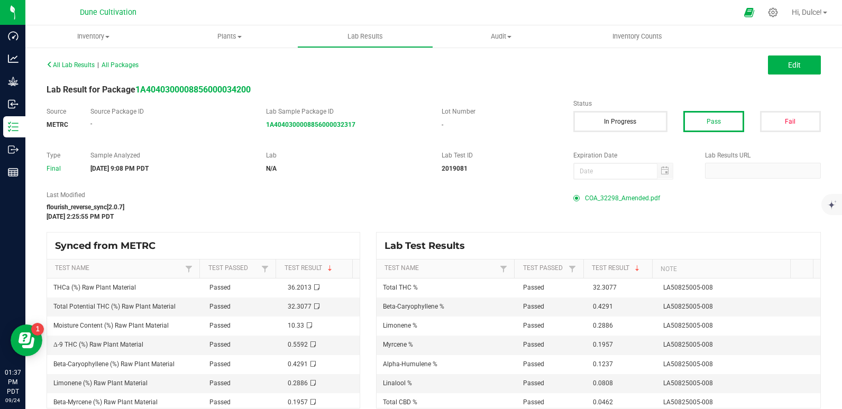
click at [614, 196] on span "COA_32298_Amended.pdf" at bounding box center [622, 198] width 75 height 16
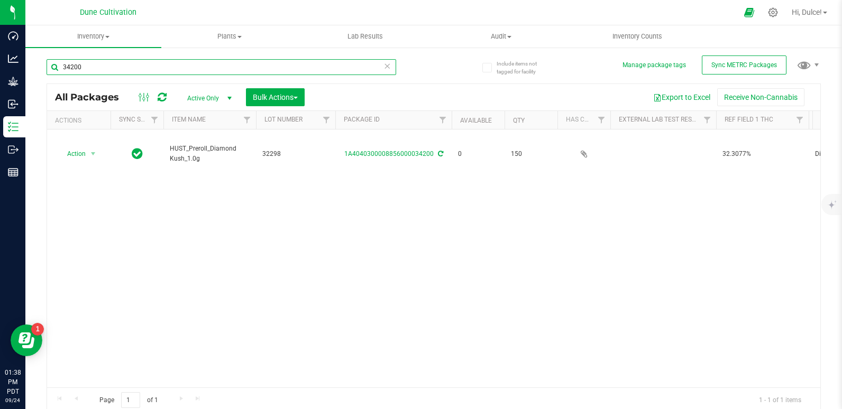
click at [160, 70] on input "34200" at bounding box center [222, 67] width 350 height 16
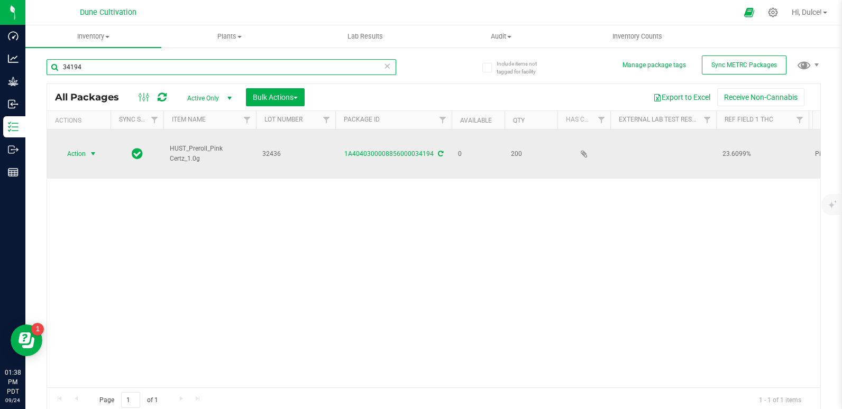
type input "34194"
click at [85, 147] on span "Action" at bounding box center [72, 154] width 29 height 15
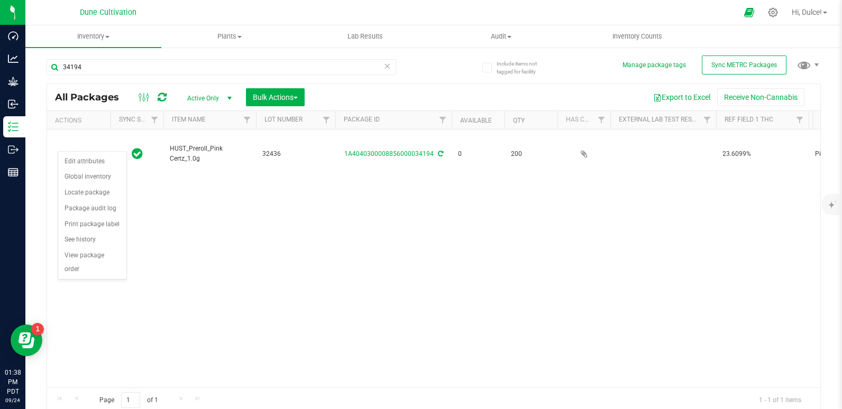
click at [58, 228] on div "Action Edit attributes Global inventory Locate package Package audit log Print …" at bounding box center [92, 215] width 69 height 129
click at [99, 219] on li "Print package label" at bounding box center [92, 225] width 68 height 16
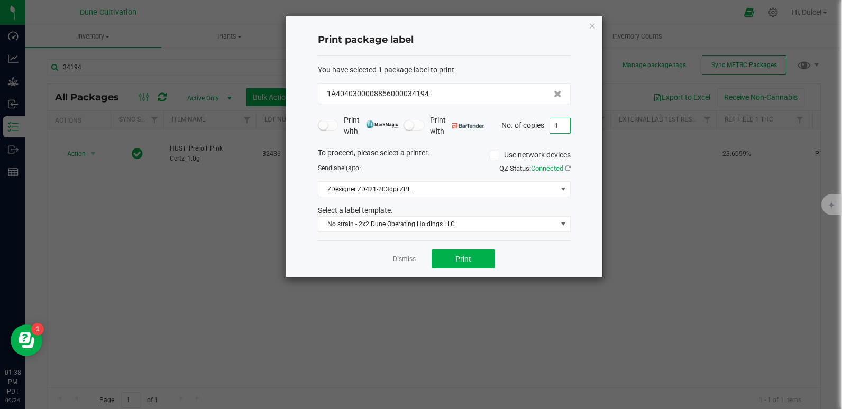
click at [556, 131] on input "1" at bounding box center [560, 125] width 20 height 15
type input "200"
click at [482, 257] on button "Print" at bounding box center [463, 259] width 63 height 19
click at [598, 21] on div "Print package label You have selected 1 package label to print : 1A404030000885…" at bounding box center [444, 146] width 316 height 261
click at [593, 24] on icon "button" at bounding box center [592, 25] width 7 height 13
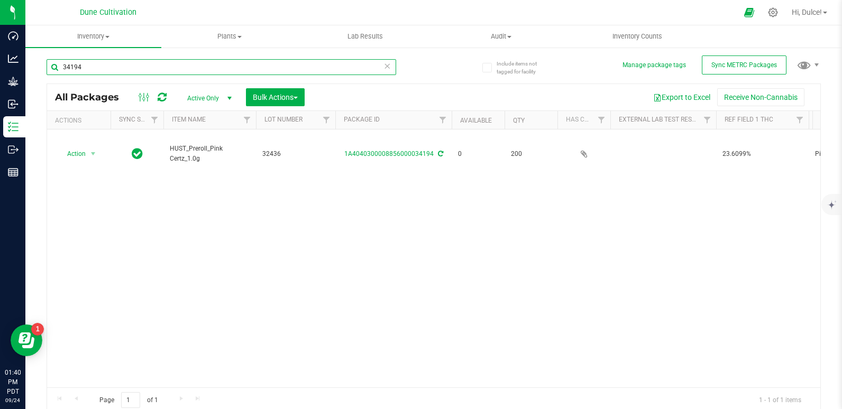
click at [105, 69] on input "34194" at bounding box center [222, 67] width 350 height 16
type input "34198"
click at [376, 150] on link "1A4040300008856000034198" at bounding box center [388, 153] width 89 height 7
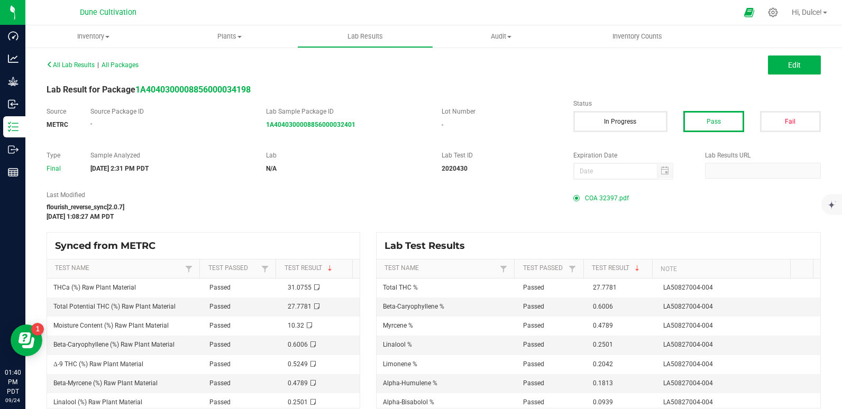
click at [602, 204] on span "COA 32397.pdf" at bounding box center [607, 198] width 44 height 16
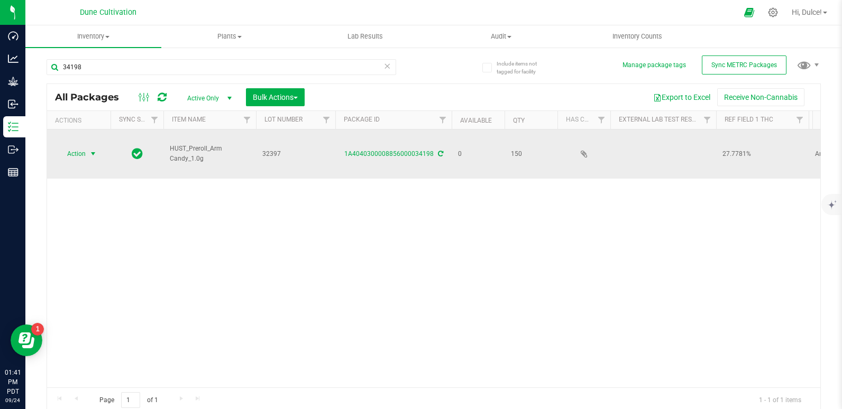
click at [79, 147] on span "Action" at bounding box center [72, 154] width 29 height 15
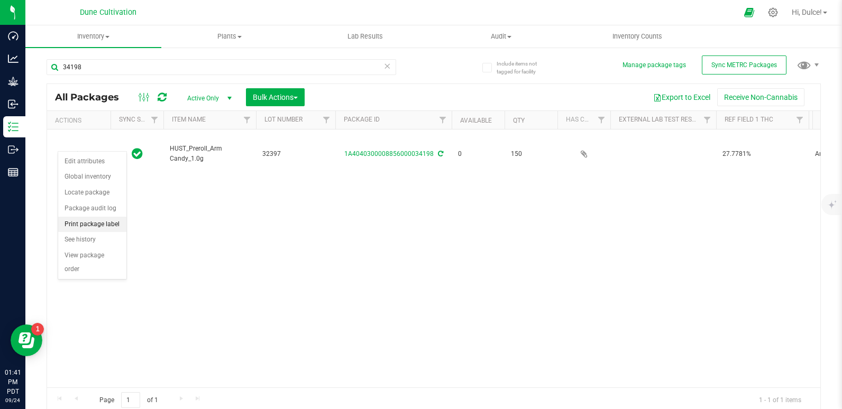
click at [100, 229] on li "Print package label" at bounding box center [92, 225] width 68 height 16
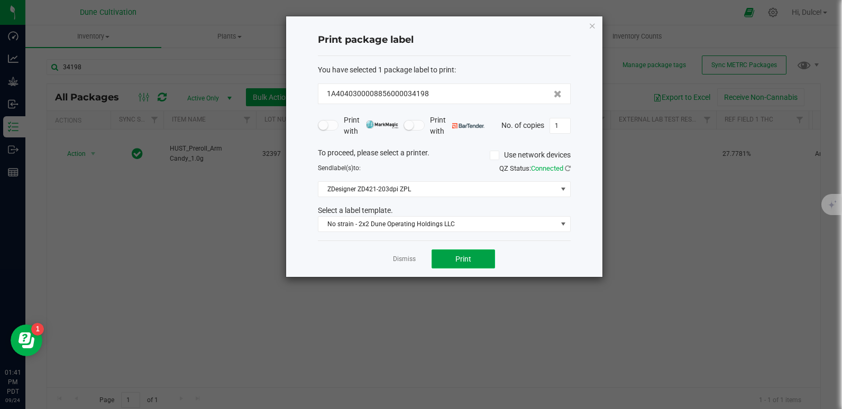
click at [490, 254] on button "Print" at bounding box center [463, 259] width 63 height 19
click at [595, 31] on icon "button" at bounding box center [592, 25] width 7 height 13
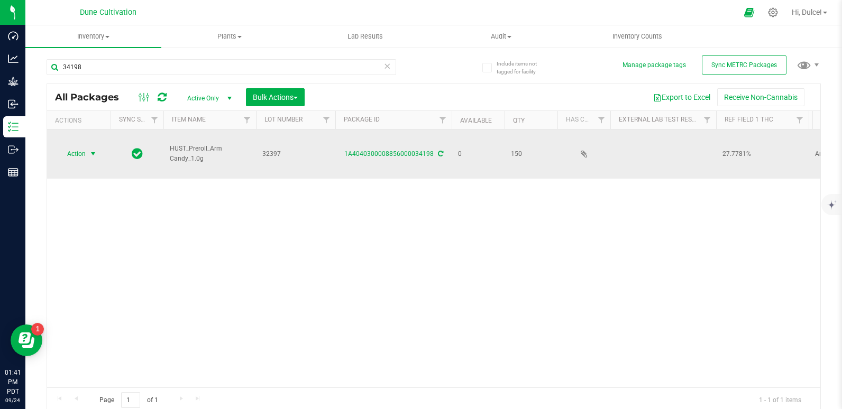
click at [78, 147] on span "Action" at bounding box center [72, 154] width 29 height 15
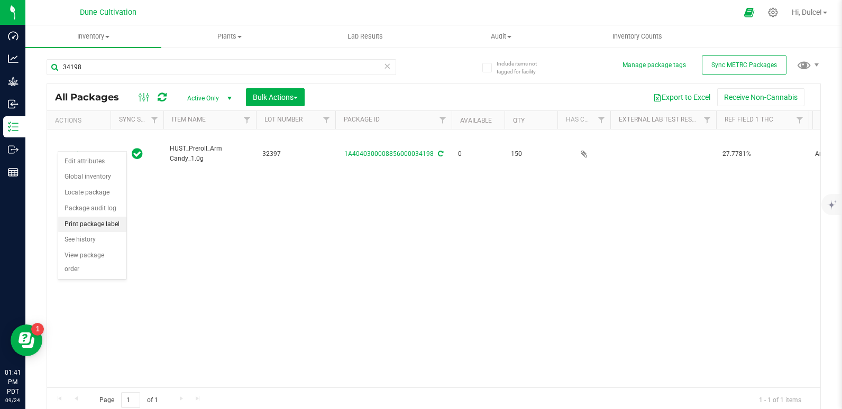
click at [104, 220] on li "Print package label" at bounding box center [92, 225] width 68 height 16
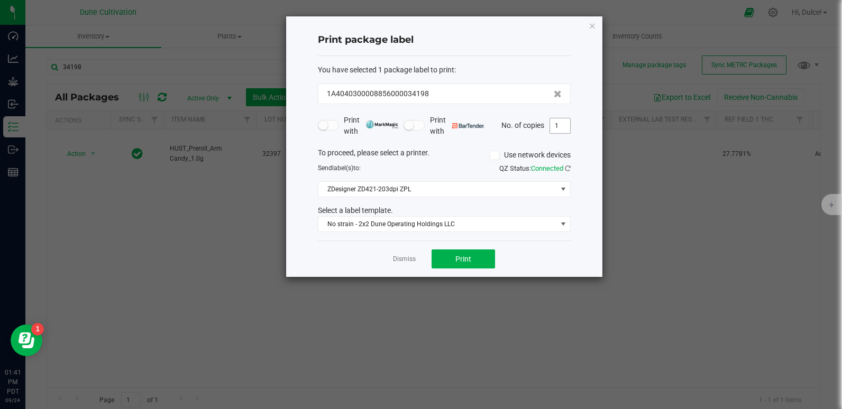
click at [561, 124] on input "1" at bounding box center [560, 125] width 20 height 15
type input "150"
click at [470, 253] on button "Print" at bounding box center [463, 259] width 63 height 19
click at [591, 26] on icon "button" at bounding box center [592, 25] width 7 height 13
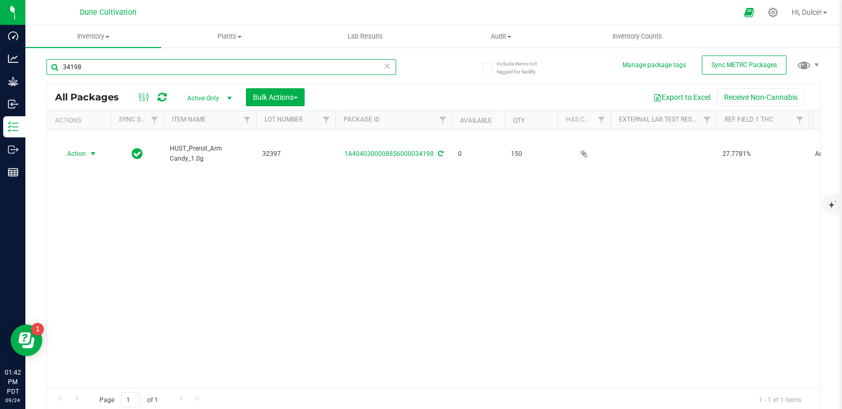
click at [342, 69] on input "34198" at bounding box center [222, 67] width 350 height 16
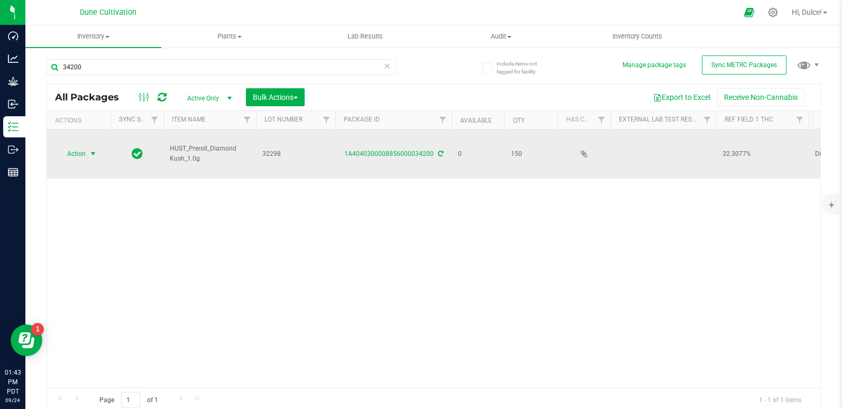
click at [74, 147] on span "Action" at bounding box center [72, 154] width 29 height 15
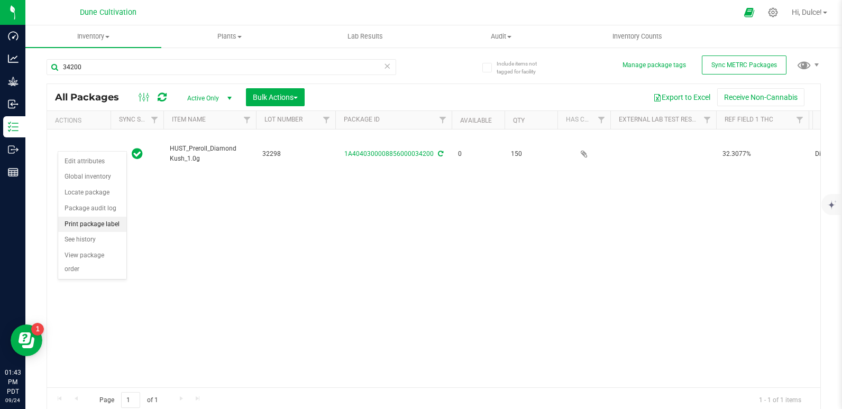
click at [101, 222] on li "Print package label" at bounding box center [92, 225] width 68 height 16
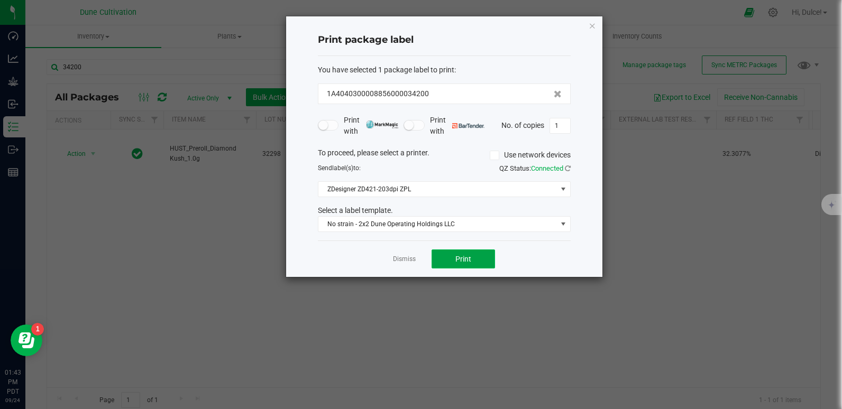
click at [463, 262] on span "Print" at bounding box center [463, 259] width 16 height 8
click at [589, 23] on icon "button" at bounding box center [592, 25] width 7 height 13
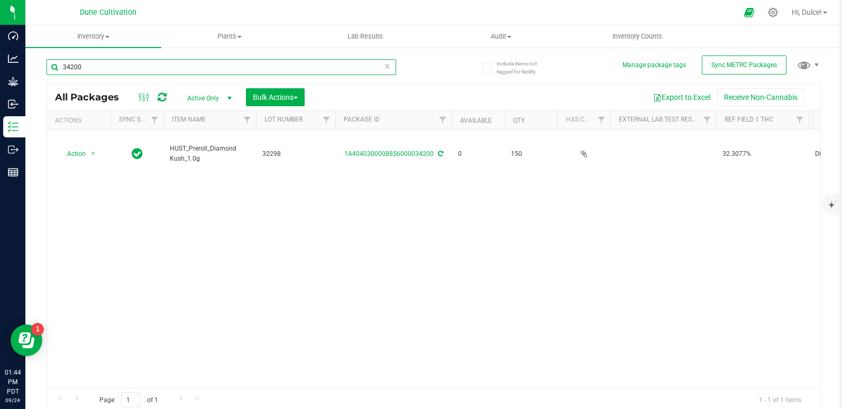
click at [349, 72] on input "34200" at bounding box center [222, 67] width 350 height 16
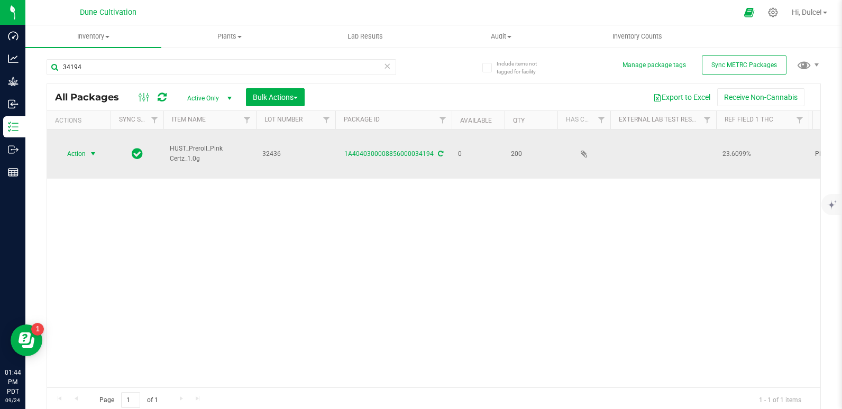
click at [76, 147] on span "Action" at bounding box center [72, 154] width 29 height 15
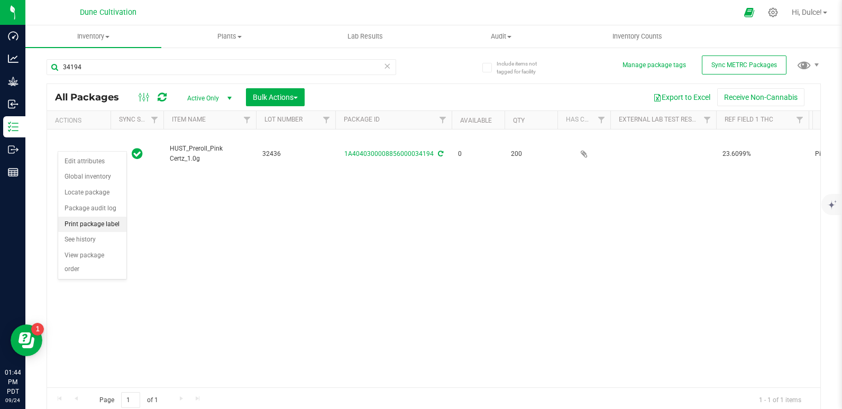
click at [72, 228] on li "Print package label" at bounding box center [92, 225] width 68 height 16
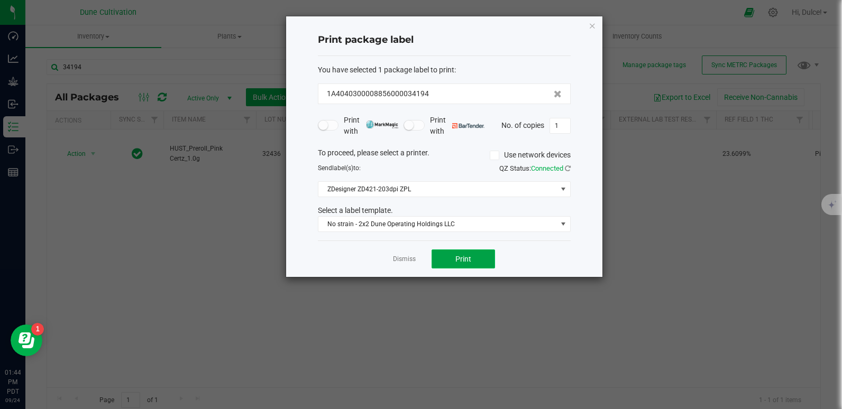
click at [457, 264] on button "Print" at bounding box center [463, 259] width 63 height 19
click at [595, 23] on icon "button" at bounding box center [592, 25] width 7 height 13
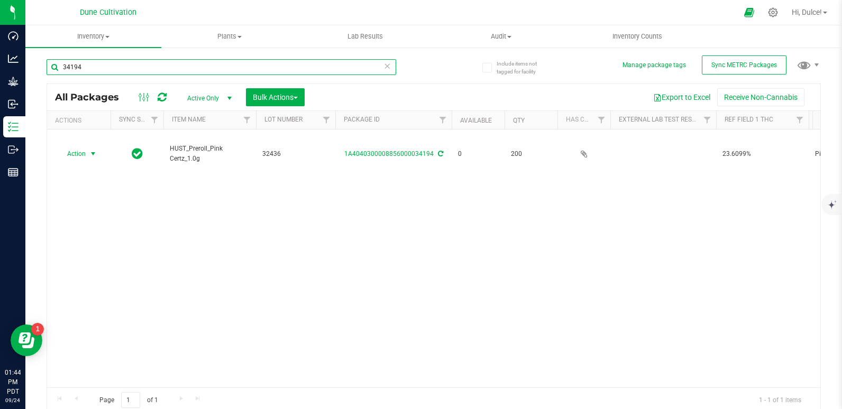
click at [280, 61] on input "34194" at bounding box center [222, 67] width 350 height 16
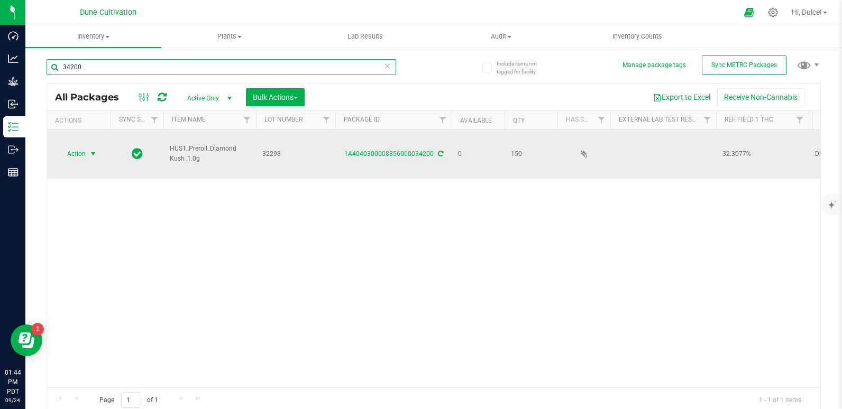
type input "34200"
click at [81, 147] on span "Action" at bounding box center [72, 154] width 29 height 15
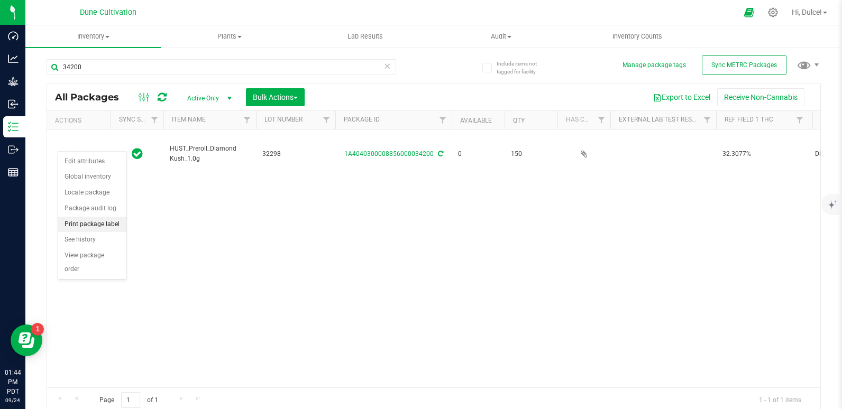
click at [88, 230] on li "Print package label" at bounding box center [92, 225] width 68 height 16
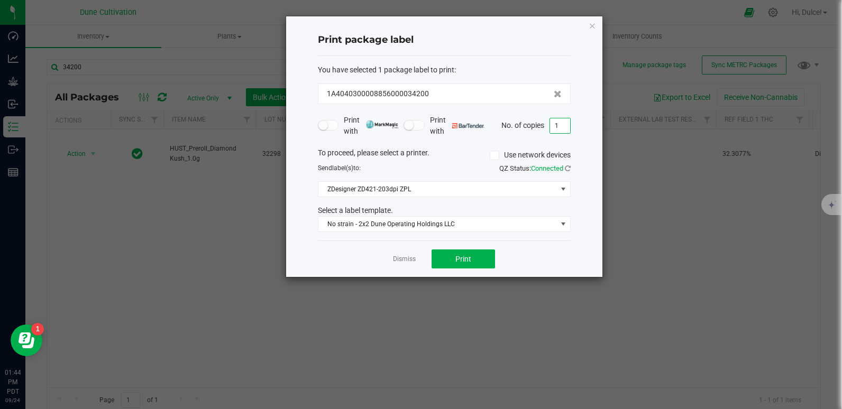
click at [568, 124] on input "1" at bounding box center [560, 125] width 20 height 15
type input "150"
click at [468, 266] on button "Print" at bounding box center [463, 259] width 63 height 19
click at [589, 30] on icon "button" at bounding box center [592, 25] width 7 height 13
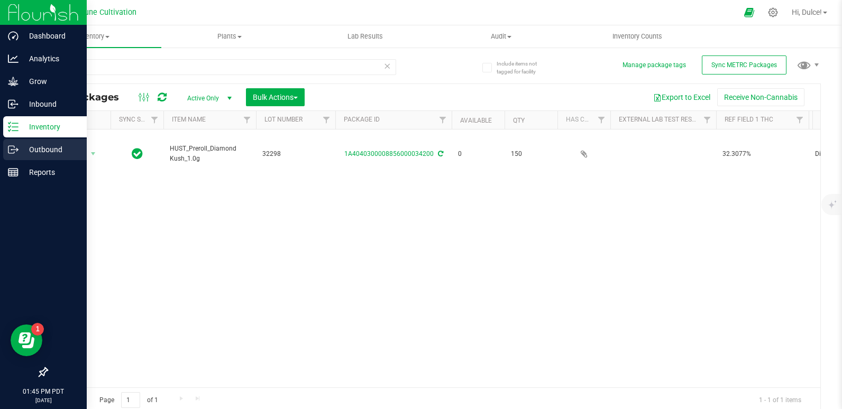
click at [13, 157] on div "Outbound" at bounding box center [45, 149] width 84 height 21
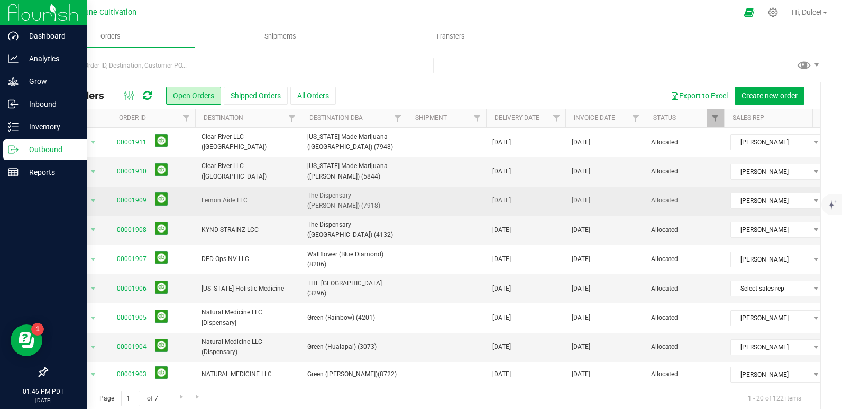
click at [125, 200] on link "00001909" at bounding box center [132, 201] width 30 height 10
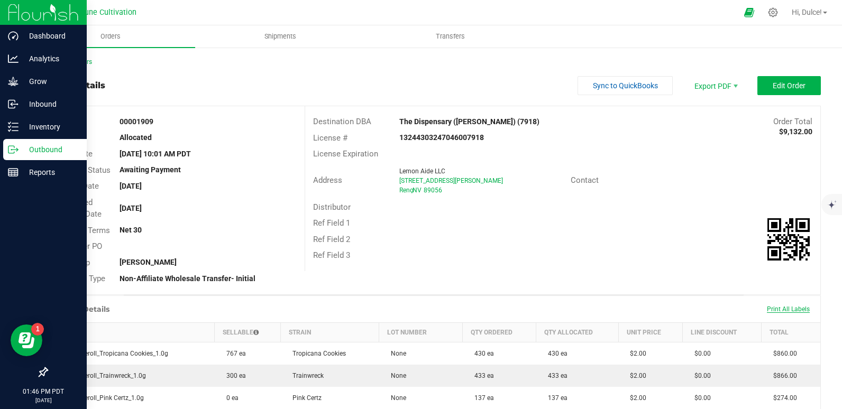
click at [770, 311] on span "Print All Labels" at bounding box center [788, 309] width 43 height 7
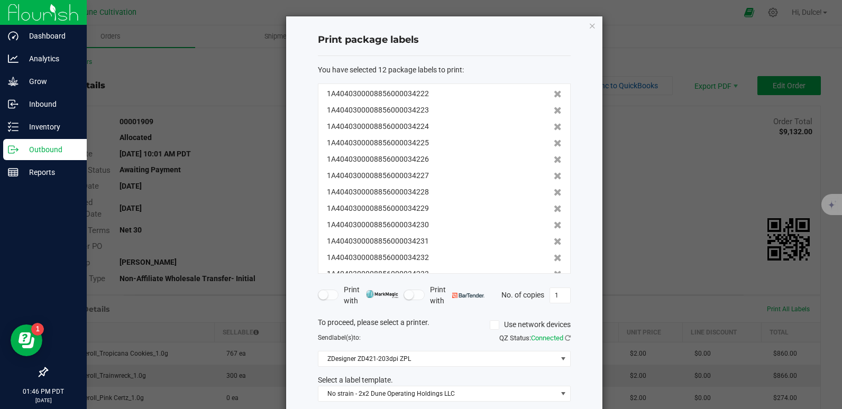
scroll to position [54, 0]
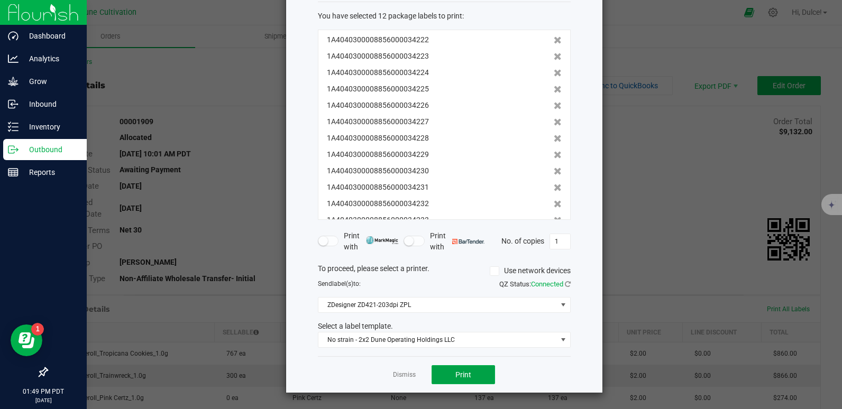
drag, startPoint x: 464, startPoint y: 375, endPoint x: 461, endPoint y: 363, distance: 11.9
click at [461, 363] on div "Dismiss Print" at bounding box center [444, 374] width 253 height 36
click at [473, 375] on button "Print" at bounding box center [463, 374] width 63 height 19
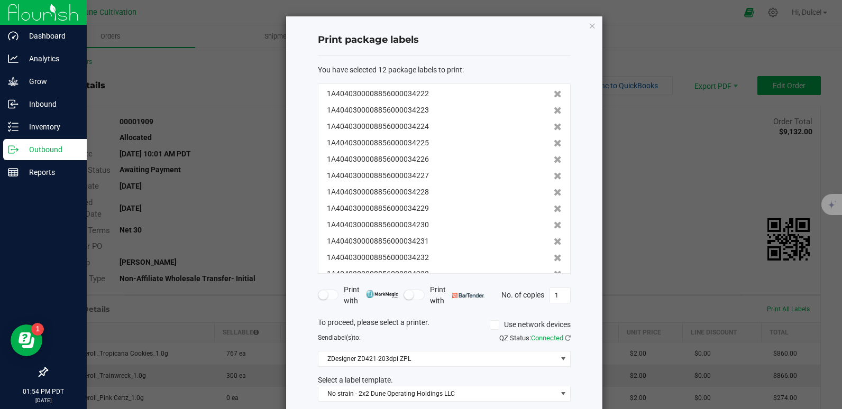
click at [592, 23] on div "Print package labels You have selected 12 package labels to print : 1A404030000…" at bounding box center [444, 231] width 316 height 431
drag, startPoint x: 589, startPoint y: 23, endPoint x: 228, endPoint y: 46, distance: 362.0
click at [228, 46] on ngb-modal-window "Print package labels You have selected 12 package labels to print : 1A404030000…" at bounding box center [425, 204] width 850 height 409
click at [589, 26] on icon "button" at bounding box center [592, 25] width 7 height 13
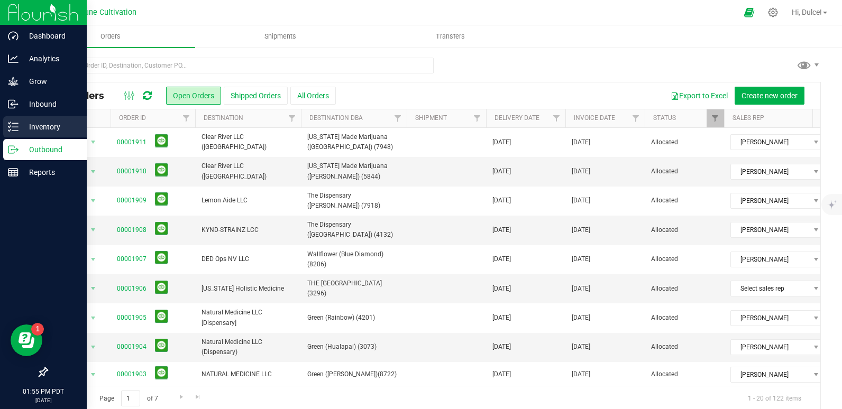
click at [11, 131] on icon at bounding box center [13, 127] width 11 height 11
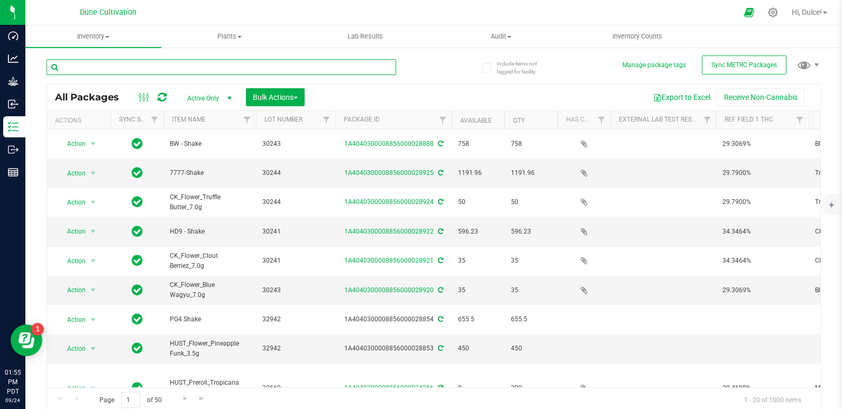
click at [172, 72] on input "text" at bounding box center [222, 67] width 350 height 16
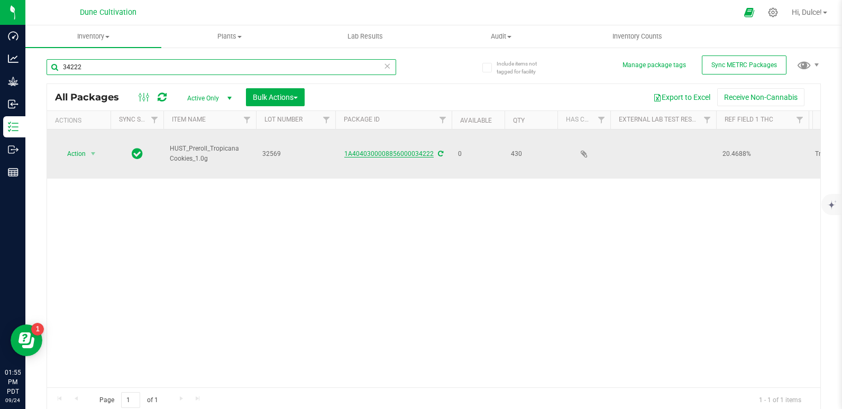
type input "34222"
click at [401, 150] on link "1A4040300008856000034222" at bounding box center [388, 153] width 89 height 7
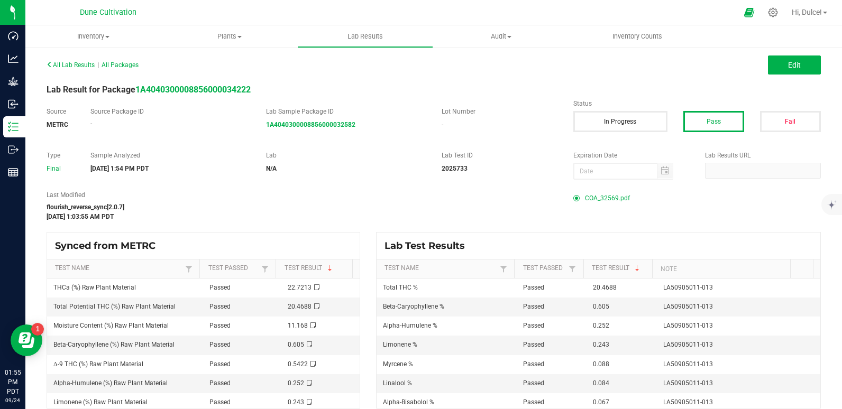
click at [614, 199] on span "COA_32569.pdf" at bounding box center [607, 198] width 45 height 16
click at [600, 198] on span "COA_32569.pdf" at bounding box center [607, 198] width 45 height 16
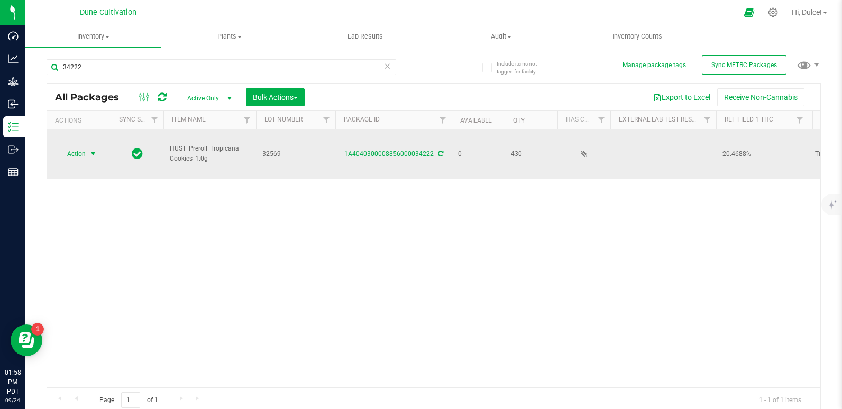
click at [78, 147] on span "Action" at bounding box center [72, 154] width 29 height 15
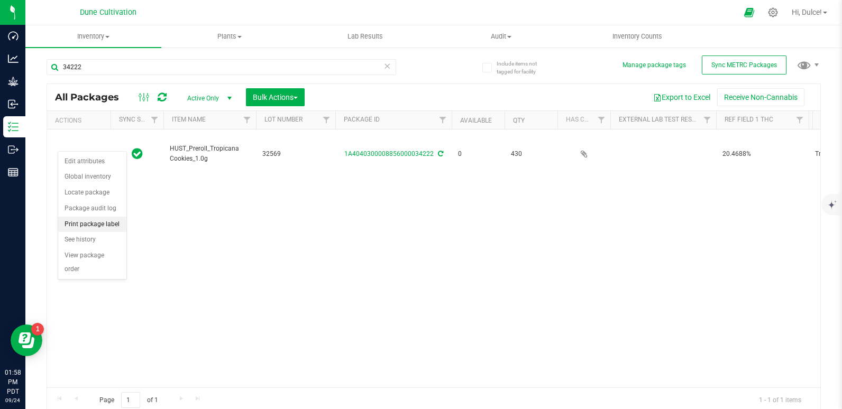
click at [98, 221] on li "Print package label" at bounding box center [92, 225] width 68 height 16
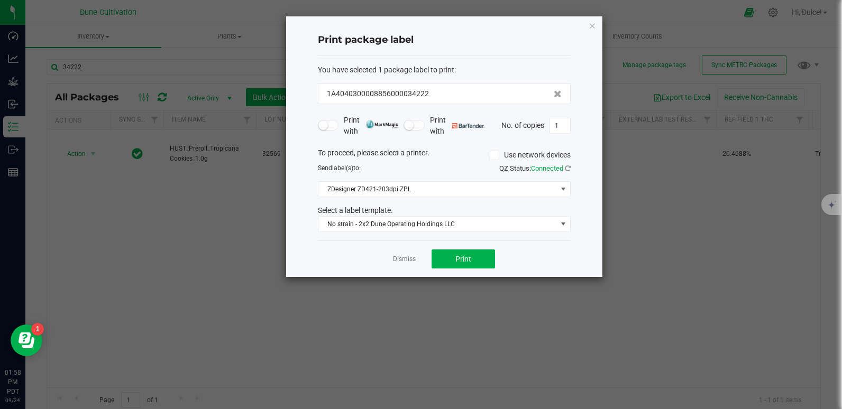
click at [476, 248] on div "Dismiss Print" at bounding box center [444, 259] width 253 height 36
click at [467, 262] on span "Print" at bounding box center [463, 259] width 16 height 8
click at [482, 257] on button "Print" at bounding box center [463, 259] width 63 height 19
click at [588, 25] on div "Print package label You have selected 1 package label to print : 1A404030000885…" at bounding box center [444, 146] width 316 height 261
click at [593, 24] on icon "button" at bounding box center [592, 25] width 7 height 13
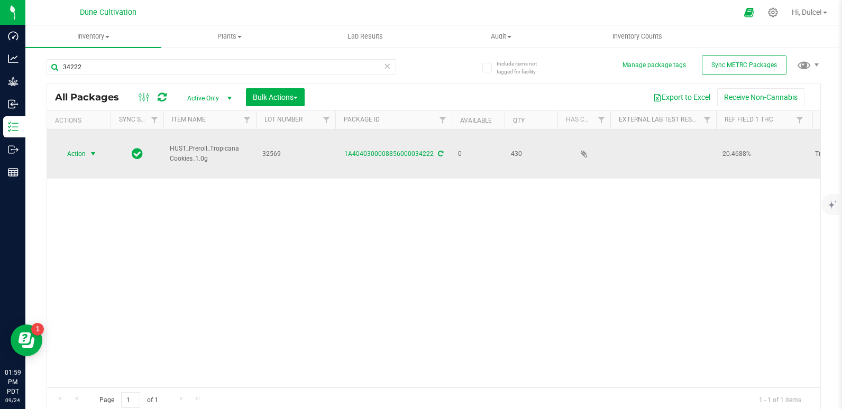
click at [69, 147] on span "Action" at bounding box center [72, 154] width 29 height 15
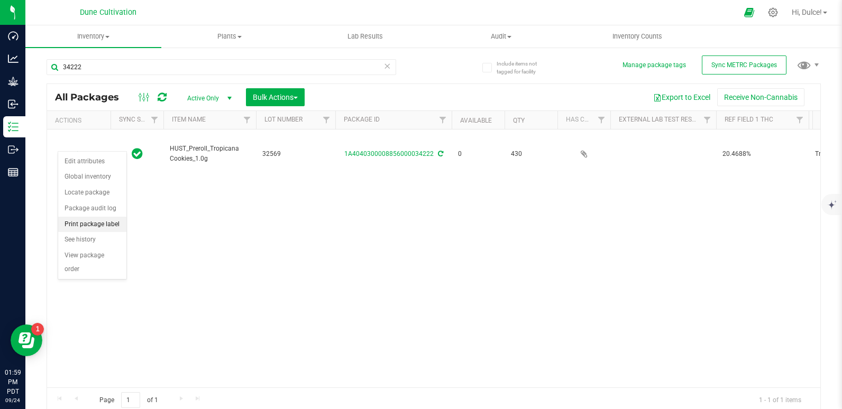
click at [78, 221] on li "Print package label" at bounding box center [92, 225] width 68 height 16
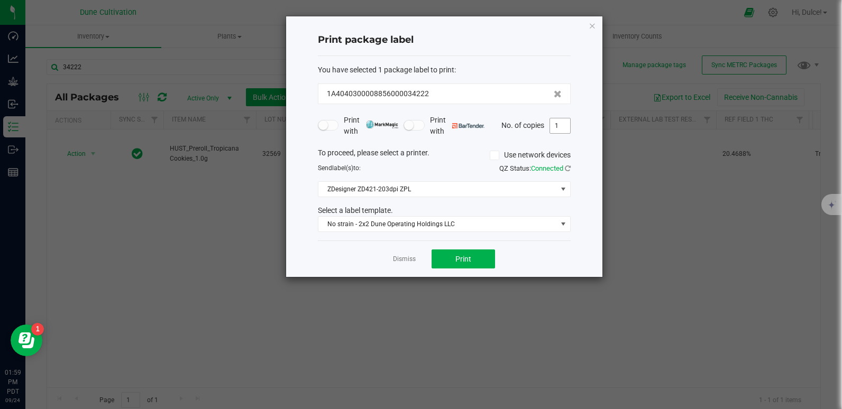
click at [555, 126] on input "1" at bounding box center [560, 125] width 20 height 15
type input "430"
click at [449, 266] on button "Print" at bounding box center [463, 259] width 63 height 19
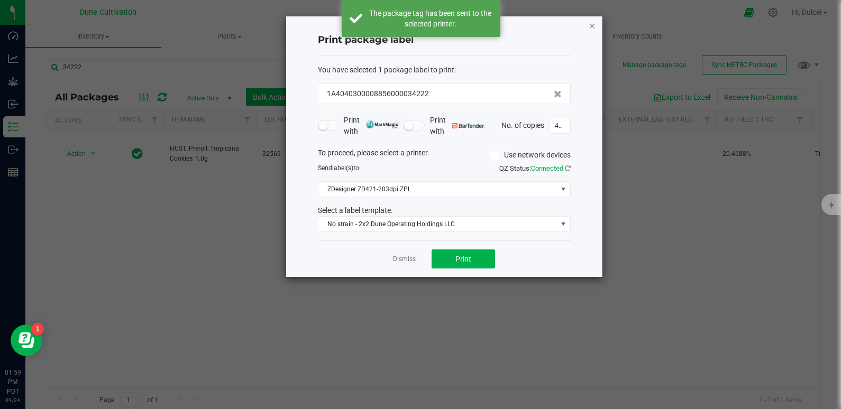
click at [595, 26] on icon "button" at bounding box center [592, 25] width 7 height 13
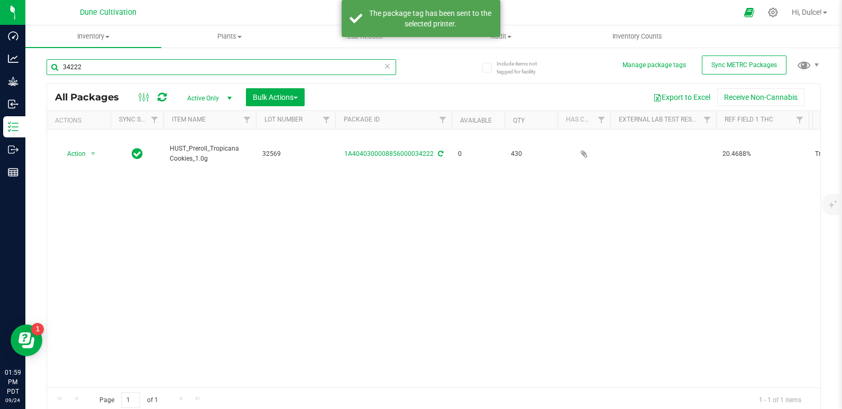
click at [287, 70] on input "34222" at bounding box center [222, 67] width 350 height 16
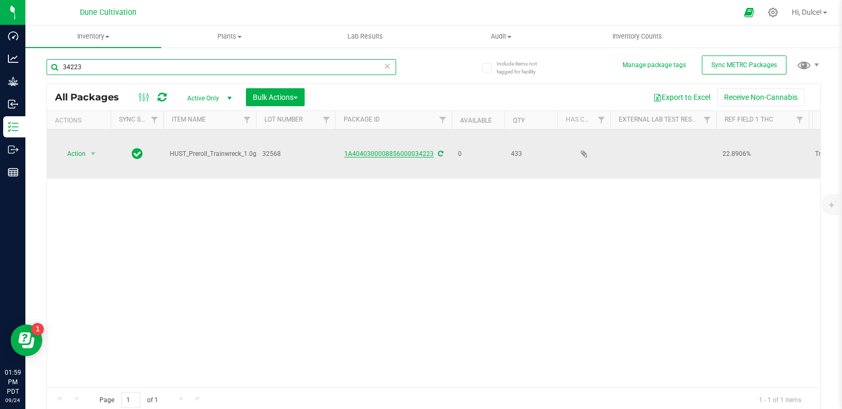
type input "34223"
click at [377, 150] on link "1A4040300008856000034223" at bounding box center [388, 153] width 89 height 7
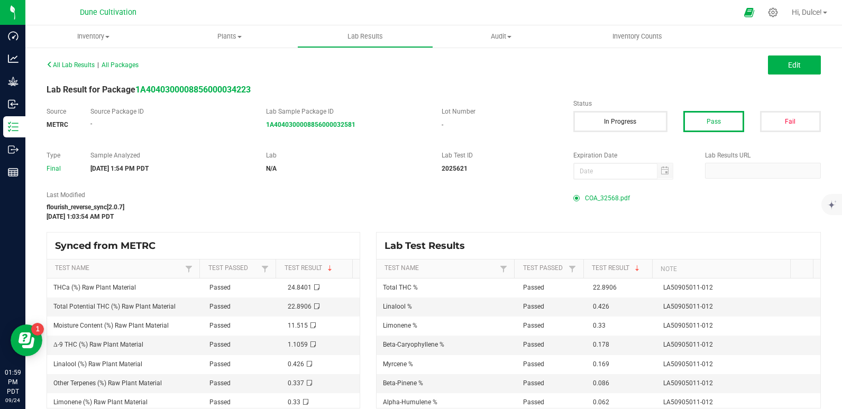
click at [589, 196] on span "COA_32568.pdf" at bounding box center [607, 198] width 45 height 16
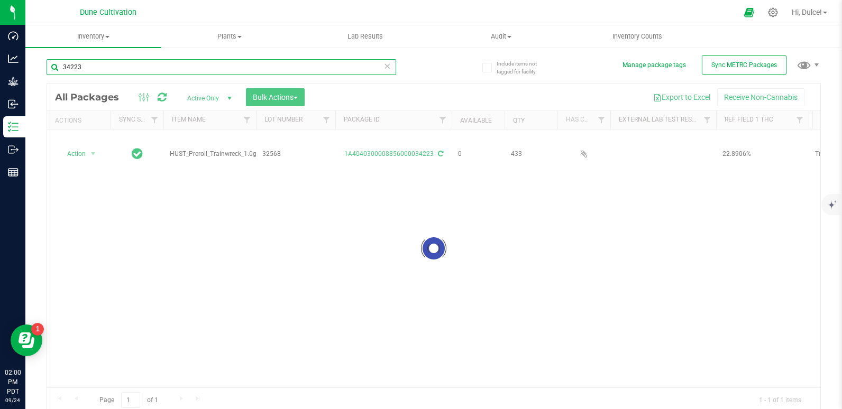
click at [128, 68] on input "34223" at bounding box center [222, 67] width 350 height 16
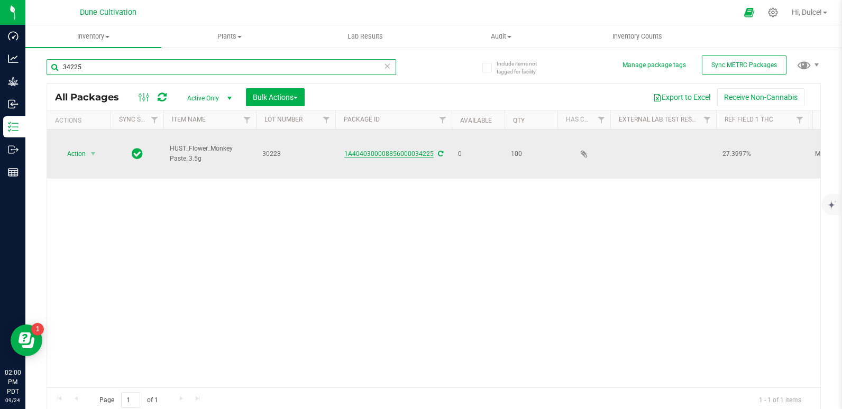
type input "34225"
click at [385, 150] on link "1A4040300008856000034225" at bounding box center [388, 153] width 89 height 7
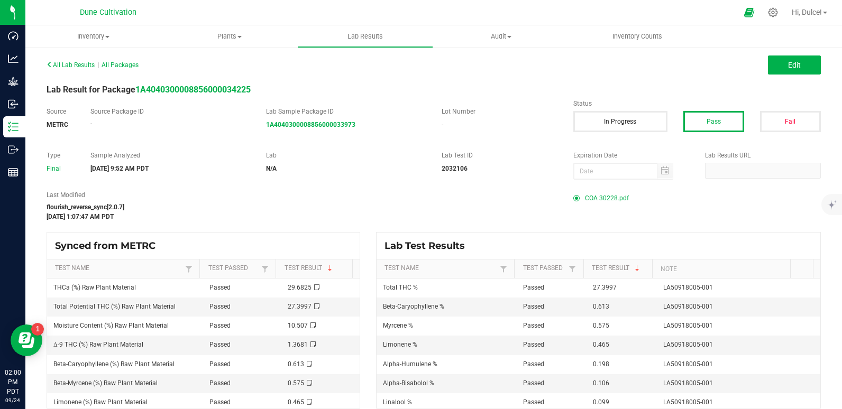
click at [611, 201] on span "COA 30228.pdf" at bounding box center [607, 198] width 44 height 16
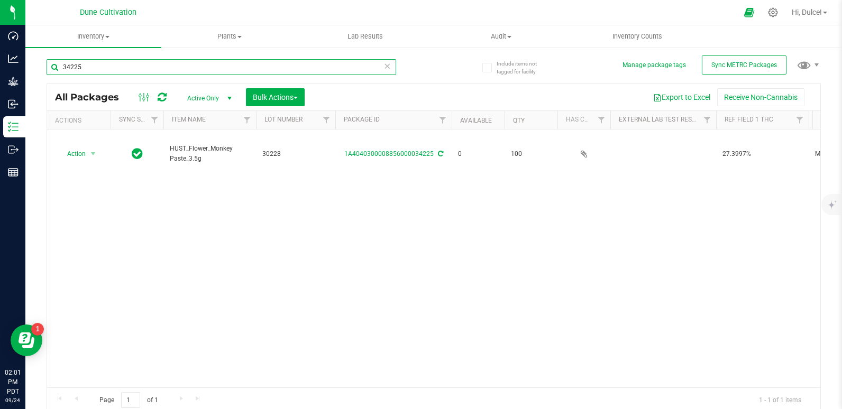
click at [105, 71] on input "34225" at bounding box center [222, 67] width 350 height 16
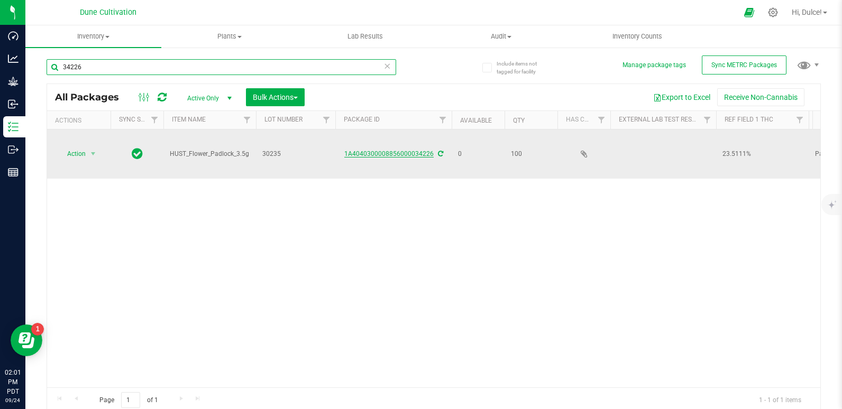
type input "34226"
click at [364, 150] on link "1A4040300008856000034226" at bounding box center [388, 153] width 89 height 7
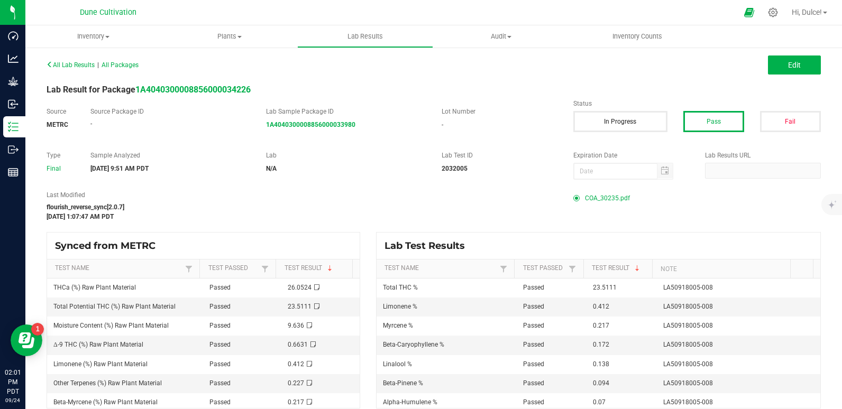
click at [585, 205] on span "COA_30235.pdf" at bounding box center [607, 198] width 45 height 16
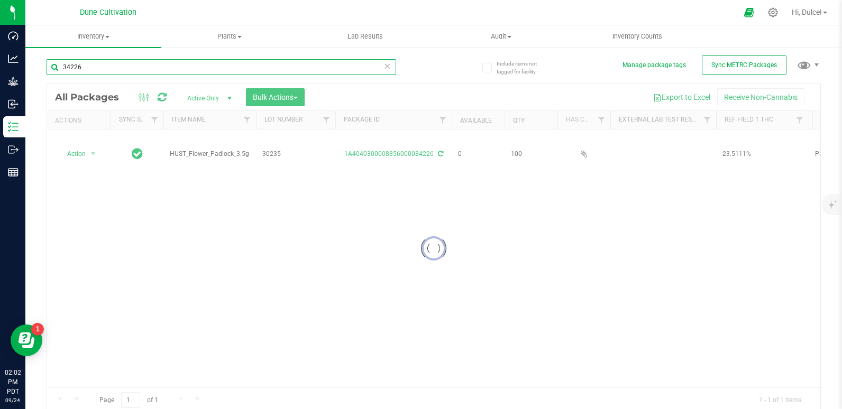
click at [123, 67] on input "34226" at bounding box center [222, 67] width 350 height 16
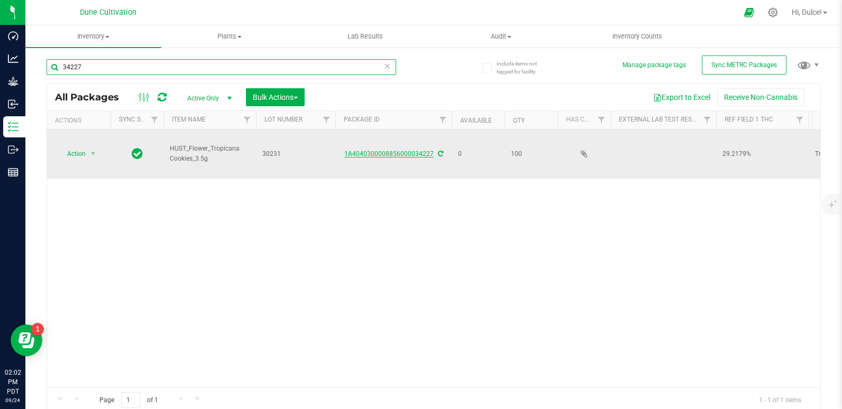
type input "34227"
click at [374, 150] on link "1A4040300008856000034227" at bounding box center [388, 153] width 89 height 7
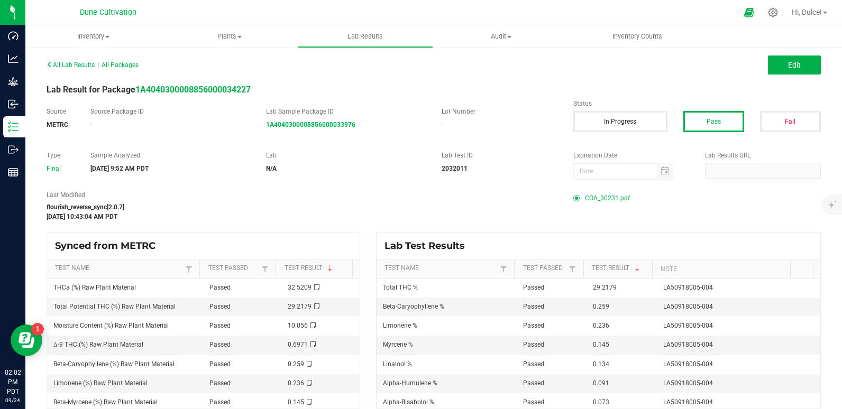
click at [611, 199] on span "COA_30231.pdf" at bounding box center [607, 198] width 45 height 16
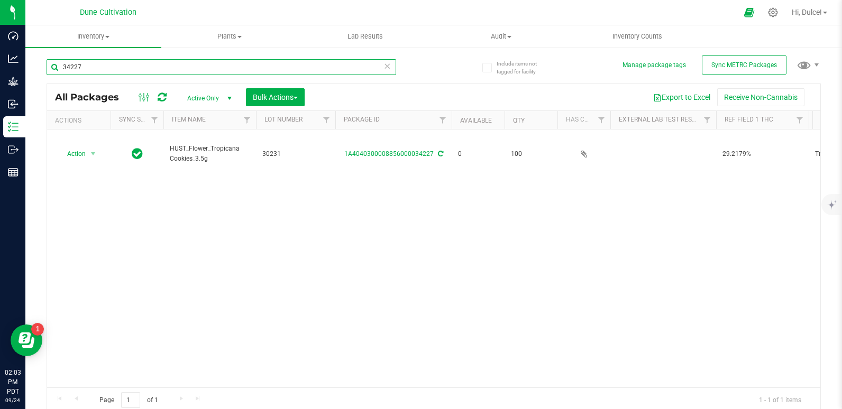
click at [181, 73] on input "34227" at bounding box center [222, 67] width 350 height 16
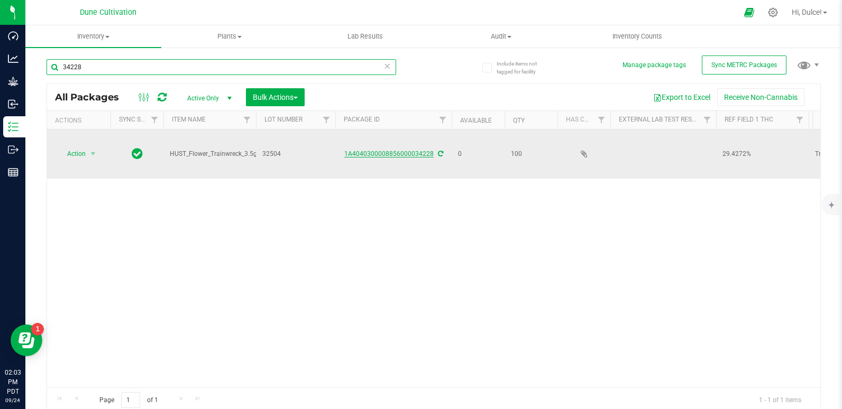
type input "34228"
click at [394, 150] on link "1A4040300008856000034228" at bounding box center [388, 153] width 89 height 7
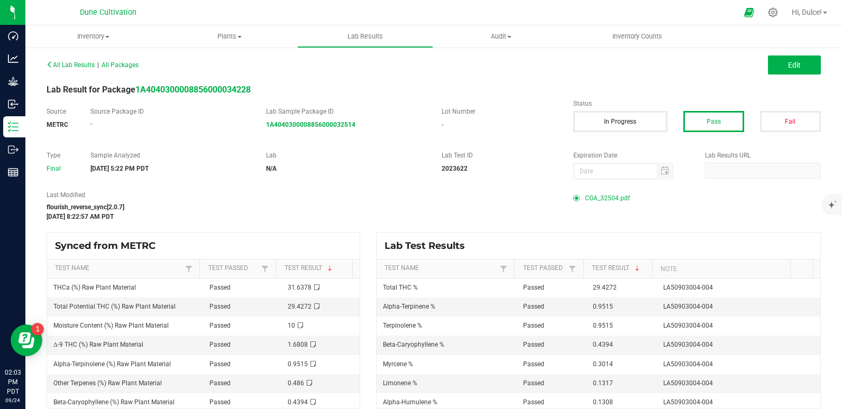
click at [605, 200] on span "COA_32504.pdf" at bounding box center [607, 198] width 45 height 16
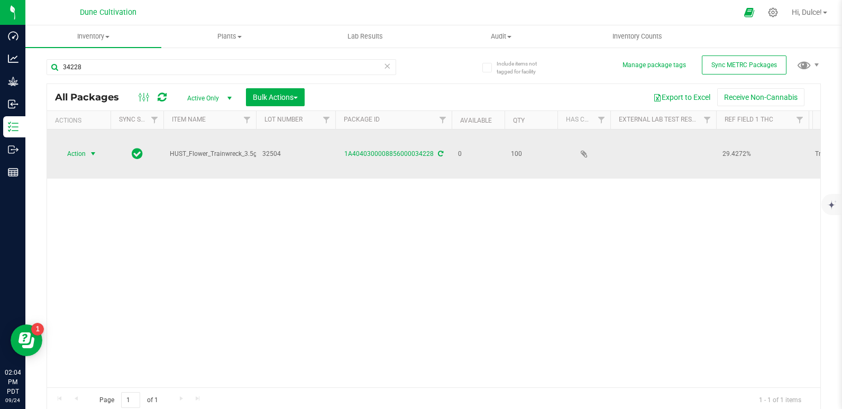
click at [78, 147] on span "Action" at bounding box center [72, 154] width 29 height 15
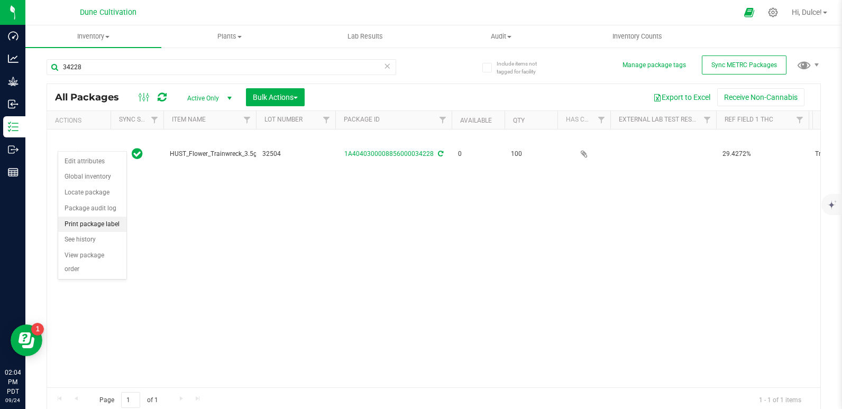
click at [92, 227] on li "Print package label" at bounding box center [92, 225] width 68 height 16
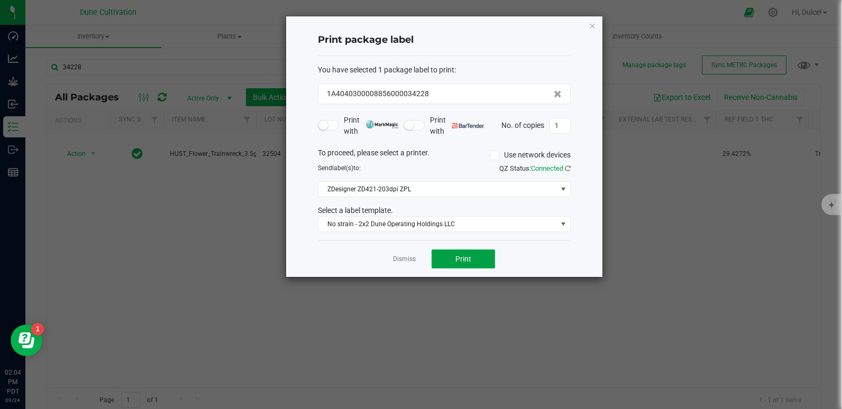
click at [465, 267] on button "Print" at bounding box center [463, 259] width 63 height 19
click at [596, 24] on div "Print package label You have selected 1 package label to print : 1A404030000885…" at bounding box center [444, 146] width 316 height 261
click at [590, 22] on icon "button" at bounding box center [592, 25] width 7 height 13
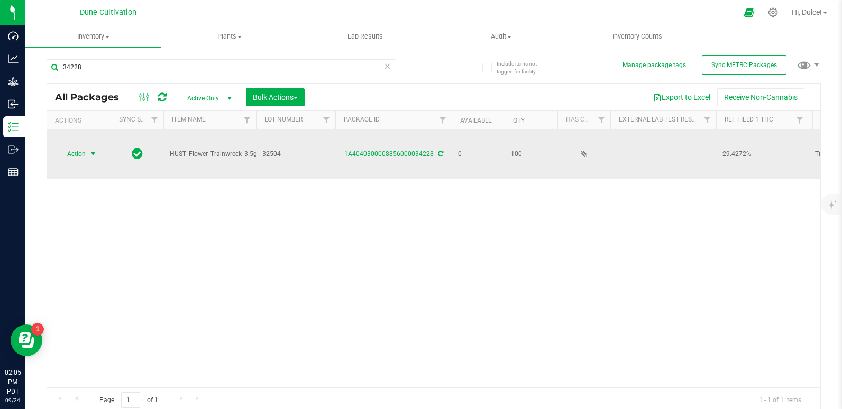
click at [76, 149] on span "Action" at bounding box center [72, 154] width 29 height 15
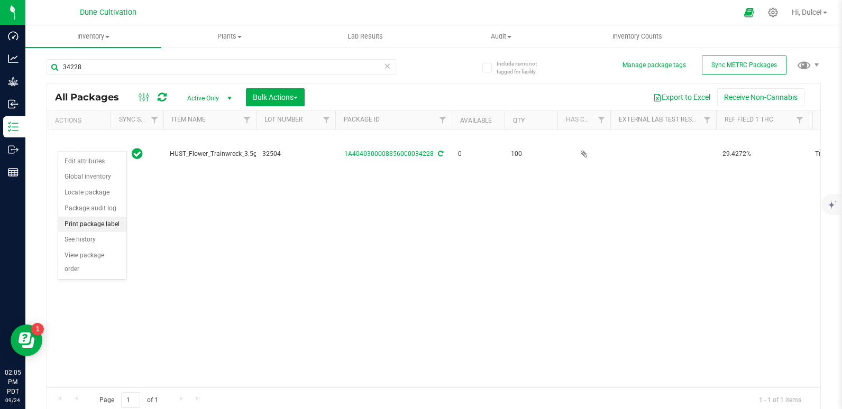
click at [92, 225] on li "Print package label" at bounding box center [92, 225] width 68 height 16
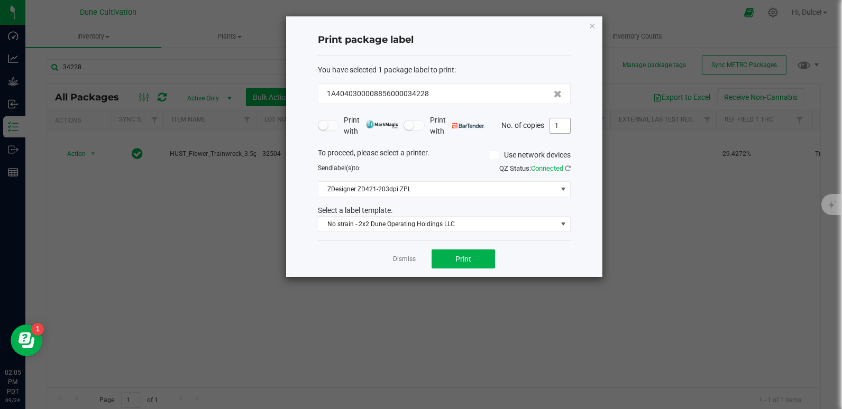
click at [561, 129] on input "1" at bounding box center [560, 125] width 20 height 15
type input "100"
click at [456, 267] on button "Print" at bounding box center [463, 259] width 63 height 19
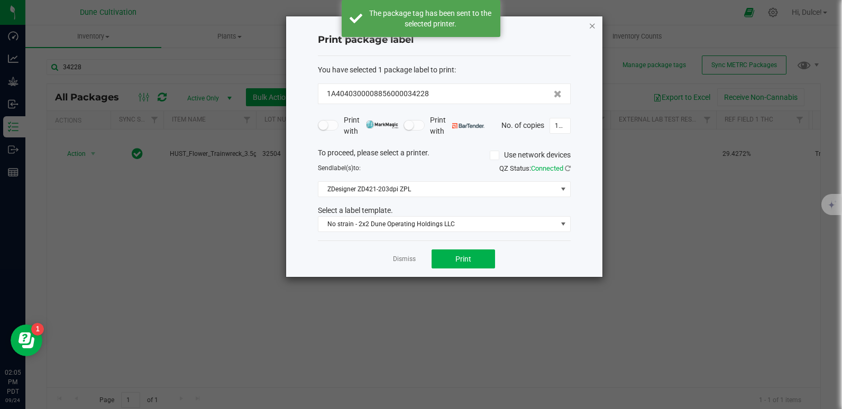
click at [592, 25] on icon "button" at bounding box center [592, 25] width 7 height 13
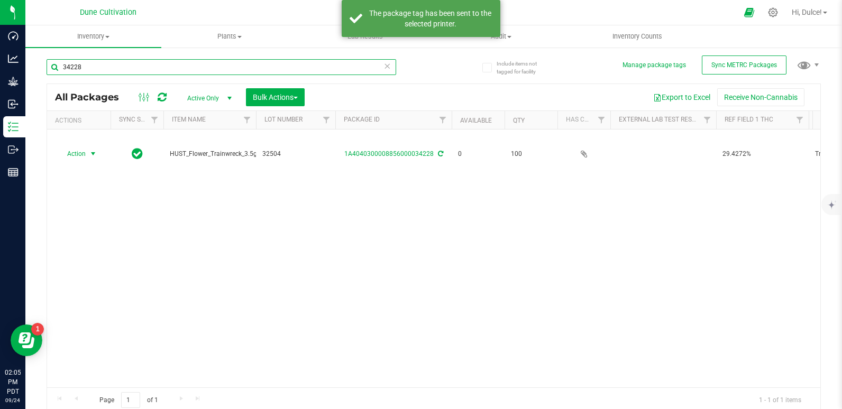
click at [203, 63] on input "34228" at bounding box center [222, 67] width 350 height 16
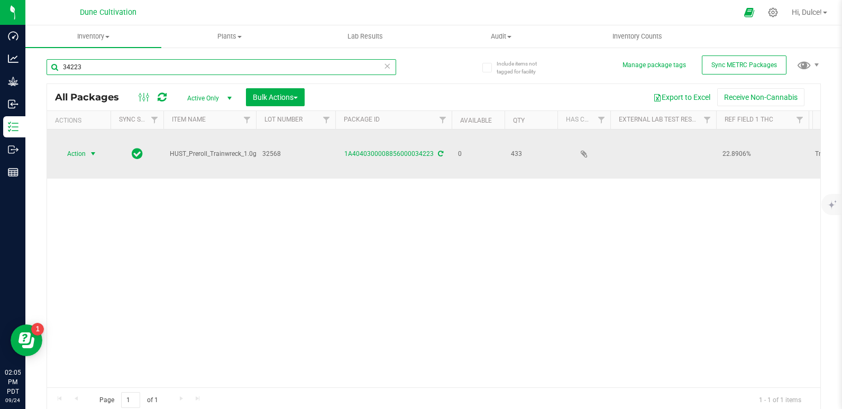
type input "34223"
click at [92, 150] on span "select" at bounding box center [93, 154] width 8 height 8
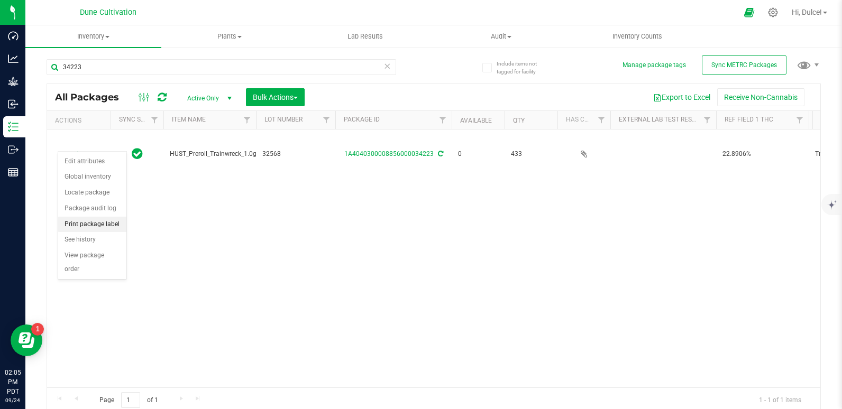
click at [96, 220] on li "Print package label" at bounding box center [92, 225] width 68 height 16
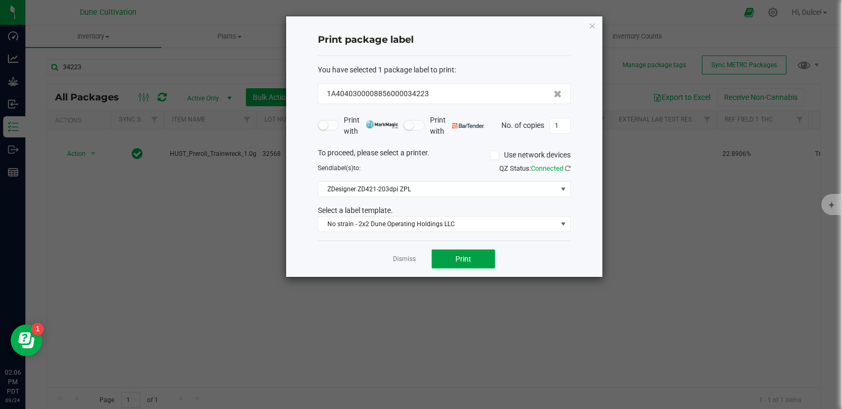
click at [456, 259] on span "Print" at bounding box center [463, 259] width 16 height 8
click at [589, 31] on icon "button" at bounding box center [592, 25] width 7 height 13
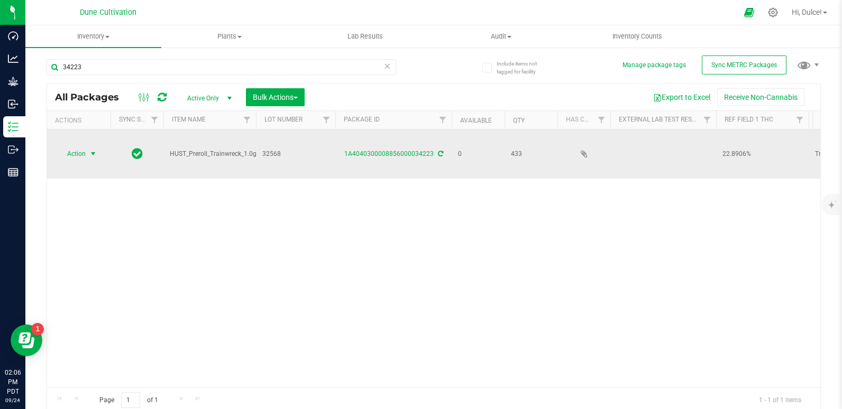
click at [80, 147] on span "Action" at bounding box center [72, 154] width 29 height 15
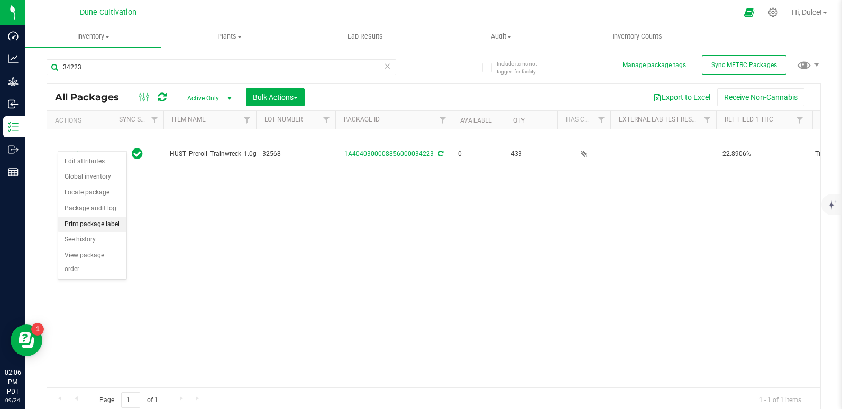
click at [91, 227] on li "Print package label" at bounding box center [92, 225] width 68 height 16
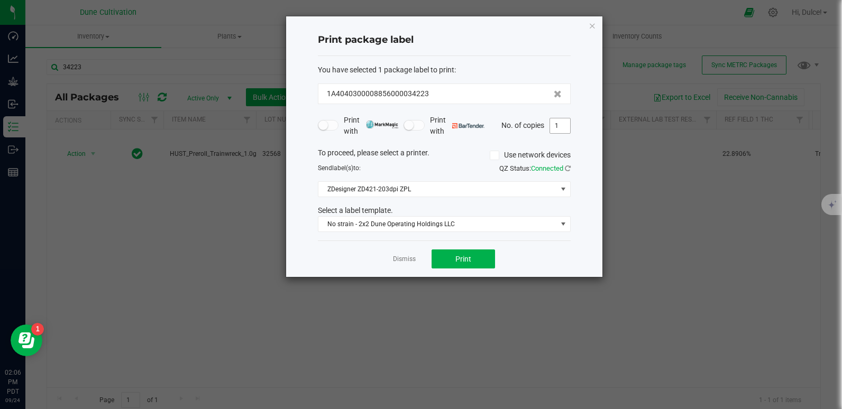
click at [555, 125] on input "1" at bounding box center [560, 125] width 20 height 15
type input "433"
click at [477, 258] on button "Print" at bounding box center [463, 259] width 63 height 19
click at [593, 28] on icon "button" at bounding box center [592, 25] width 7 height 13
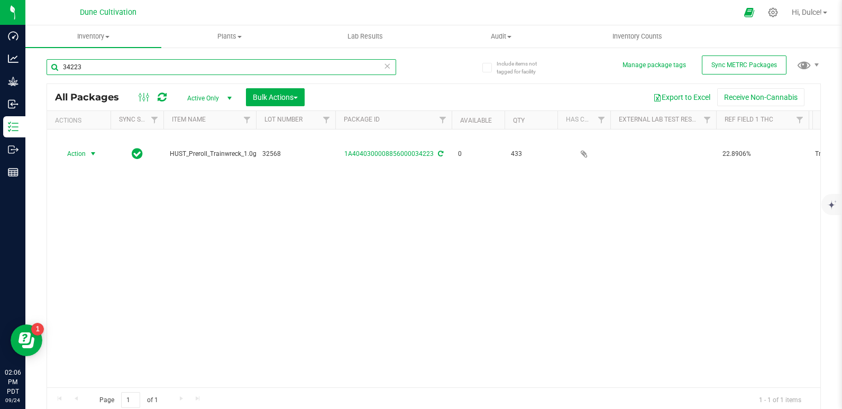
click at [304, 65] on input "34223" at bounding box center [222, 67] width 350 height 16
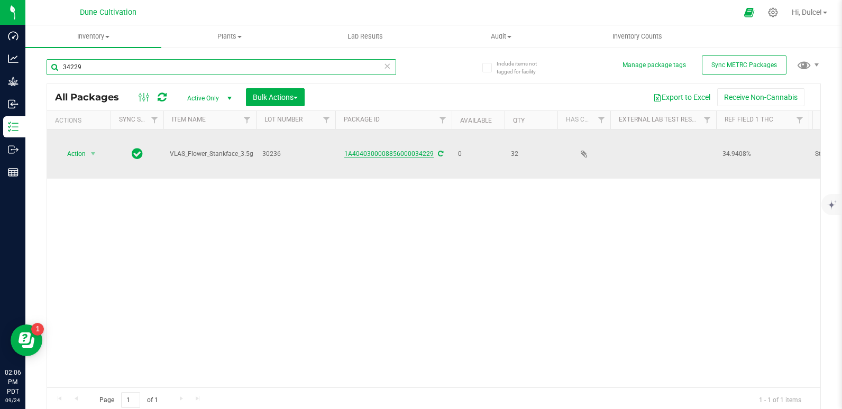
type input "34229"
click at [399, 150] on link "1A4040300008856000034229" at bounding box center [388, 153] width 89 height 7
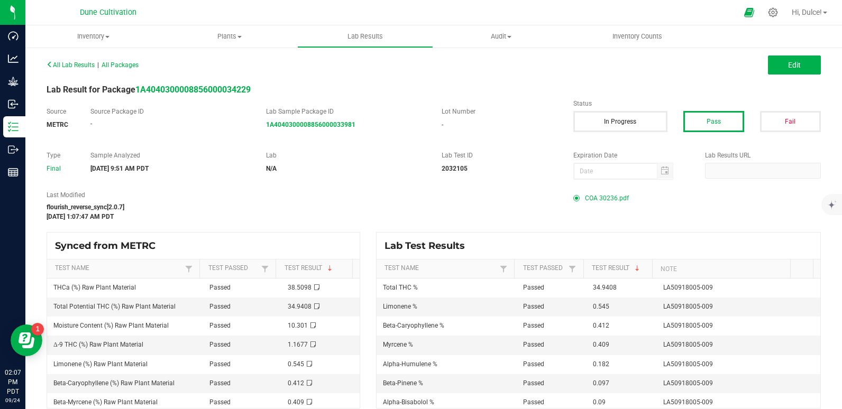
click at [586, 197] on span "COA 30236.pdf" at bounding box center [607, 198] width 44 height 16
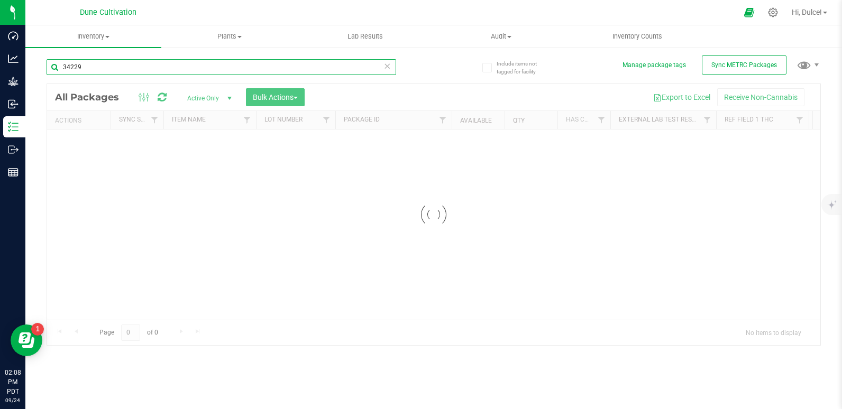
click at [83, 67] on div "Inventory All packages All inventory Waste log Create inventory Plants All plan…" at bounding box center [433, 217] width 817 height 384
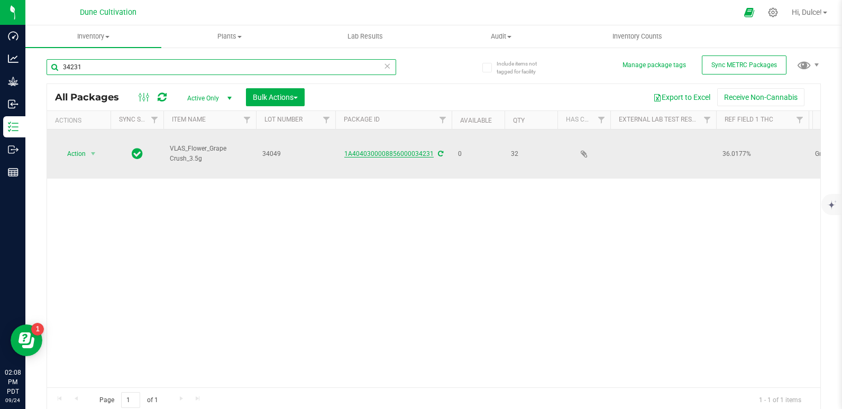
type input "34231"
click at [396, 150] on link "1A4040300008856000034231" at bounding box center [388, 153] width 89 height 7
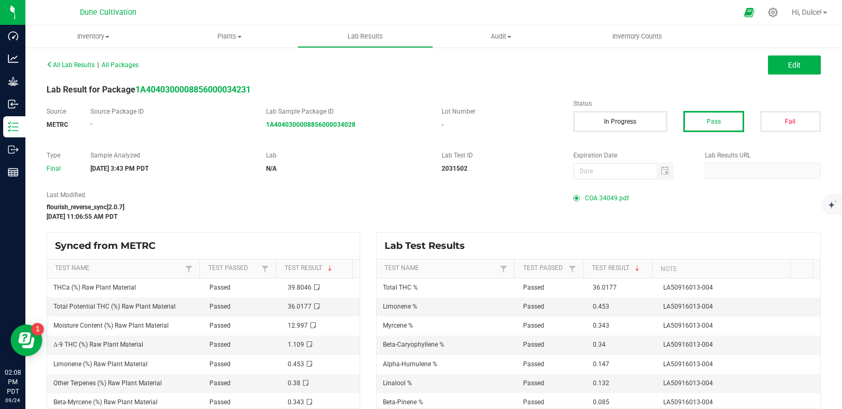
click at [591, 201] on span "COA 34049.pdf" at bounding box center [607, 198] width 44 height 16
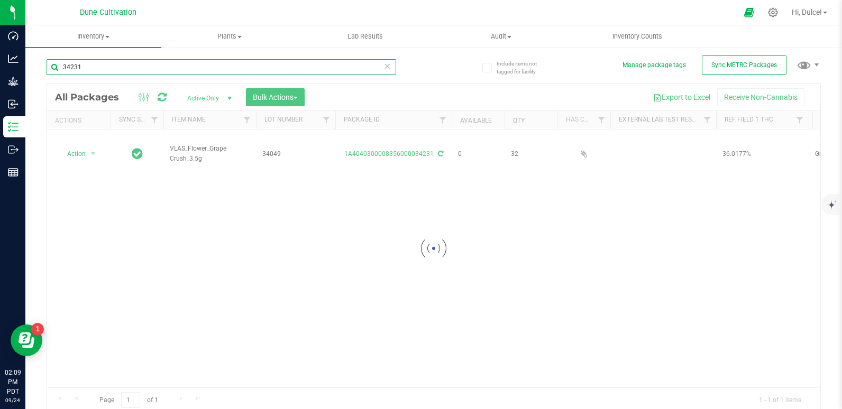
click at [139, 68] on input "34231" at bounding box center [222, 67] width 350 height 16
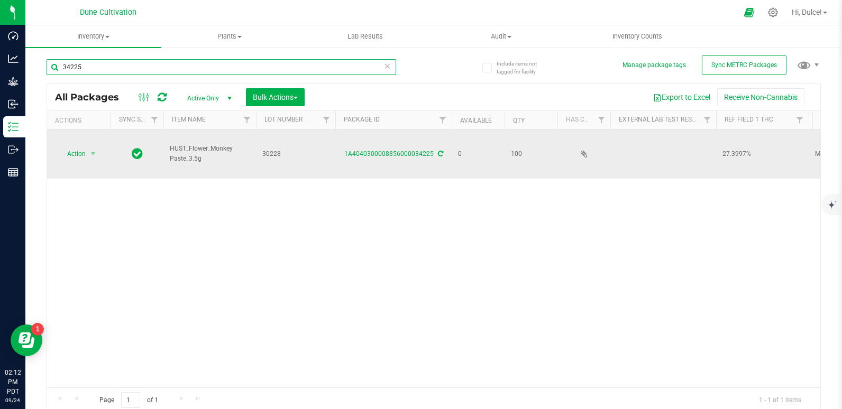
type input "34225"
click at [72, 147] on span "Action" at bounding box center [72, 154] width 29 height 15
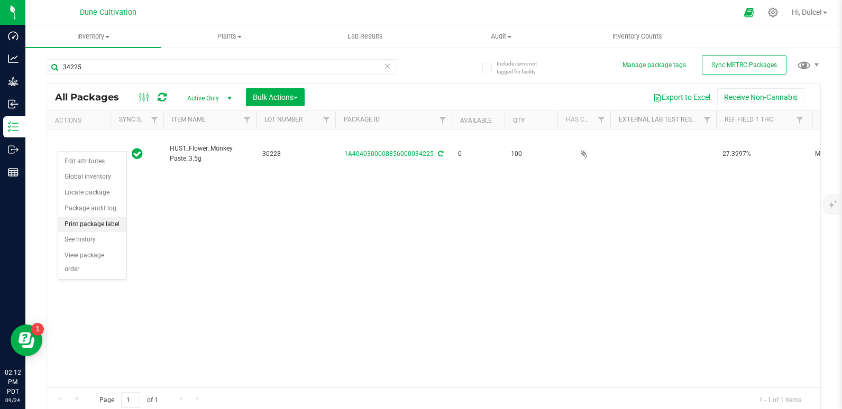
click at [107, 222] on li "Print package label" at bounding box center [92, 225] width 68 height 16
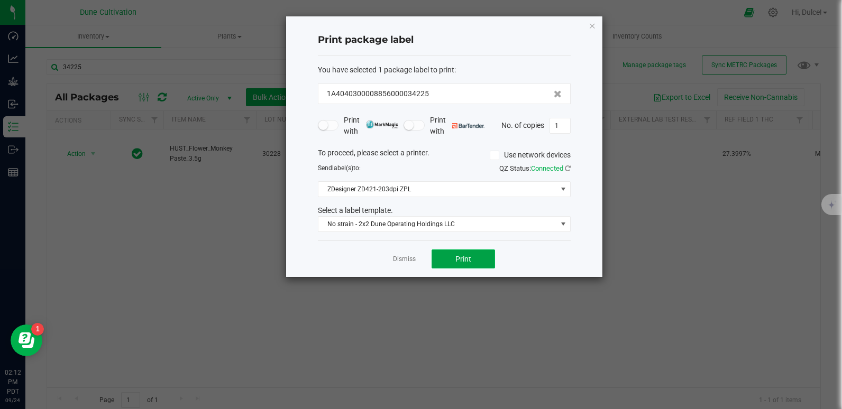
click at [473, 255] on button "Print" at bounding box center [463, 259] width 63 height 19
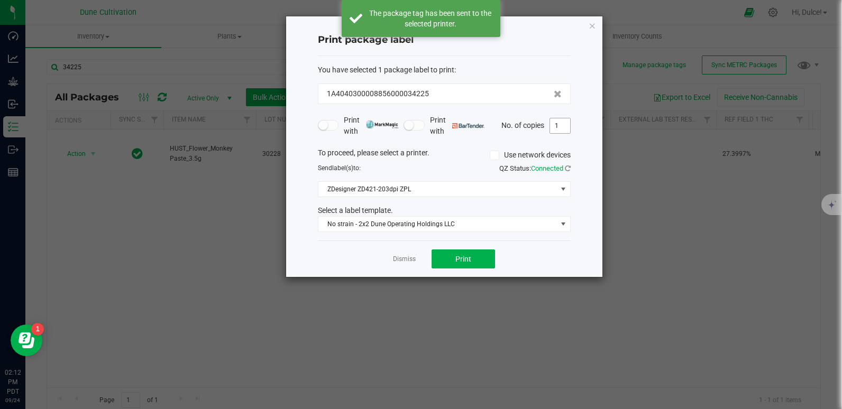
click at [562, 124] on input "1" at bounding box center [560, 125] width 20 height 15
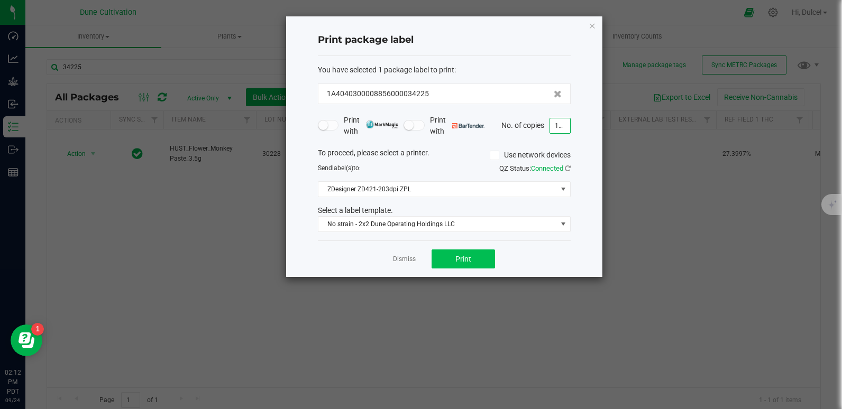
type input "100"
click at [477, 259] on button "Print" at bounding box center [463, 259] width 63 height 19
click at [596, 23] on icon "button" at bounding box center [592, 25] width 7 height 13
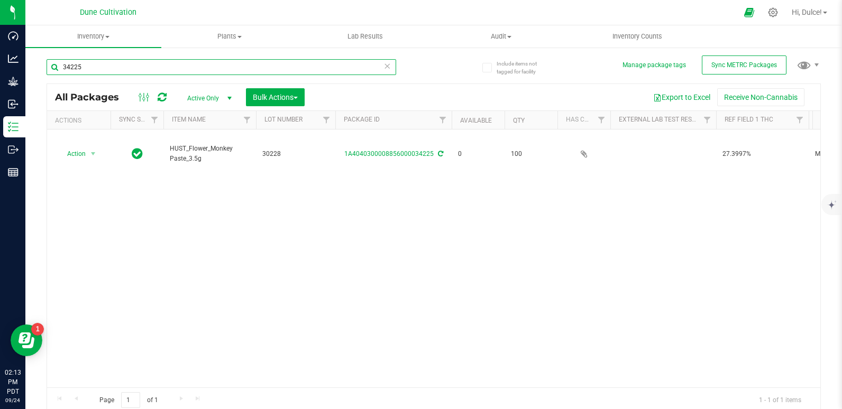
click at [257, 67] on input "34225" at bounding box center [222, 67] width 350 height 16
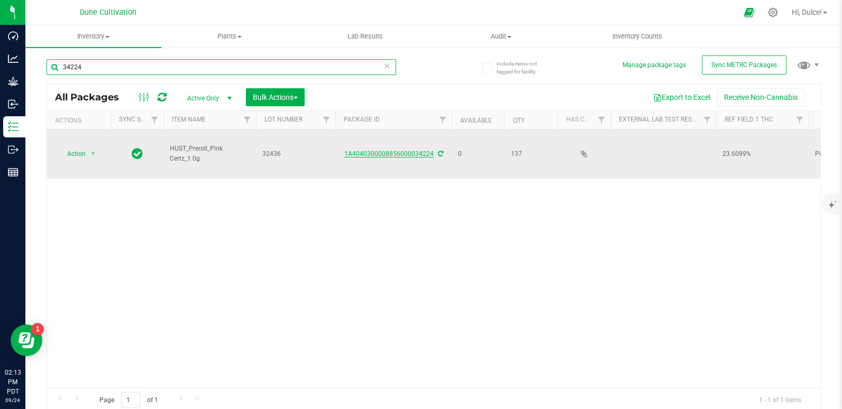
type input "34224"
click at [380, 150] on link "1A4040300008856000034224" at bounding box center [388, 153] width 89 height 7
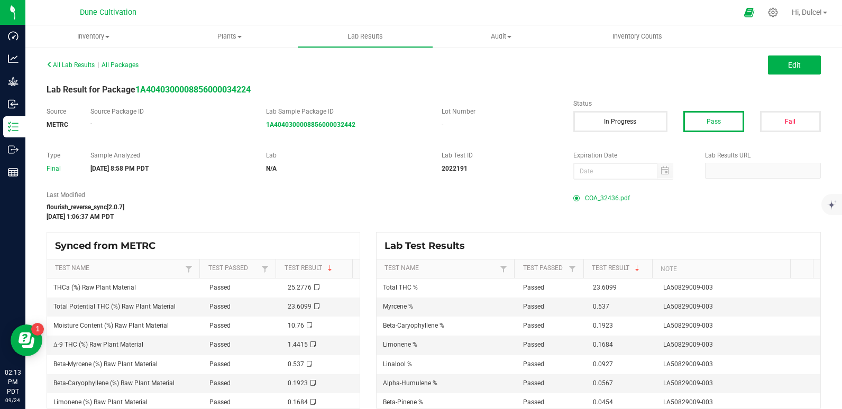
click at [597, 193] on span "COA_32436.pdf" at bounding box center [607, 198] width 45 height 16
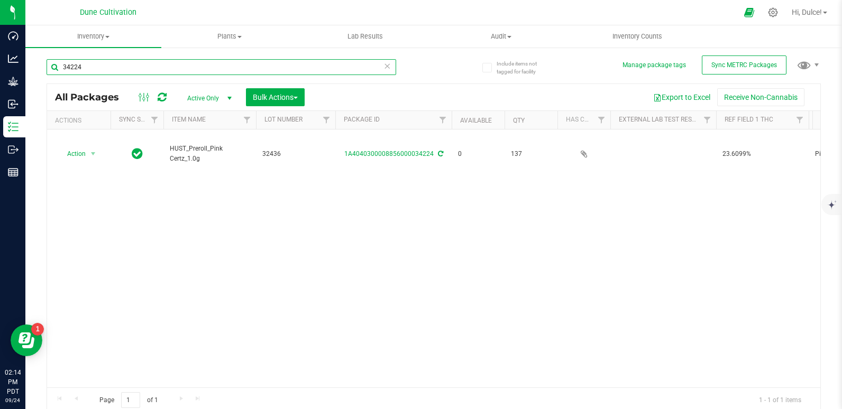
click at [267, 68] on input "34224" at bounding box center [222, 67] width 350 height 16
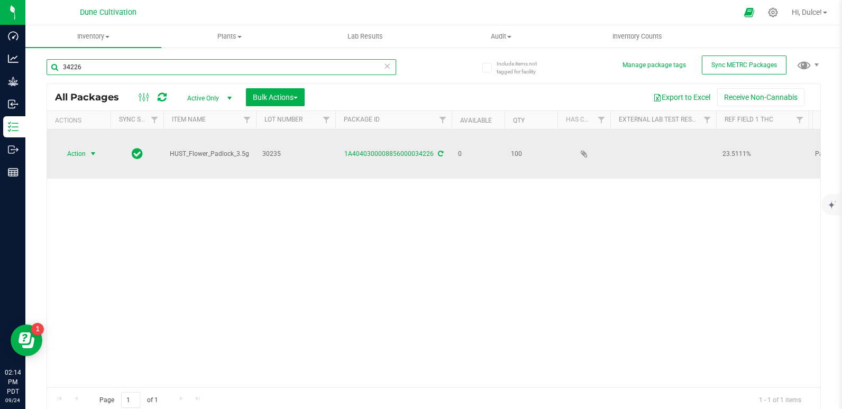
type input "34226"
click at [69, 147] on span "Action" at bounding box center [72, 154] width 29 height 15
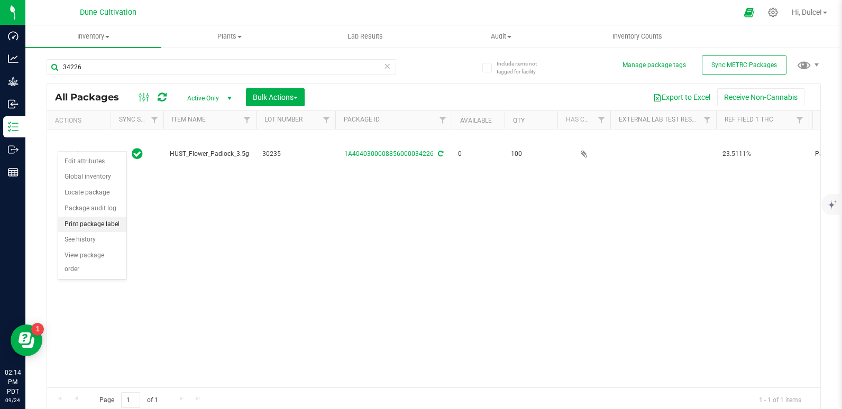
click at [90, 225] on li "Print package label" at bounding box center [92, 225] width 68 height 16
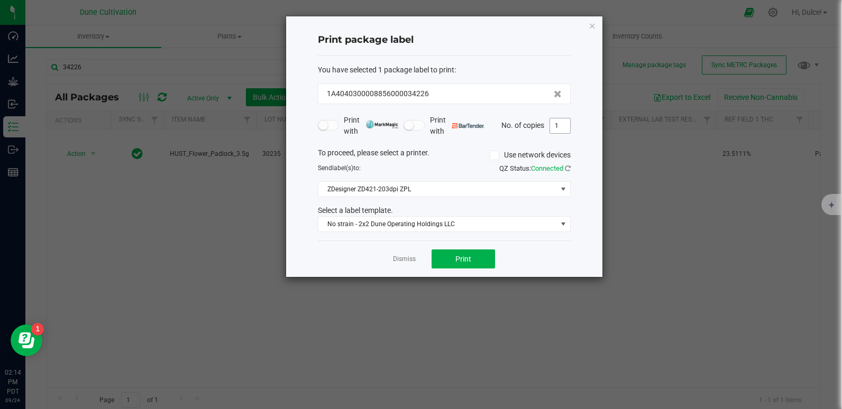
click at [561, 126] on input "1" at bounding box center [560, 125] width 20 height 15
type input "100"
click at [462, 255] on span "Print" at bounding box center [463, 259] width 16 height 8
click at [597, 26] on div "Print package label You have selected 1 package label to print : 1A404030000885…" at bounding box center [444, 146] width 316 height 261
click at [587, 23] on div "Print package label You have selected 1 package label to print : 1A404030000885…" at bounding box center [444, 146] width 316 height 261
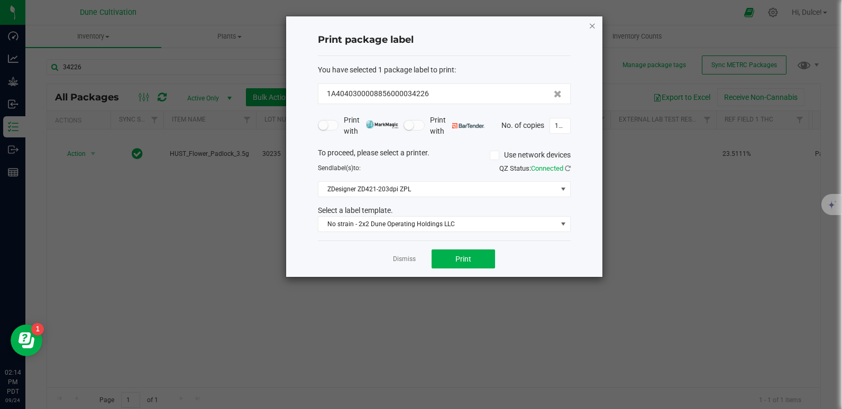
click at [592, 24] on icon "button" at bounding box center [592, 25] width 7 height 13
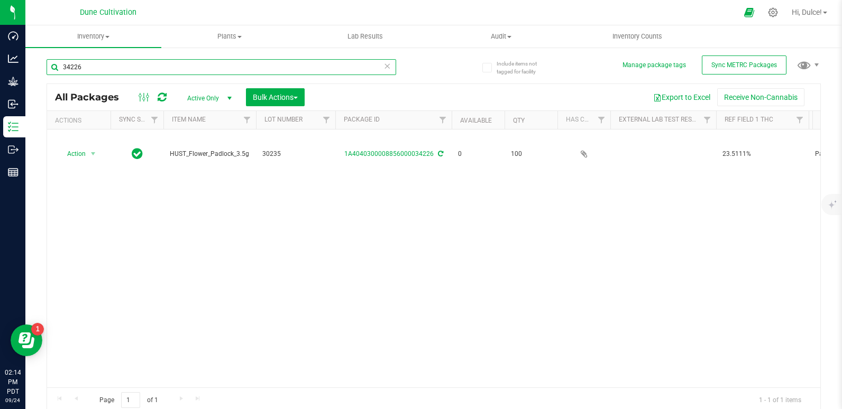
click at [308, 67] on input "34226" at bounding box center [222, 67] width 350 height 16
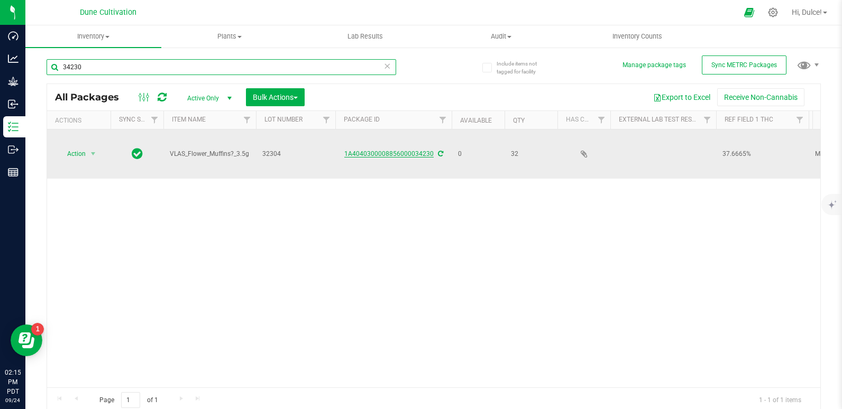
type input "34230"
click at [400, 150] on link "1A4040300008856000034230" at bounding box center [388, 153] width 89 height 7
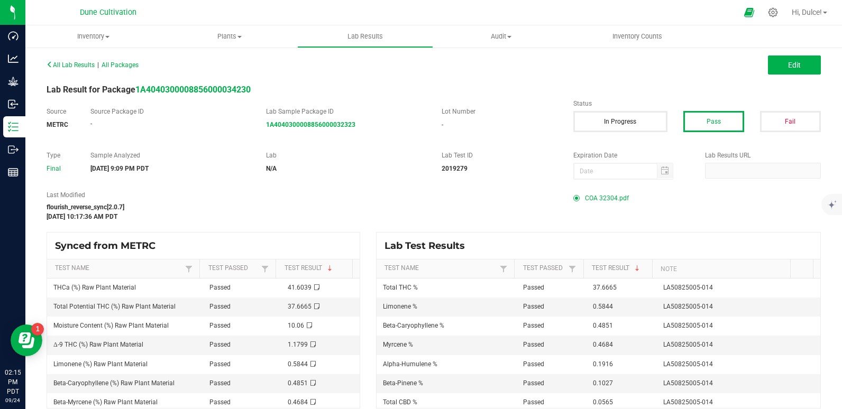
click at [587, 193] on span "COA 32304.pdf" at bounding box center [607, 198] width 44 height 16
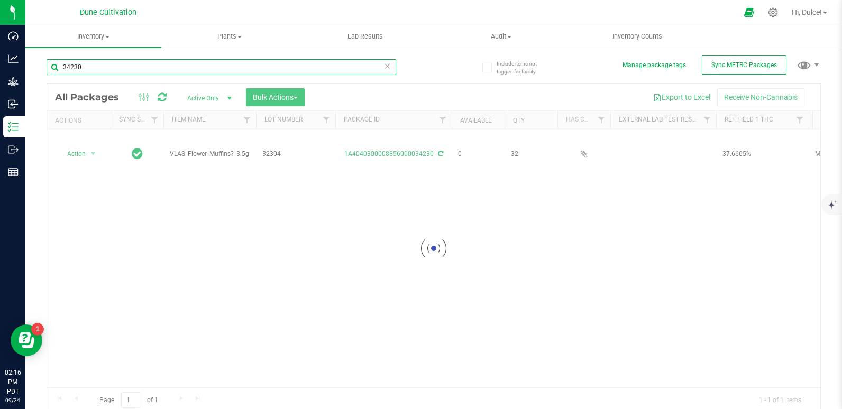
click at [99, 68] on input "34230" at bounding box center [222, 67] width 350 height 16
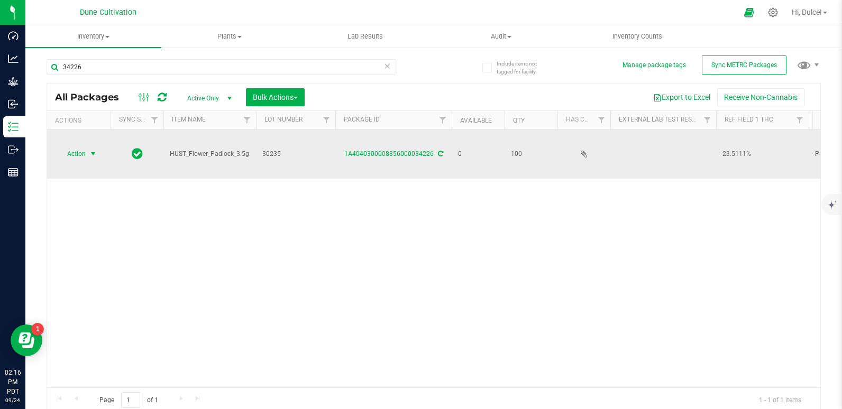
click at [65, 147] on span "Action" at bounding box center [72, 154] width 29 height 15
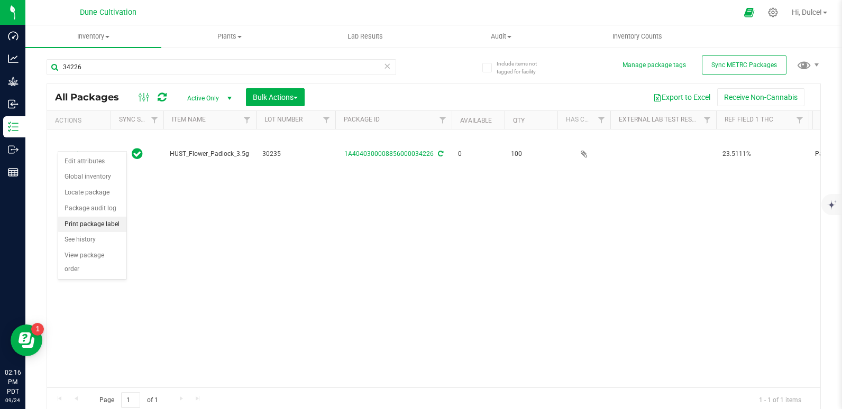
click at [102, 221] on li "Print package label" at bounding box center [92, 225] width 68 height 16
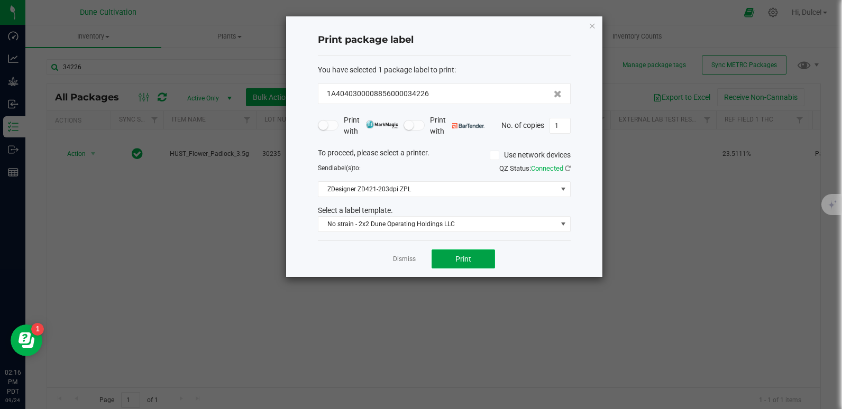
click at [445, 254] on button "Print" at bounding box center [463, 259] width 63 height 19
click at [598, 28] on div "Print package label You have selected 1 package label to print : 1A404030000885…" at bounding box center [444, 146] width 316 height 261
click at [596, 28] on div "Print package label You have selected 1 package label to print : 1A404030000885…" at bounding box center [444, 146] width 316 height 261
click at [591, 27] on icon "button" at bounding box center [592, 25] width 7 height 13
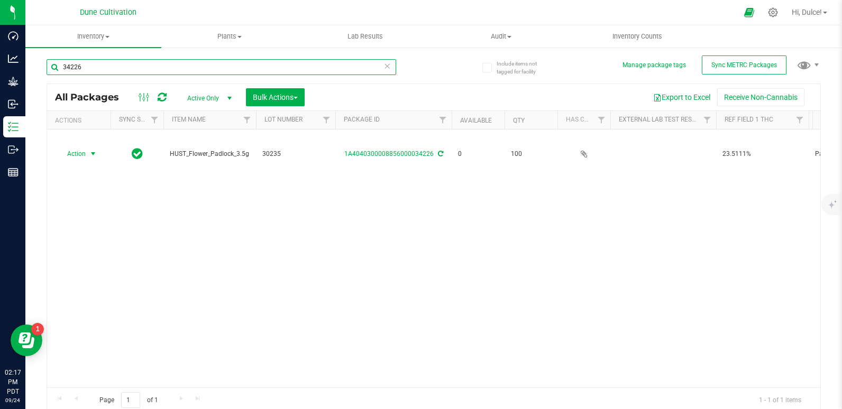
click at [335, 73] on input "34226" at bounding box center [222, 67] width 350 height 16
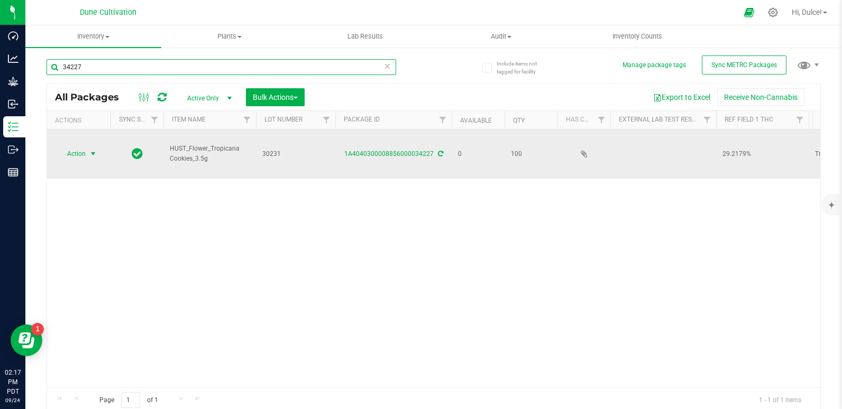
type input "34227"
click at [68, 147] on span "Action" at bounding box center [72, 154] width 29 height 15
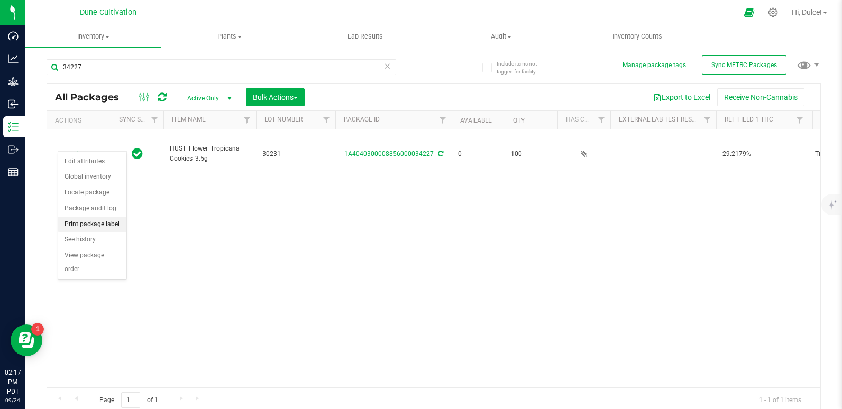
click at [95, 221] on li "Print package label" at bounding box center [92, 225] width 68 height 16
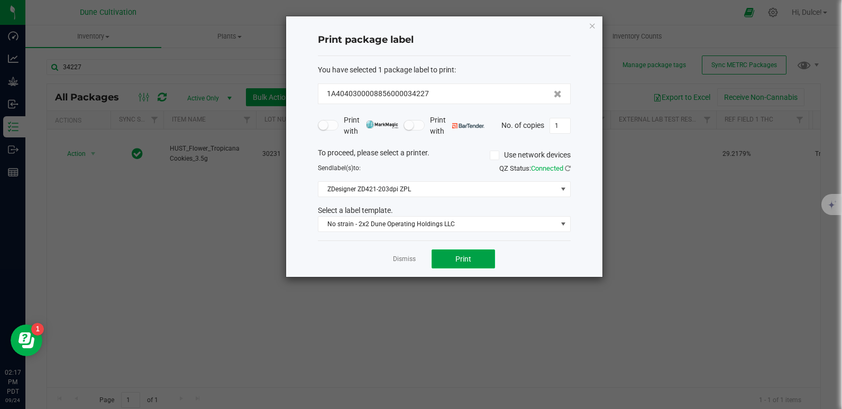
click at [451, 257] on button "Print" at bounding box center [463, 259] width 63 height 19
click at [593, 23] on icon "button" at bounding box center [592, 25] width 7 height 13
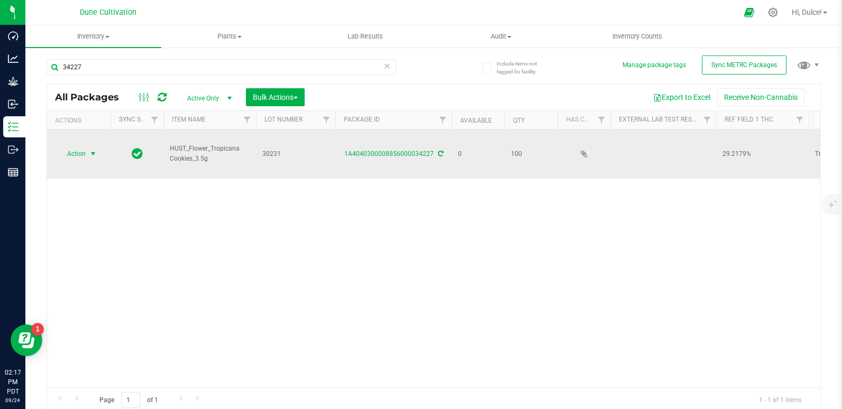
click at [87, 147] on span "select" at bounding box center [93, 154] width 13 height 15
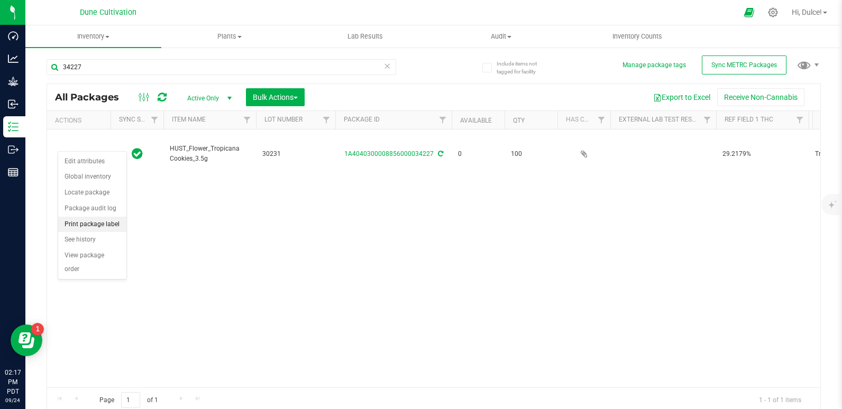
click at [93, 224] on li "Print package label" at bounding box center [92, 225] width 68 height 16
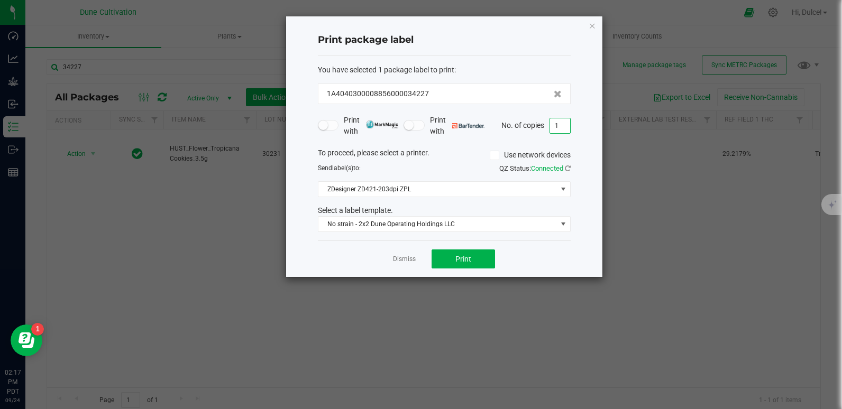
click at [564, 130] on input "1" at bounding box center [560, 125] width 20 height 15
type input "100"
click at [441, 263] on button "Print" at bounding box center [463, 259] width 63 height 19
click at [589, 28] on icon "button" at bounding box center [592, 25] width 7 height 13
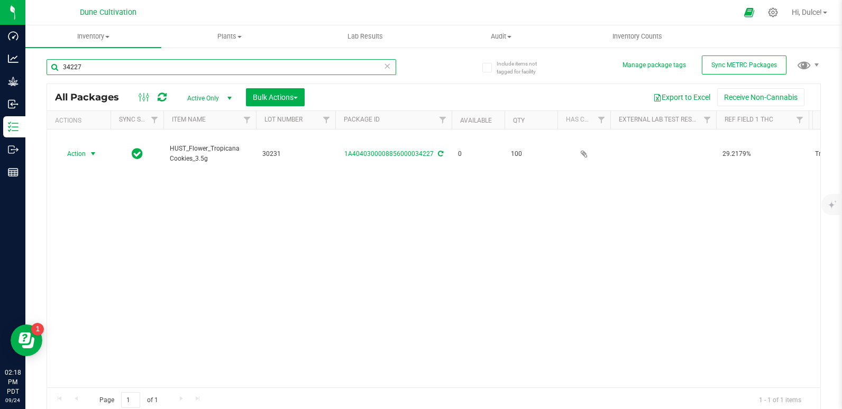
click at [240, 70] on input "34227" at bounding box center [222, 67] width 350 height 16
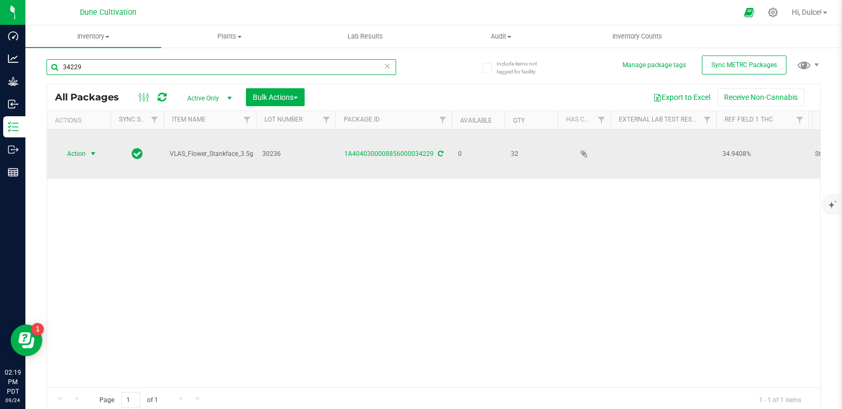
type input "34229"
click at [68, 147] on span "Action" at bounding box center [72, 154] width 29 height 15
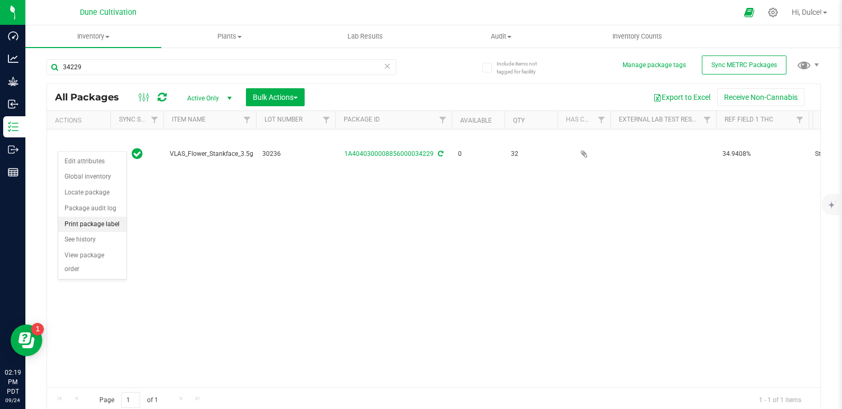
click at [78, 225] on li "Print package label" at bounding box center [92, 225] width 68 height 16
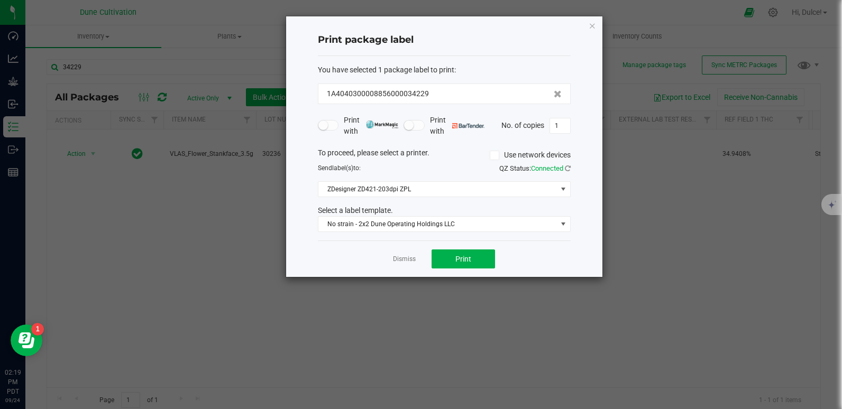
click at [480, 158] on div "To proceed, please select a printer. Use network devices" at bounding box center [444, 156] width 269 height 16
click at [593, 29] on icon "button" at bounding box center [592, 25] width 7 height 13
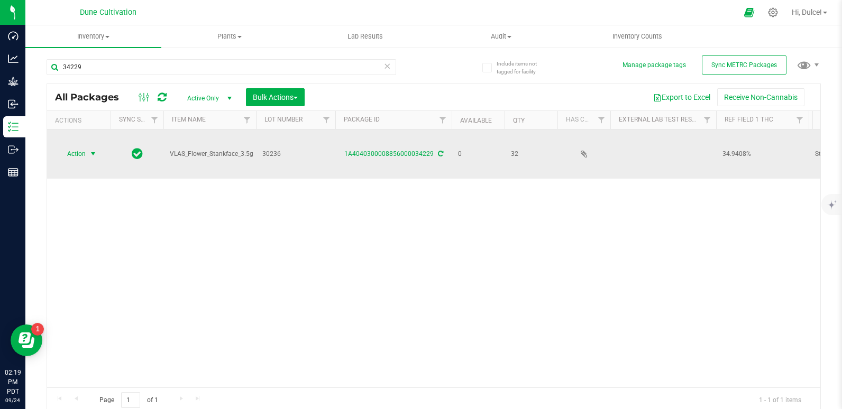
click at [91, 150] on span "select" at bounding box center [93, 154] width 8 height 8
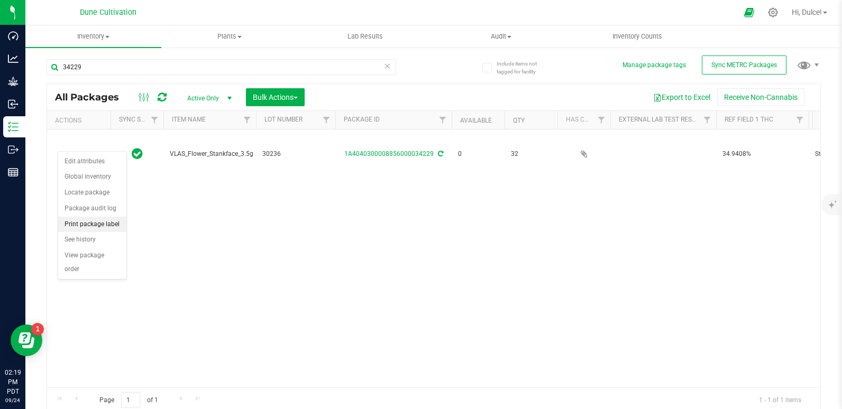
click at [79, 222] on li "Print package label" at bounding box center [92, 225] width 68 height 16
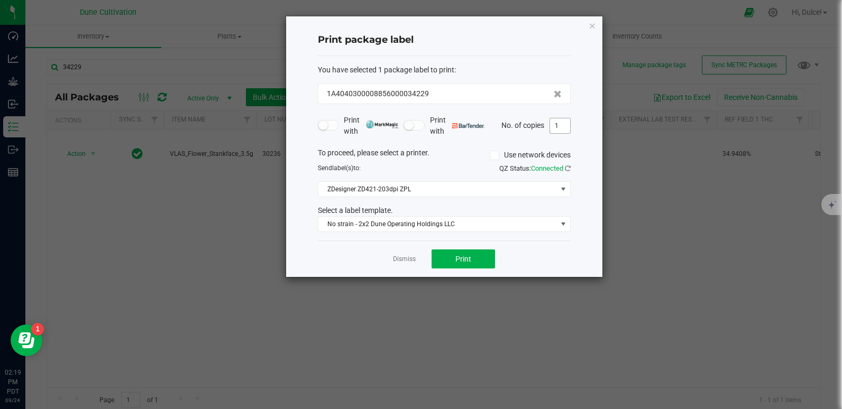
click at [562, 127] on input "1" at bounding box center [560, 125] width 20 height 15
click at [465, 256] on span "Print" at bounding box center [463, 259] width 16 height 8
click at [563, 117] on div "Print with Print with No. of copies 32" at bounding box center [444, 126] width 253 height 22
click at [562, 127] on input "32" at bounding box center [560, 125] width 20 height 15
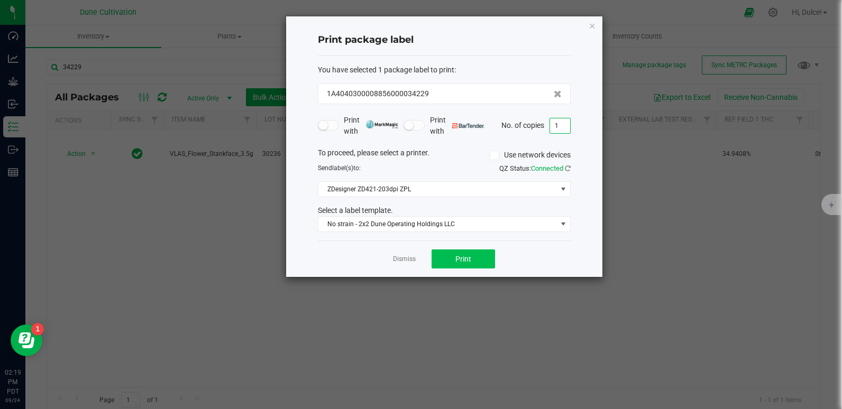
type input "1"
click at [478, 255] on button "Print" at bounding box center [463, 259] width 63 height 19
click at [597, 23] on div "Print package label You have selected 1 package label to print : 1A404030000885…" at bounding box center [444, 146] width 316 height 261
click at [590, 24] on icon "button" at bounding box center [592, 25] width 7 height 13
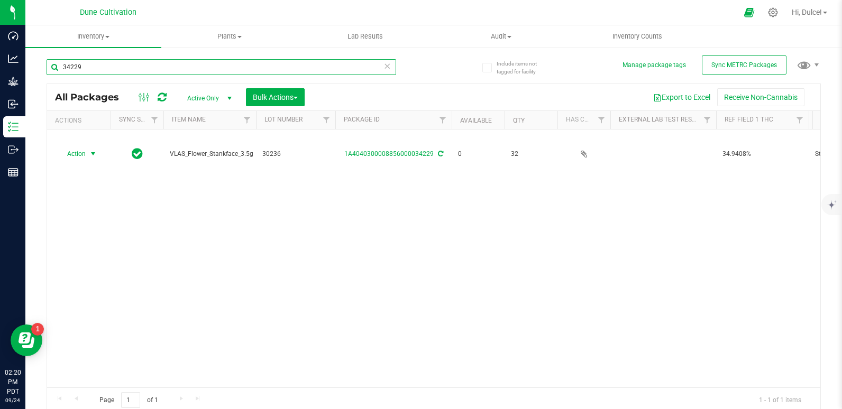
click at [309, 68] on input "34229" at bounding box center [222, 67] width 350 height 16
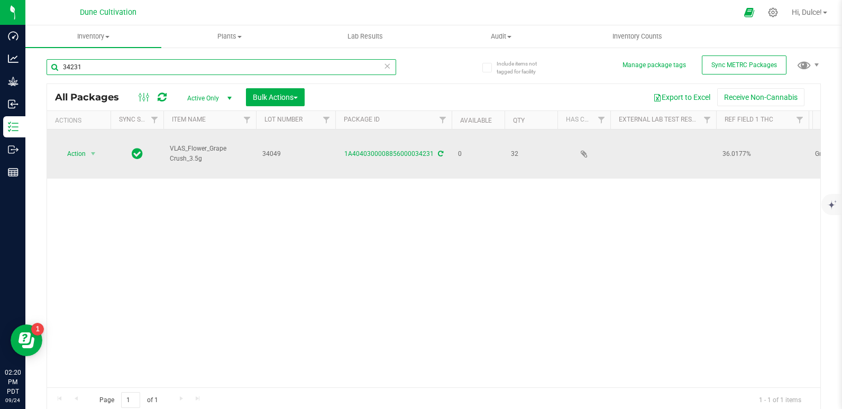
type input "34231"
click at [72, 135] on td "Action Action Edit attributes Global inventory Locate package Package audit log…" at bounding box center [78, 154] width 63 height 49
click at [77, 147] on span "Action" at bounding box center [72, 154] width 29 height 15
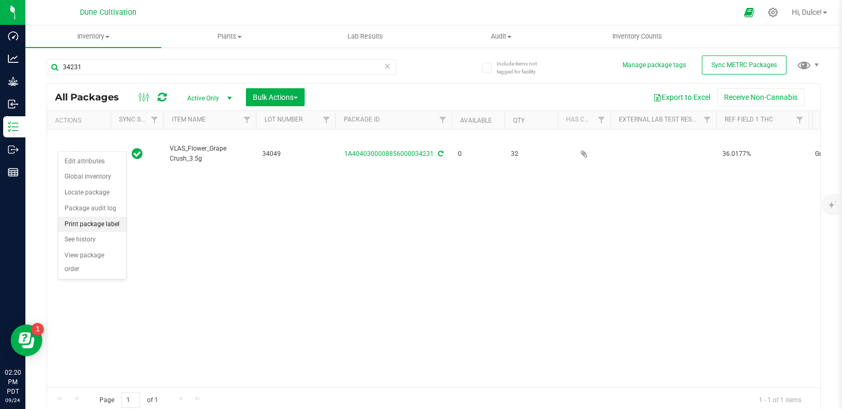
click at [80, 217] on li "Print package label" at bounding box center [92, 225] width 68 height 16
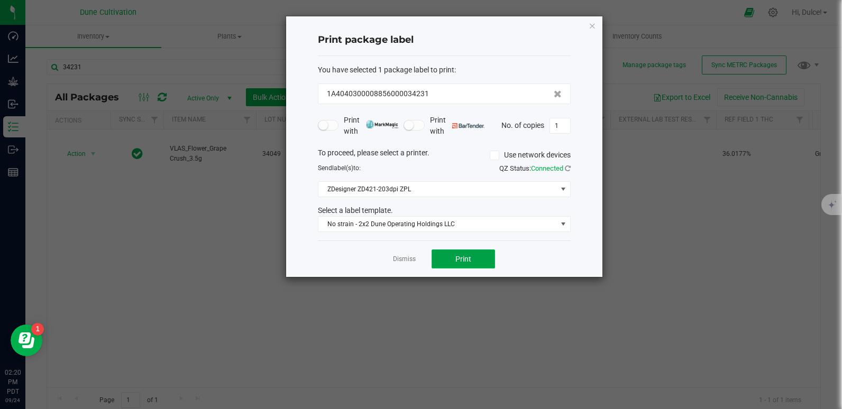
click at [458, 260] on span "Print" at bounding box center [463, 259] width 16 height 8
click at [560, 126] on input "1" at bounding box center [560, 125] width 20 height 15
type input "32"
click at [475, 251] on button "Print" at bounding box center [463, 259] width 63 height 19
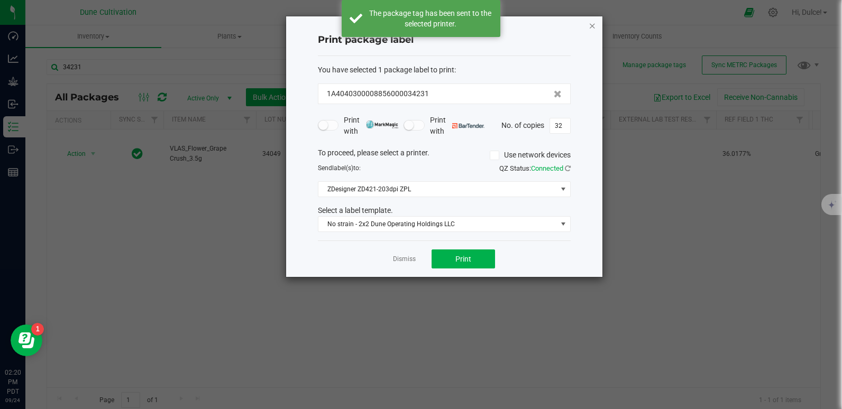
click at [592, 25] on icon "button" at bounding box center [592, 25] width 7 height 13
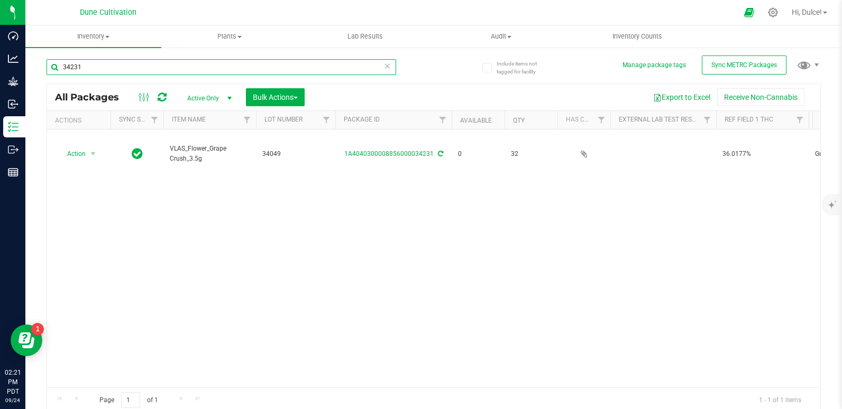
click at [236, 69] on input "34231" at bounding box center [222, 67] width 350 height 16
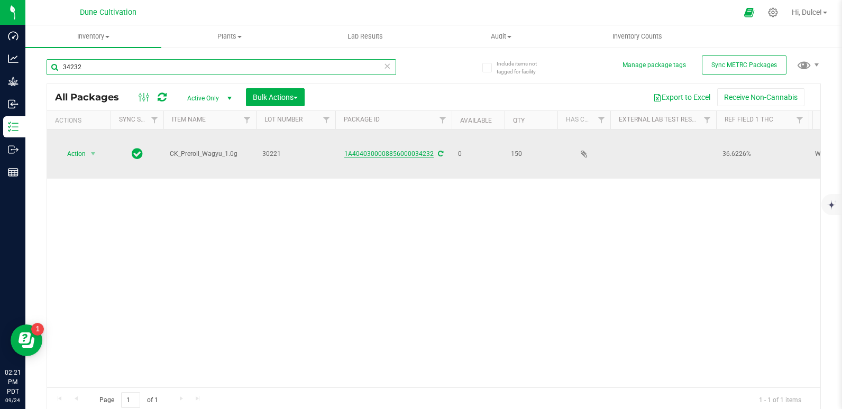
type input "34232"
click at [406, 150] on link "1A4040300008856000034232" at bounding box center [388, 153] width 89 height 7
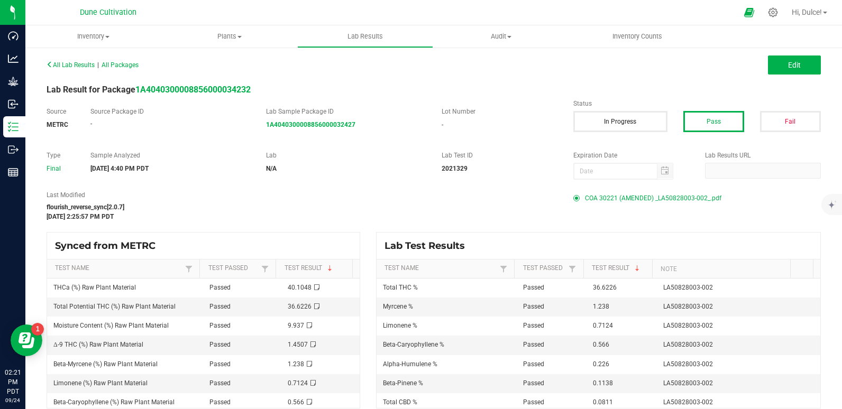
click at [585, 198] on span "COA 30221 (AMENDED) _LA50828003-002_.pdf" at bounding box center [653, 198] width 136 height 16
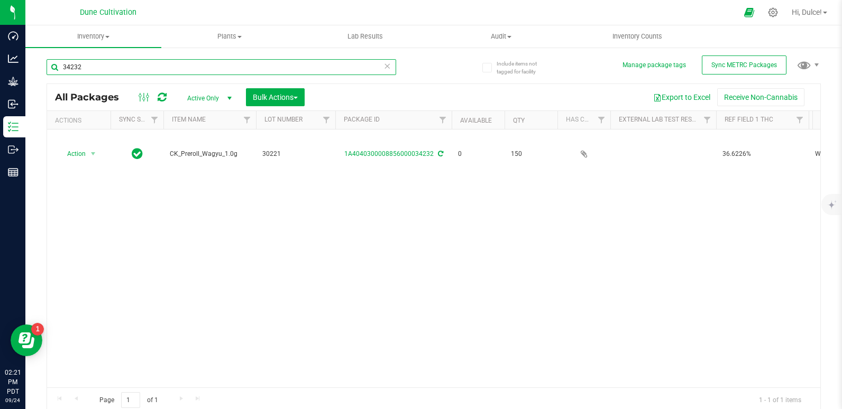
click at [127, 68] on input "34232" at bounding box center [222, 67] width 350 height 16
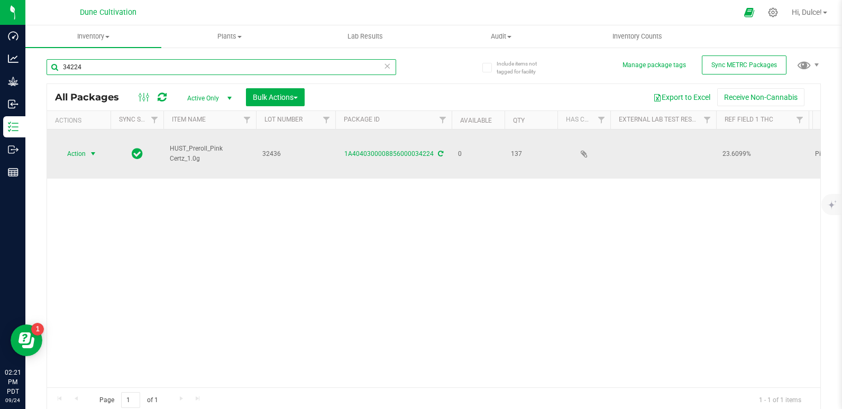
type input "34224"
click at [64, 147] on span "Action" at bounding box center [72, 154] width 29 height 15
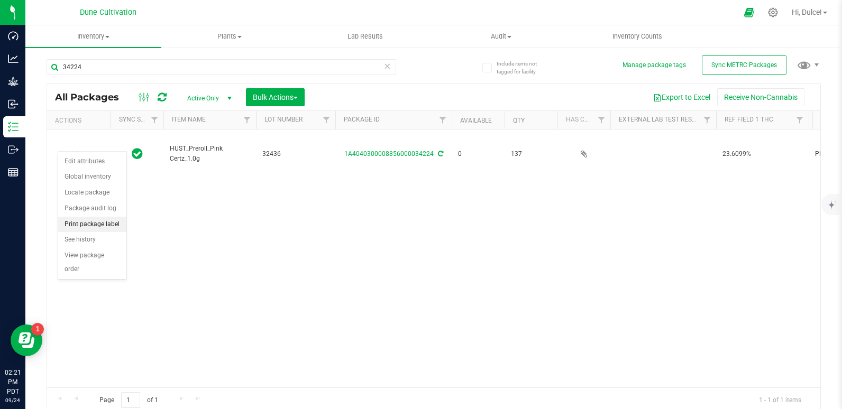
click at [105, 228] on li "Print package label" at bounding box center [92, 225] width 68 height 16
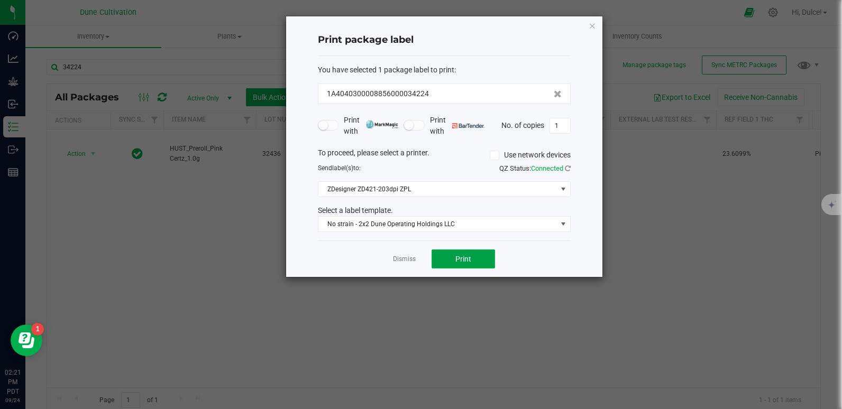
click at [465, 262] on span "Print" at bounding box center [463, 259] width 16 height 8
click at [455, 261] on span "Print" at bounding box center [463, 259] width 16 height 8
click at [564, 126] on input "1" at bounding box center [560, 125] width 20 height 15
type input "137"
click at [479, 252] on button "Print" at bounding box center [463, 259] width 63 height 19
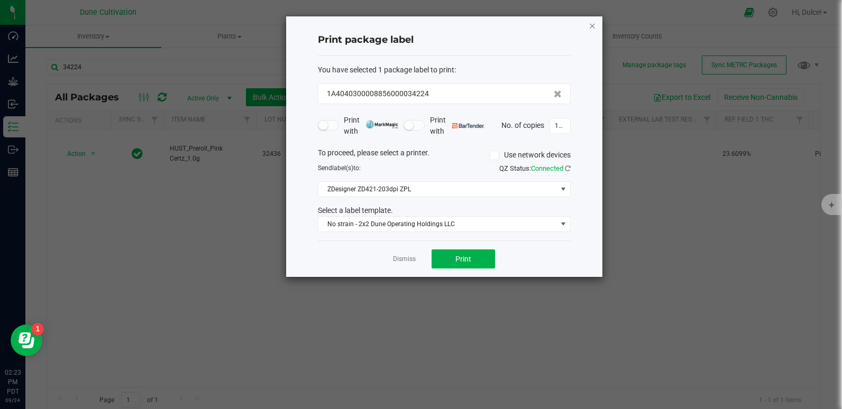
click at [594, 28] on icon "button" at bounding box center [592, 25] width 7 height 13
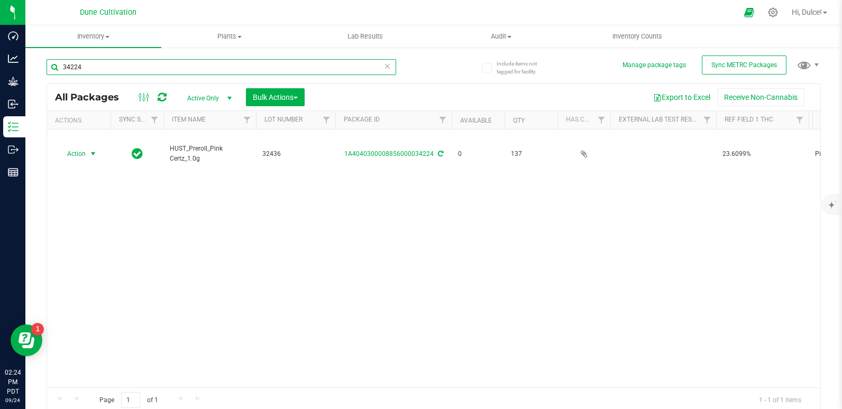
click at [89, 67] on input "34224" at bounding box center [222, 67] width 350 height 16
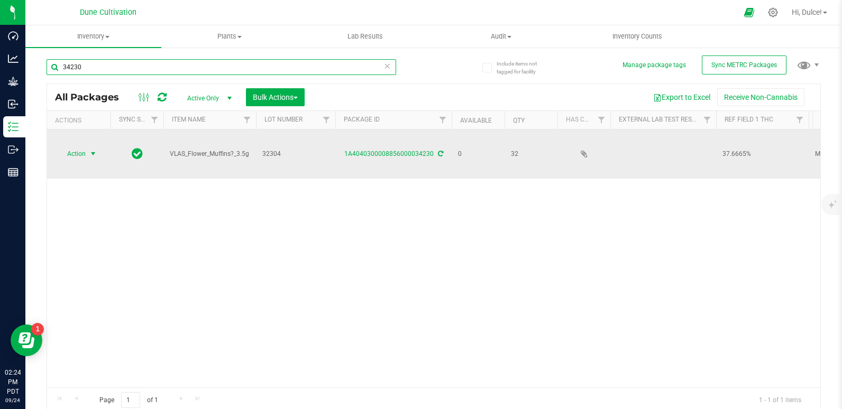
type input "34230"
click at [81, 147] on span "Action" at bounding box center [72, 154] width 29 height 15
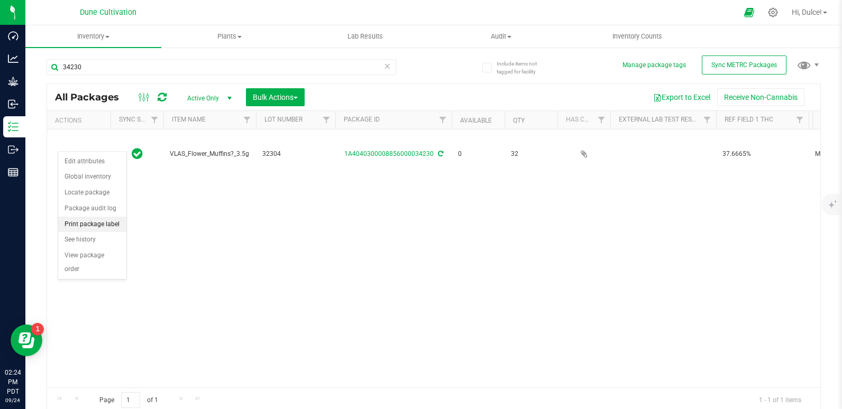
click at [107, 224] on li "Print package label" at bounding box center [92, 225] width 68 height 16
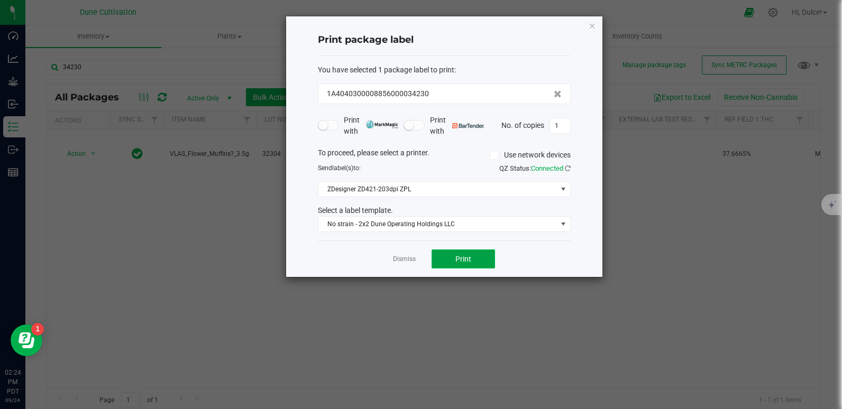
click at [462, 264] on button "Print" at bounding box center [463, 259] width 63 height 19
click at [591, 23] on icon "button" at bounding box center [592, 25] width 7 height 13
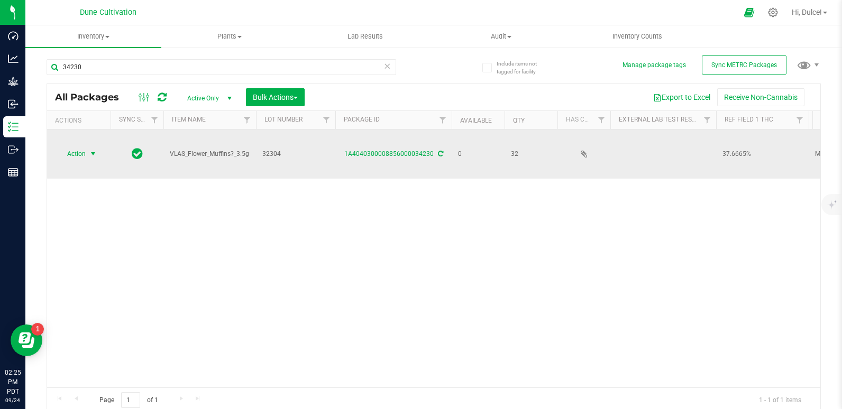
click at [71, 147] on span "Action" at bounding box center [72, 154] width 29 height 15
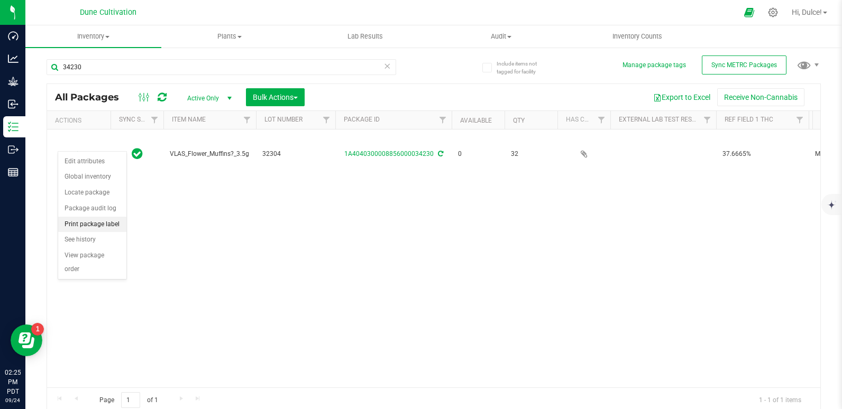
click at [81, 220] on li "Print package label" at bounding box center [92, 225] width 68 height 16
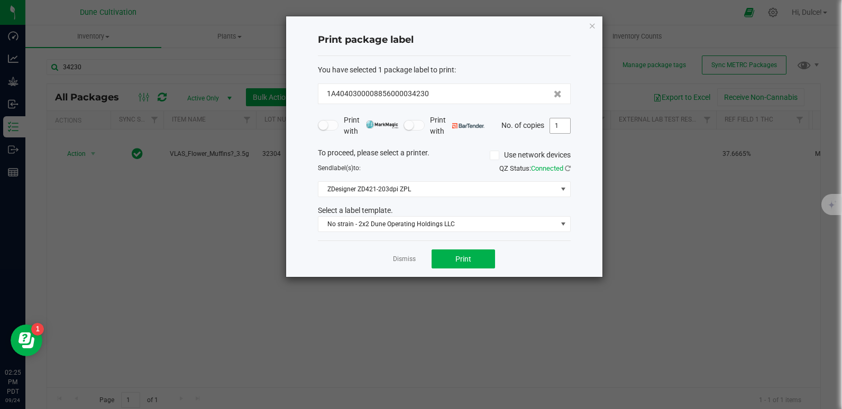
click at [559, 127] on input "1" at bounding box center [560, 125] width 20 height 15
type input "32"
click at [462, 262] on span "Print" at bounding box center [463, 259] width 16 height 8
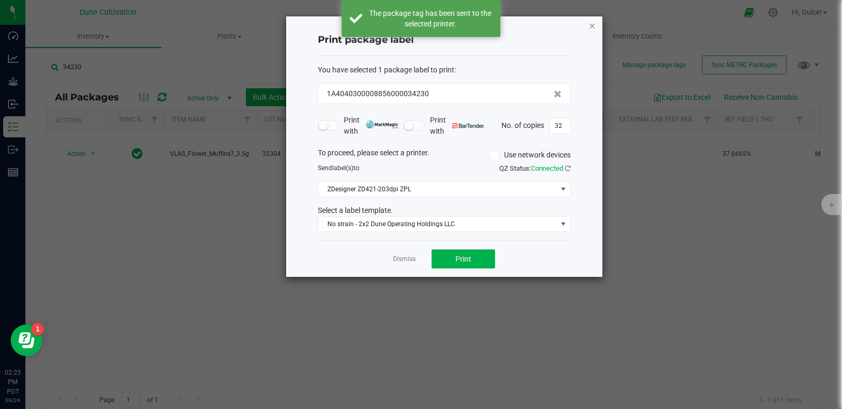
click at [592, 24] on icon "button" at bounding box center [592, 25] width 7 height 13
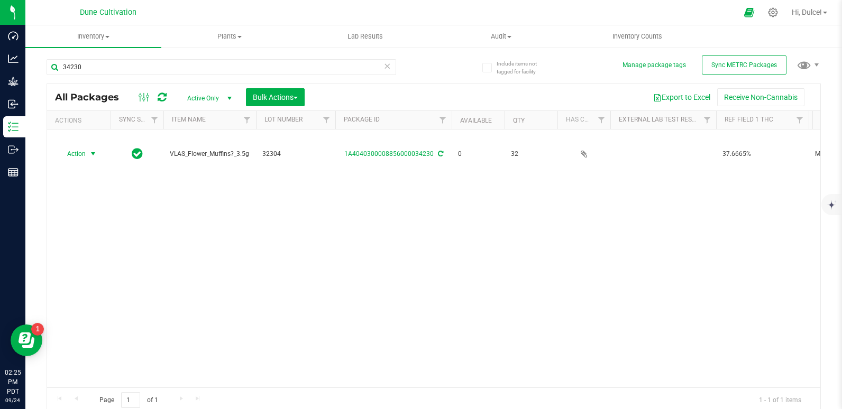
click at [184, 58] on div "34230" at bounding box center [240, 67] width 387 height 34
click at [176, 72] on input "34230" at bounding box center [222, 67] width 350 height 16
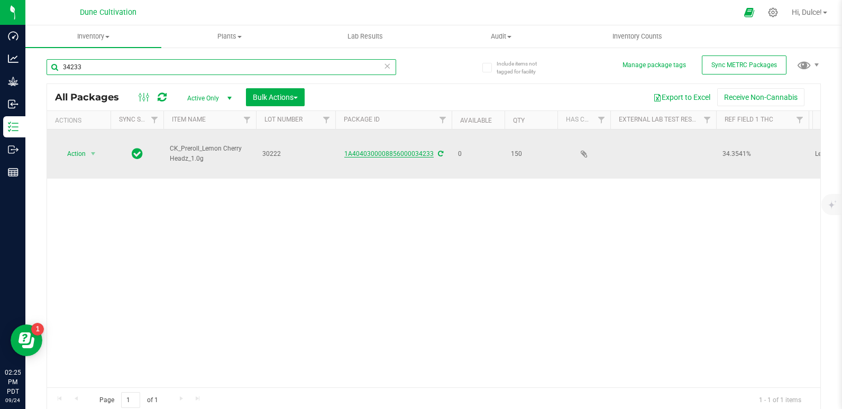
type input "34233"
click at [391, 150] on link "1A4040300008856000034233" at bounding box center [388, 153] width 89 height 7
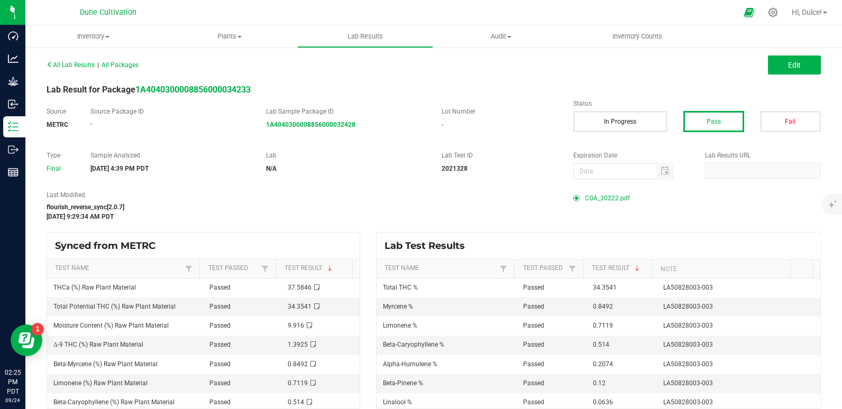
click at [601, 199] on span "COA_30222.pdf" at bounding box center [607, 198] width 45 height 16
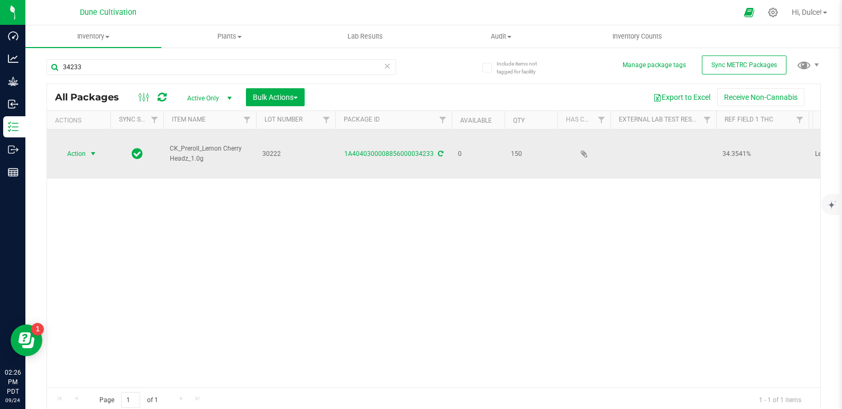
click at [74, 147] on span "Action" at bounding box center [72, 154] width 29 height 15
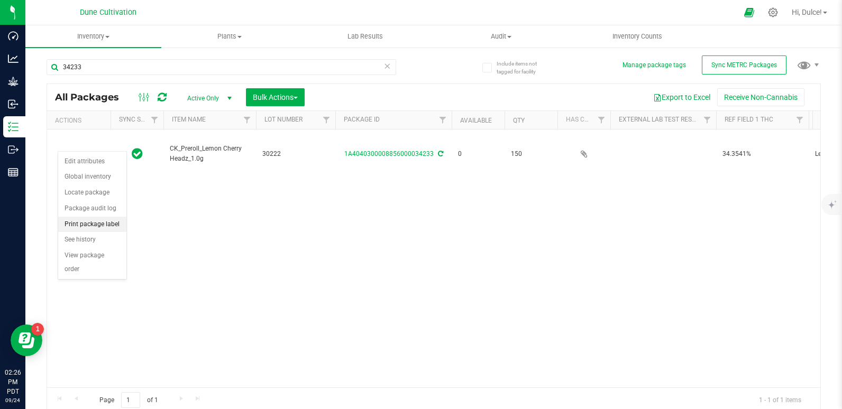
click at [97, 222] on li "Print package label" at bounding box center [92, 225] width 68 height 16
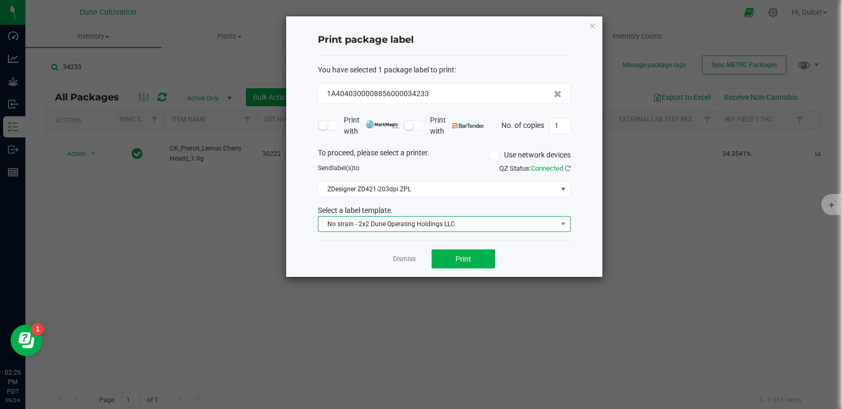
click at [455, 227] on span "No strain - 2x2 Dune Operating Holdings LLC" at bounding box center [437, 224] width 239 height 15
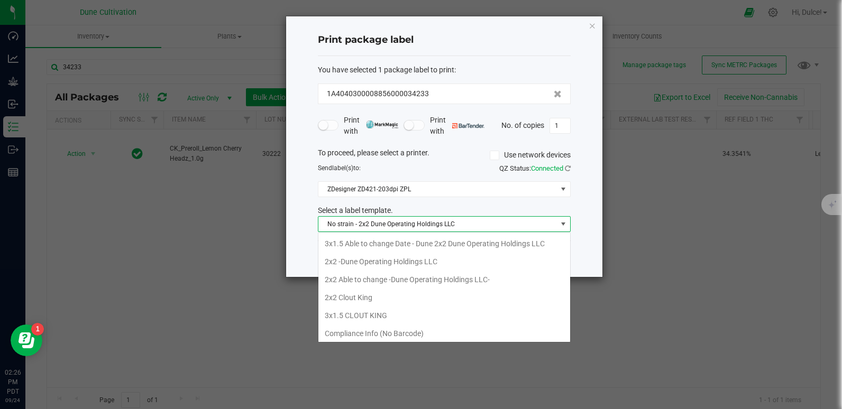
scroll to position [38, 0]
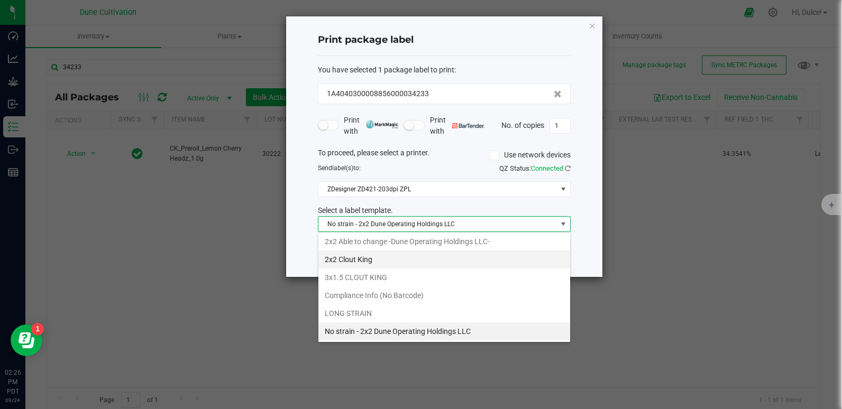
click at [389, 266] on li "2x2 Clout King" at bounding box center [444, 260] width 252 height 18
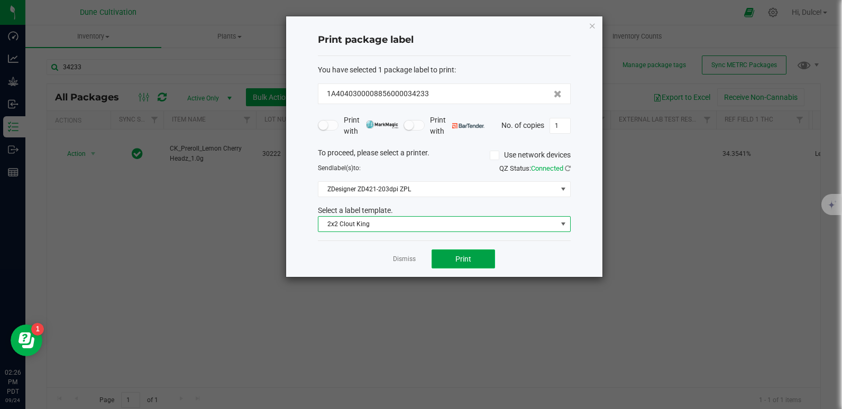
click at [459, 251] on button "Print" at bounding box center [463, 259] width 63 height 19
click at [593, 24] on icon "button" at bounding box center [592, 25] width 7 height 13
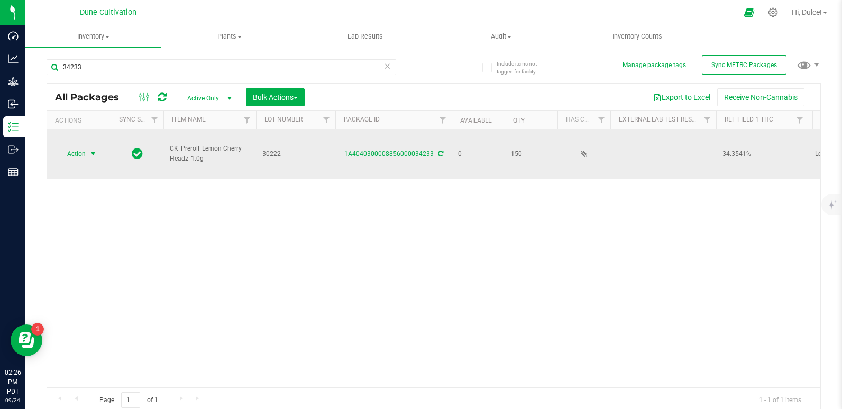
click at [82, 147] on span "Action" at bounding box center [72, 154] width 29 height 15
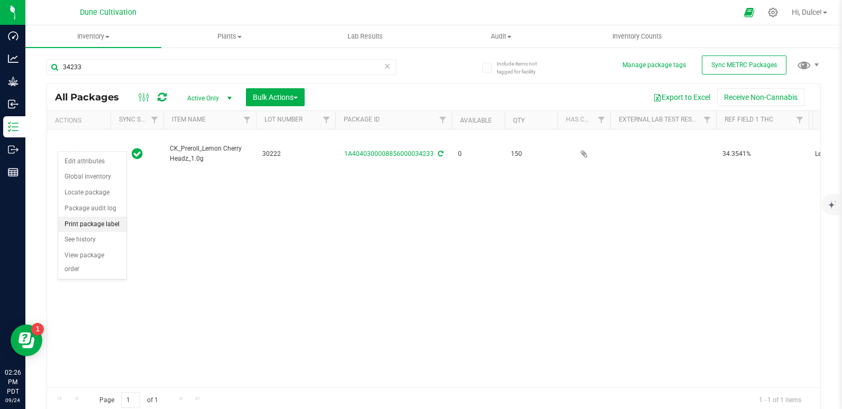
click at [105, 226] on li "Print package label" at bounding box center [92, 225] width 68 height 16
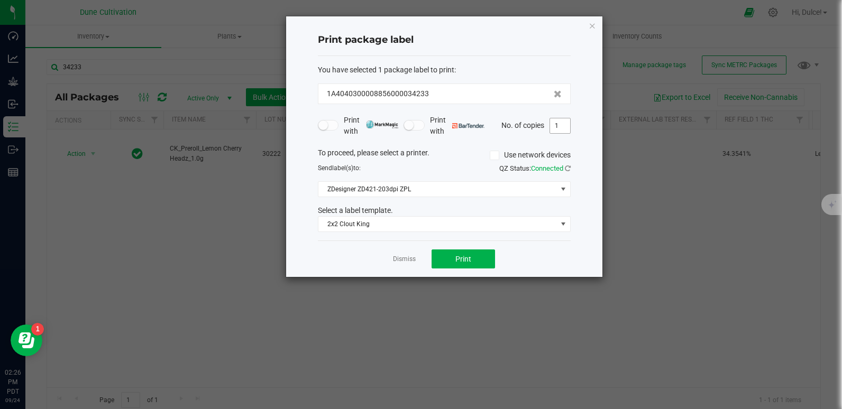
click at [560, 129] on input "1" at bounding box center [560, 125] width 20 height 15
type input "150"
click at [489, 257] on button "Print" at bounding box center [463, 259] width 63 height 19
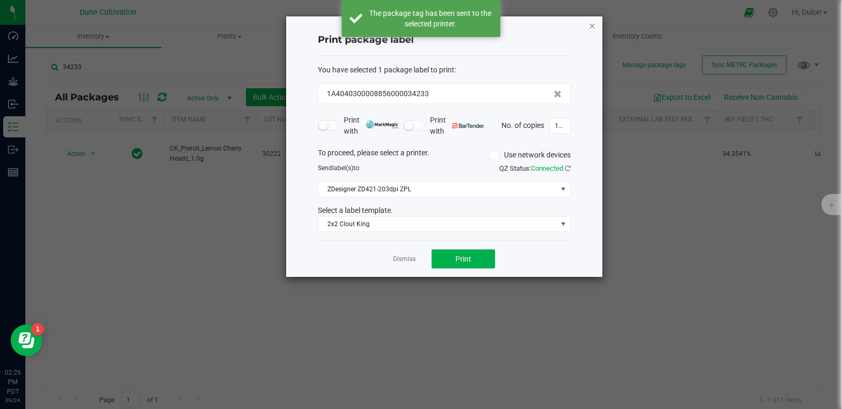
click at [596, 25] on icon "button" at bounding box center [592, 25] width 7 height 13
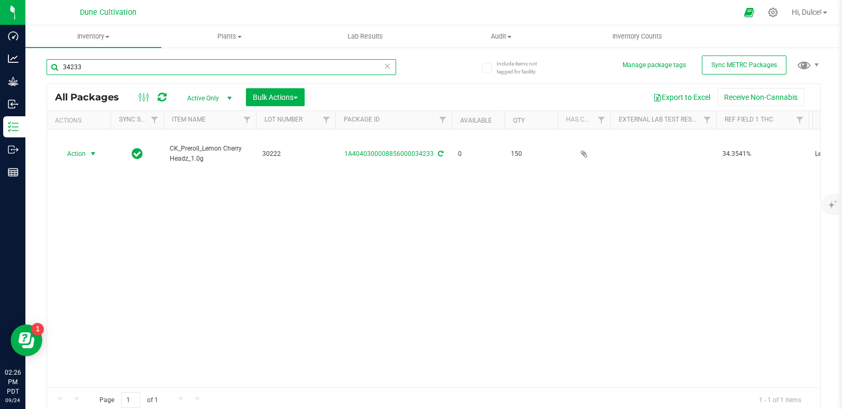
click at [245, 65] on input "34233" at bounding box center [222, 67] width 350 height 16
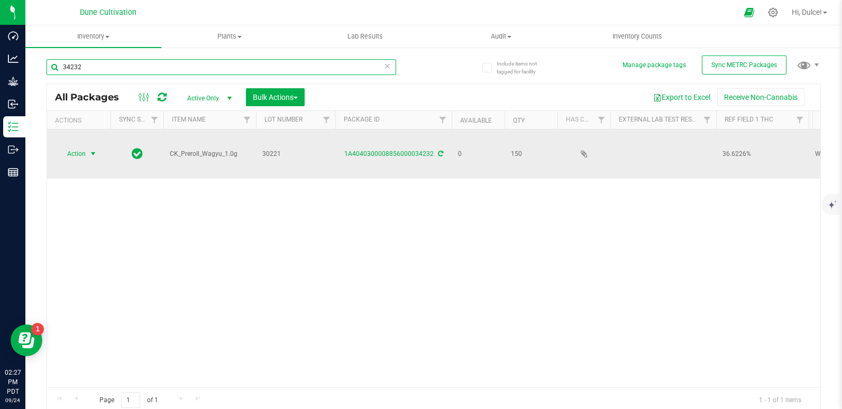
type input "34232"
click at [77, 147] on span "Action" at bounding box center [72, 154] width 29 height 15
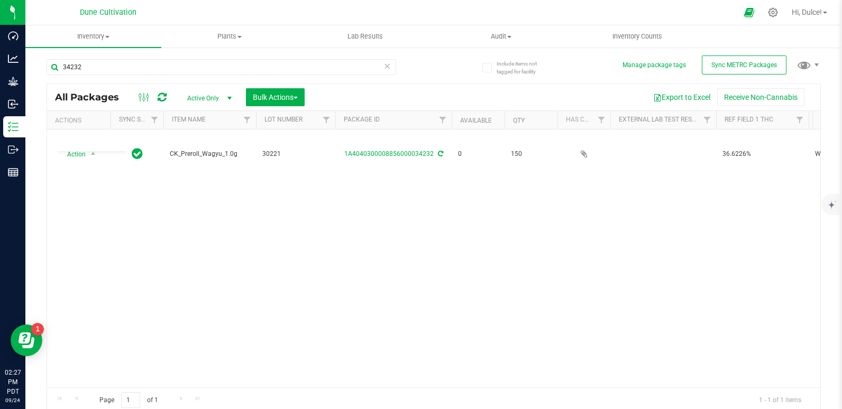
click at [208, 303] on div "Action Action Edit attributes Global inventory Locate package Package audit log…" at bounding box center [433, 259] width 773 height 258
